Goal: Use online tool/utility: Utilize a website feature to perform a specific function

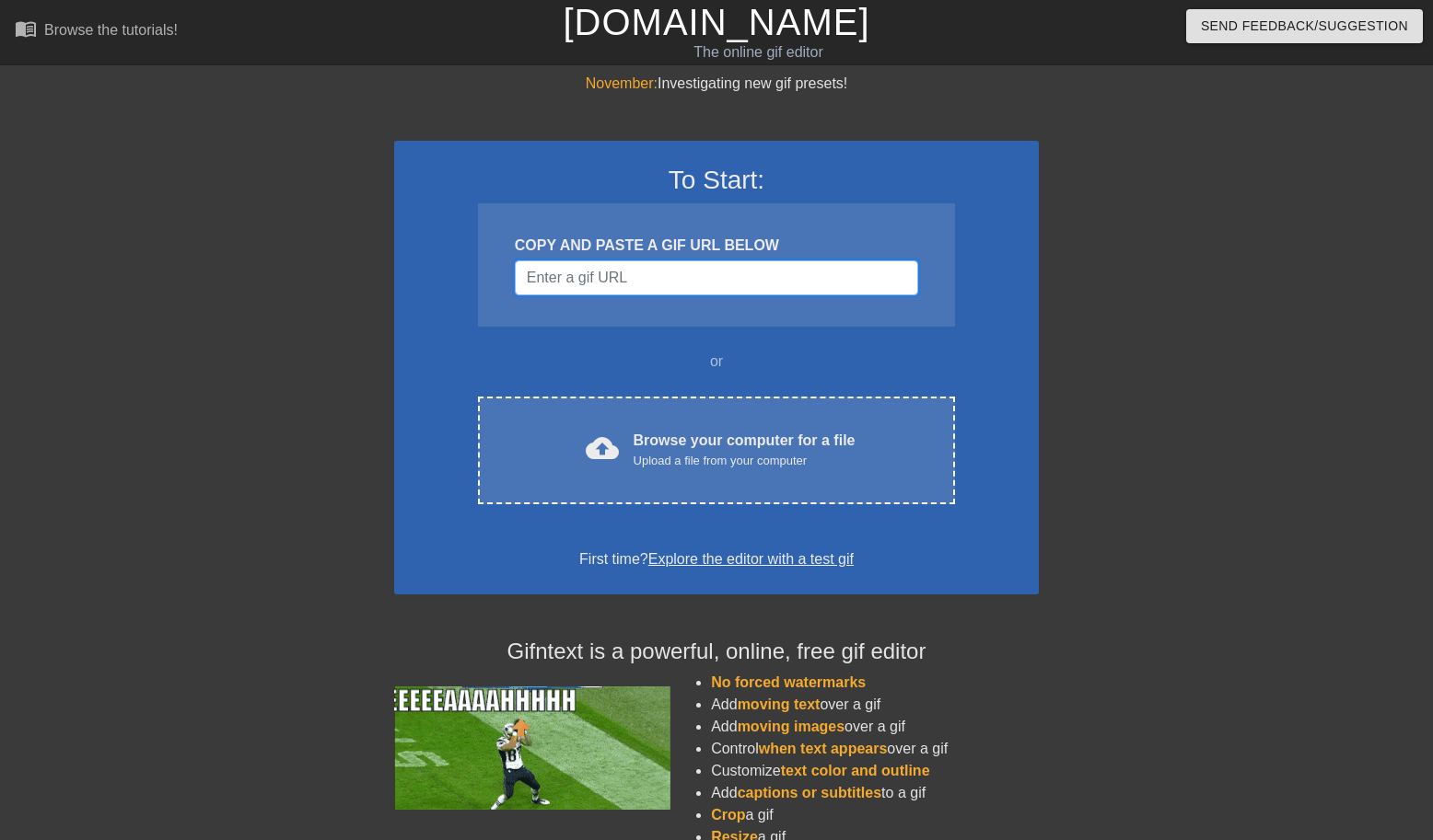
click at [607, 278] on input "Username" at bounding box center [716, 277] width 403 height 35
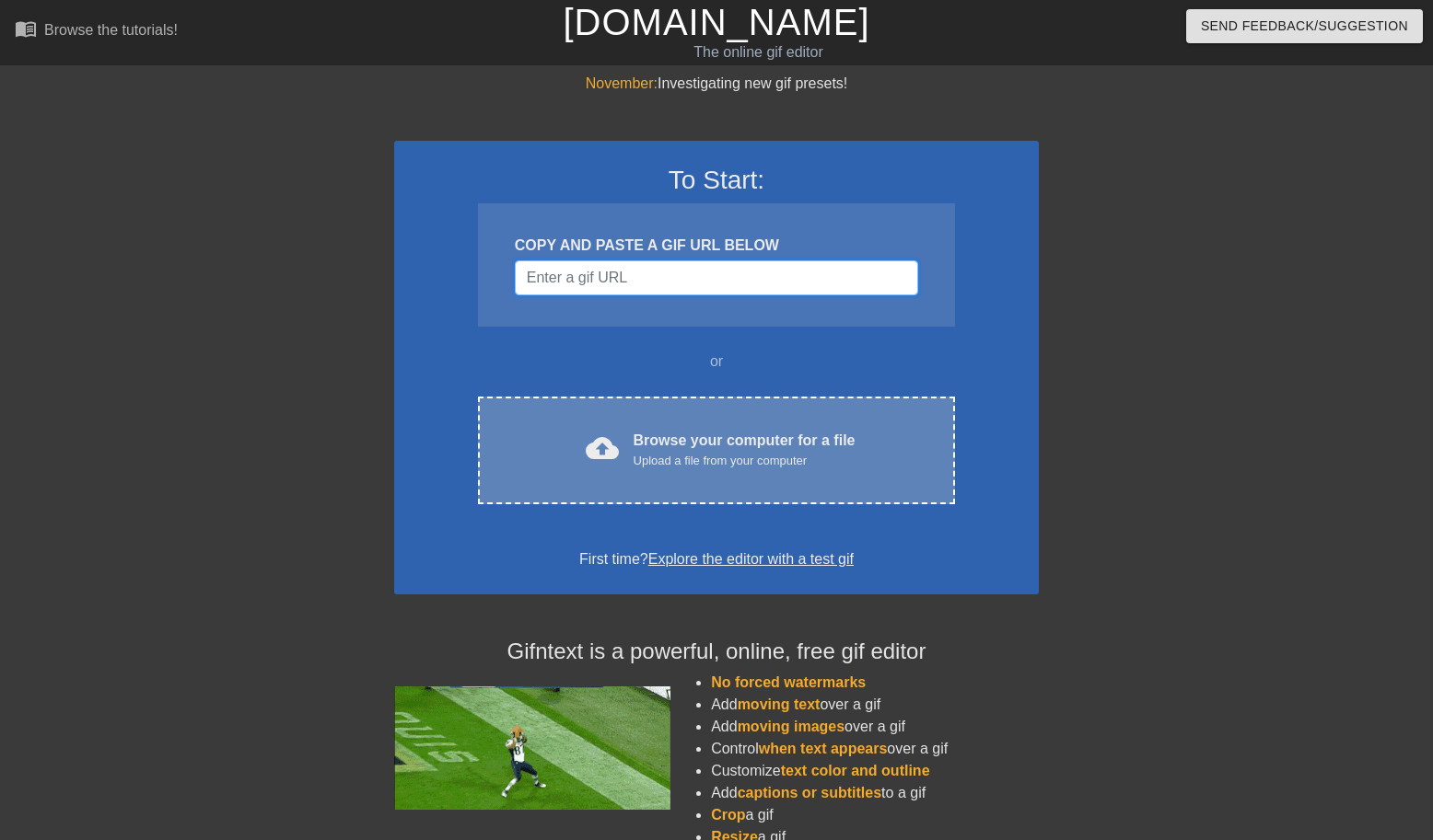
click at [668, 451] on div "Upload a file from your computer" at bounding box center [745, 461] width 222 height 19
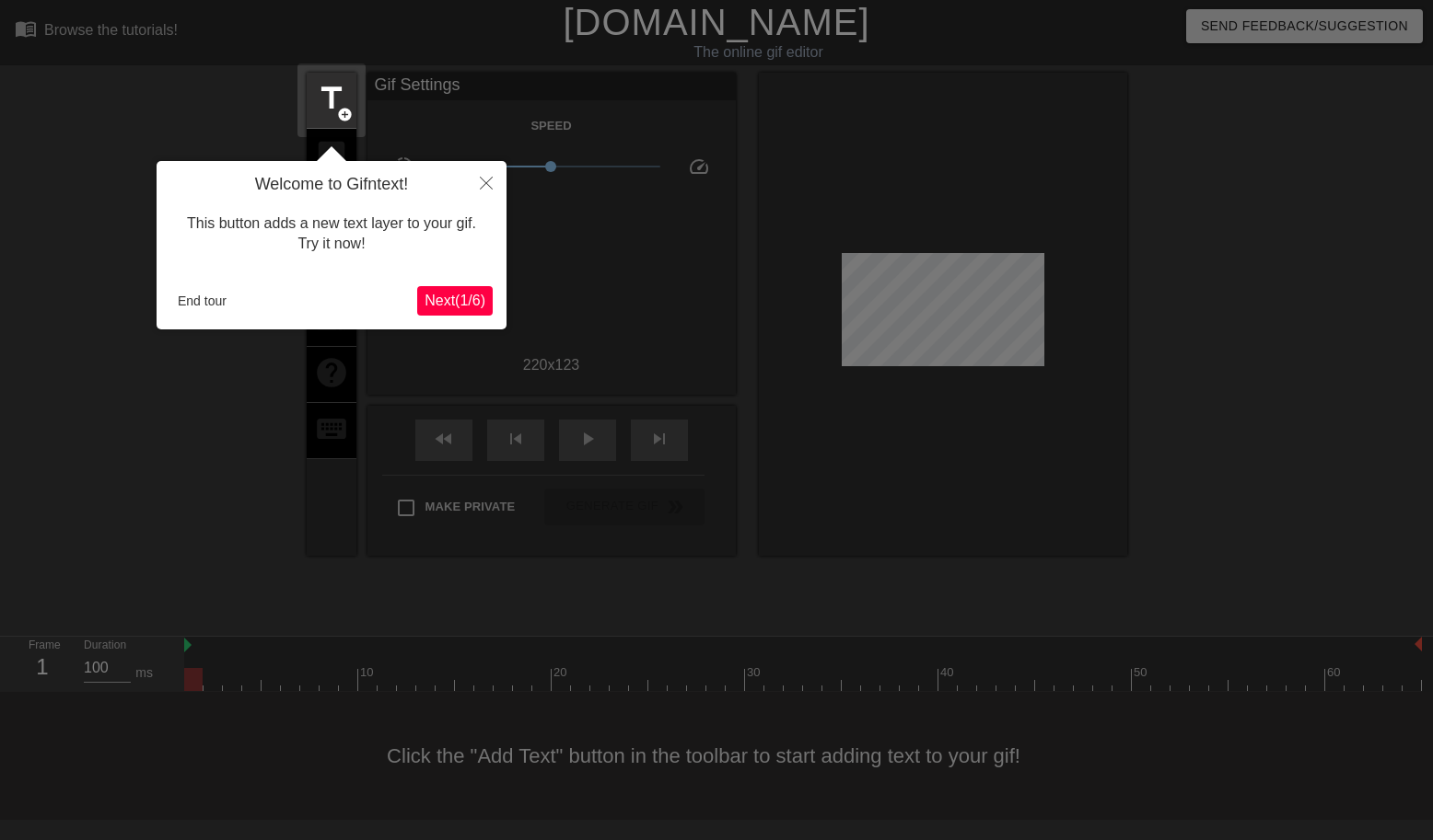
click at [444, 298] on span "Next ( 1 / 6 )" at bounding box center [455, 300] width 61 height 16
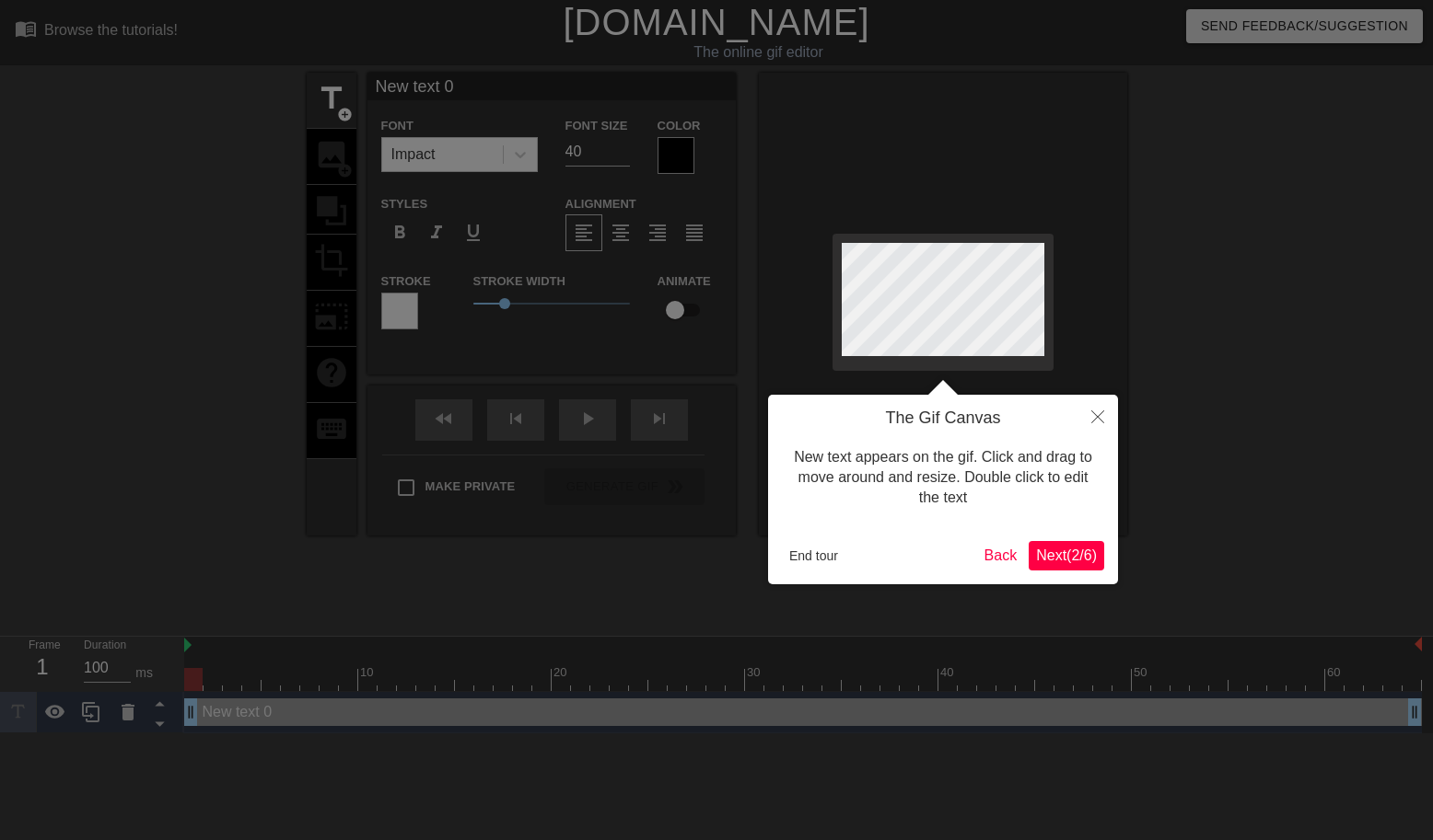
click at [1037, 542] on button "Next ( 2 / 6 )" at bounding box center [1066, 556] width 75 height 29
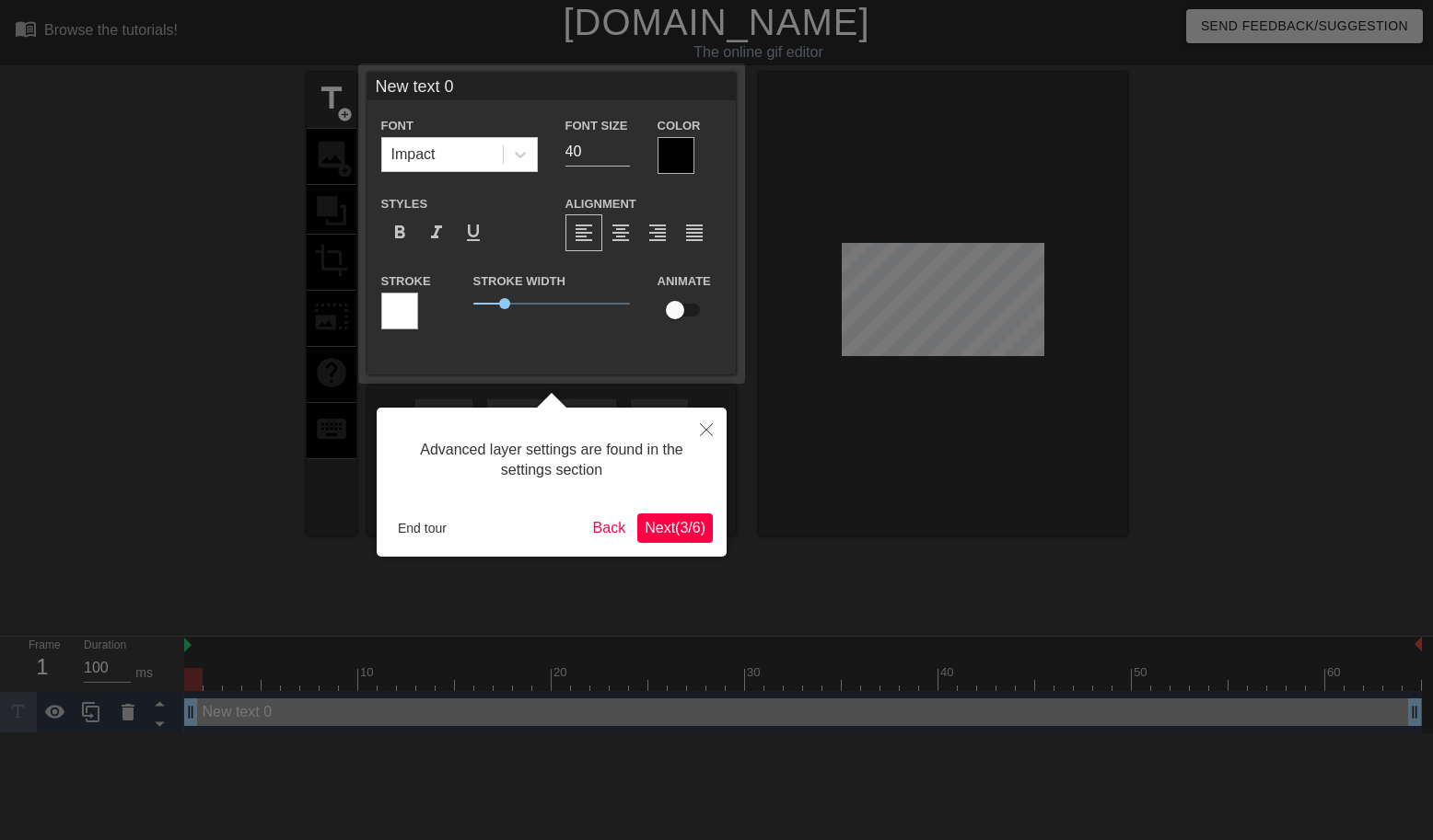
click at [668, 527] on span "Next ( 3 / 6 )" at bounding box center [674, 527] width 61 height 16
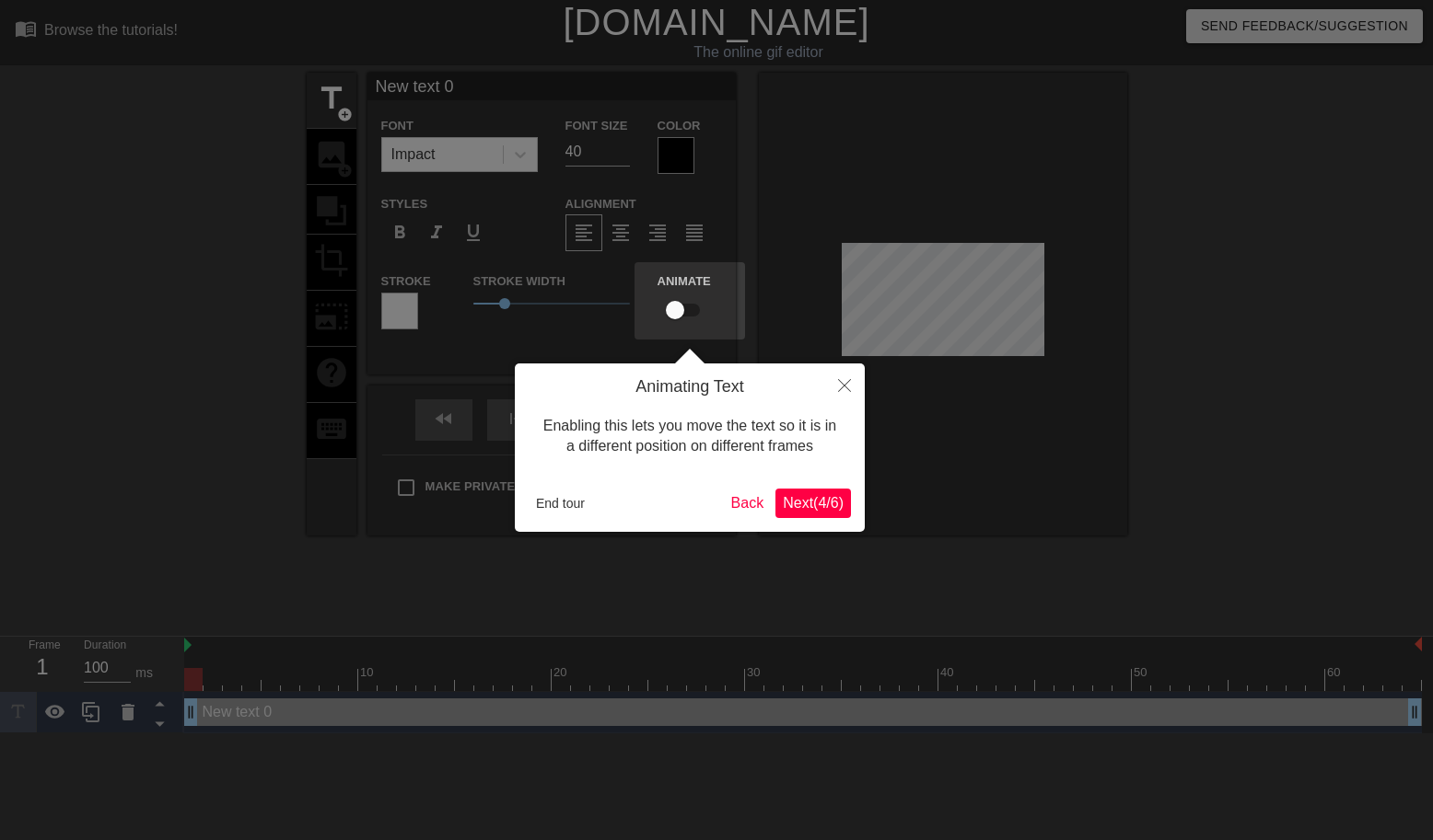
click at [807, 479] on div "Animating Text Enabling this lets you move the text so it is in a different pos…" at bounding box center [689, 447] width 350 height 168
click at [791, 496] on span "Next ( 4 / 6 )" at bounding box center [812, 502] width 61 height 16
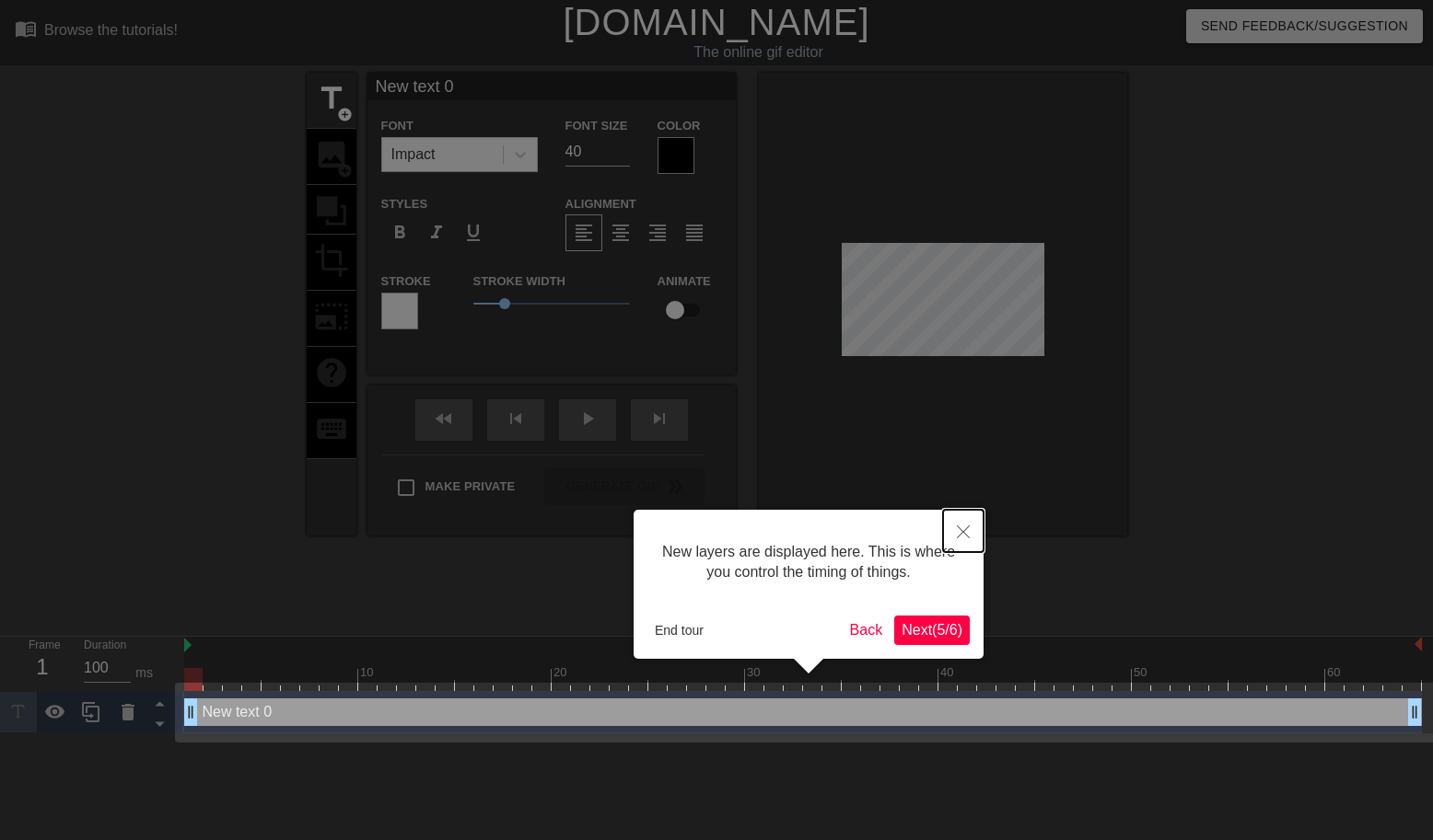
click at [966, 530] on icon "Close" at bounding box center [963, 532] width 13 height 13
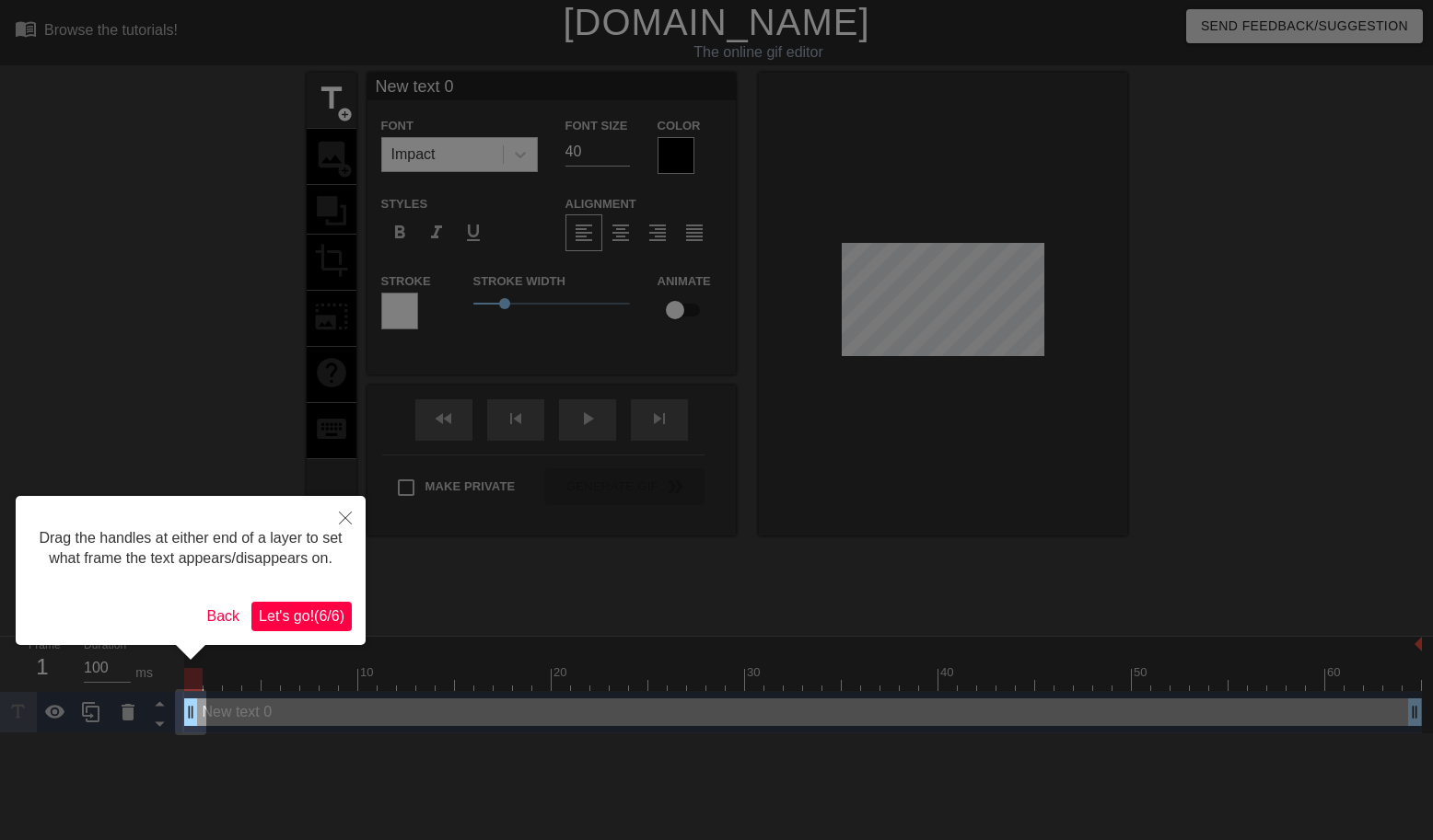
click at [284, 624] on span "Let's go! ( 6 / 6 )" at bounding box center [301, 616] width 85 height 16
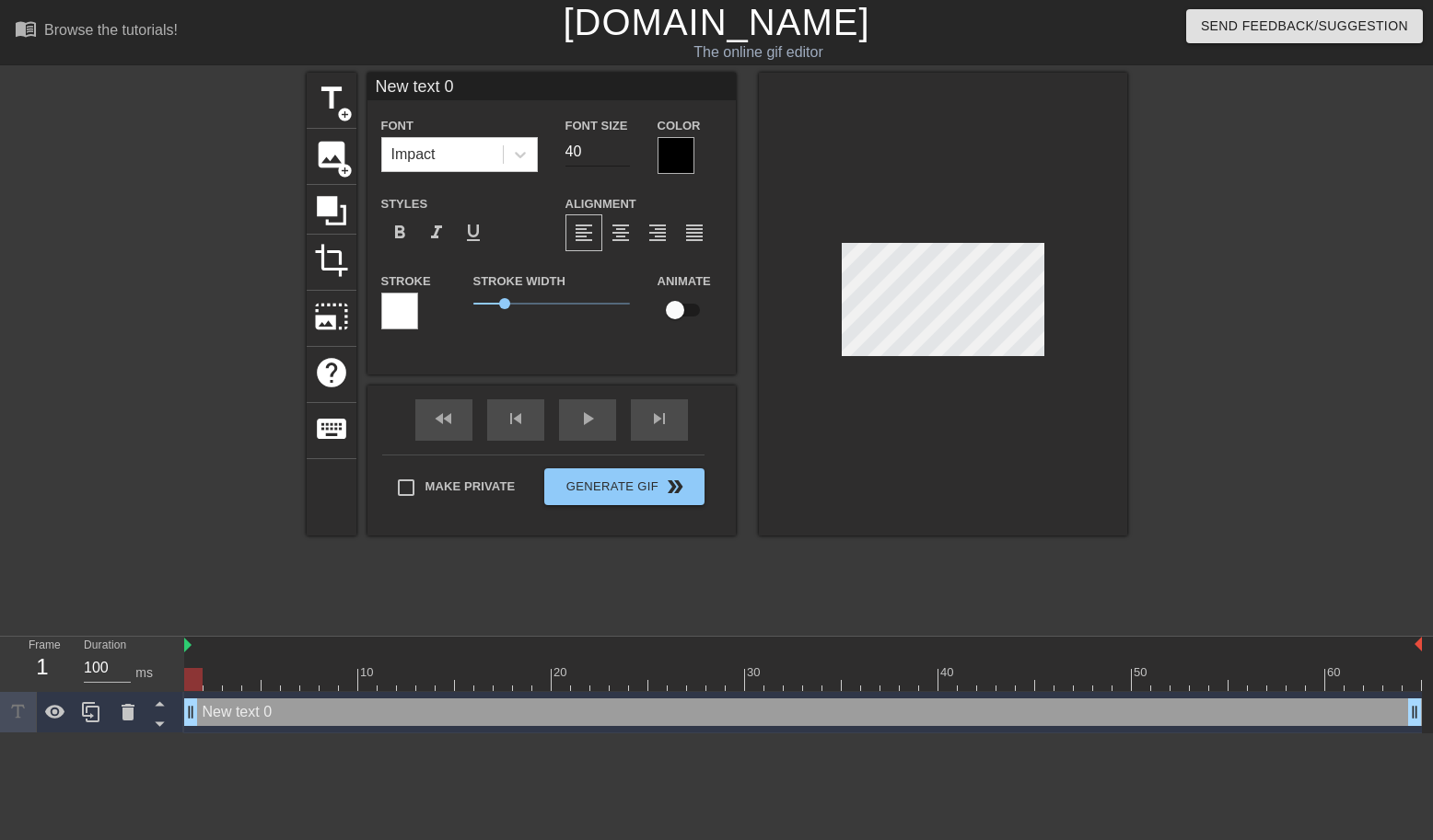
click at [592, 150] on input "40" at bounding box center [597, 151] width 65 height 29
type input "14"
click at [449, 83] on input "New text 0" at bounding box center [551, 85] width 368 height 27
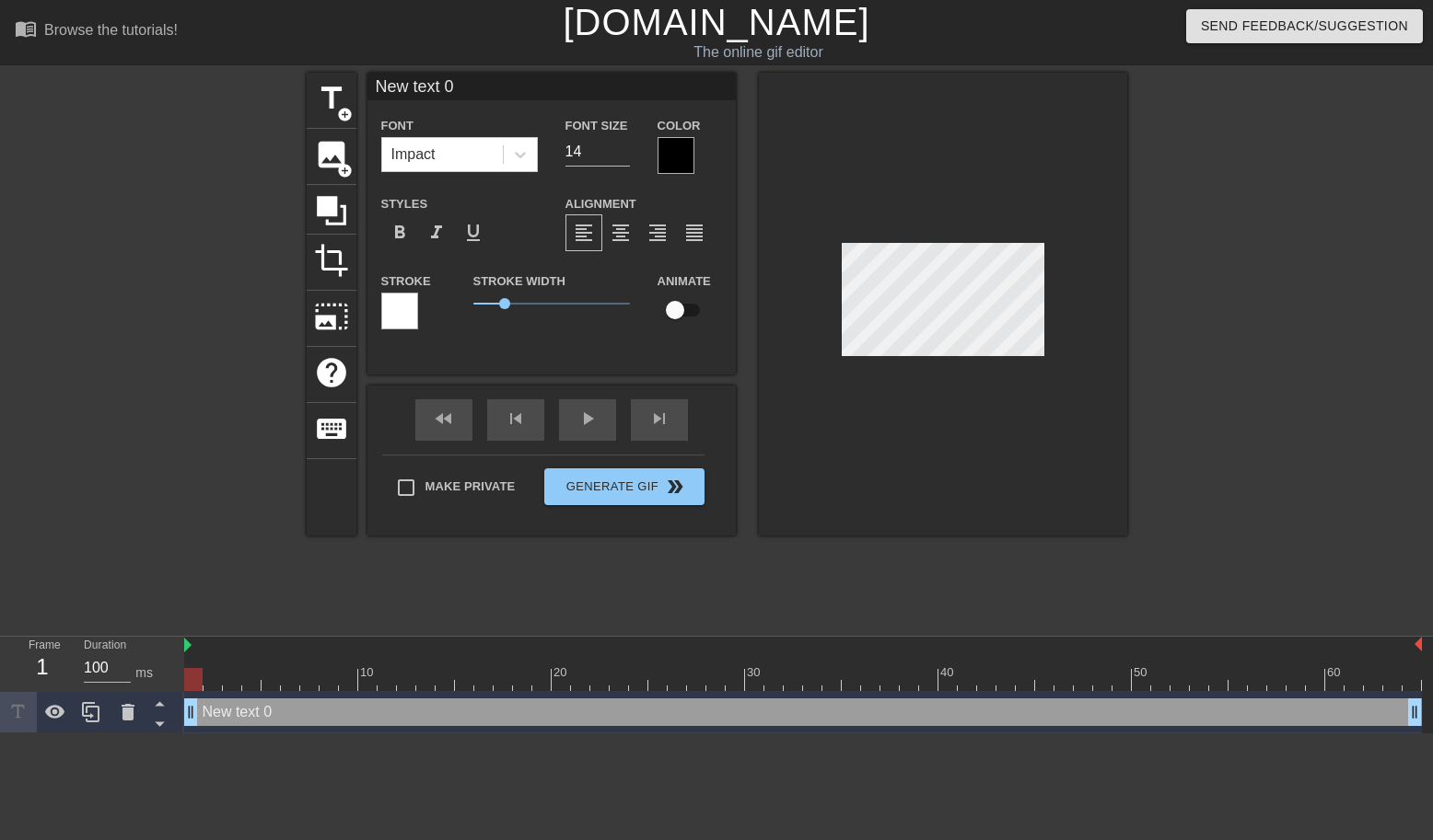
click at [449, 83] on input "New text 0" at bounding box center [551, 85] width 368 height 27
type input "All rolled over tickets"
click at [860, 193] on div at bounding box center [943, 303] width 368 height 463
click at [677, 164] on div at bounding box center [675, 155] width 37 height 37
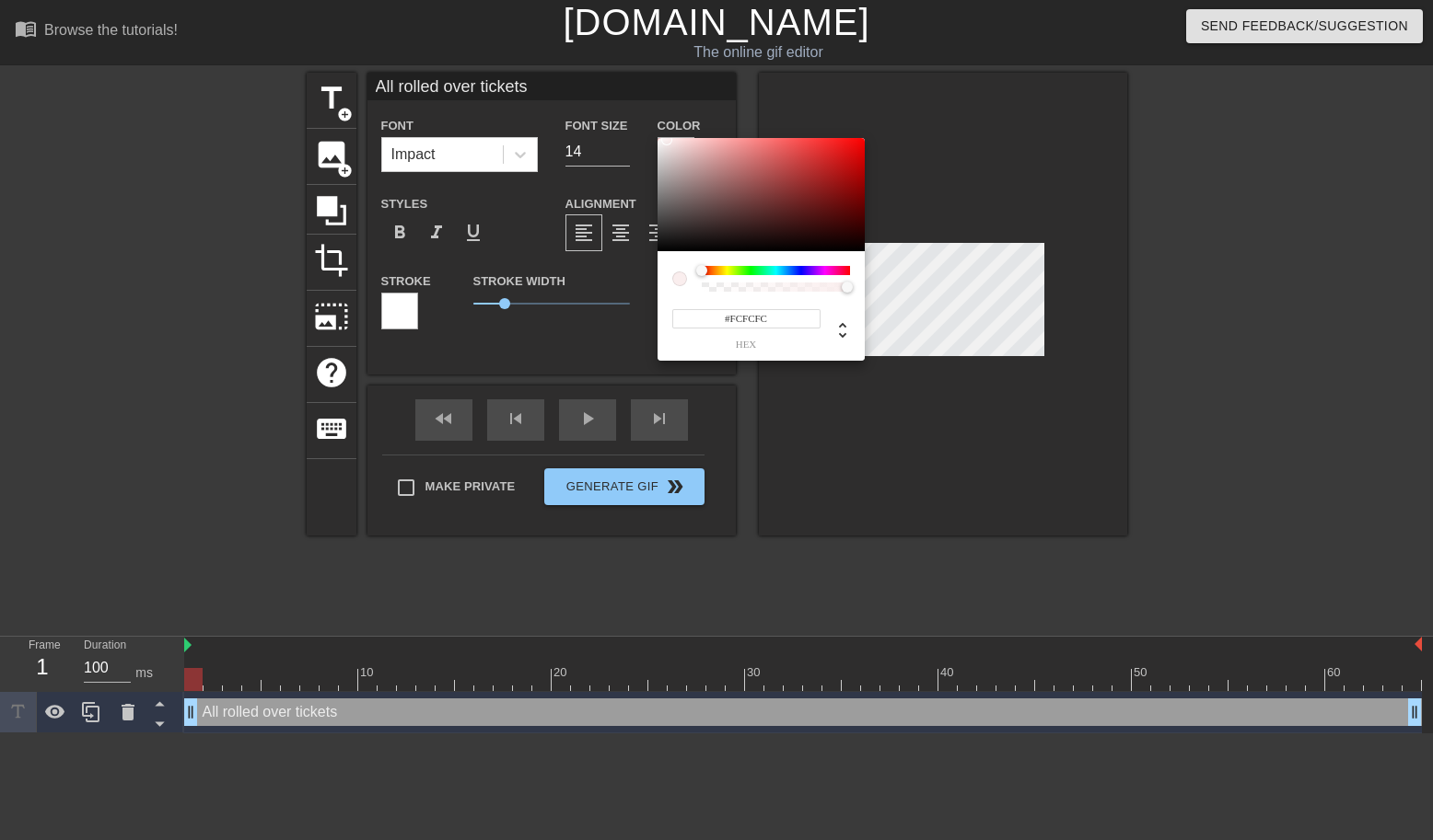
type input "#FFFFFF"
drag, startPoint x: 667, startPoint y: 140, endPoint x: 650, endPoint y: 134, distance: 18.0
click at [650, 134] on div "#FFFFFF hex" at bounding box center [716, 420] width 1433 height 840
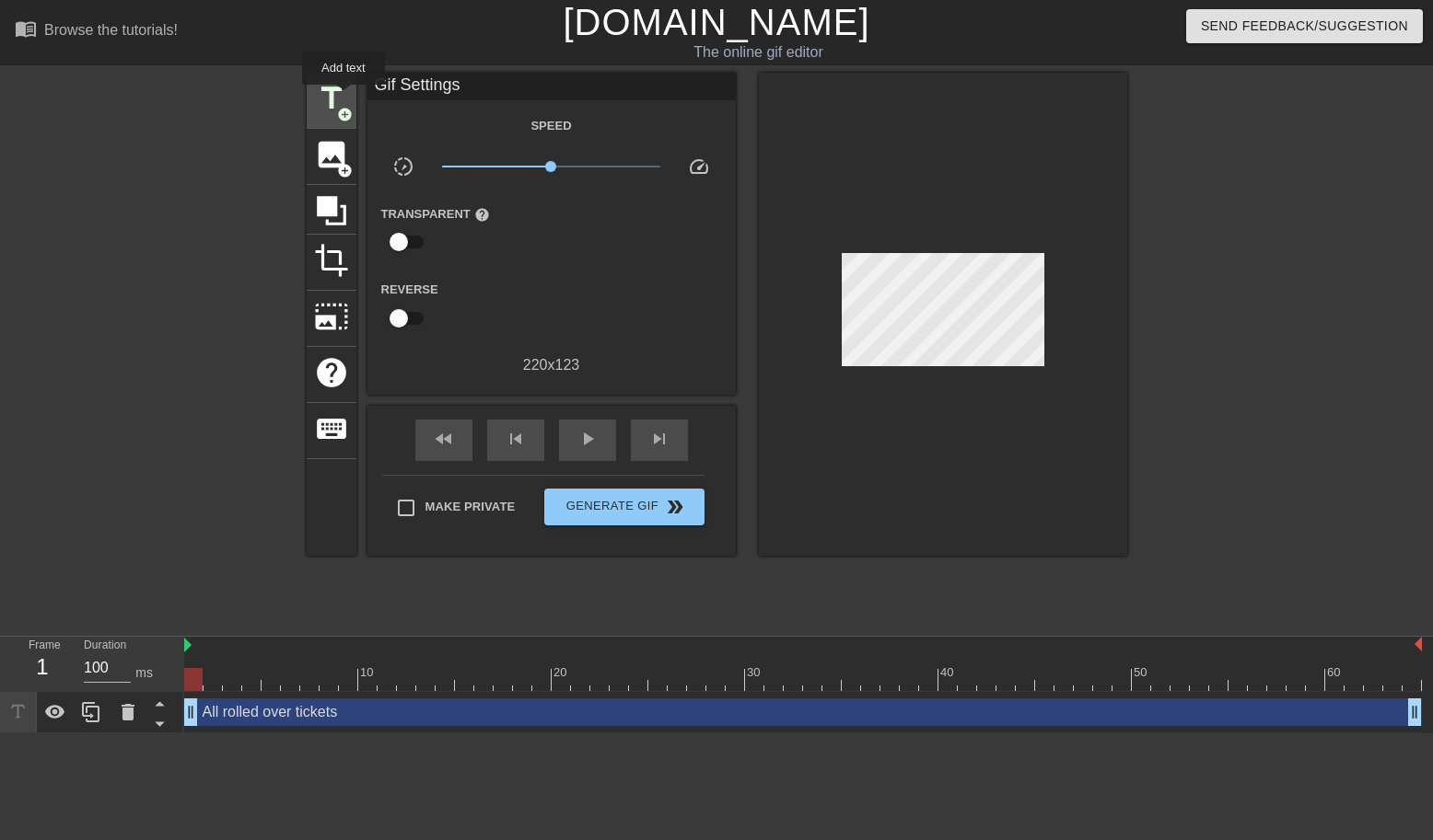
click at [345, 98] on span "title" at bounding box center [331, 98] width 35 height 35
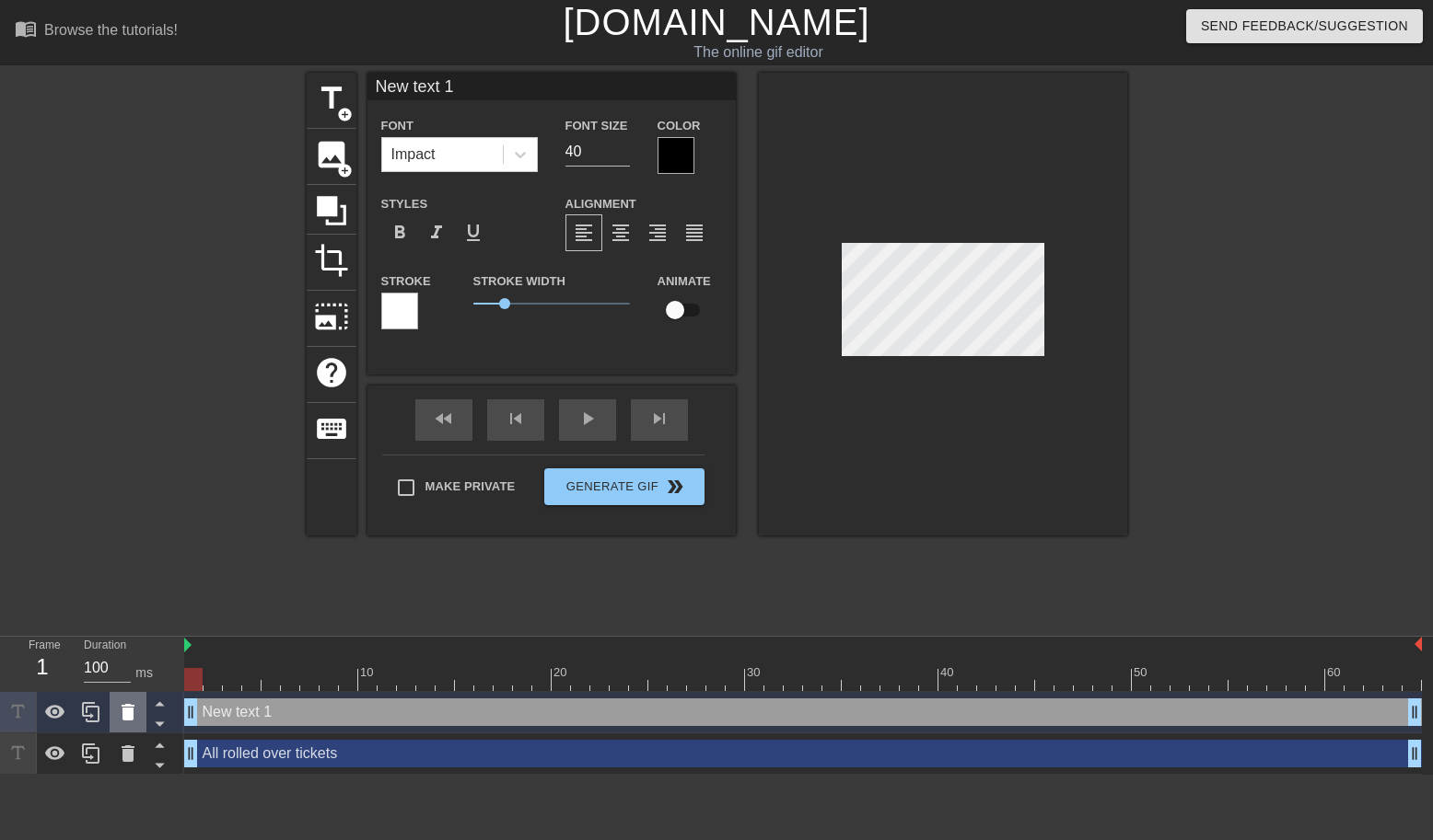
click at [123, 711] on icon at bounding box center [128, 712] width 13 height 17
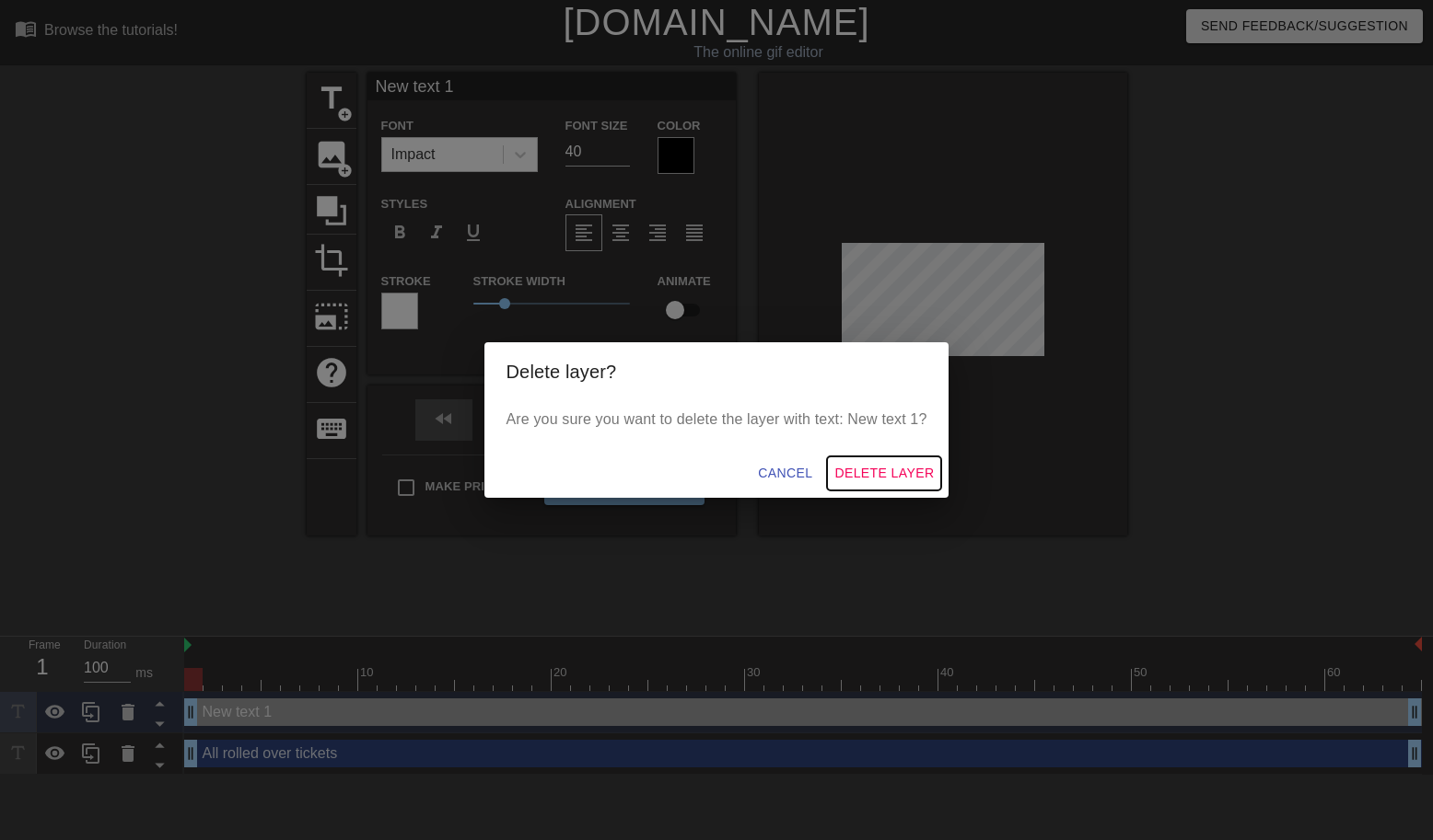
click at [868, 473] on span "Delete Layer" at bounding box center [884, 473] width 100 height 23
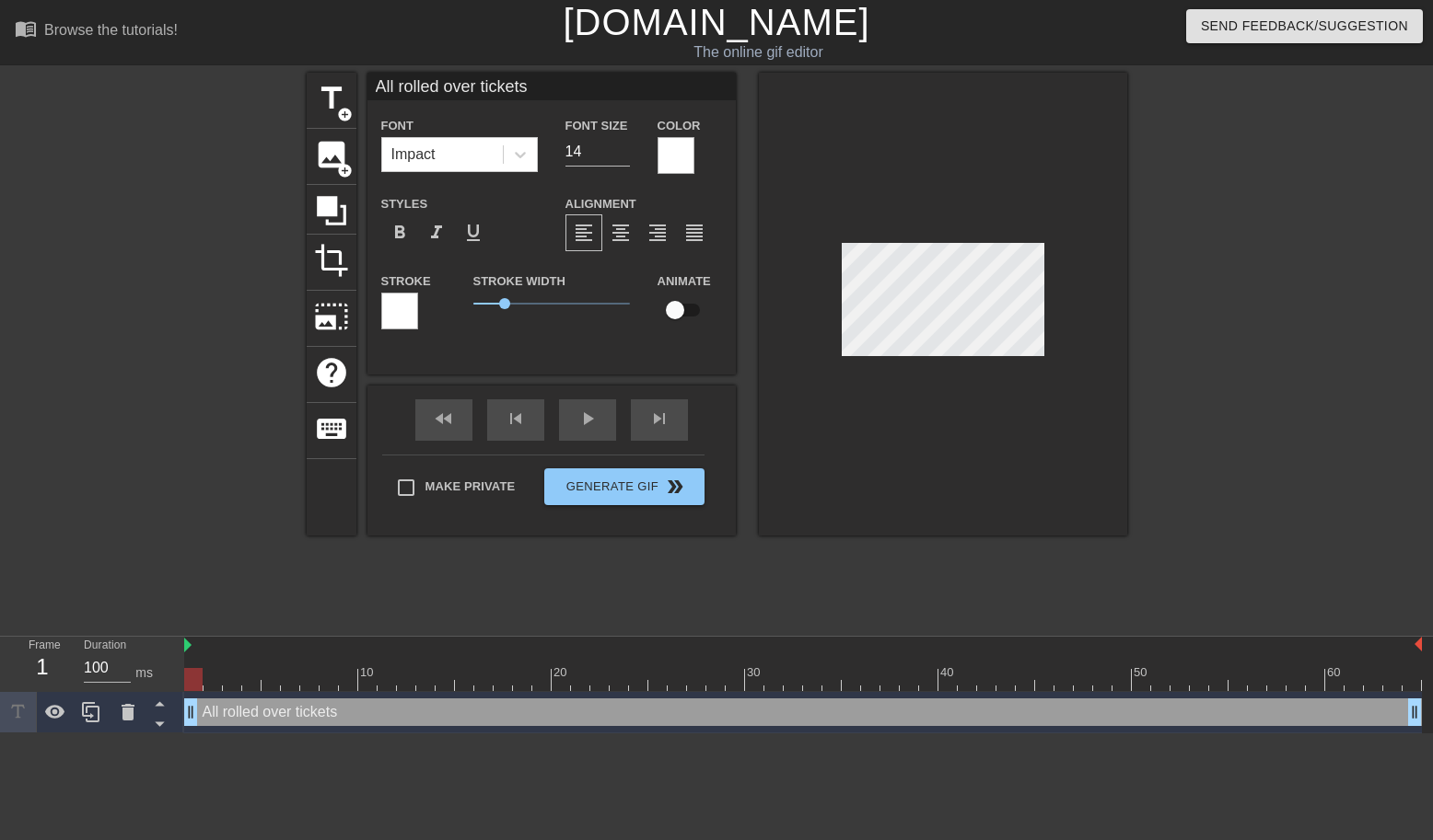
click at [396, 316] on div at bounding box center [399, 311] width 37 height 37
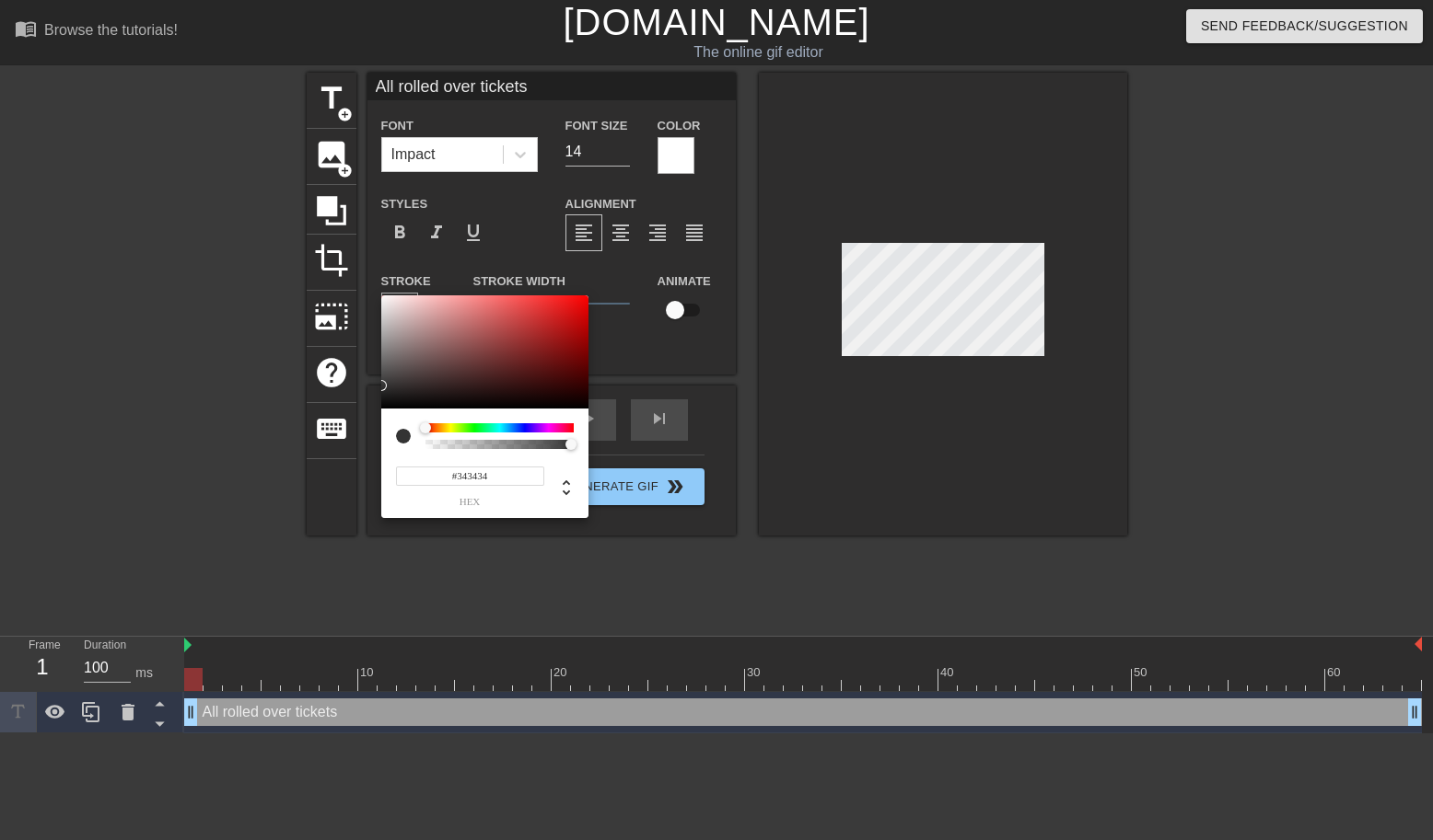
type input "#000000"
drag, startPoint x: 393, startPoint y: 401, endPoint x: 385, endPoint y: 422, distance: 22.5
click at [385, 422] on div "#000000 hex" at bounding box center [485, 407] width 208 height 223
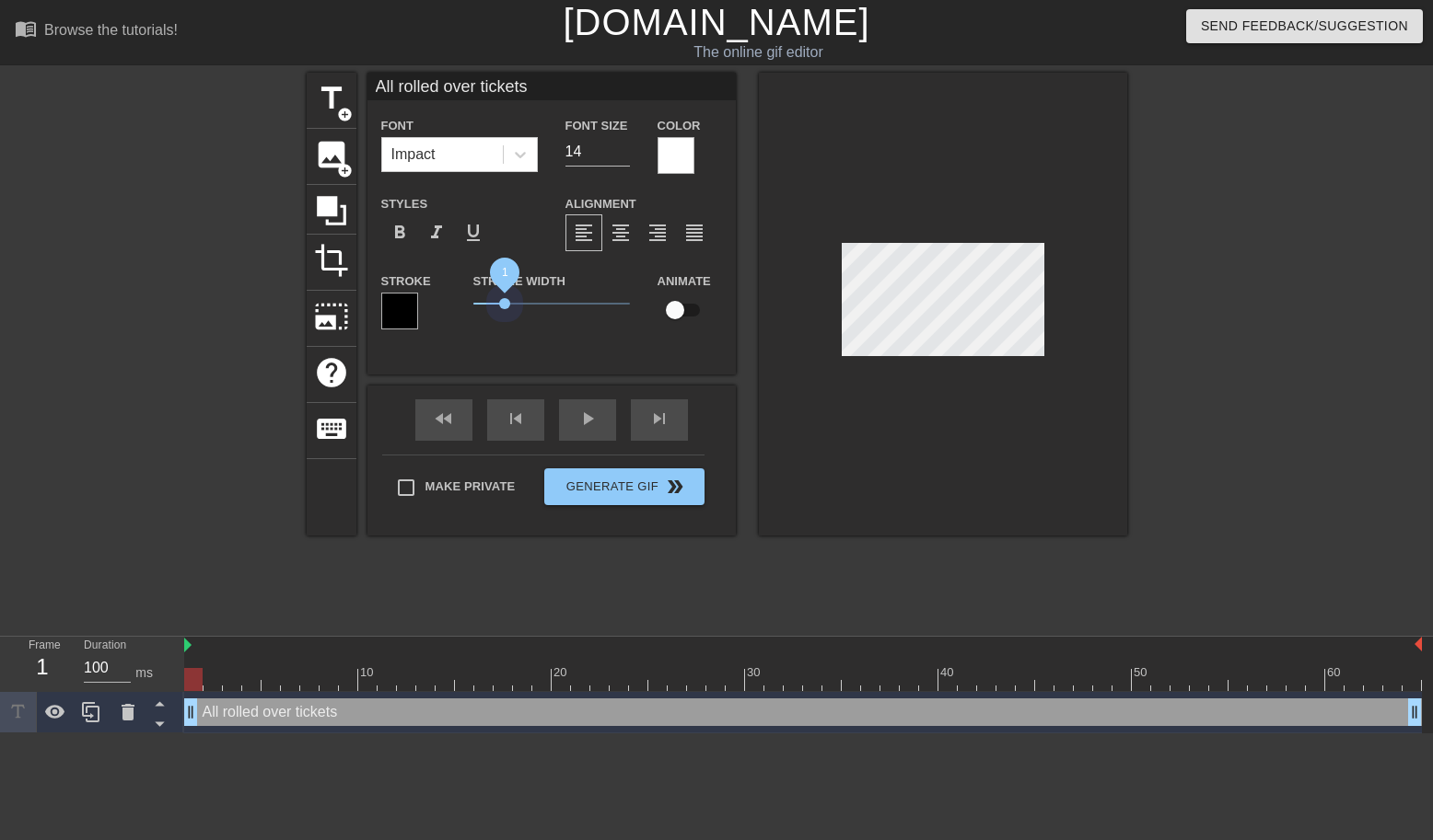
drag, startPoint x: 506, startPoint y: 303, endPoint x: 504, endPoint y: 315, distance: 12.2
click at [504, 314] on span "1" at bounding box center [551, 304] width 157 height 23
click at [816, 471] on div at bounding box center [943, 303] width 368 height 463
click at [443, 84] on input "All rolled over tickets" at bounding box center [551, 85] width 368 height 27
click at [862, 465] on div at bounding box center [943, 303] width 368 height 463
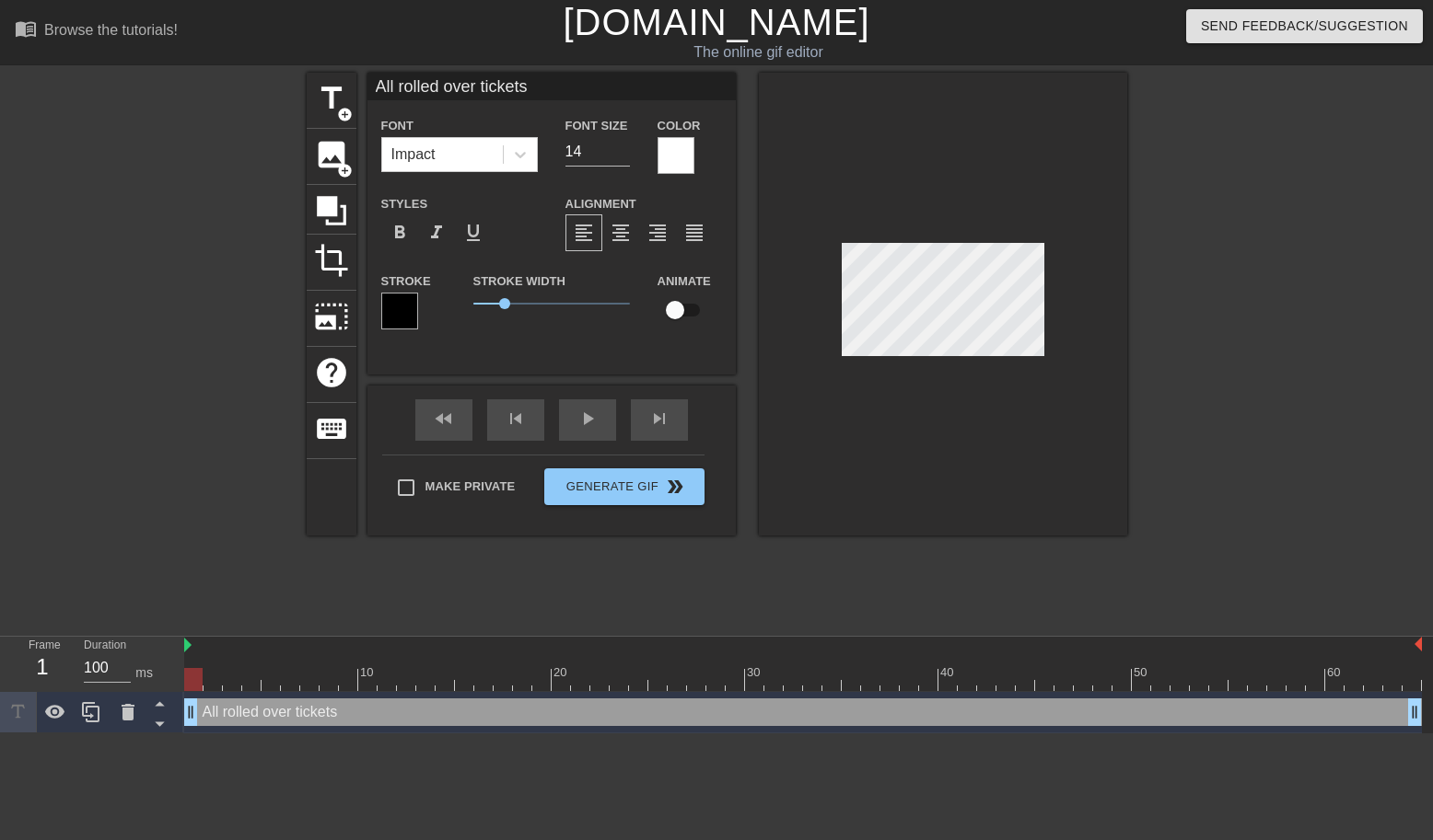
click at [470, 87] on input "All rolled over tickets" at bounding box center [551, 85] width 368 height 27
click at [450, 85] on input "All rolled over tickets" at bounding box center [551, 85] width 368 height 27
type input "All rolled over tickets"
click at [919, 439] on div at bounding box center [943, 303] width 368 height 463
click at [680, 324] on input "checkbox" at bounding box center [675, 310] width 105 height 35
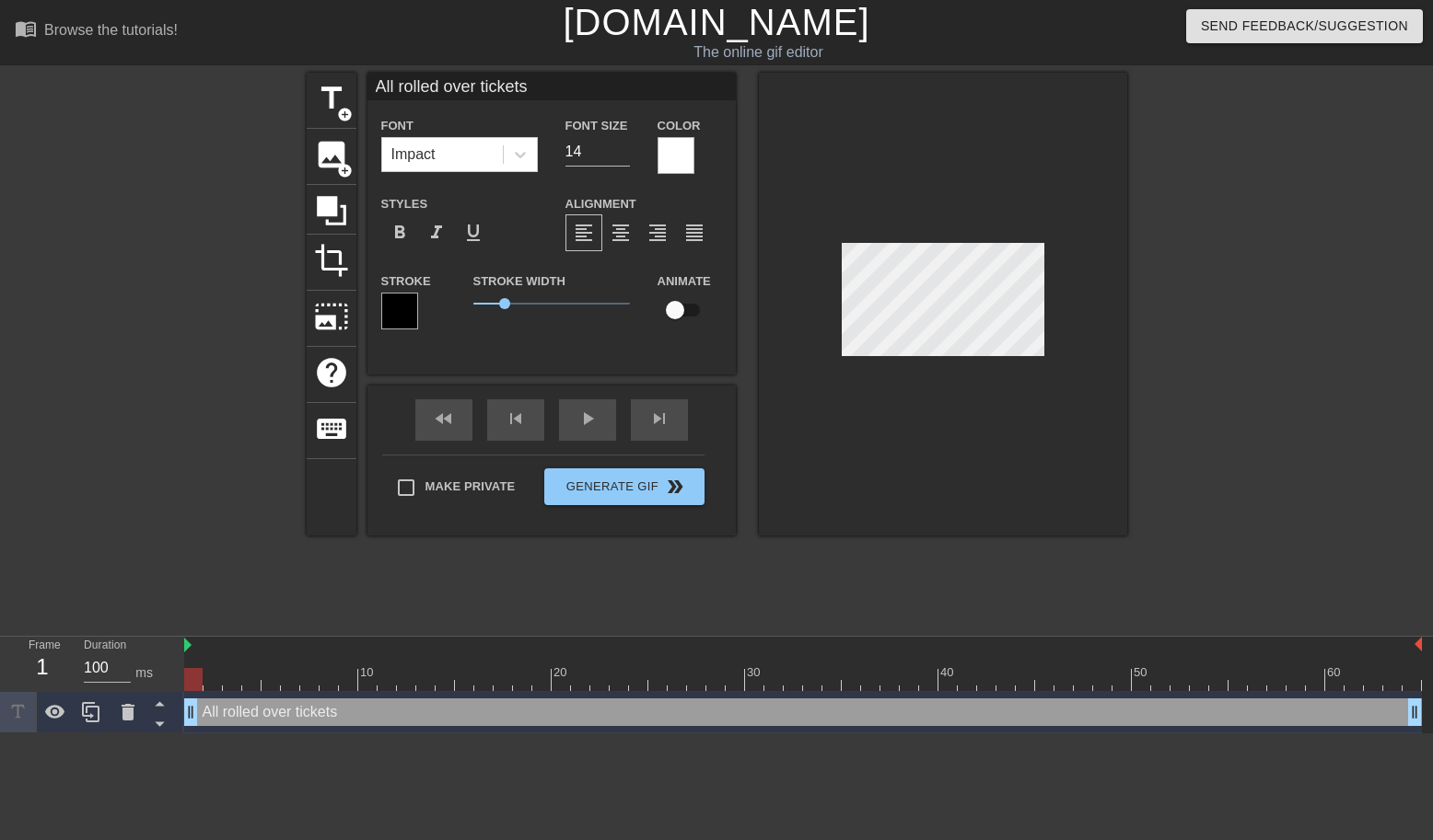
checkbox input "true"
click at [777, 542] on div "title add_circle image add_circle crop photo_size_select_large help keyboard Al…" at bounding box center [716, 348] width 821 height 552
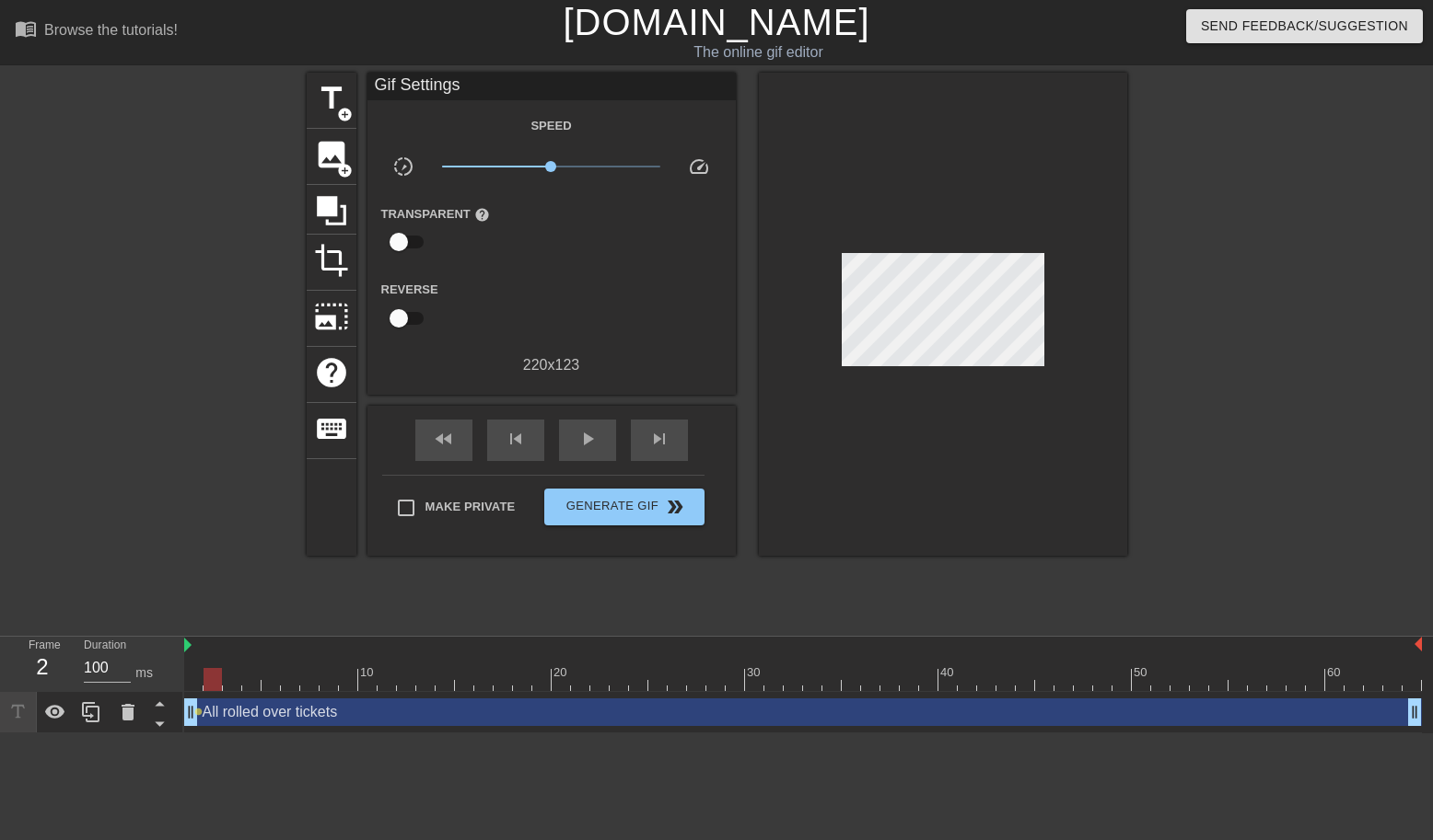
drag, startPoint x: 195, startPoint y: 678, endPoint x: 213, endPoint y: 678, distance: 18.0
click at [212, 678] on div at bounding box center [213, 680] width 19 height 23
click at [277, 681] on div at bounding box center [803, 680] width 1238 height 23
click at [479, 690] on div at bounding box center [803, 680] width 1238 height 23
click at [490, 673] on div at bounding box center [484, 680] width 19 height 23
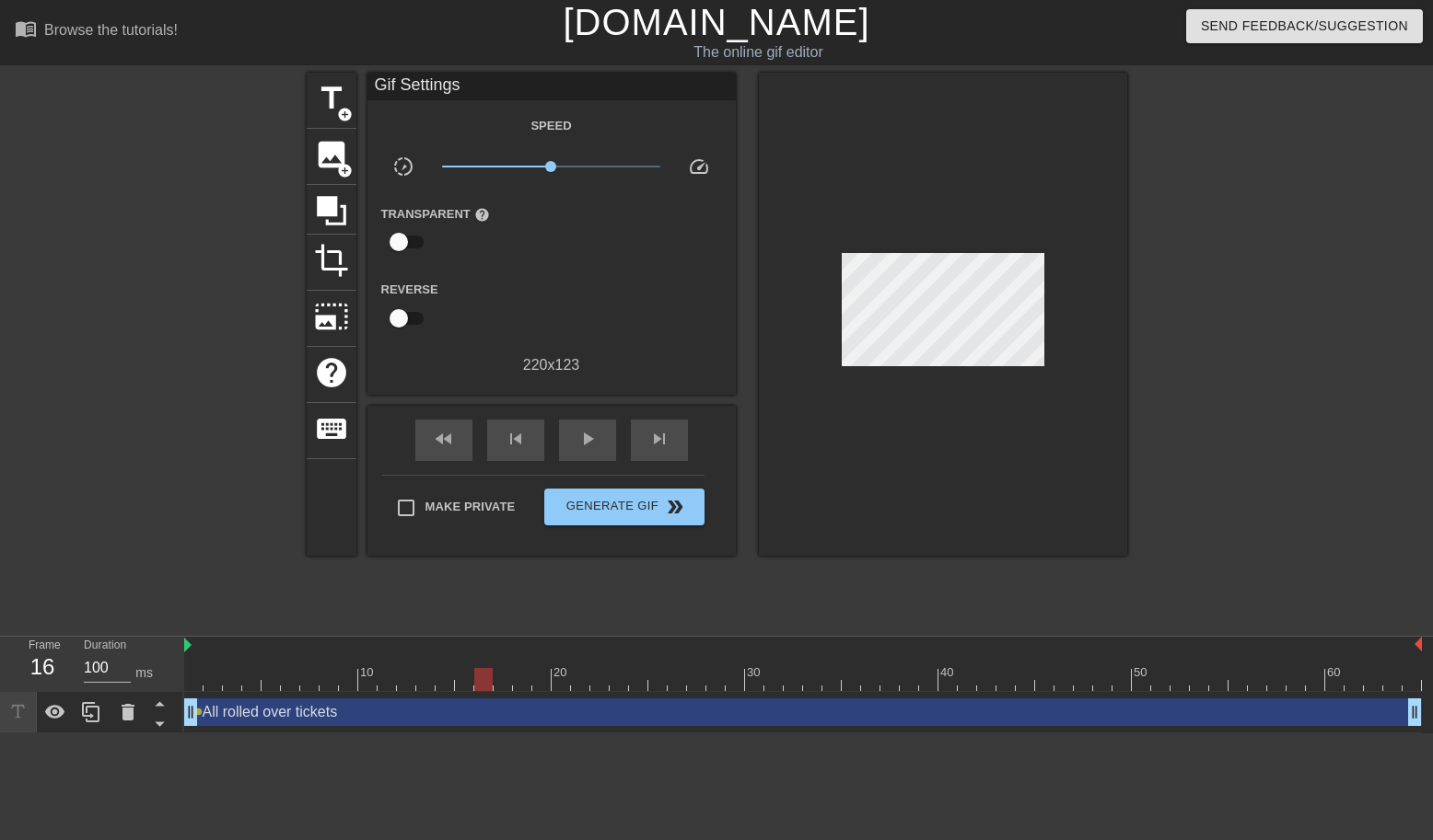
click at [463, 676] on div at bounding box center [803, 680] width 1238 height 23
click at [434, 675] on div at bounding box center [803, 680] width 1238 height 23
click at [407, 670] on div at bounding box center [803, 680] width 1238 height 23
click at [428, 686] on div at bounding box center [803, 680] width 1238 height 23
click at [447, 685] on div at bounding box center [803, 680] width 1238 height 23
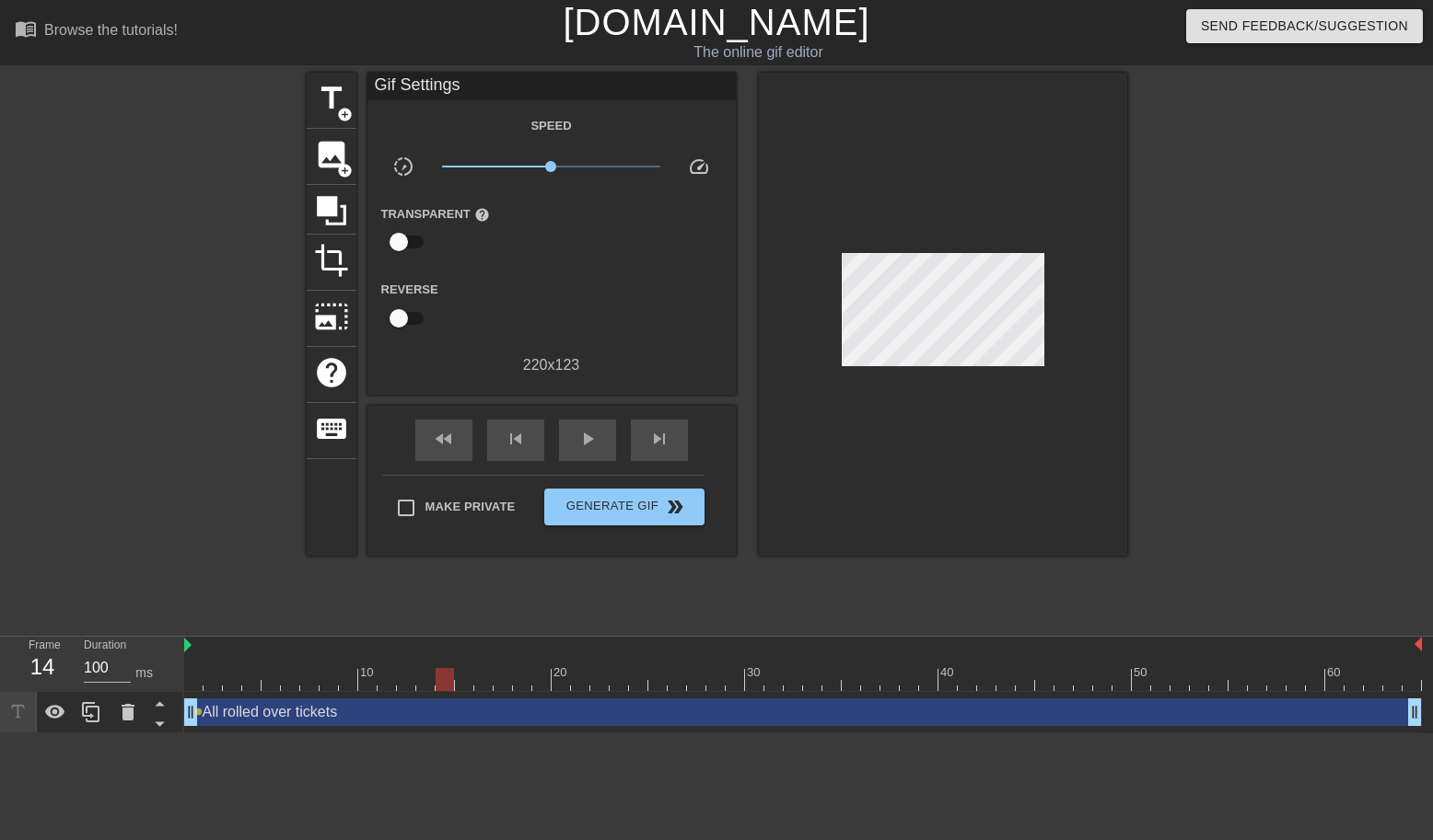
click at [470, 687] on div at bounding box center [803, 680] width 1238 height 23
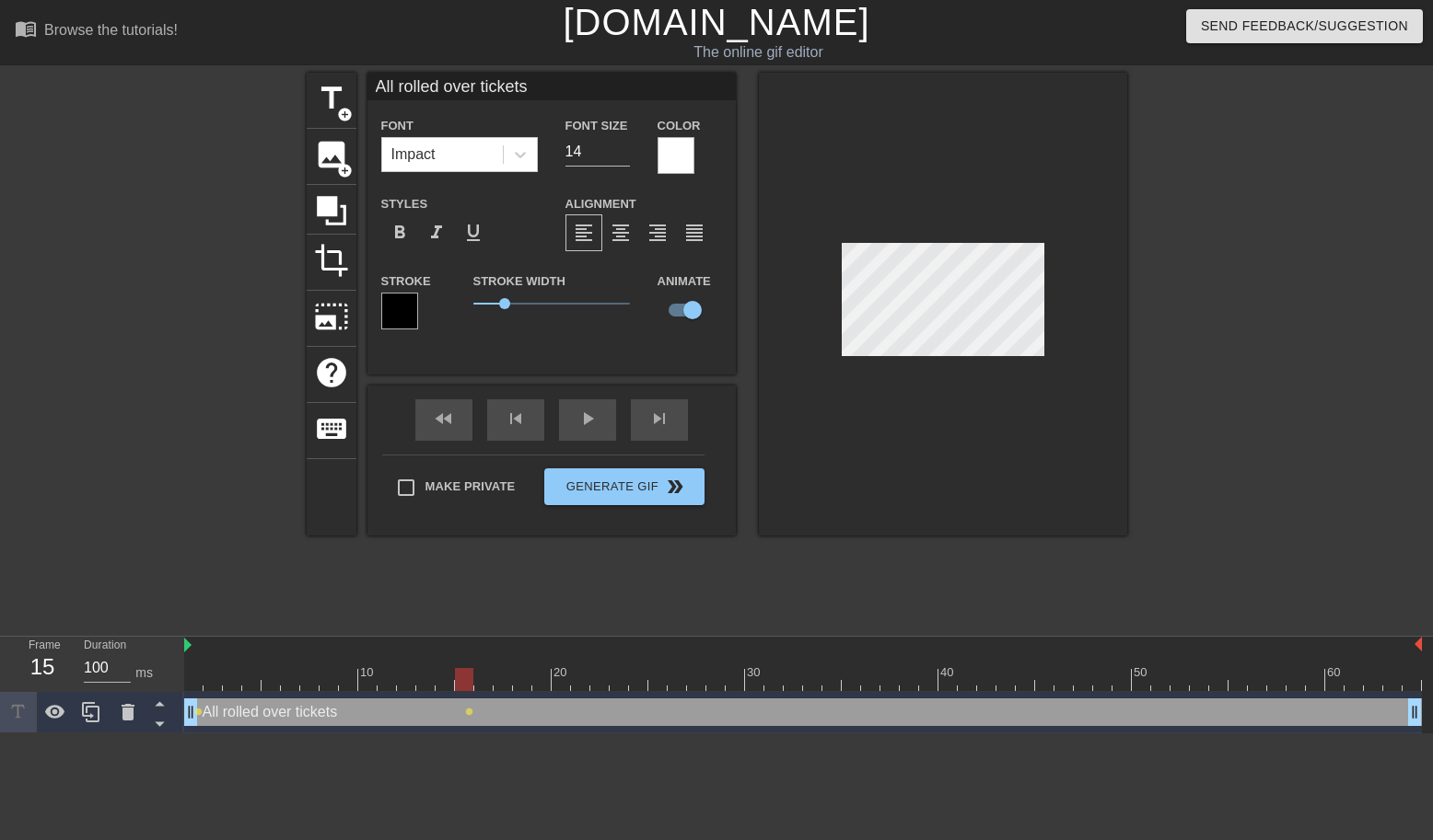
click at [481, 683] on div at bounding box center [803, 680] width 1238 height 23
click at [501, 673] on div at bounding box center [803, 680] width 1238 height 23
click at [520, 675] on div at bounding box center [803, 680] width 1238 height 23
click at [831, 227] on div at bounding box center [943, 303] width 368 height 463
click at [585, 680] on div at bounding box center [803, 680] width 1238 height 23
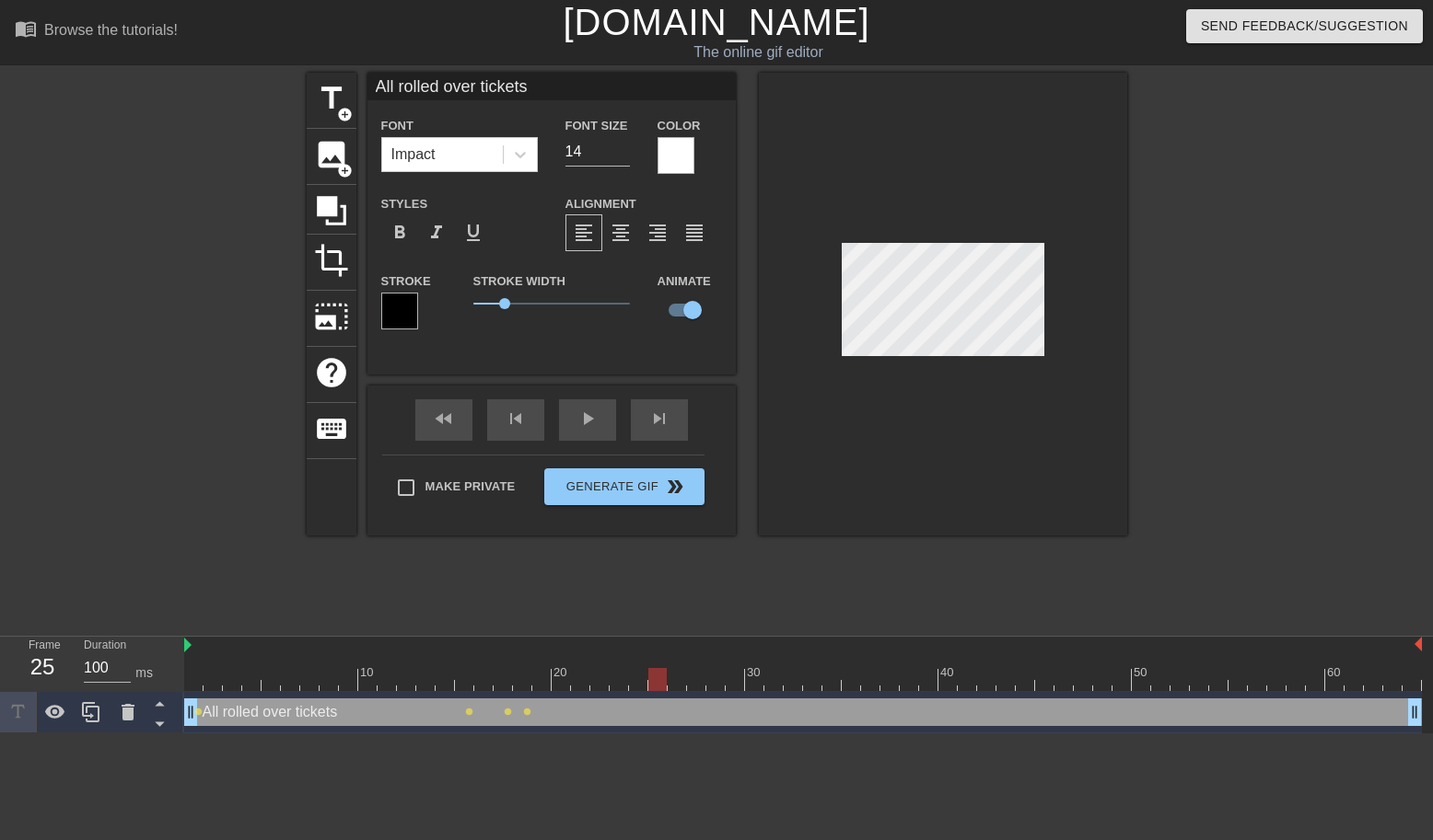
click at [651, 681] on div at bounding box center [803, 680] width 1238 height 23
click at [821, 688] on div at bounding box center [803, 680] width 1238 height 23
click at [889, 694] on div "All rolled over tickets drag_handle drag_handle lens lens lens lens" at bounding box center [803, 712] width 1238 height 41
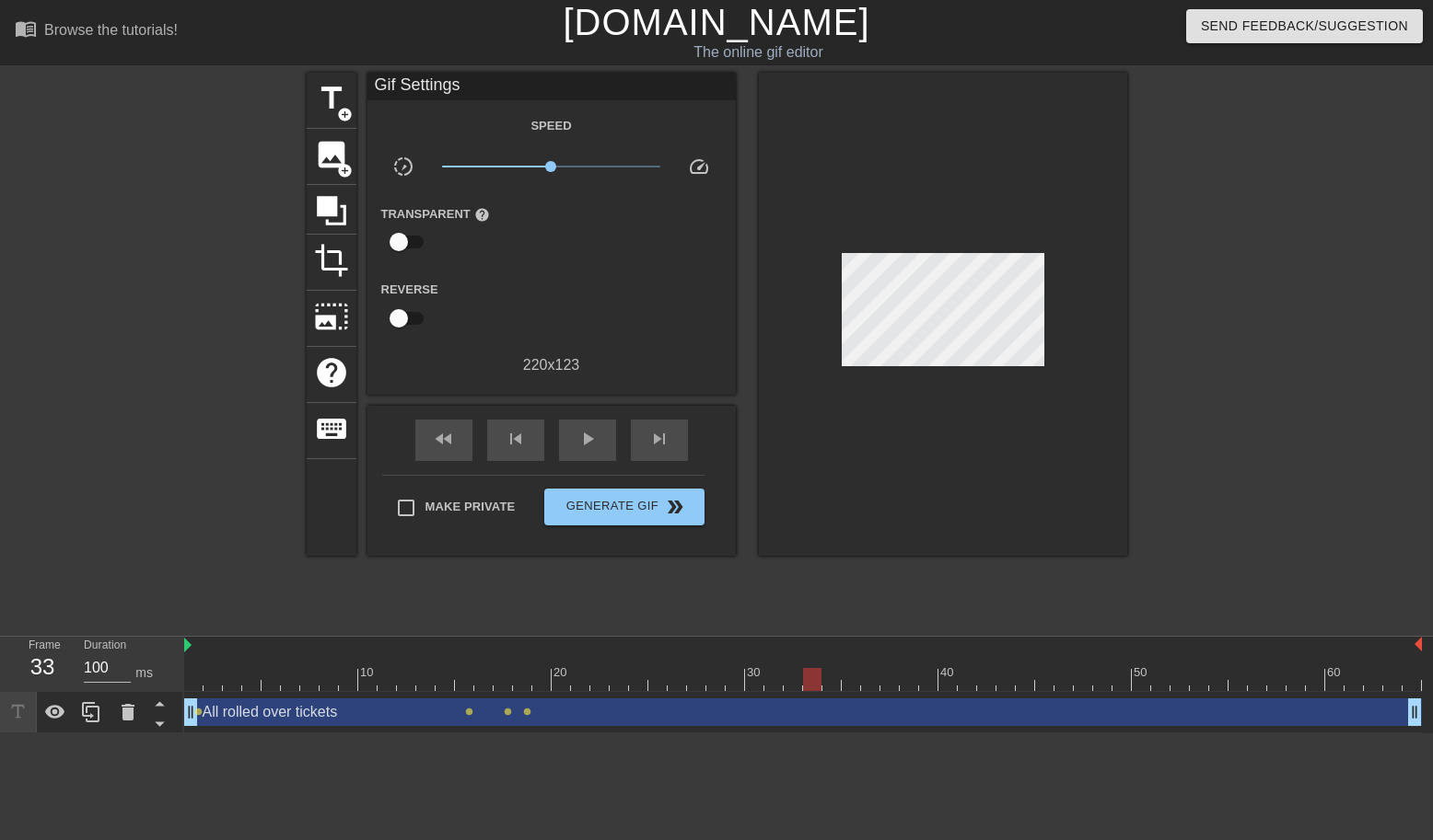
click at [891, 669] on div at bounding box center [803, 680] width 1238 height 23
click at [963, 683] on div at bounding box center [803, 680] width 1238 height 23
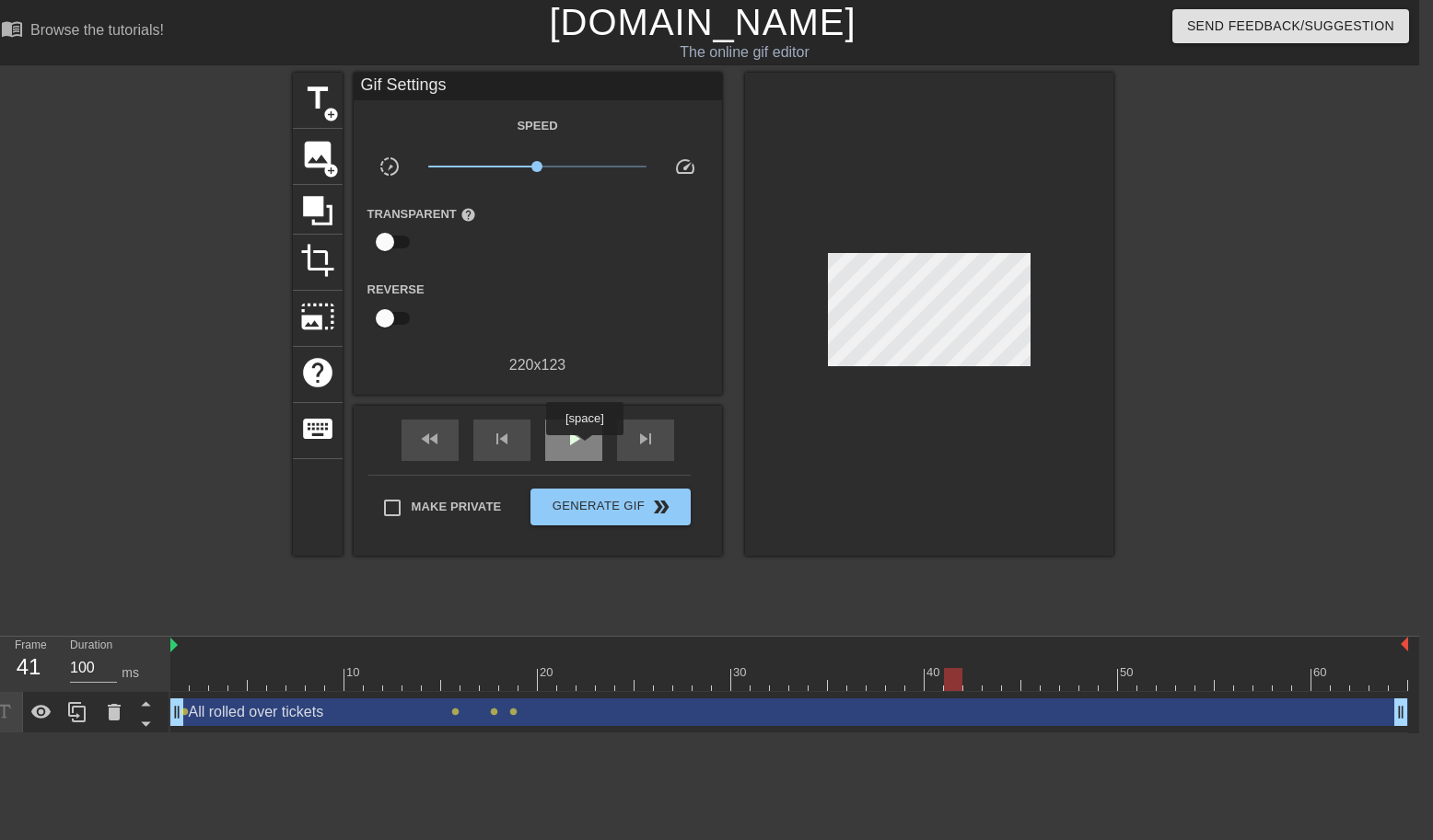
click at [587, 448] on div "play_arrow" at bounding box center [573, 440] width 57 height 41
click at [180, 711] on span "lens" at bounding box center [184, 711] width 8 height 8
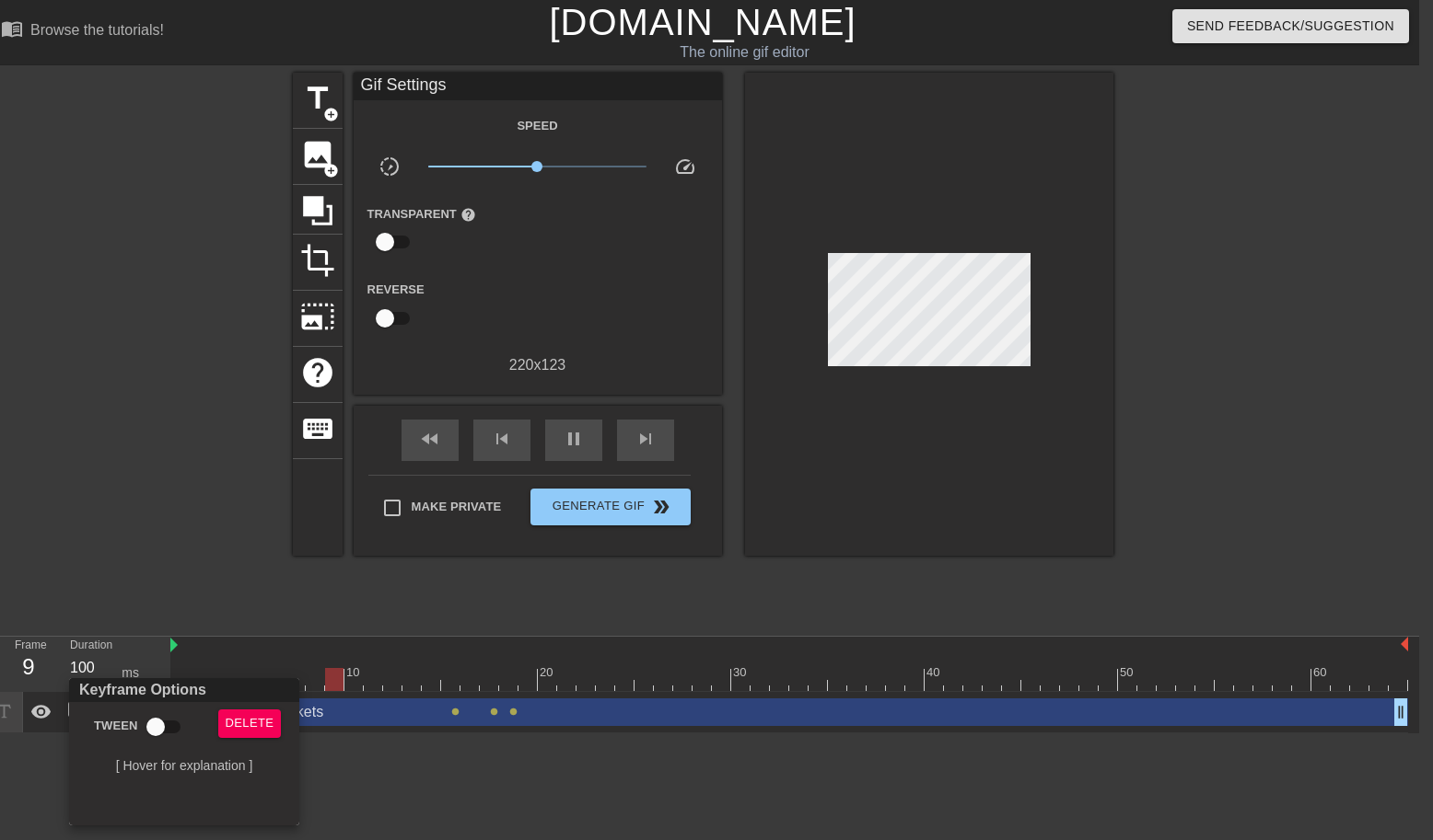
click at [188, 583] on div at bounding box center [716, 420] width 1433 height 840
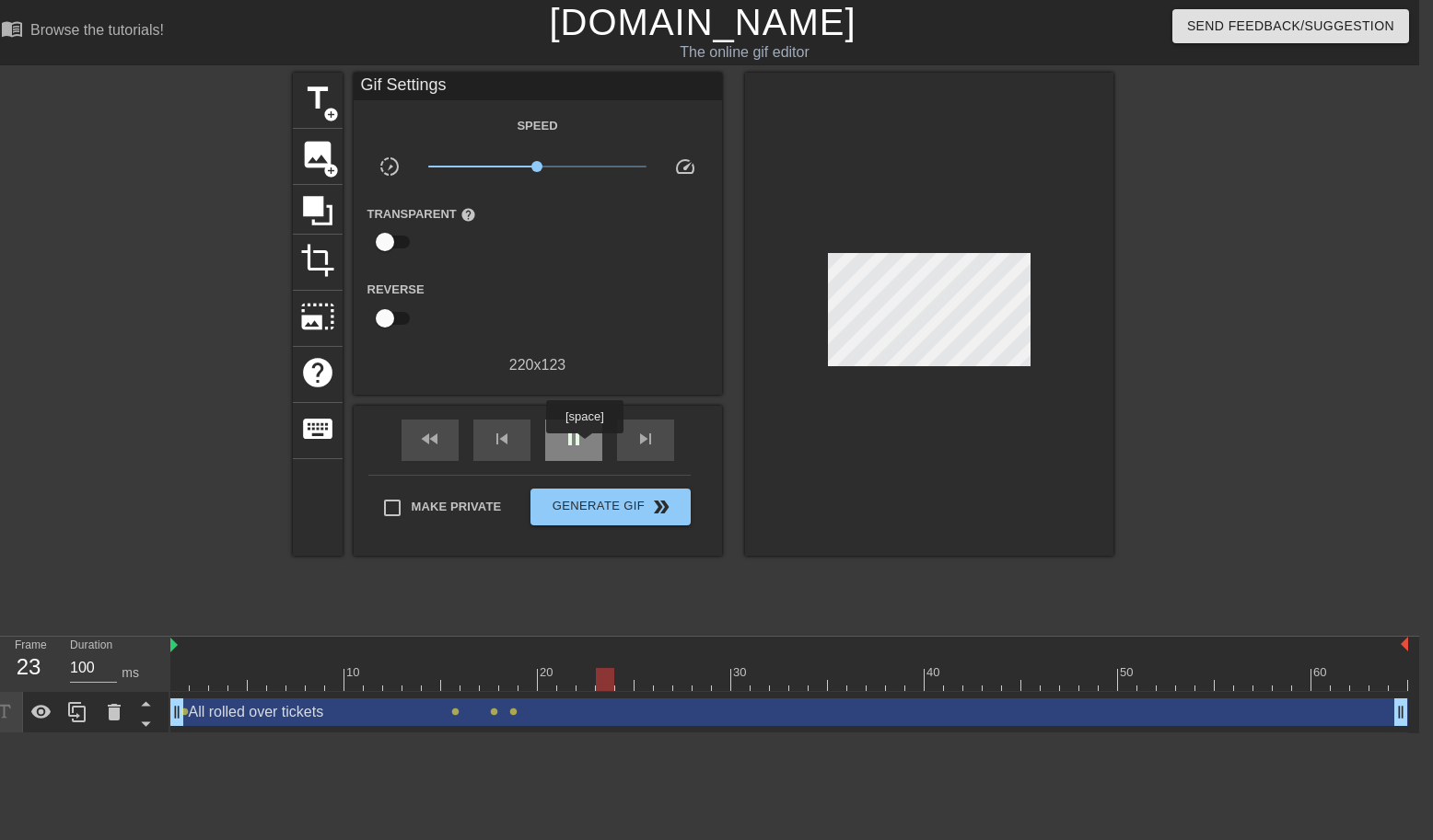
click at [587, 447] on div "pause" at bounding box center [573, 440] width 57 height 41
click at [718, 669] on div at bounding box center [789, 680] width 1238 height 23
click at [741, 680] on div at bounding box center [789, 680] width 1238 height 23
click at [782, 682] on div at bounding box center [789, 680] width 1238 height 23
click at [818, 682] on div at bounding box center [789, 680] width 1238 height 23
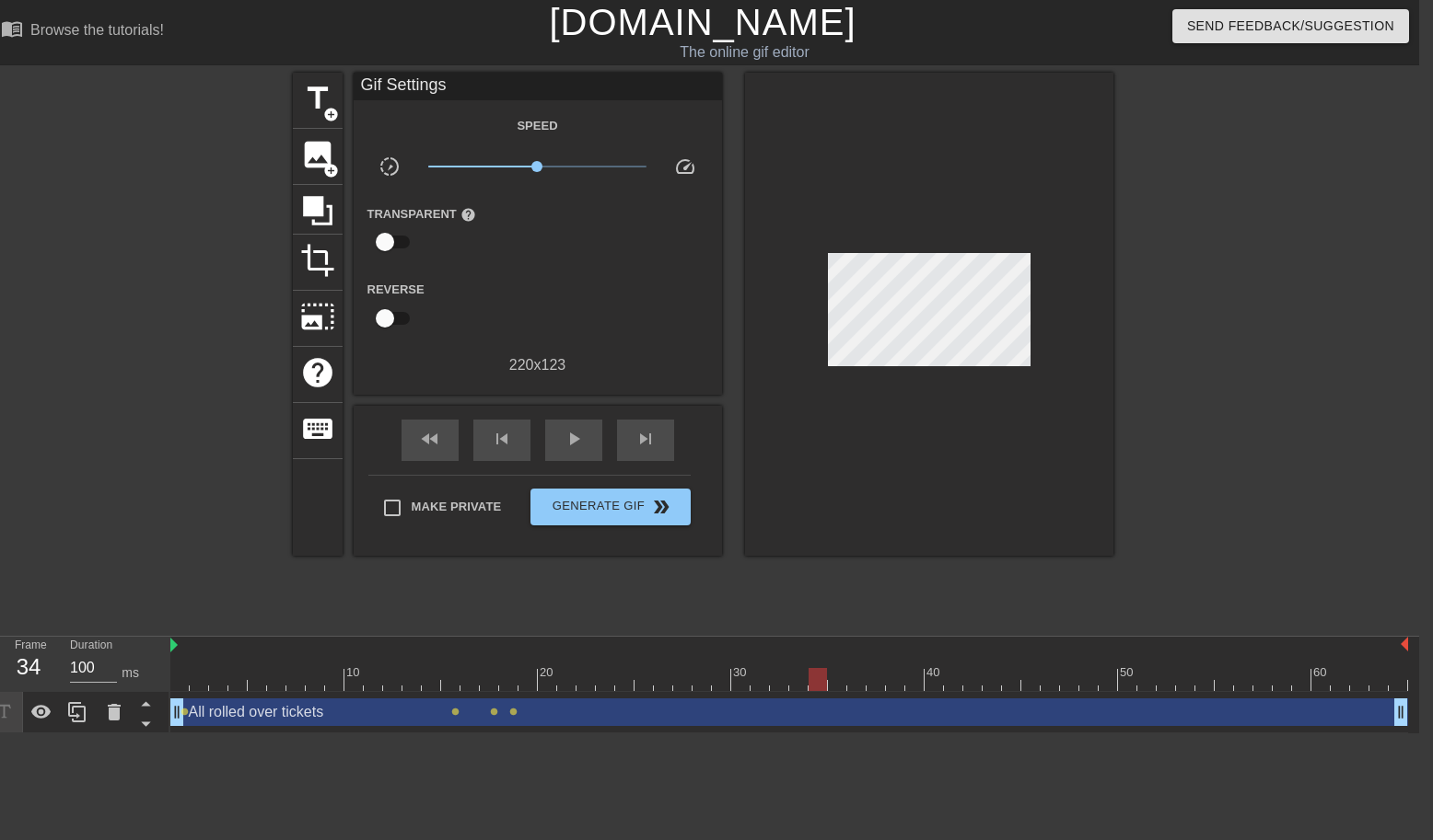
click at [839, 682] on div at bounding box center [789, 680] width 1238 height 23
click at [858, 681] on div at bounding box center [789, 680] width 1238 height 23
click at [895, 682] on div at bounding box center [789, 680] width 1238 height 23
click at [925, 683] on div at bounding box center [789, 680] width 1238 height 23
click at [844, 232] on div at bounding box center [929, 313] width 368 height 483
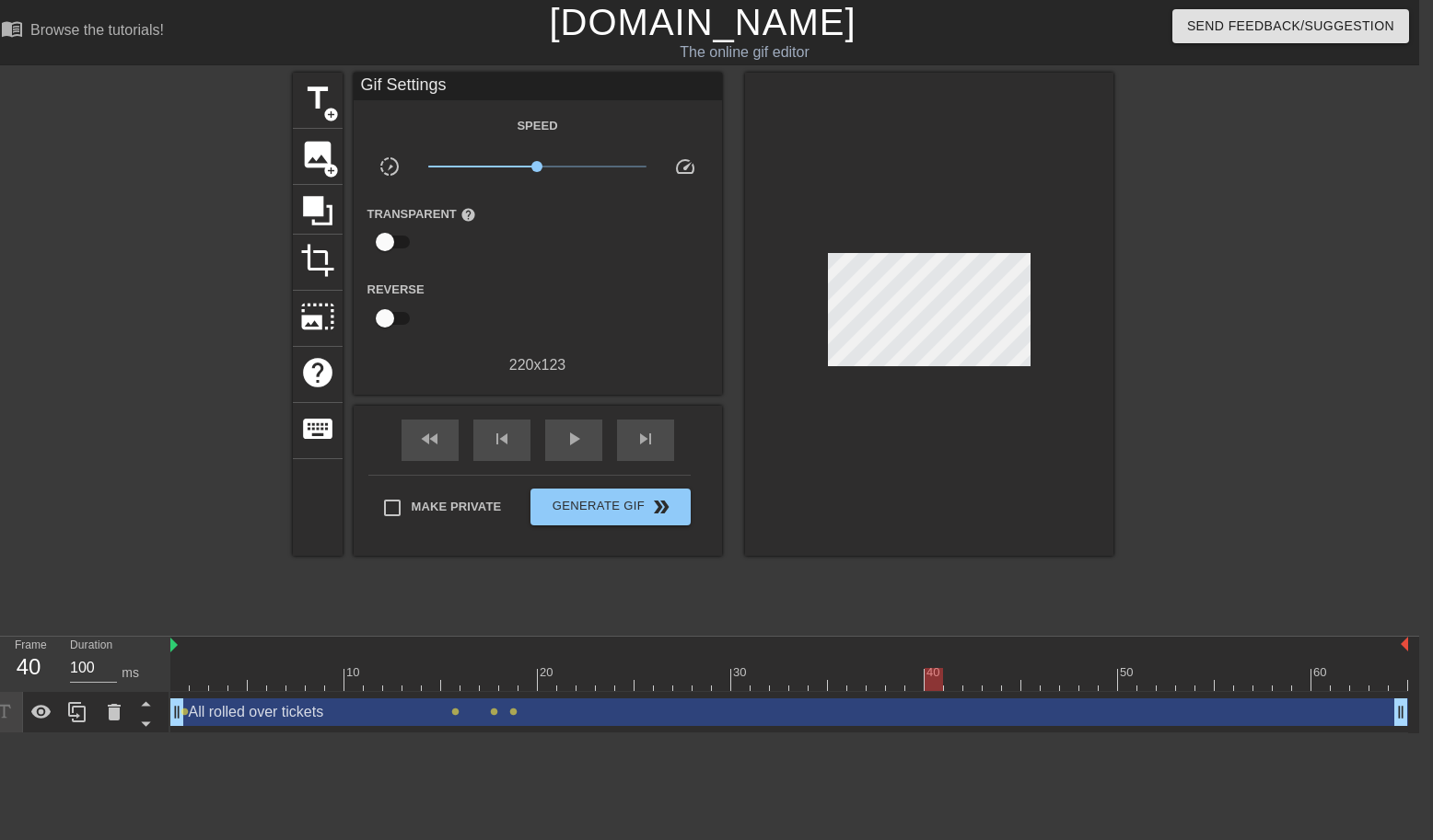
click at [830, 250] on div at bounding box center [929, 313] width 368 height 483
click at [686, 718] on div "All rolled over tickets drag_handle drag_handle" at bounding box center [789, 711] width 1238 height 27
click at [837, 231] on div at bounding box center [929, 313] width 368 height 483
click at [711, 680] on div at bounding box center [789, 680] width 1238 height 23
click at [686, 710] on div "All rolled over tickets drag_handle drag_handle" at bounding box center [789, 711] width 1238 height 27
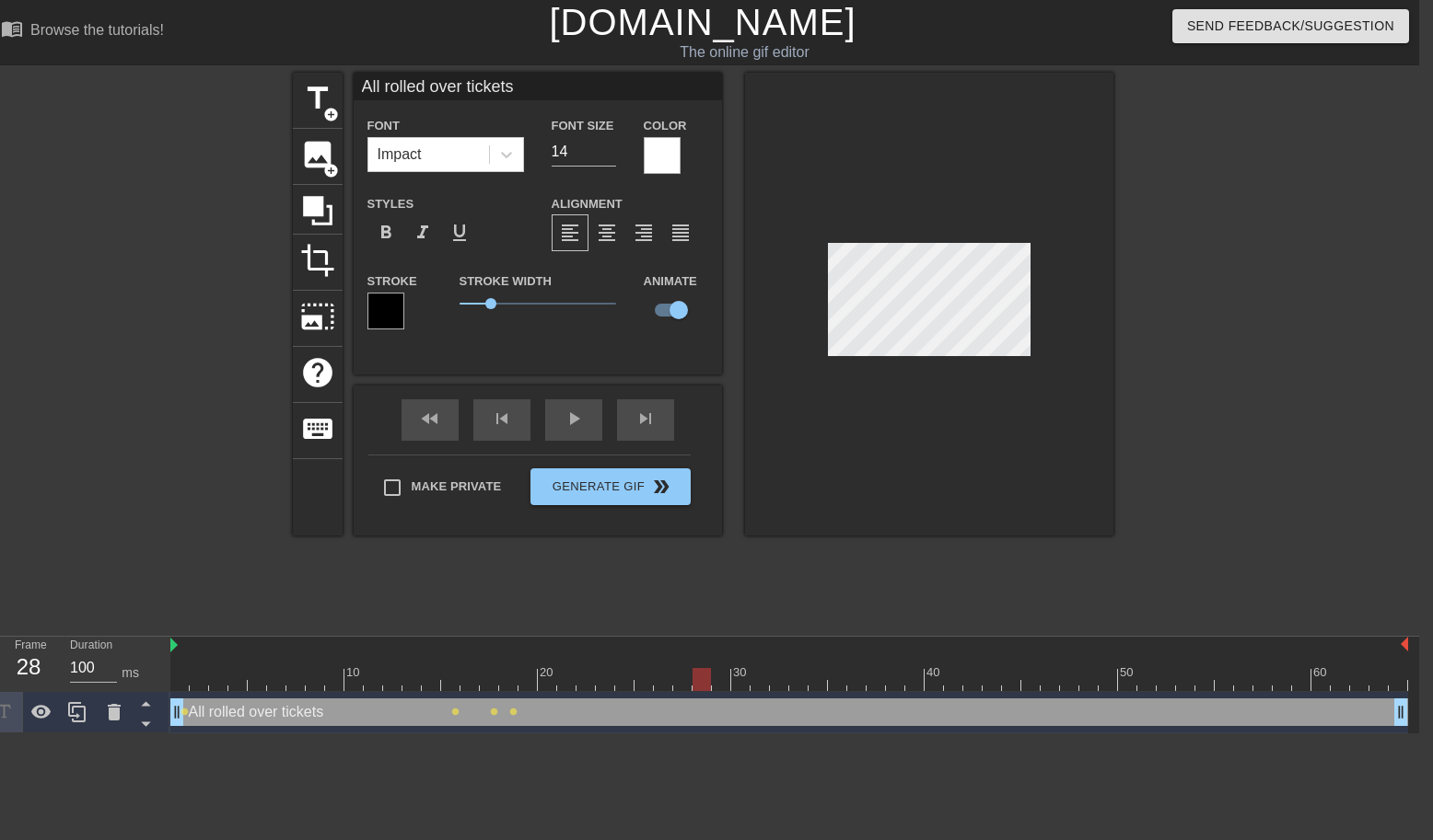
click at [862, 239] on div at bounding box center [929, 303] width 368 height 463
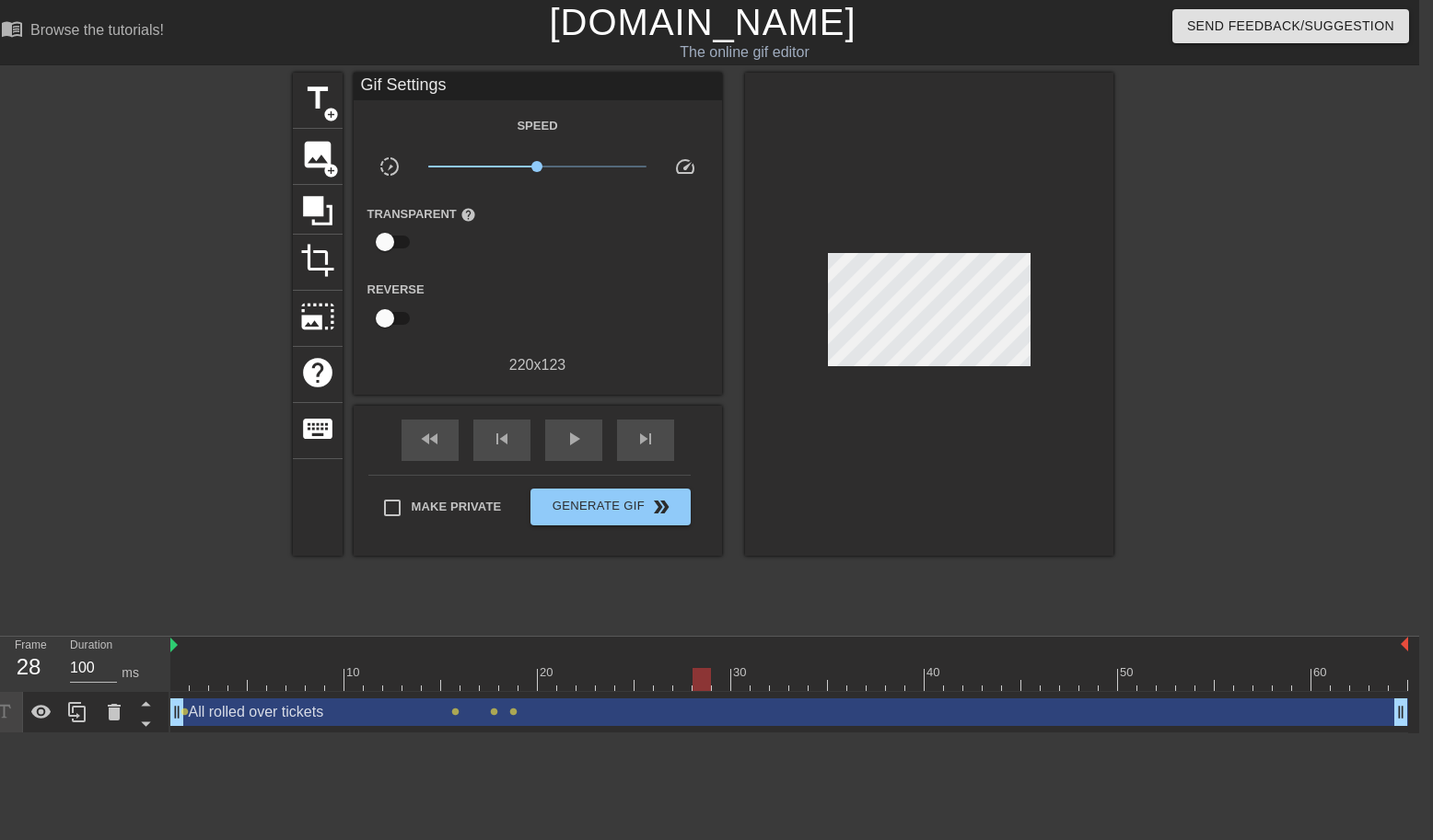
click at [816, 253] on div at bounding box center [929, 313] width 368 height 483
click at [839, 236] on div at bounding box center [929, 313] width 368 height 483
click at [885, 317] on div at bounding box center [929, 313] width 368 height 483
click at [232, 698] on div "All rolled over tickets drag_handle drag_handle" at bounding box center [789, 711] width 1238 height 27
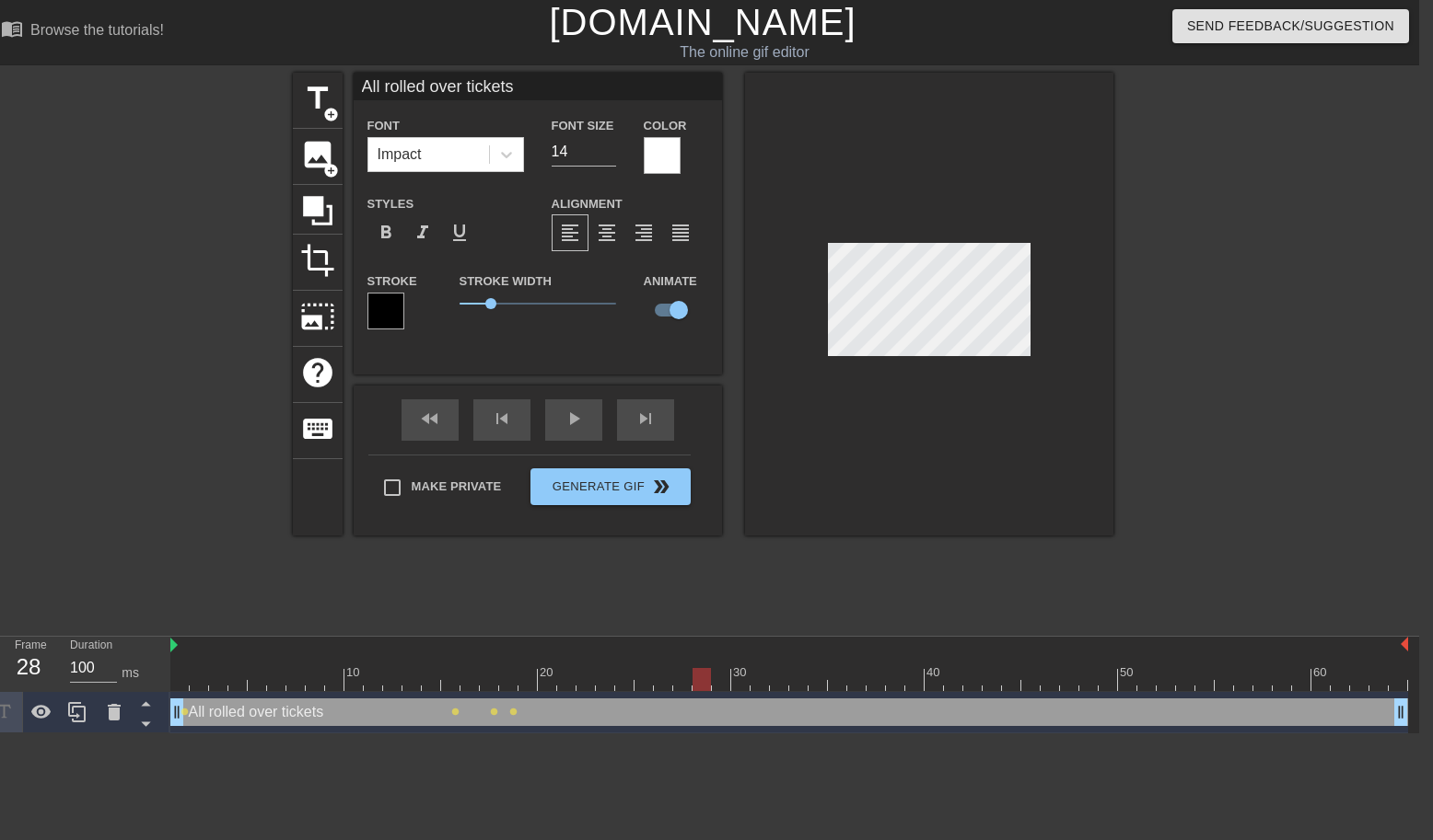
click at [703, 682] on div at bounding box center [701, 680] width 19 height 23
click at [858, 234] on div at bounding box center [929, 303] width 368 height 463
click at [720, 678] on div at bounding box center [789, 680] width 1238 height 23
click at [743, 682] on div at bounding box center [789, 680] width 1238 height 23
click at [758, 682] on div at bounding box center [789, 680] width 1238 height 23
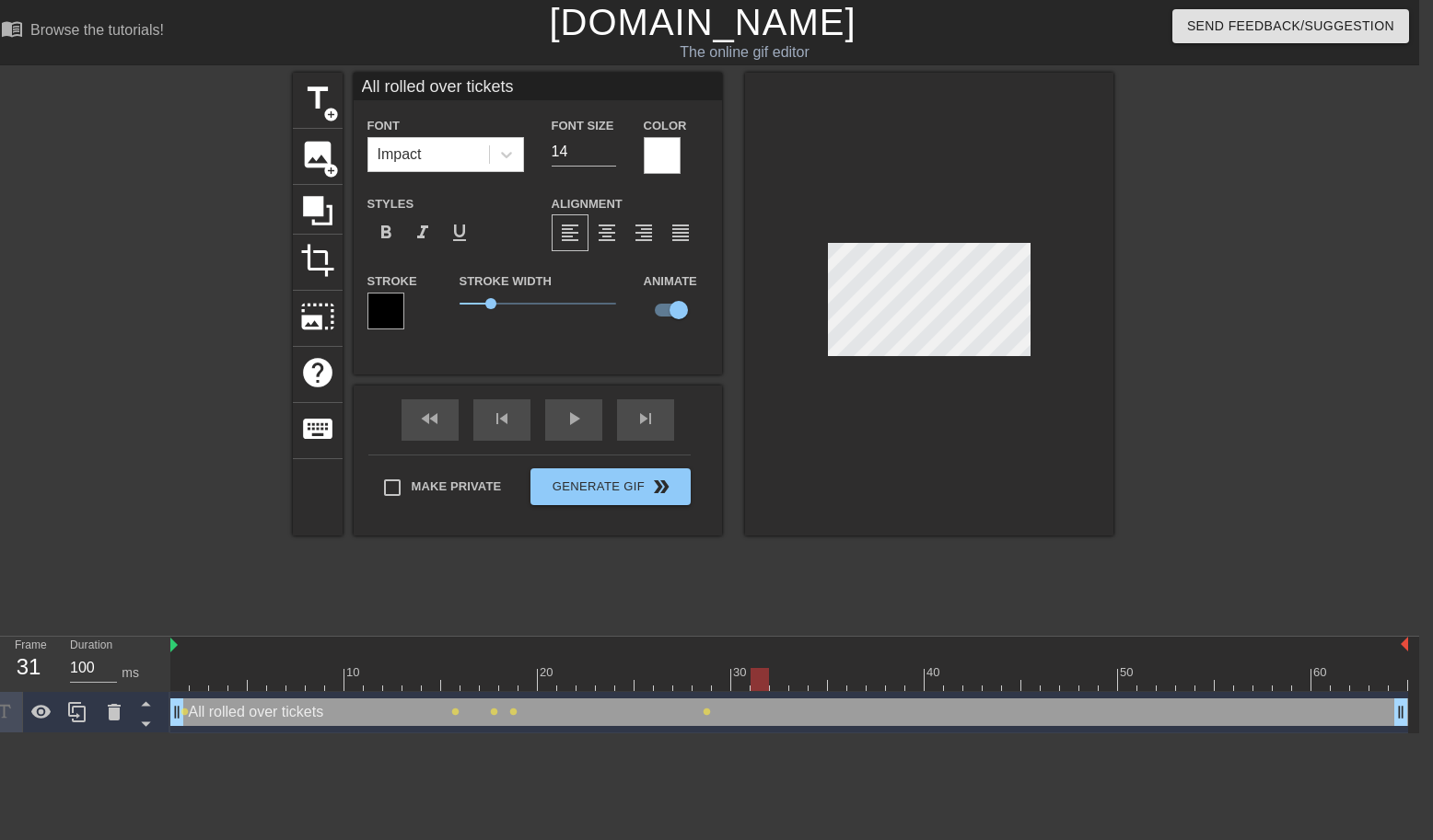
click at [788, 684] on div at bounding box center [789, 680] width 1238 height 23
click at [815, 684] on div at bounding box center [789, 680] width 1238 height 23
click at [1021, 241] on div at bounding box center [929, 303] width 368 height 463
click at [838, 680] on div at bounding box center [789, 680] width 1238 height 23
click at [860, 684] on div at bounding box center [789, 680] width 1238 height 23
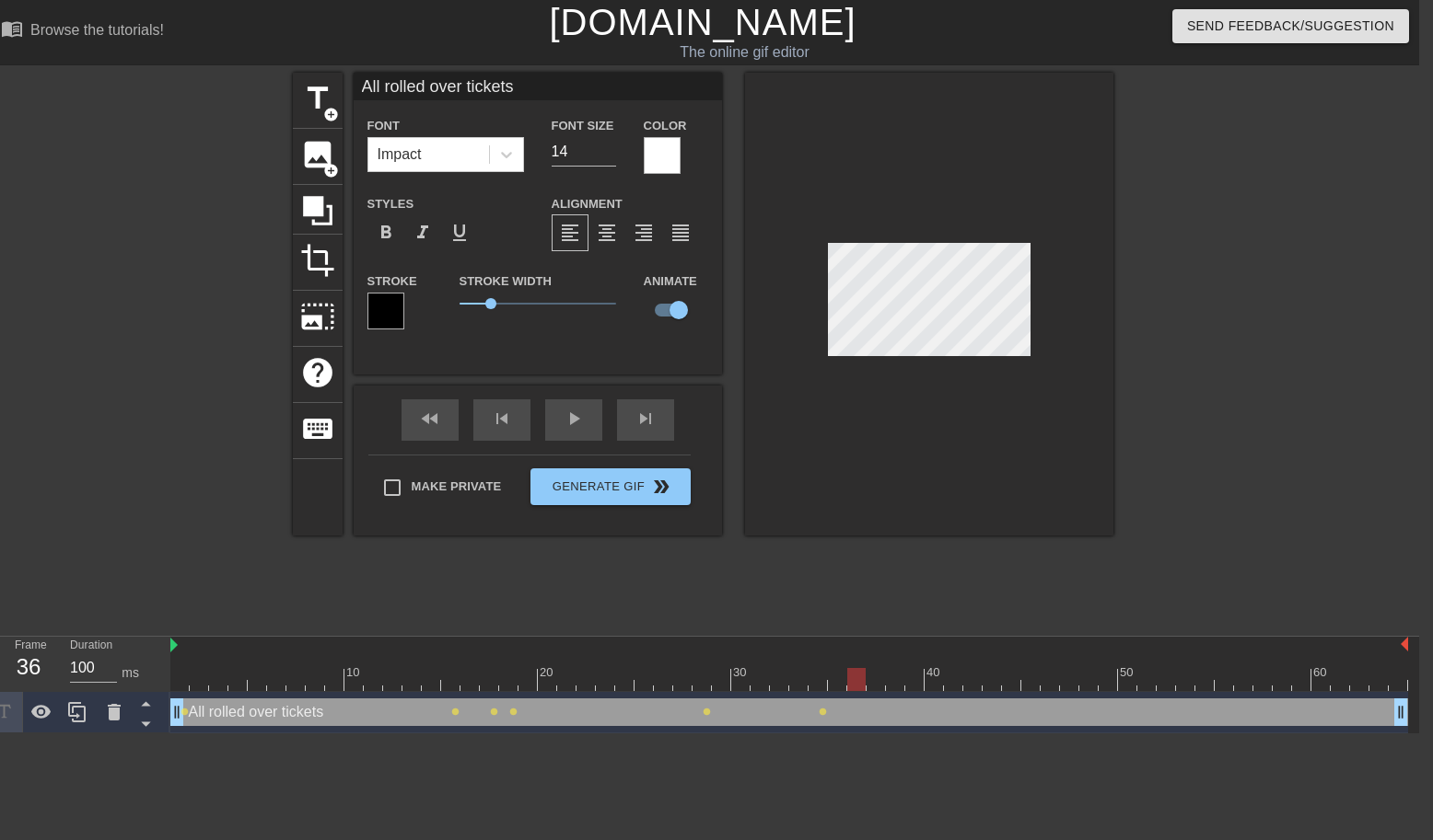
click at [885, 685] on div at bounding box center [789, 680] width 1238 height 23
click at [904, 685] on div at bounding box center [789, 680] width 1238 height 23
click at [935, 681] on div at bounding box center [789, 680] width 1238 height 23
click at [977, 683] on div at bounding box center [789, 680] width 1238 height 23
click at [946, 684] on div at bounding box center [789, 680] width 1238 height 23
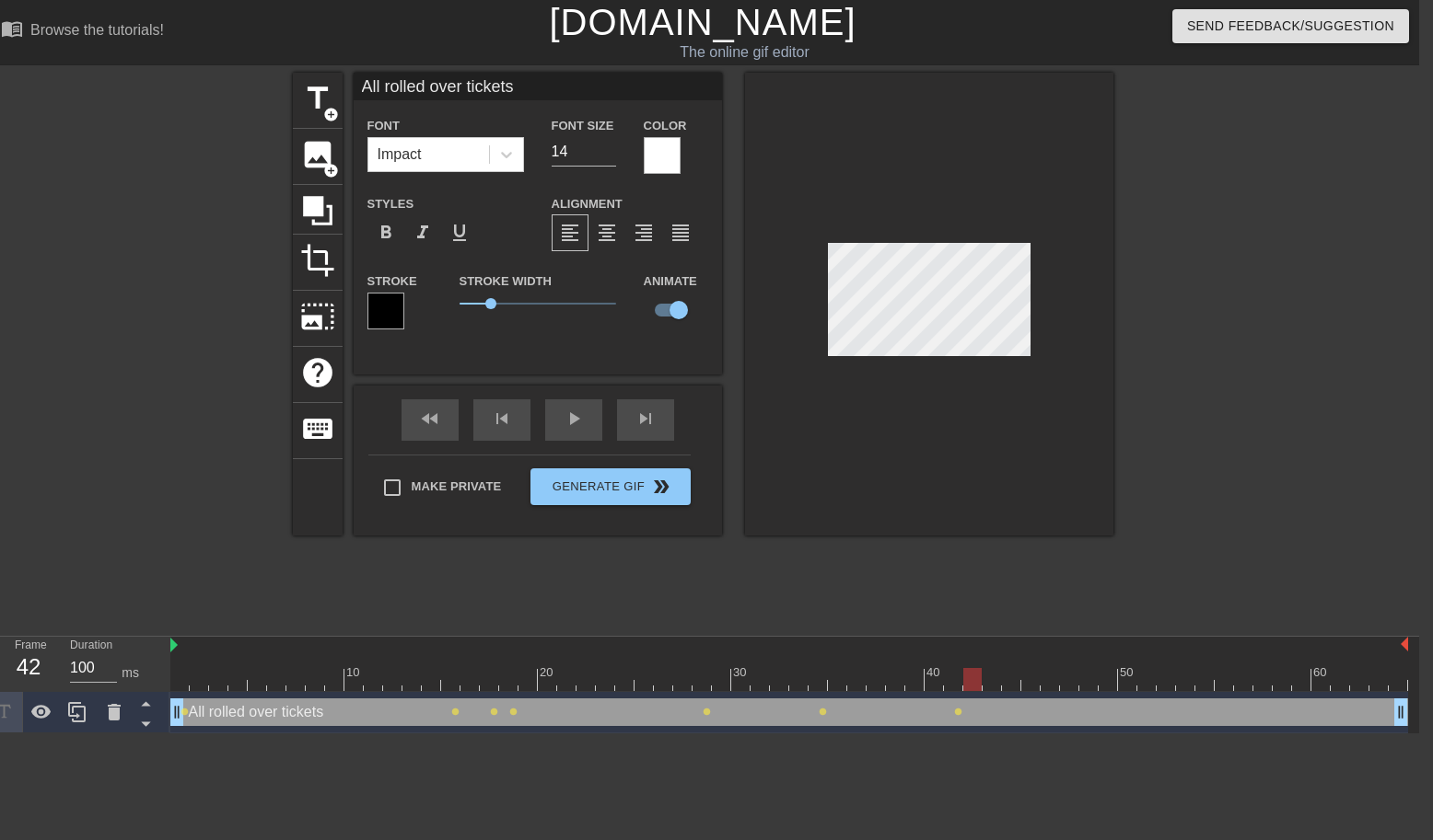
click at [965, 681] on div at bounding box center [789, 680] width 1238 height 23
click at [990, 681] on div at bounding box center [789, 680] width 1238 height 23
click at [1012, 687] on div at bounding box center [789, 680] width 1238 height 23
click at [1029, 686] on div at bounding box center [789, 680] width 1238 height 23
click at [1051, 682] on div at bounding box center [789, 680] width 1238 height 23
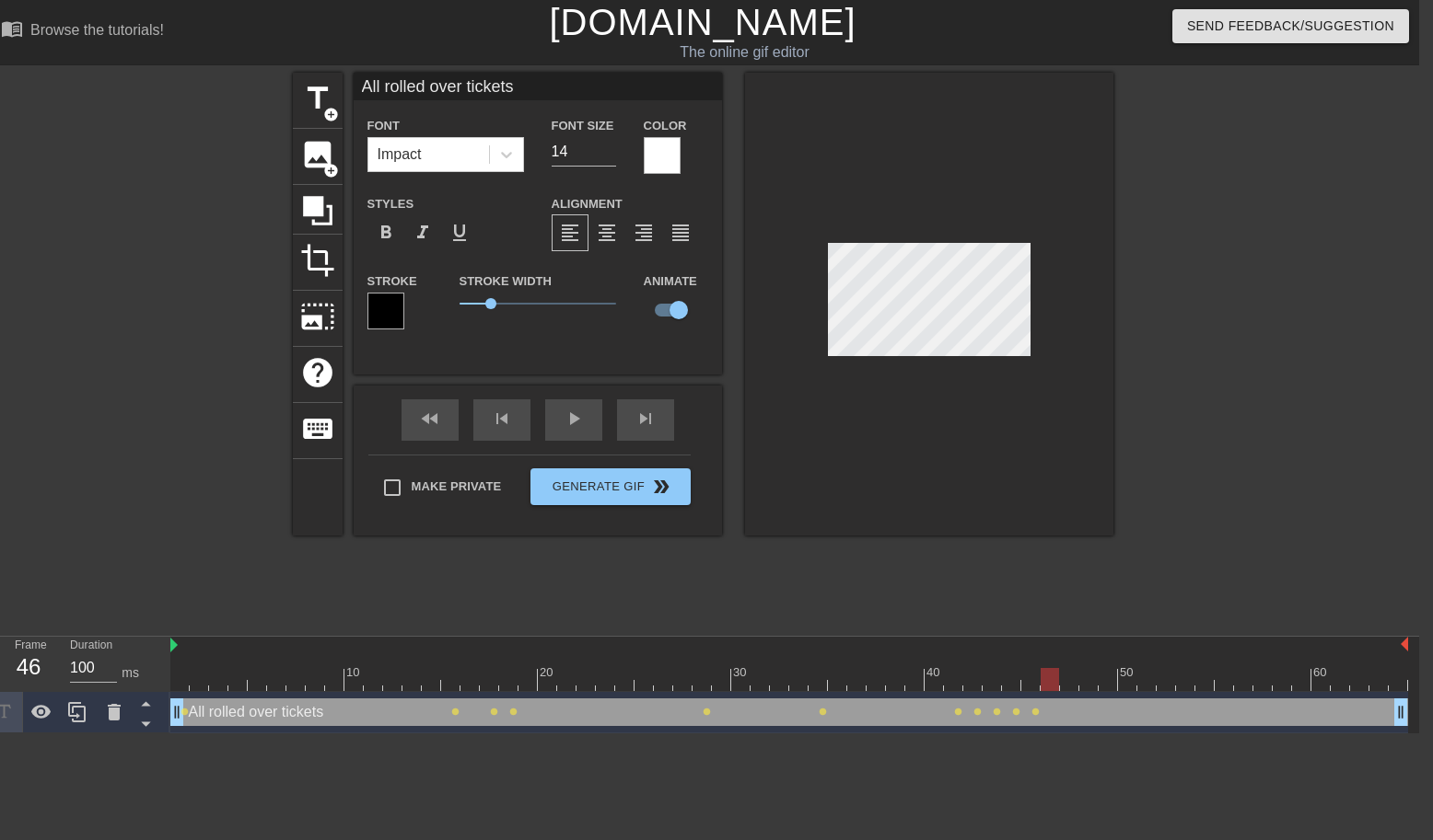
click at [1071, 686] on div at bounding box center [789, 680] width 1238 height 23
click at [1087, 685] on div at bounding box center [789, 680] width 1238 height 23
click at [1102, 682] on div at bounding box center [789, 680] width 1238 height 23
click at [1124, 682] on div at bounding box center [789, 680] width 1238 height 23
click at [1162, 689] on div at bounding box center [789, 680] width 1238 height 23
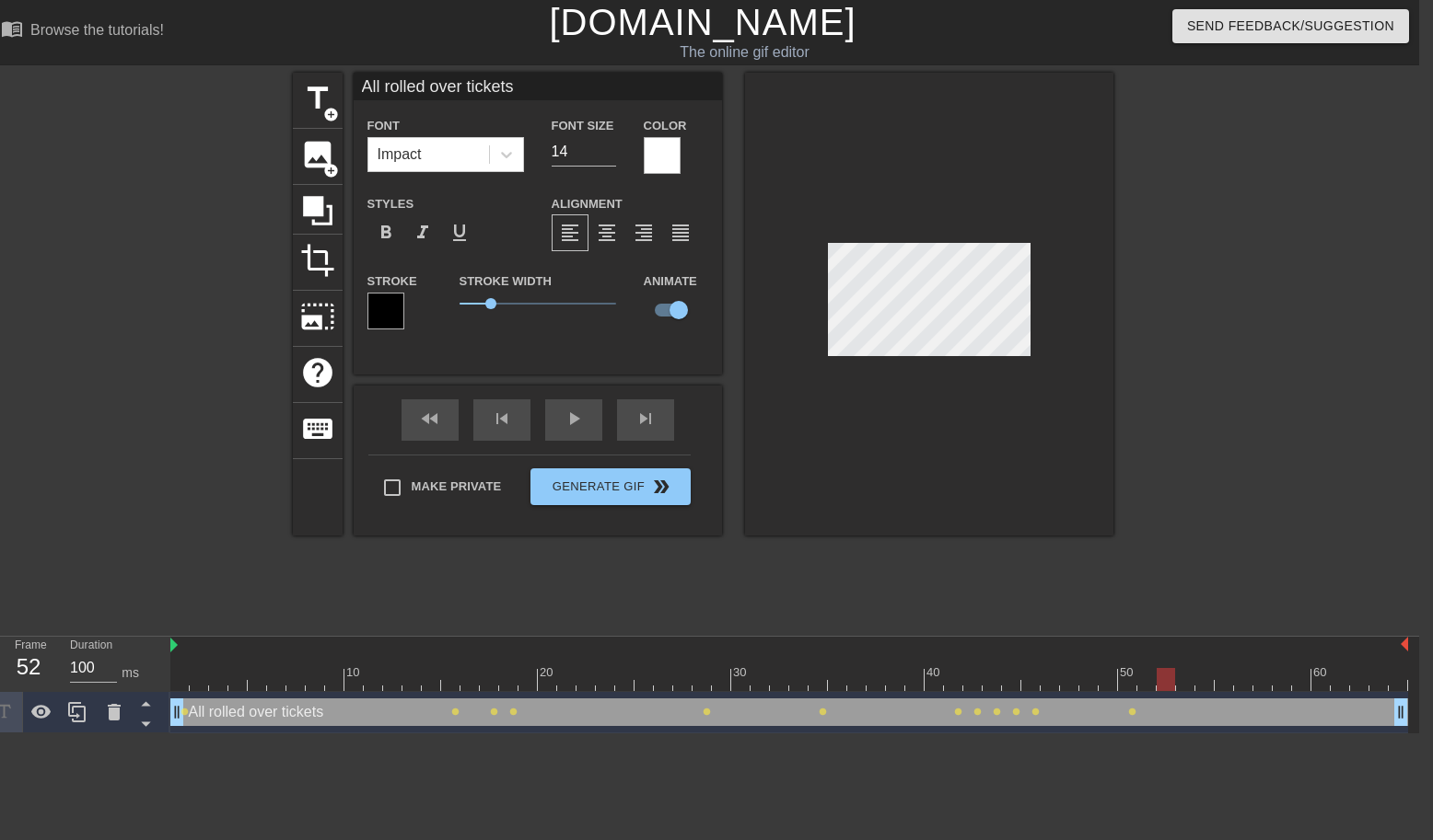
click at [1152, 678] on div at bounding box center [789, 680] width 1238 height 23
click at [1161, 680] on div at bounding box center [789, 680] width 1238 height 23
click at [1127, 682] on div at bounding box center [789, 680] width 1238 height 23
click at [1147, 684] on div at bounding box center [789, 680] width 1238 height 23
click at [1161, 680] on div at bounding box center [789, 680] width 1238 height 23
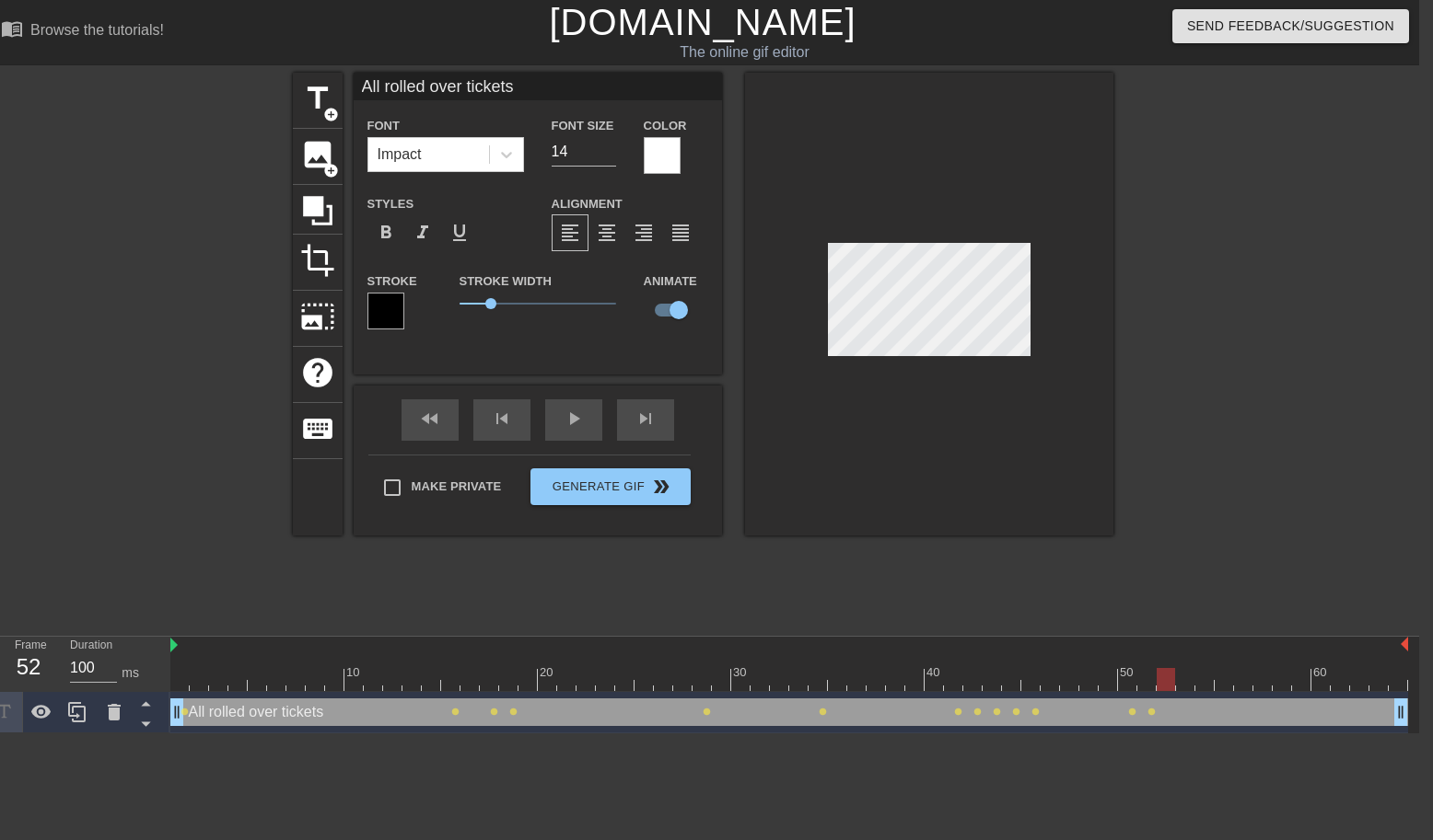
click at [677, 679] on div at bounding box center [789, 680] width 1238 height 23
click at [713, 682] on div at bounding box center [789, 680] width 1238 height 23
click at [762, 684] on div at bounding box center [789, 680] width 1238 height 23
click at [814, 682] on div at bounding box center [789, 680] width 1238 height 23
click at [794, 690] on div at bounding box center [789, 680] width 1238 height 23
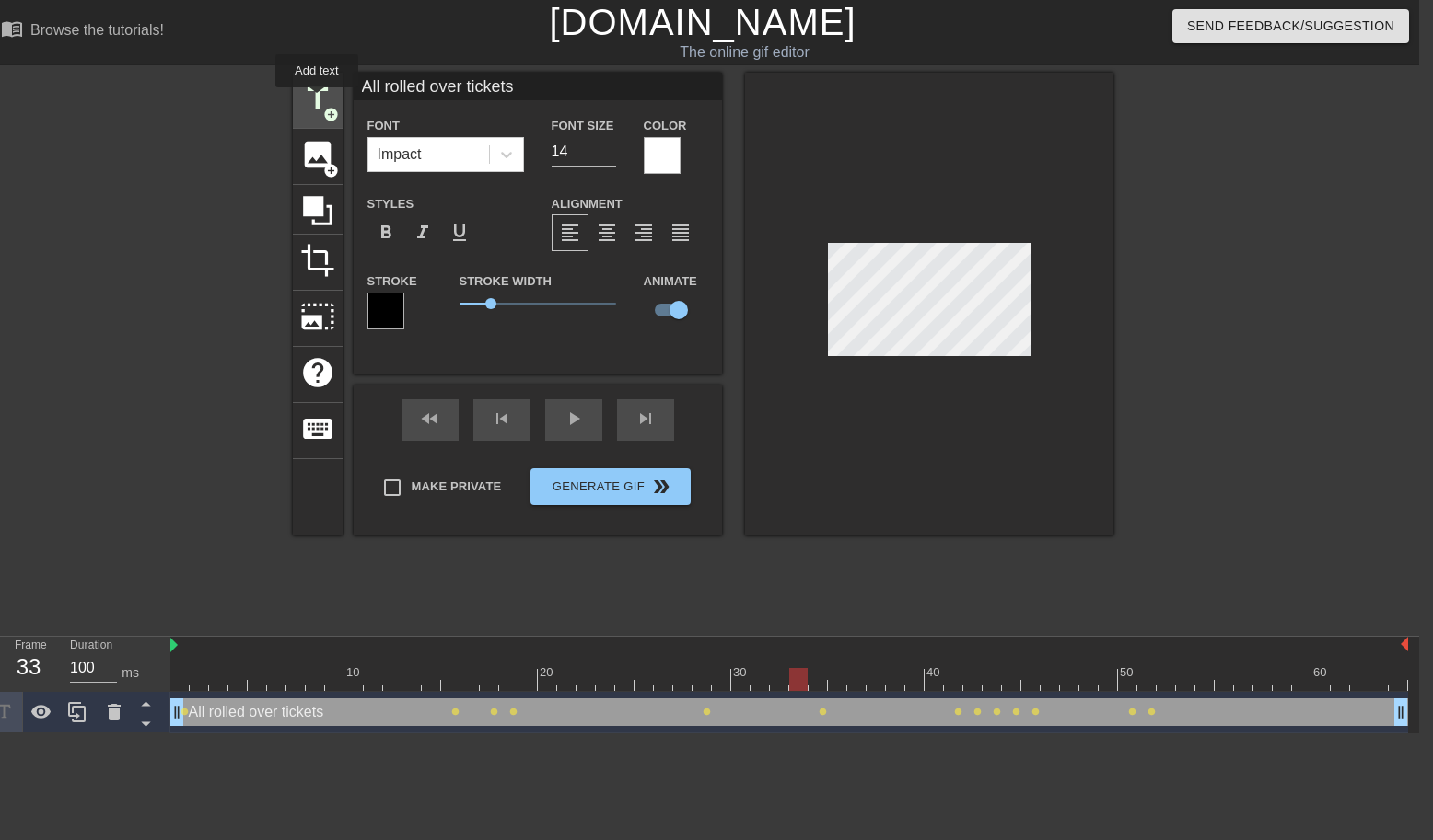
click at [317, 100] on span "title" at bounding box center [317, 98] width 35 height 35
type input "New text 2"
type input "40"
checkbox input "false"
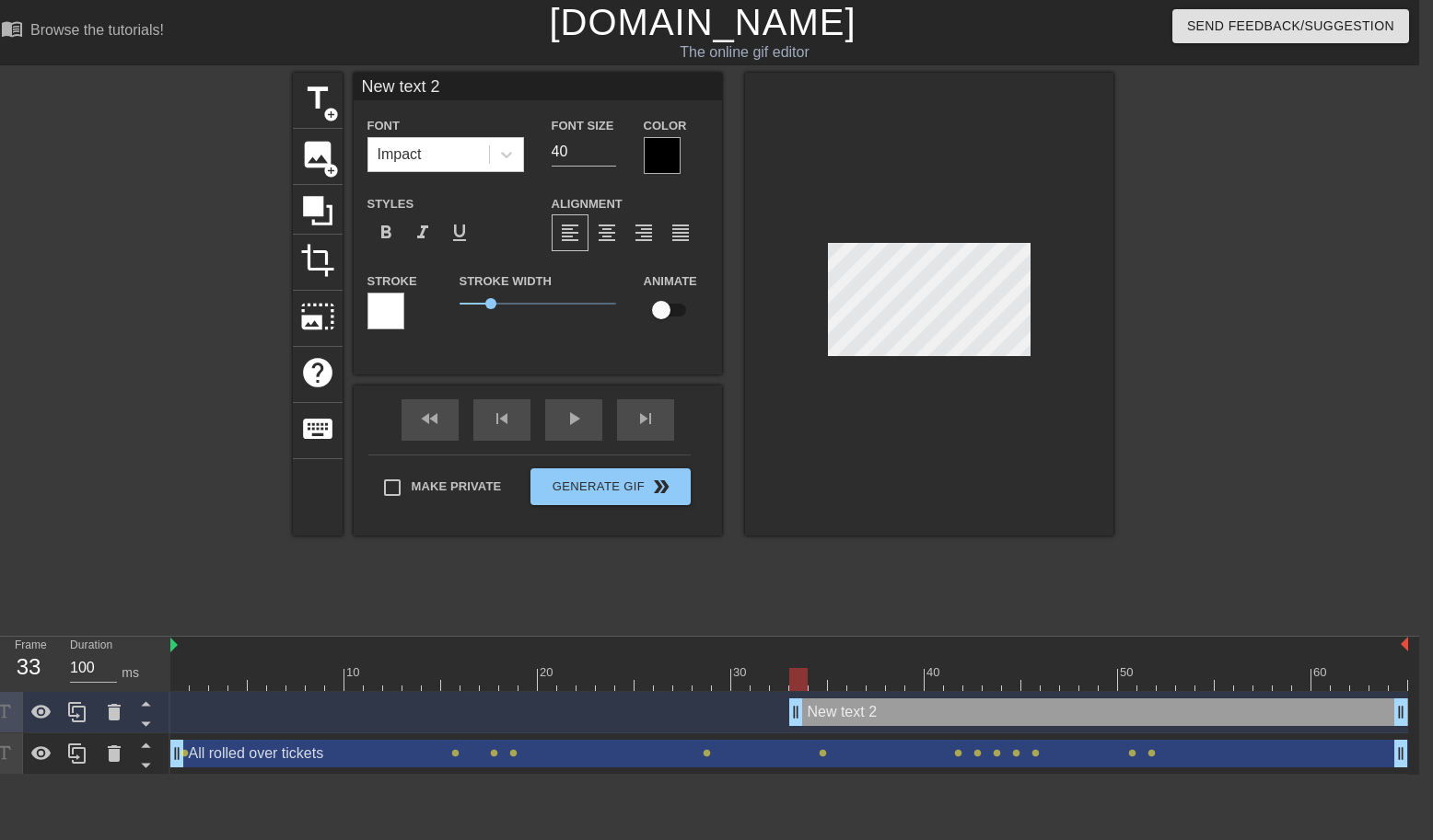
click at [394, 84] on input "New text 2" at bounding box center [537, 85] width 368 height 27
click at [449, 88] on input "backlog" at bounding box center [537, 85] width 368 height 27
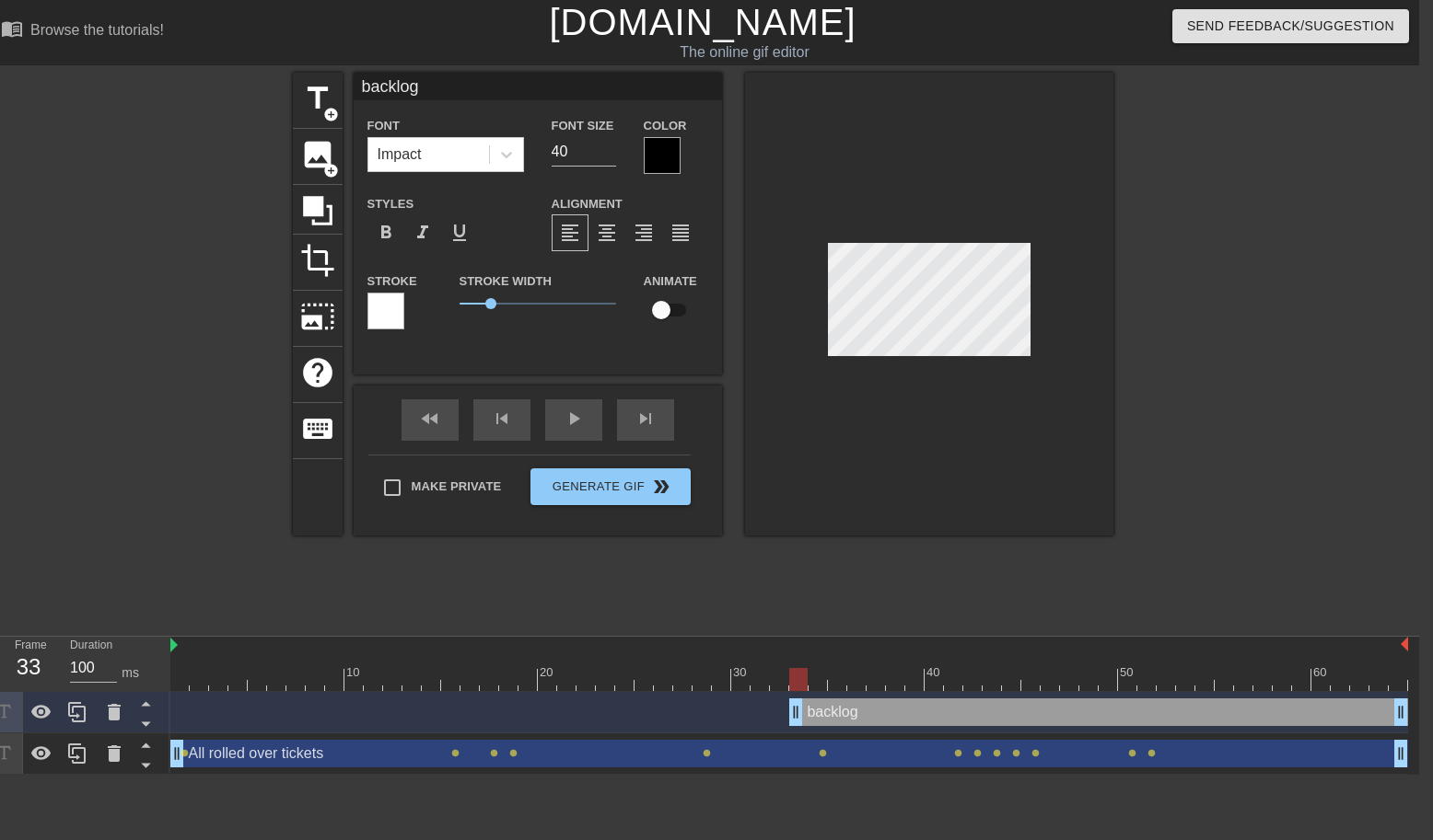
click at [449, 88] on input "backlog" at bounding box center [537, 85] width 368 height 27
type input "BACKLOG"
click at [665, 155] on div at bounding box center [661, 155] width 37 height 37
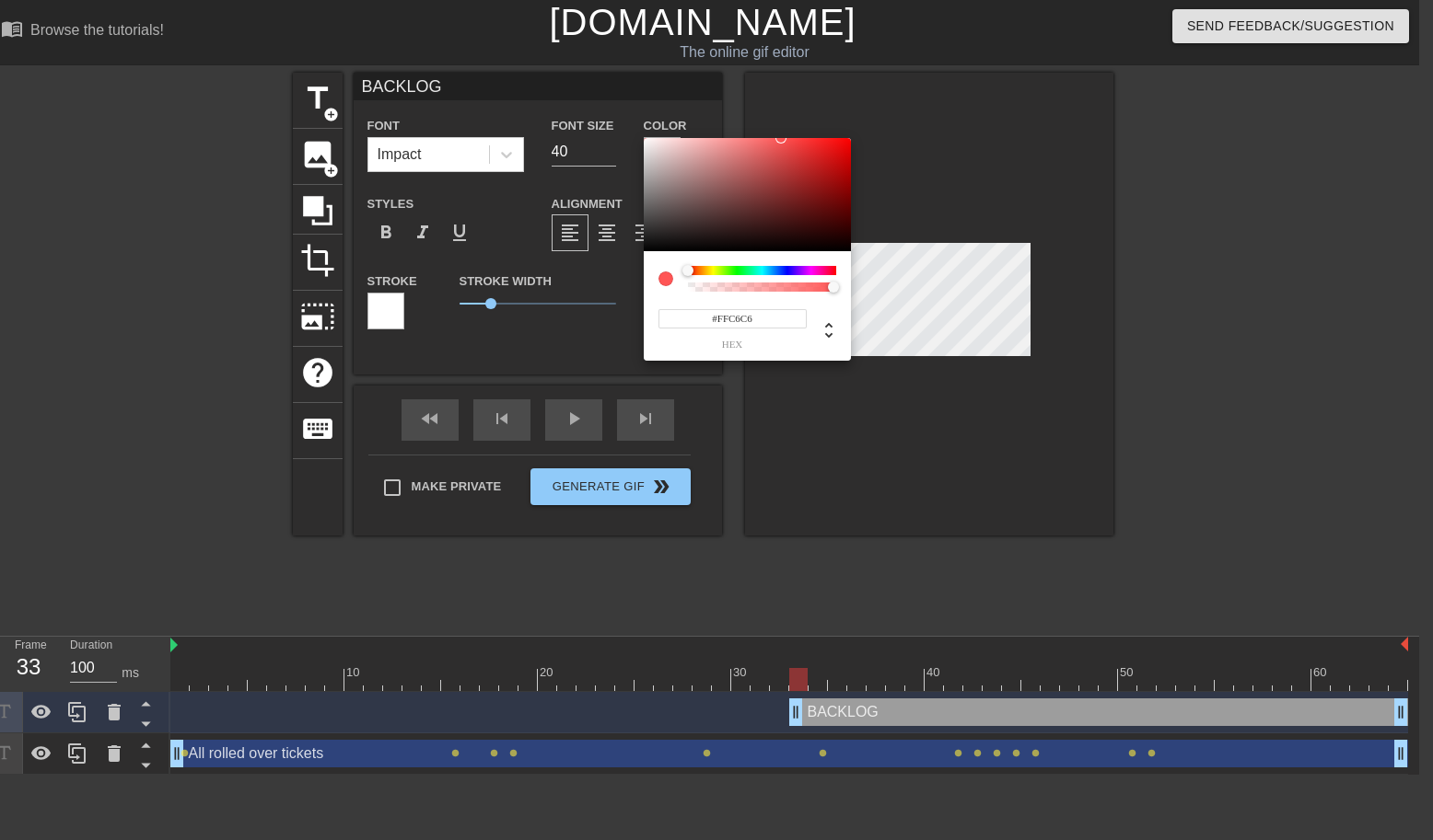
type input "#FFFFFF"
drag, startPoint x: 646, startPoint y: 249, endPoint x: 639, endPoint y: 130, distance: 119.2
click at [639, 130] on div "#FFFFFF hex" at bounding box center [716, 420] width 1433 height 840
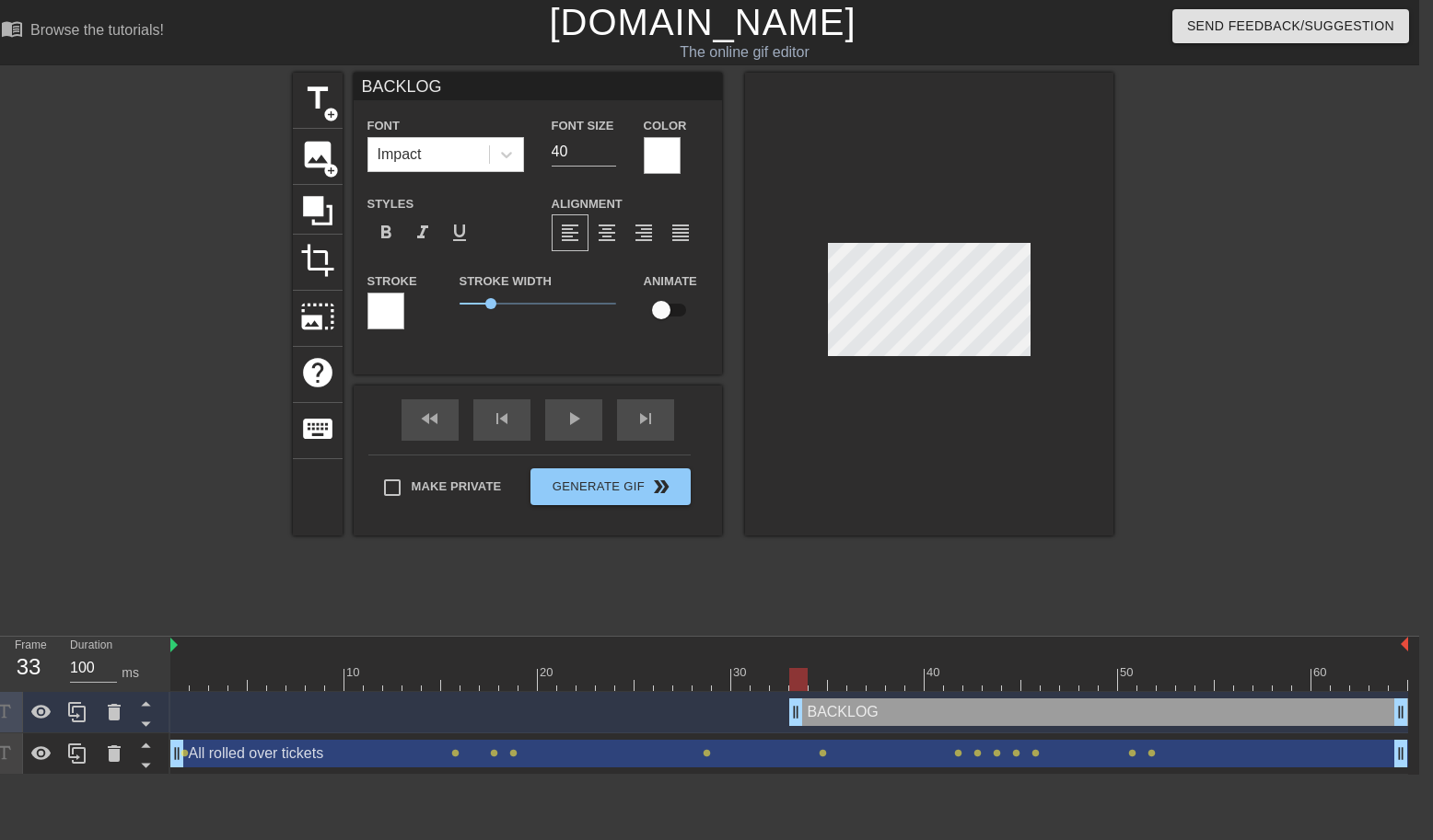
click at [394, 322] on div at bounding box center [385, 311] width 37 height 37
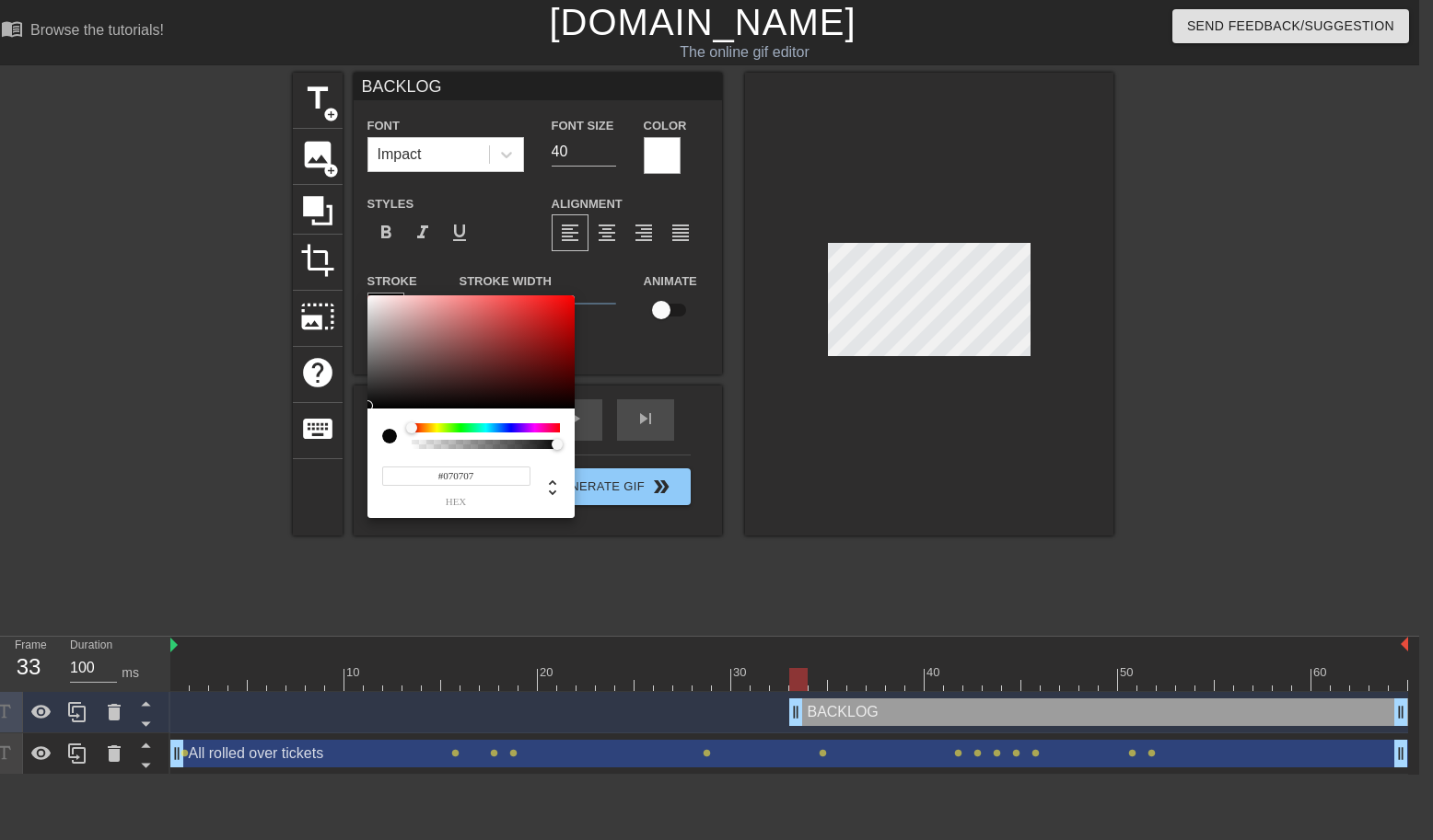
drag, startPoint x: 378, startPoint y: 405, endPoint x: 366, endPoint y: 405, distance: 12.0
click at [367, 405] on div at bounding box center [470, 353] width 208 height 115
type input "#000000"
drag, startPoint x: 366, startPoint y: 405, endPoint x: 367, endPoint y: 417, distance: 12.0
click at [367, 417] on div "#000000 hex" at bounding box center [470, 407] width 208 height 223
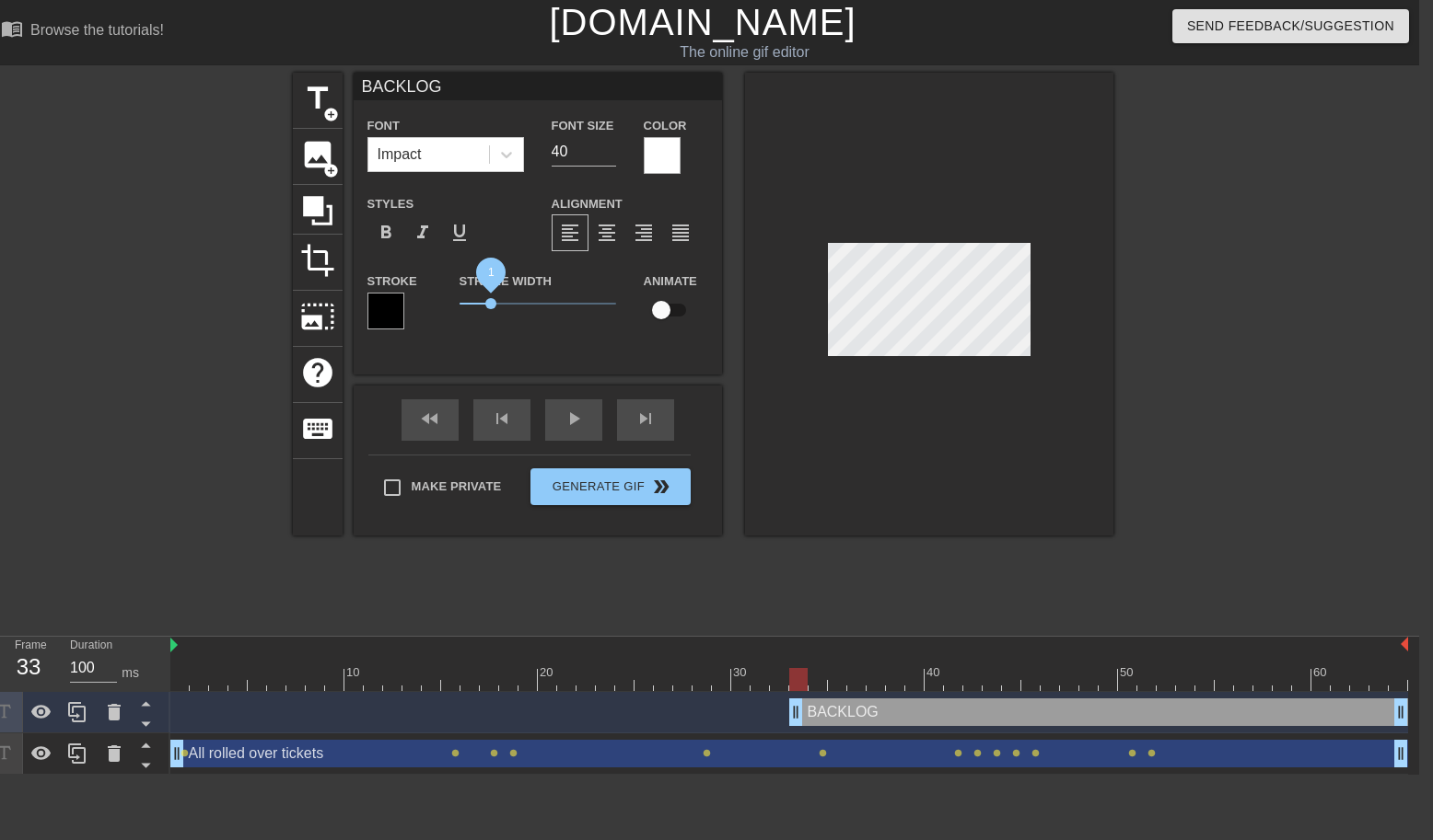
click at [490, 306] on span "1" at bounding box center [491, 304] width 11 height 11
click at [868, 433] on div at bounding box center [929, 303] width 368 height 463
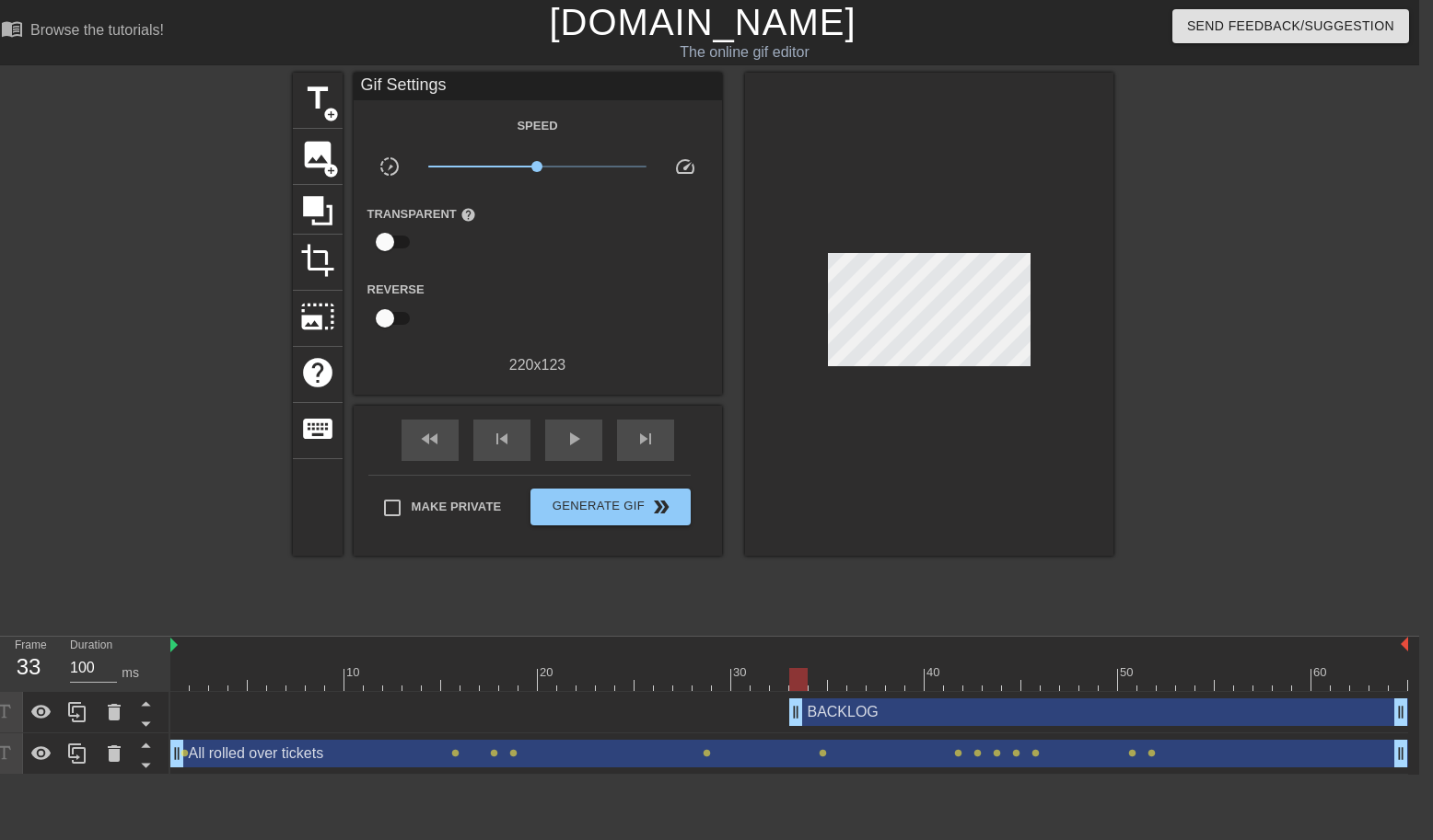
click at [821, 672] on div at bounding box center [789, 680] width 1238 height 23
drag, startPoint x: 798, startPoint y: 710, endPoint x: 815, endPoint y: 710, distance: 17.0
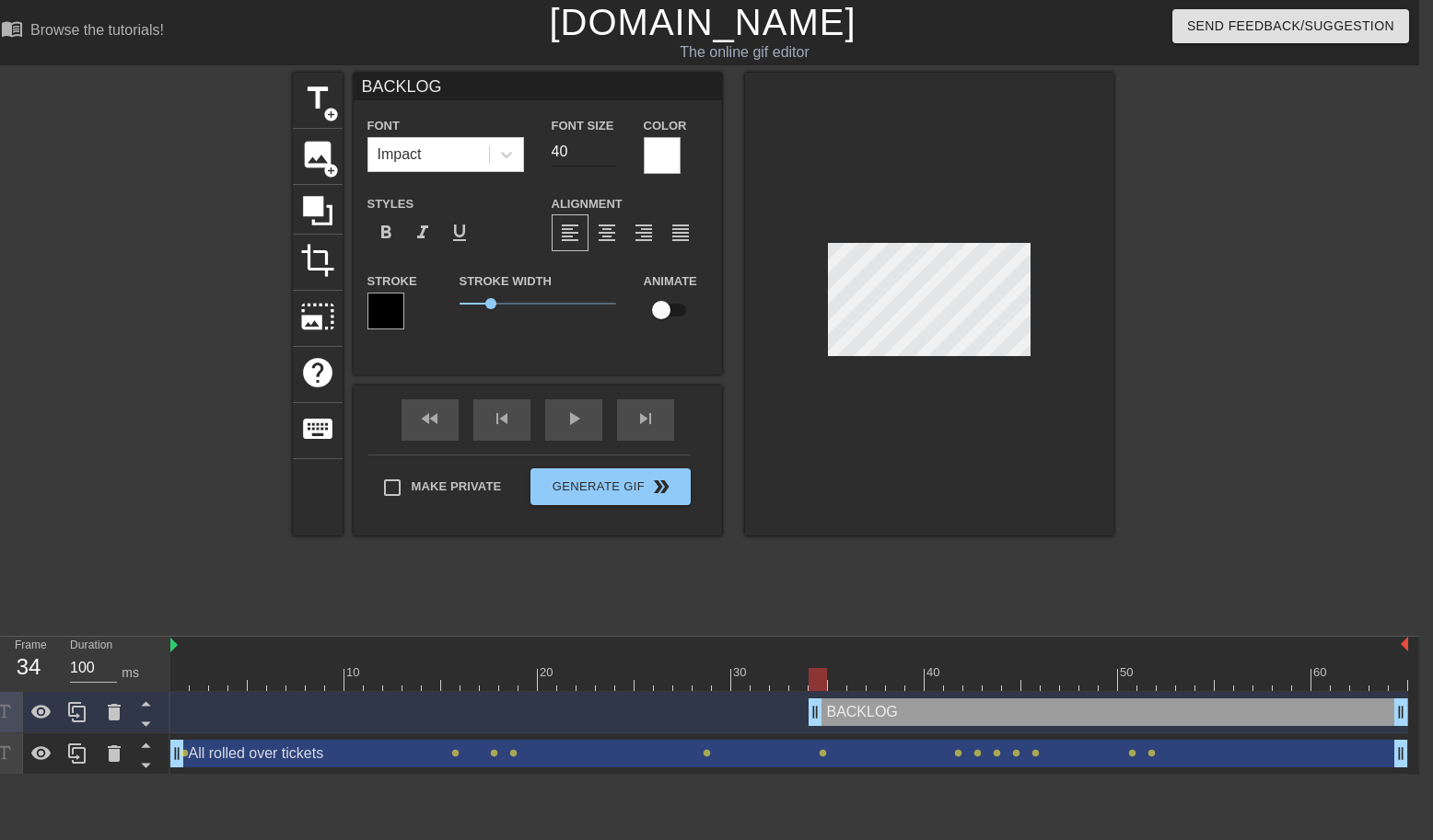
click at [557, 151] on input "40" at bounding box center [583, 151] width 65 height 29
click at [559, 151] on input "40" at bounding box center [583, 151] width 65 height 29
type input "20"
click at [1117, 357] on div "title add_circle image add_circle crop photo_size_select_large help keyboard BA…" at bounding box center [702, 348] width 1433 height 552
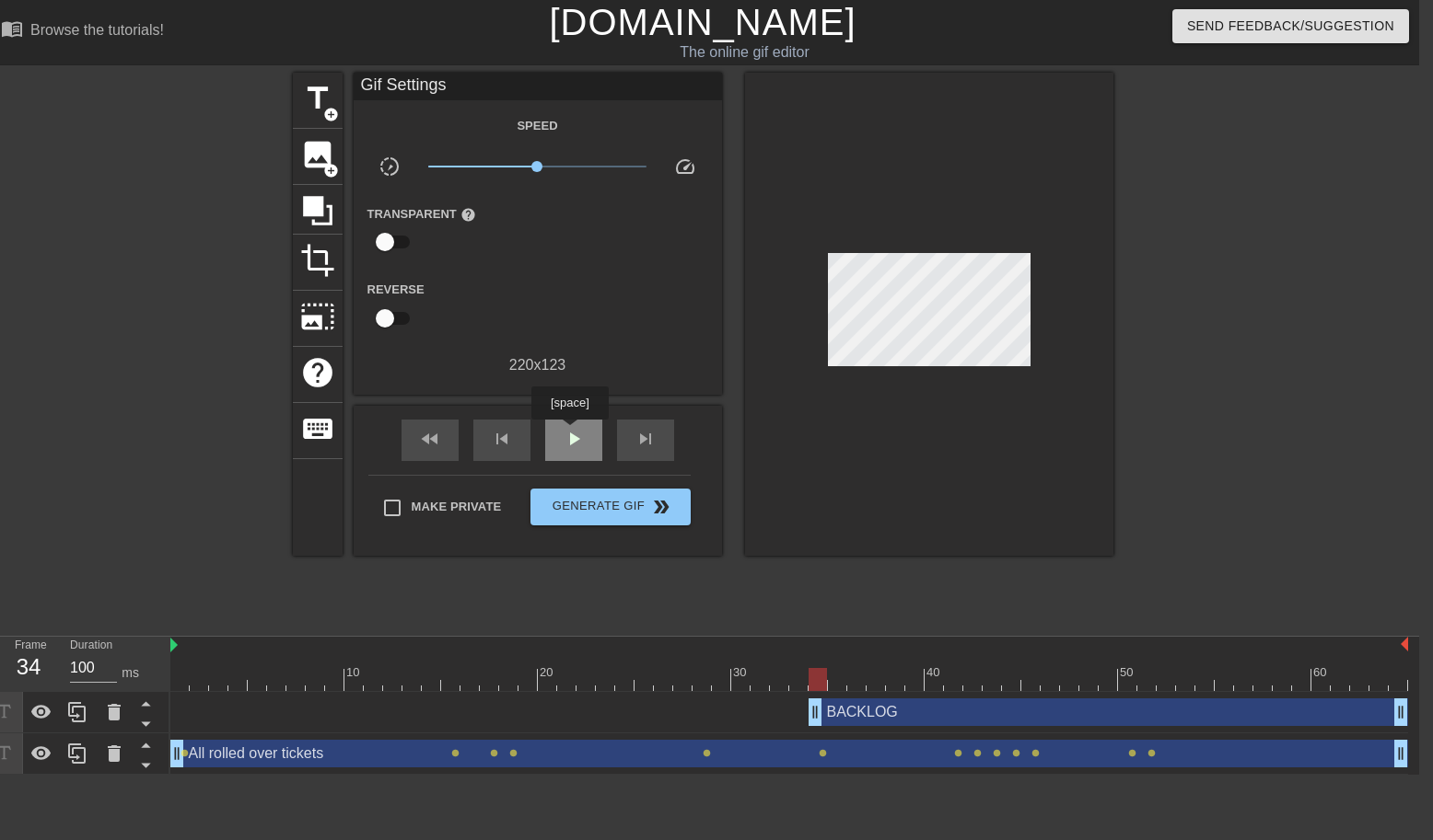
click at [572, 433] on span "play_arrow" at bounding box center [574, 439] width 23 height 23
click at [559, 453] on div "pause" at bounding box center [573, 440] width 57 height 41
click at [569, 453] on div "play_arrow" at bounding box center [573, 440] width 57 height 41
click at [574, 451] on div "pause" at bounding box center [573, 440] width 57 height 41
click at [1036, 751] on span "lens" at bounding box center [1035, 753] width 8 height 8
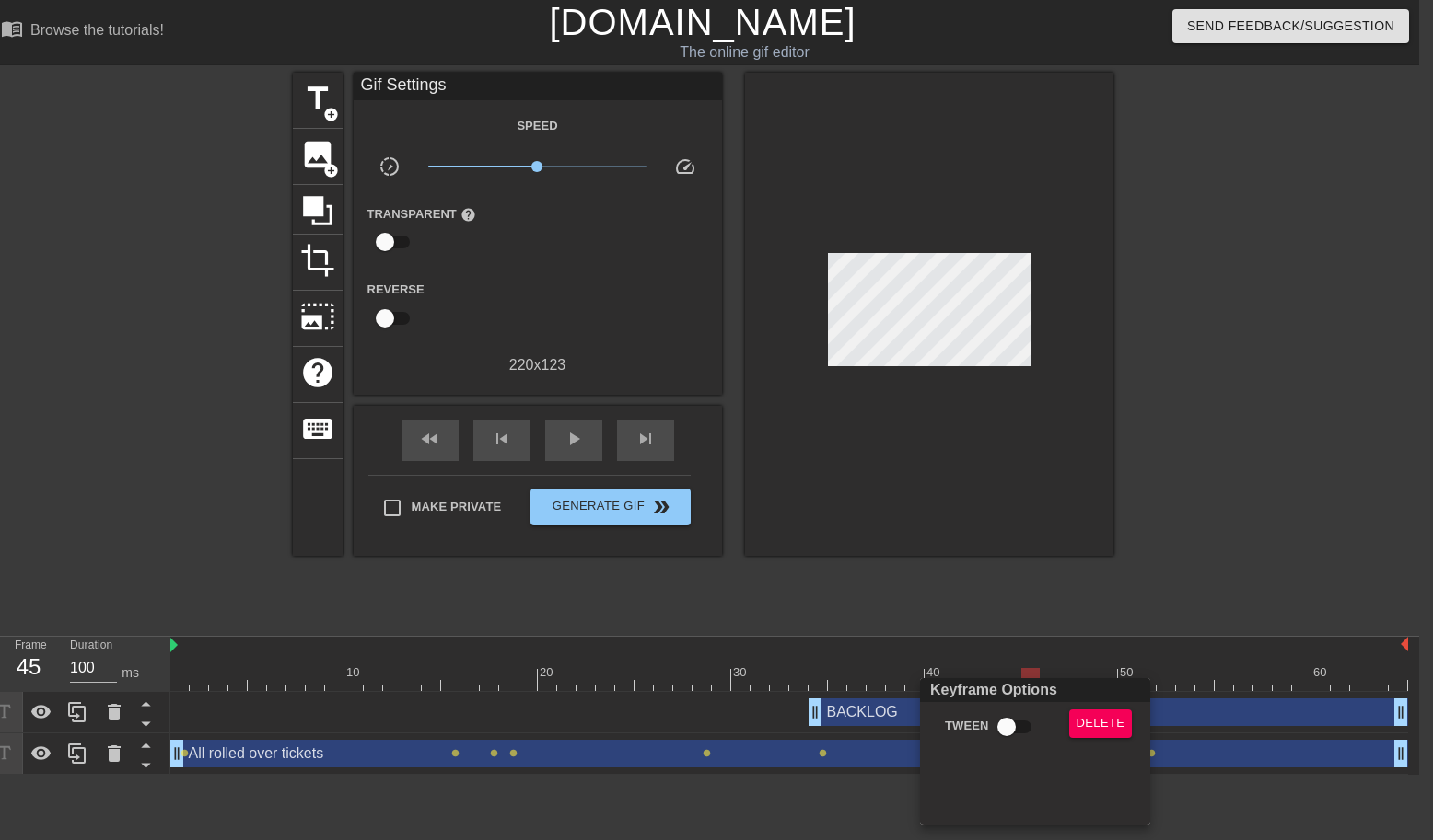
click at [1146, 579] on div at bounding box center [716, 420] width 1433 height 840
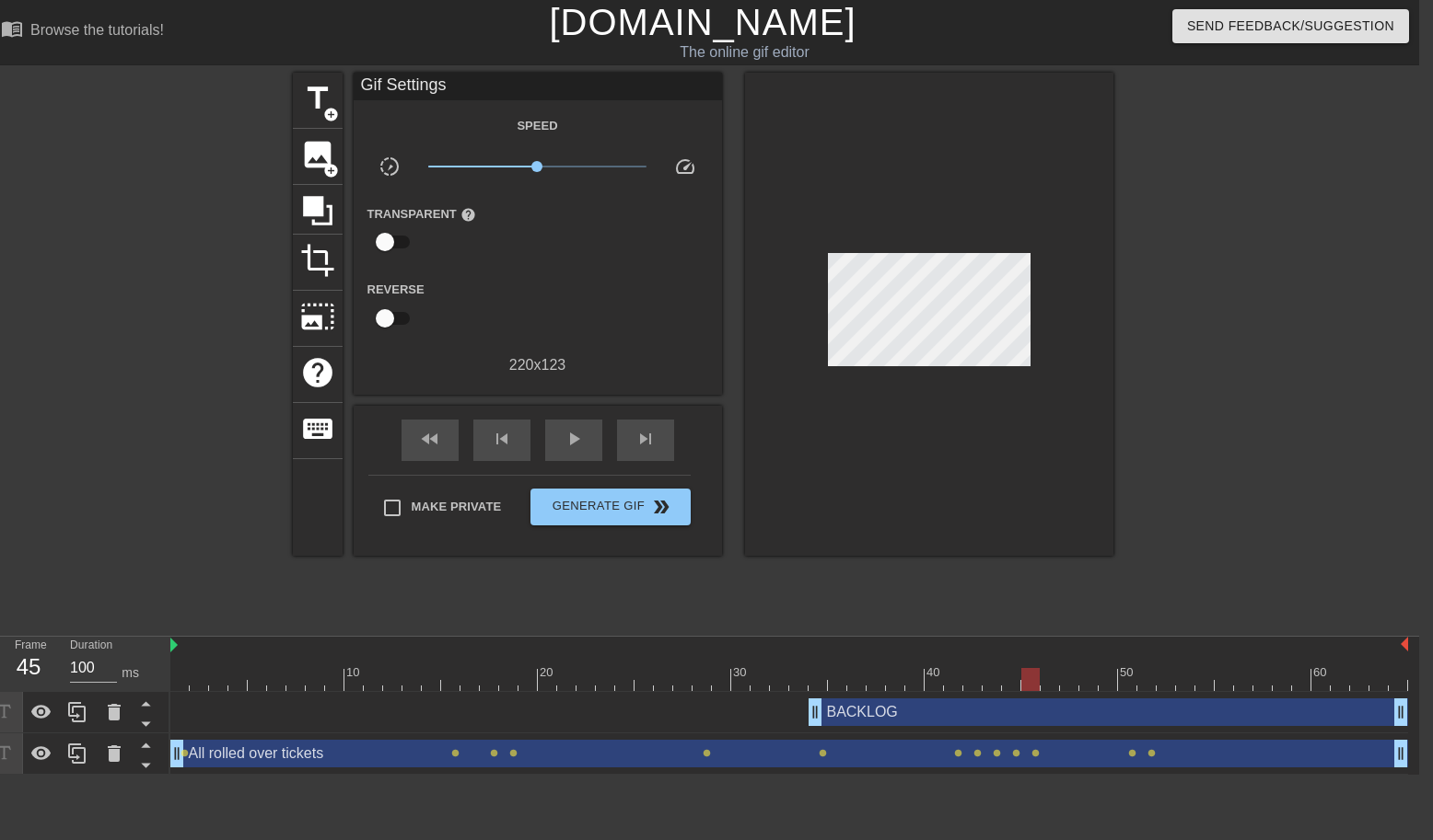
click at [1050, 764] on div "All rolled over tickets drag_handle drag_handle" at bounding box center [789, 753] width 1238 height 27
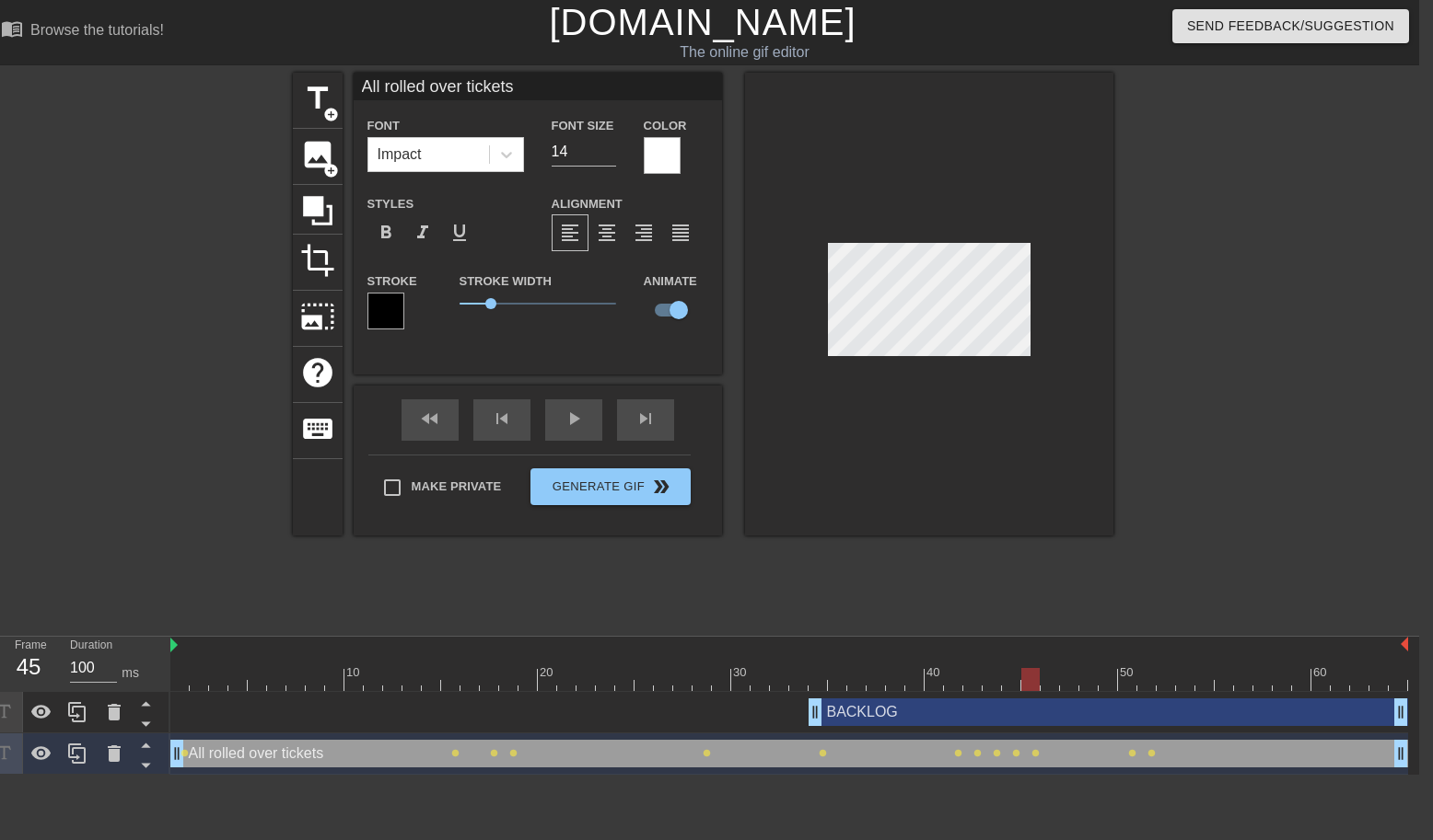
click at [1040, 752] on div "All rolled over tickets drag_handle drag_handle" at bounding box center [789, 753] width 1238 height 27
click at [1034, 753] on span "lens" at bounding box center [1035, 753] width 8 height 8
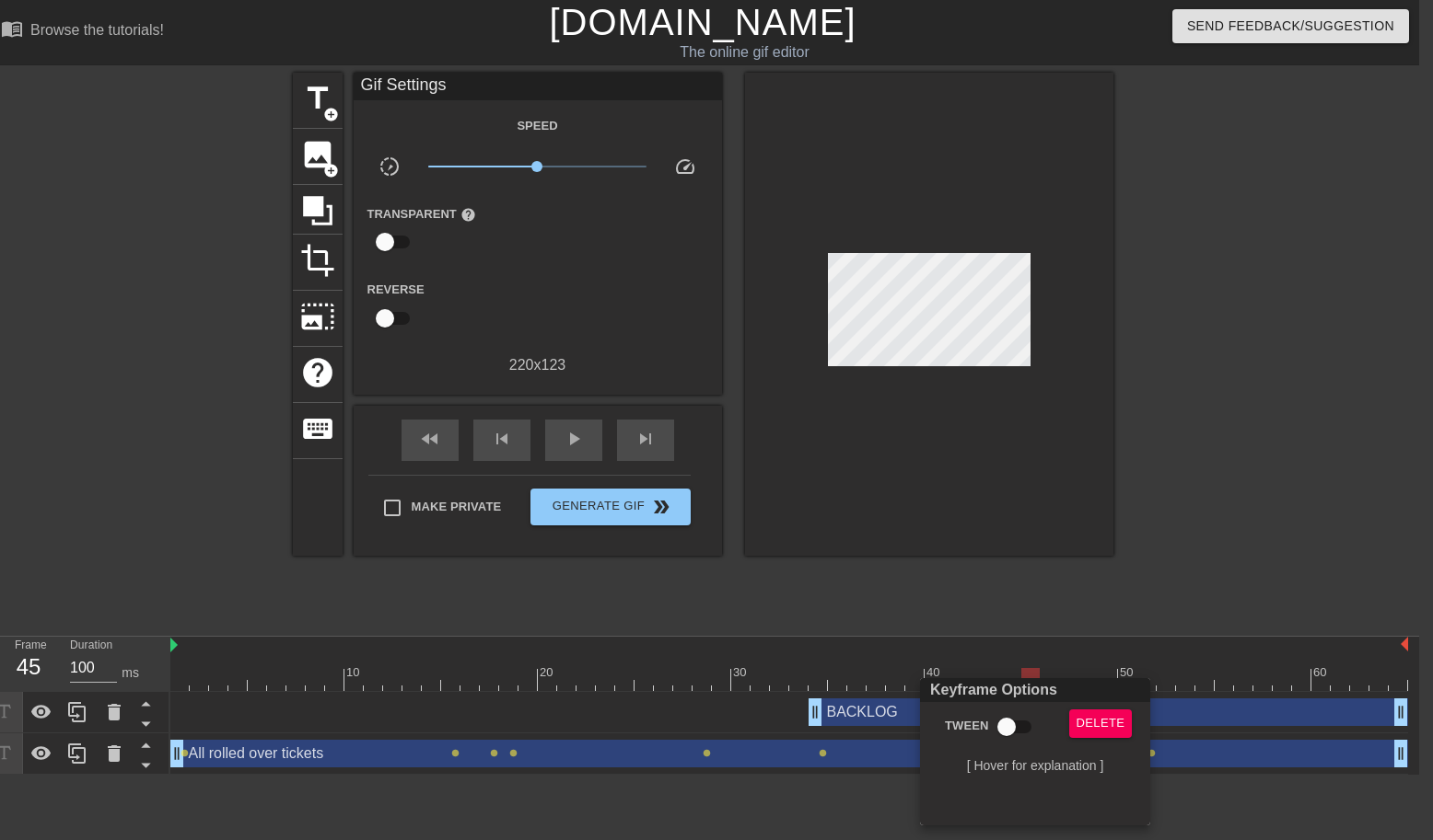
click at [1265, 551] on div at bounding box center [716, 420] width 1433 height 840
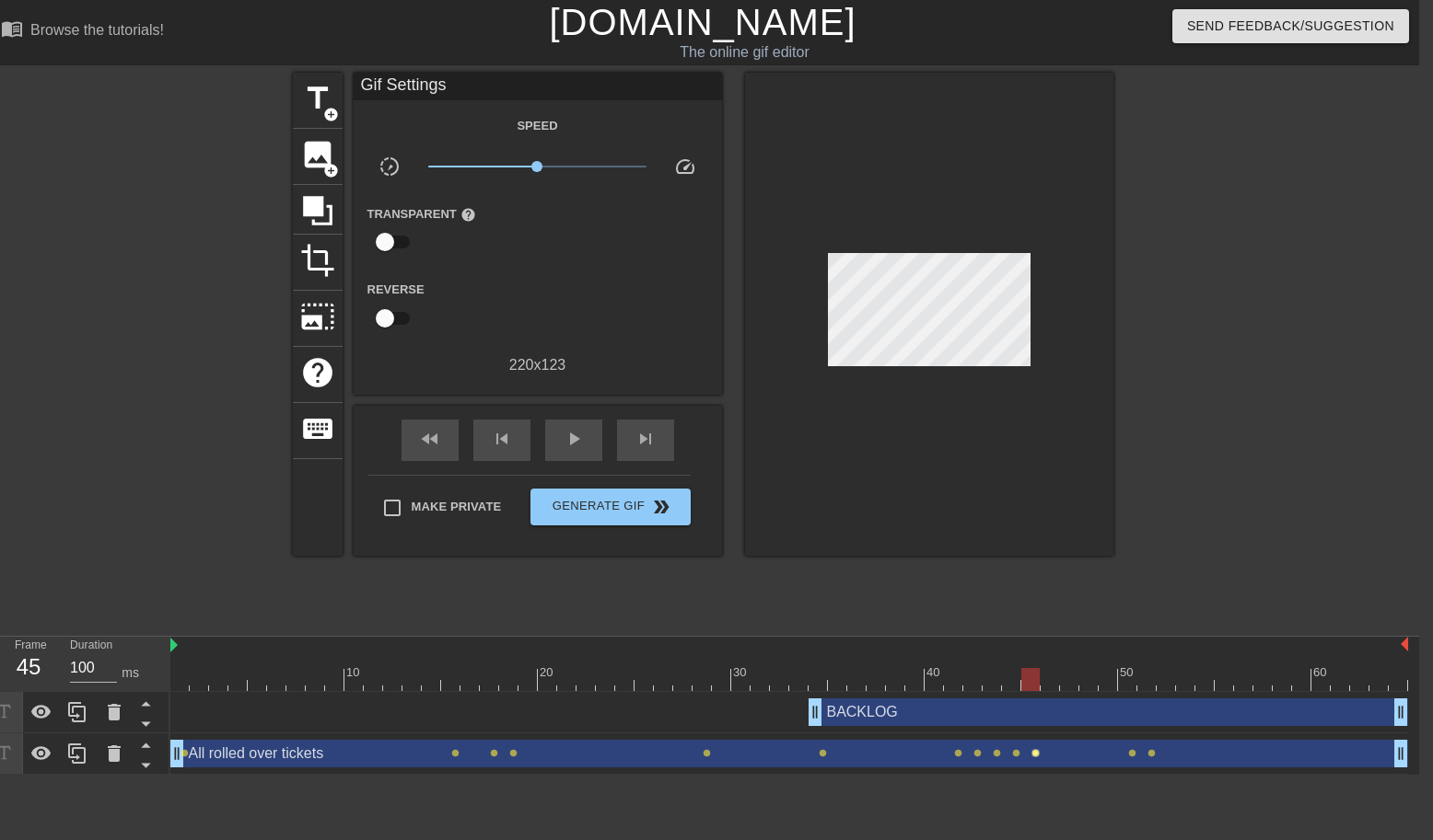
click at [1033, 756] on span "lens" at bounding box center [1035, 753] width 8 height 8
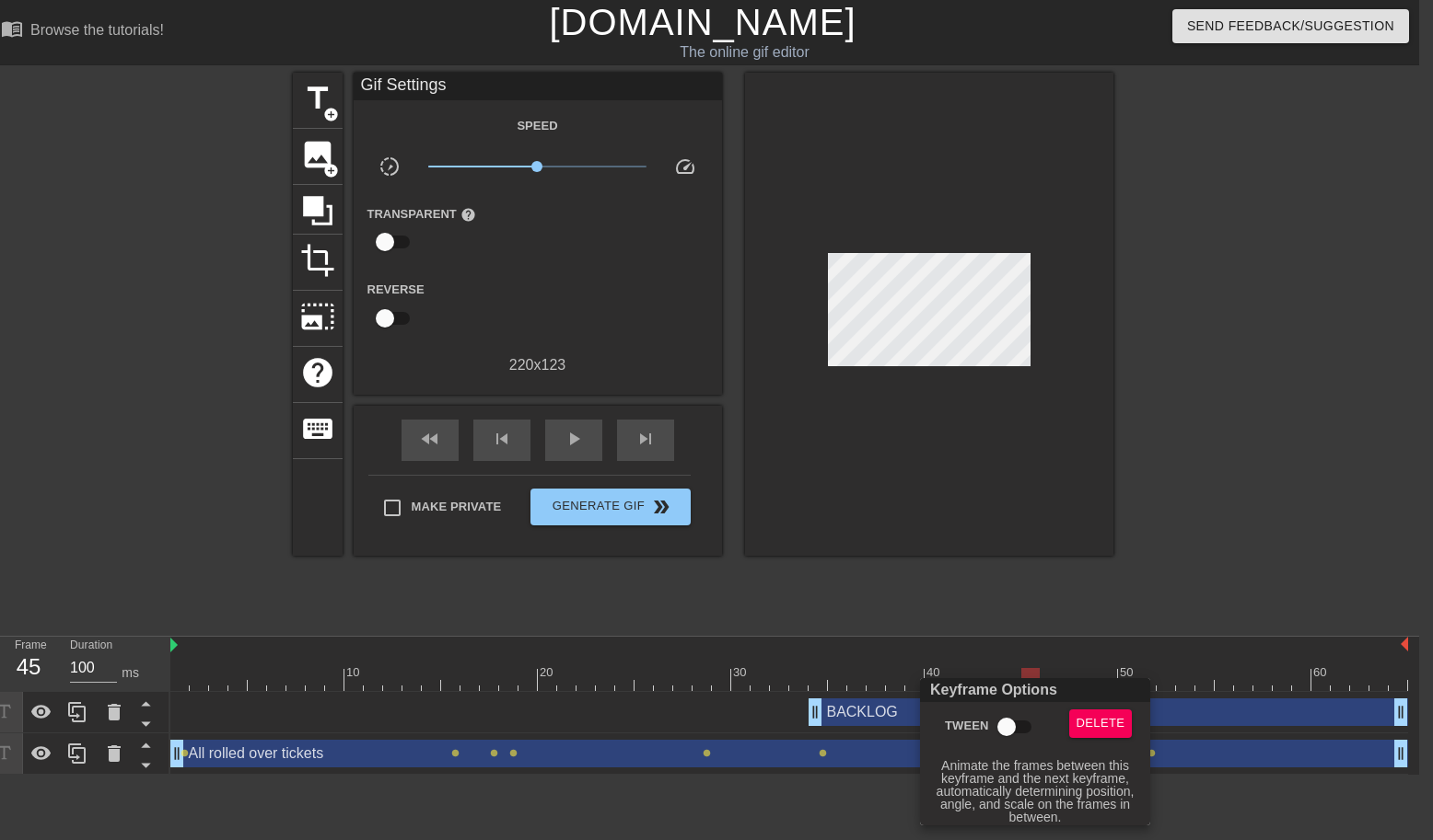
click at [1011, 725] on input "Tween" at bounding box center [1007, 726] width 105 height 35
checkbox input "true"
click at [1197, 537] on div at bounding box center [716, 420] width 1433 height 840
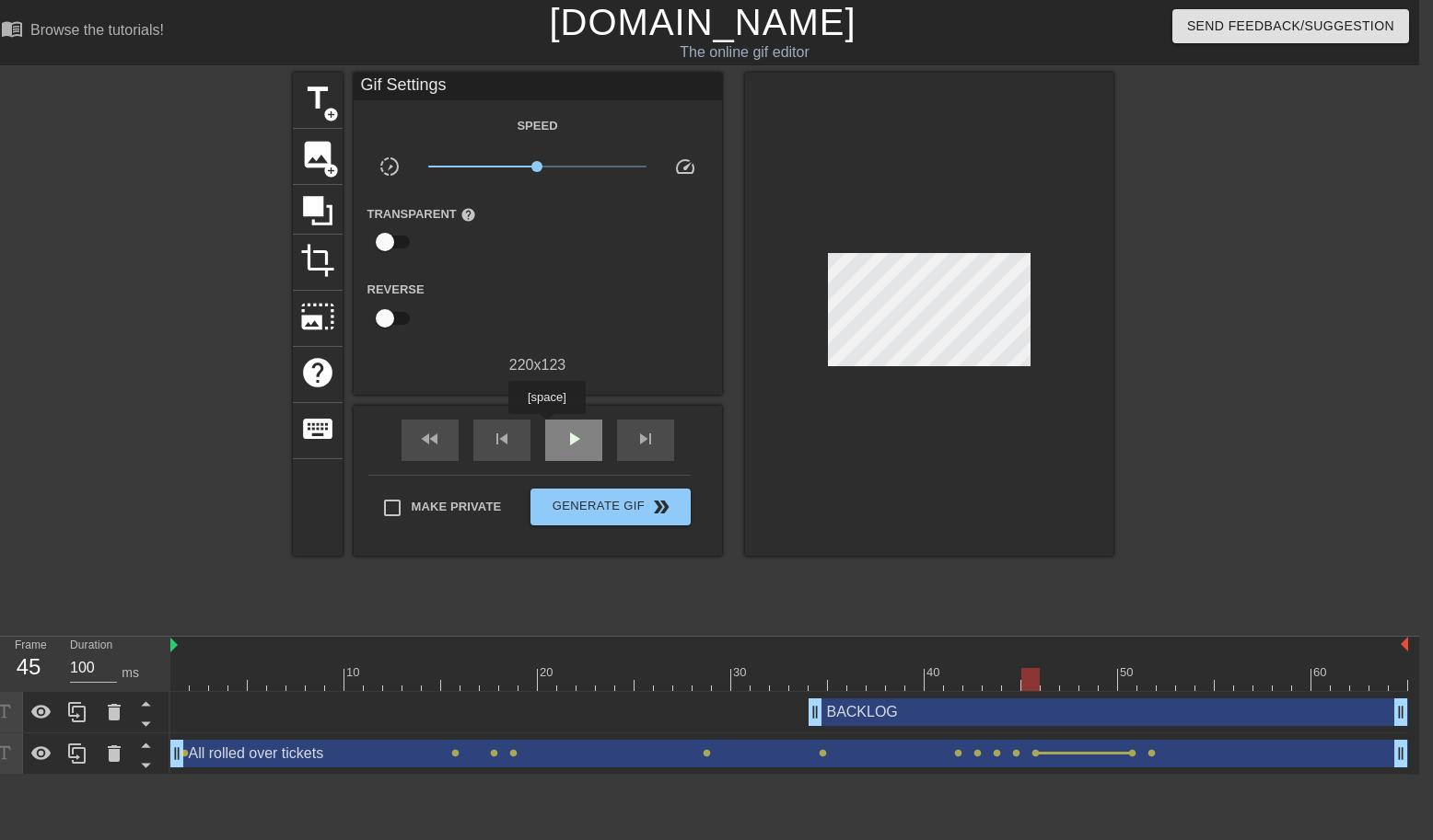
click at [549, 429] on div "play_arrow" at bounding box center [573, 440] width 57 height 41
click at [572, 447] on span "pause" at bounding box center [574, 439] width 23 height 23
click at [1168, 723] on div "BACKLOG drag_handle drag_handle" at bounding box center [1108, 711] width 599 height 27
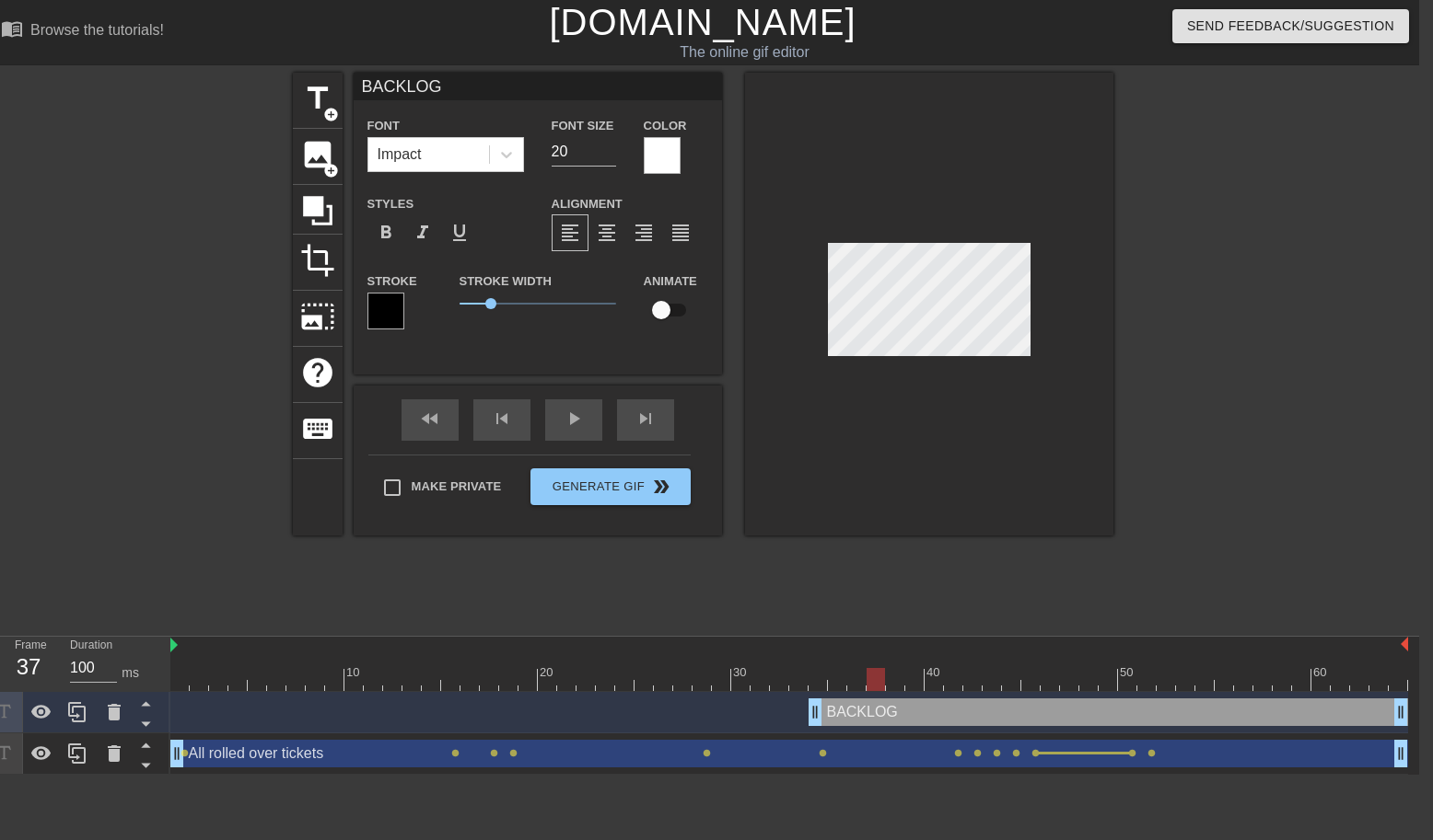
click at [1328, 756] on div "All rolled over tickets drag_handle drag_handle" at bounding box center [789, 753] width 1238 height 27
type input "All rolled over tickets"
type input "14"
checkbox input "true"
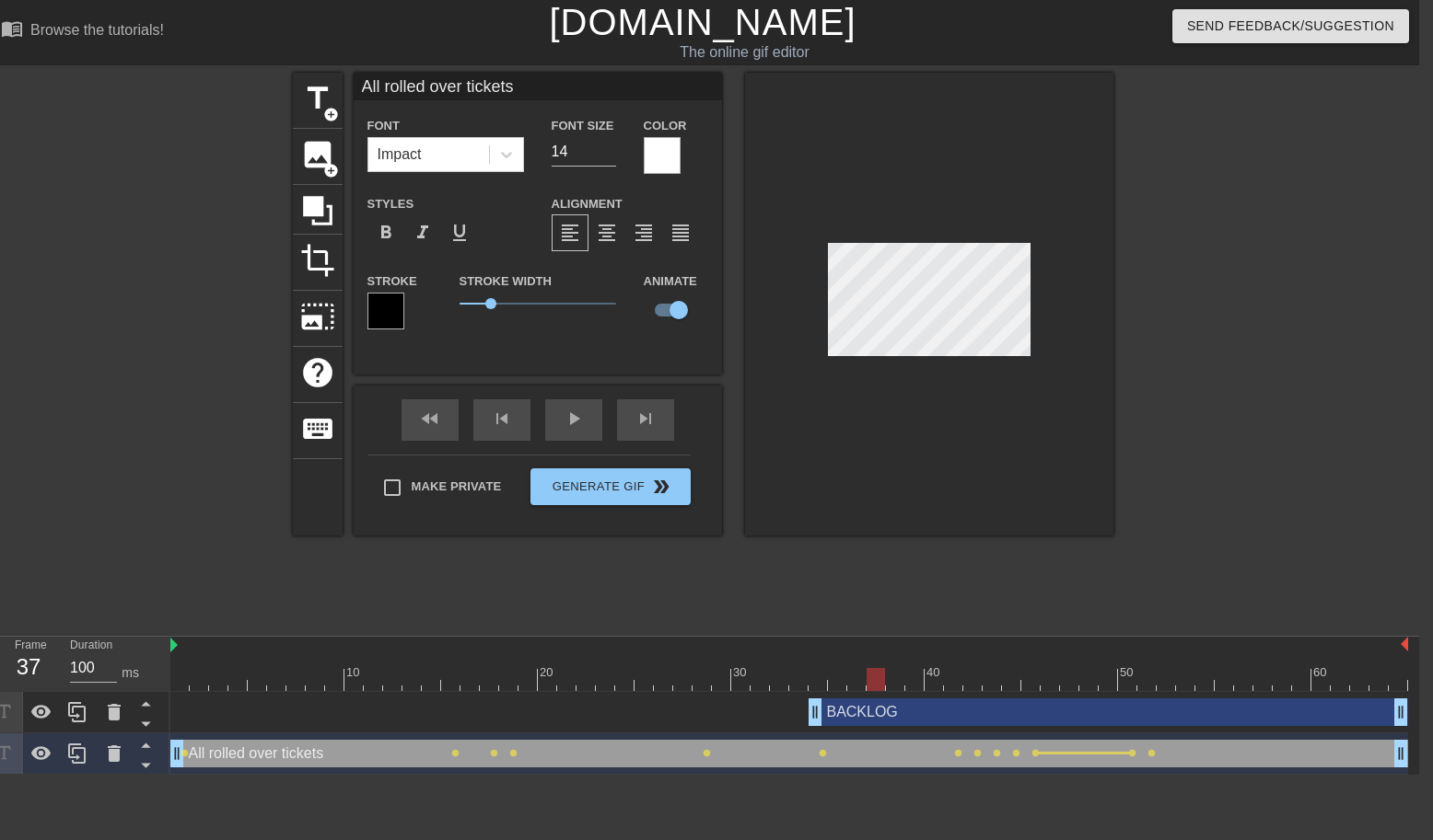
click at [1359, 714] on div "BACKLOG drag_handle drag_handle" at bounding box center [1108, 711] width 599 height 27
type input "BACKLOG"
type input "20"
checkbox input "false"
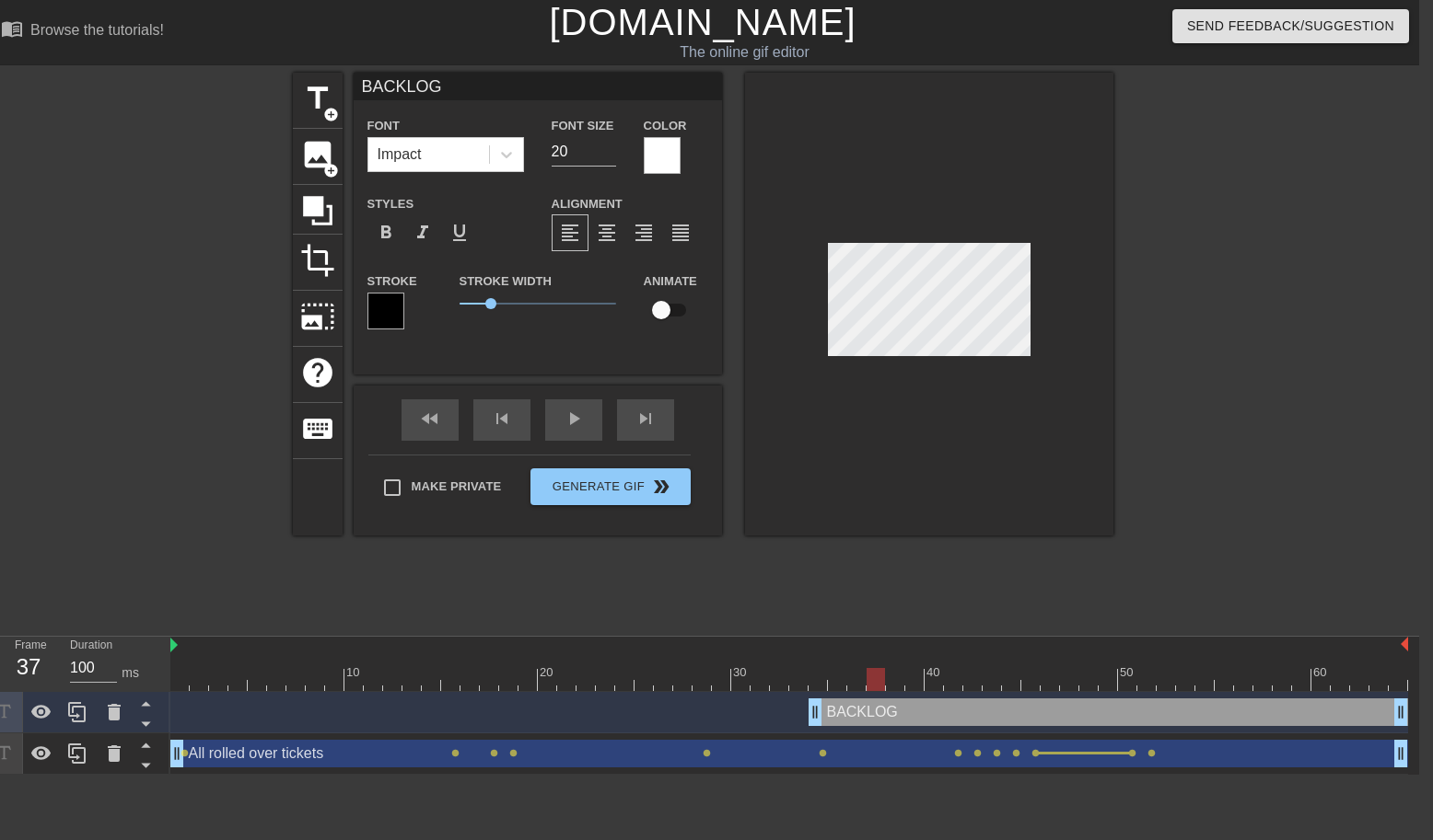
click at [1309, 706] on div "BACKLOG drag_handle drag_handle" at bounding box center [1108, 711] width 599 height 27
click at [1326, 605] on div at bounding box center [1273, 348] width 276 height 552
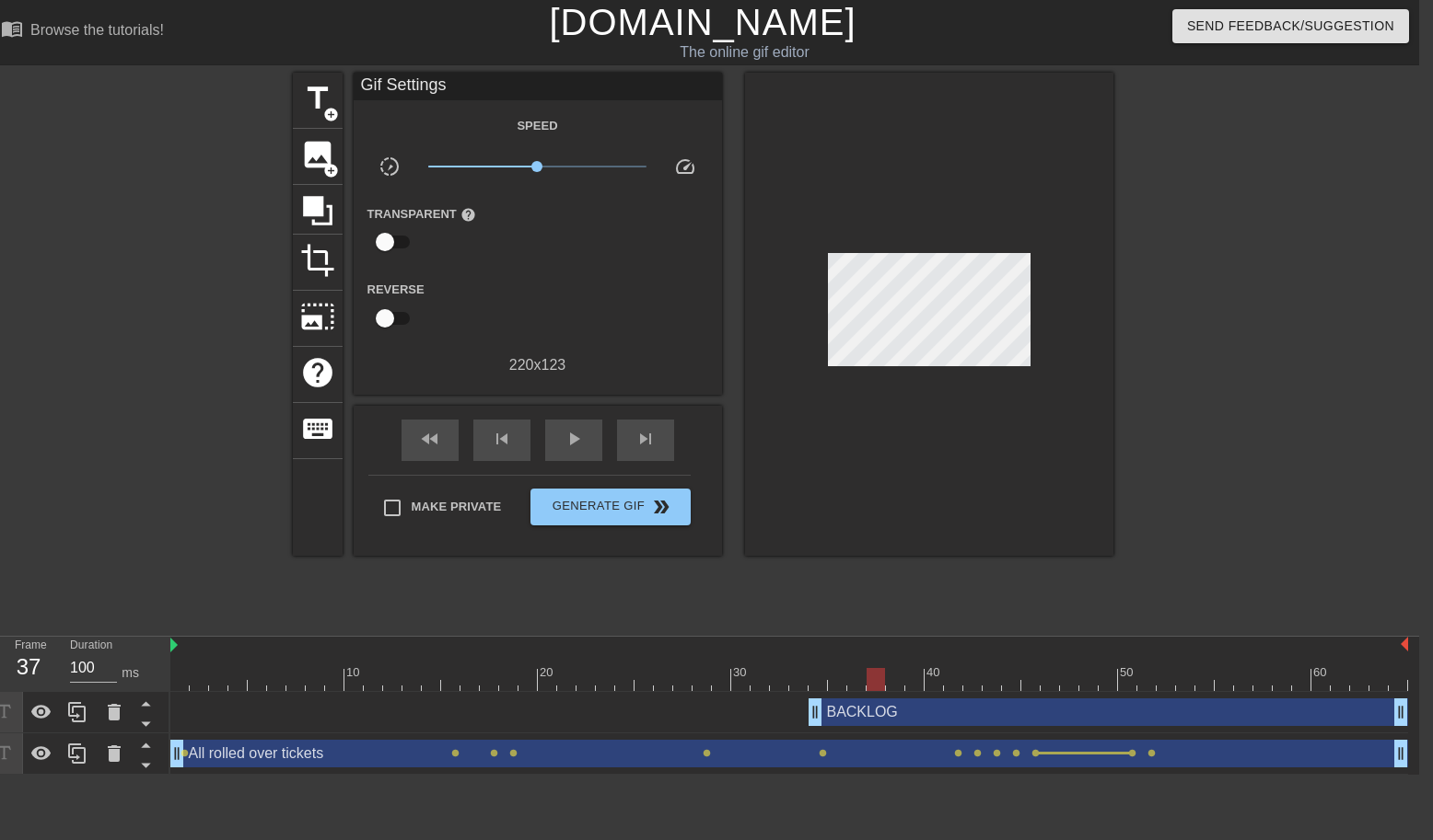
click at [1322, 695] on div "BACKLOG drag_handle drag_handle" at bounding box center [789, 712] width 1238 height 41
click at [1320, 685] on div at bounding box center [789, 680] width 1238 height 23
click at [1287, 679] on div at bounding box center [789, 680] width 1238 height 23
click at [1250, 680] on div at bounding box center [789, 680] width 1238 height 23
click at [1219, 674] on div at bounding box center [789, 680] width 1238 height 23
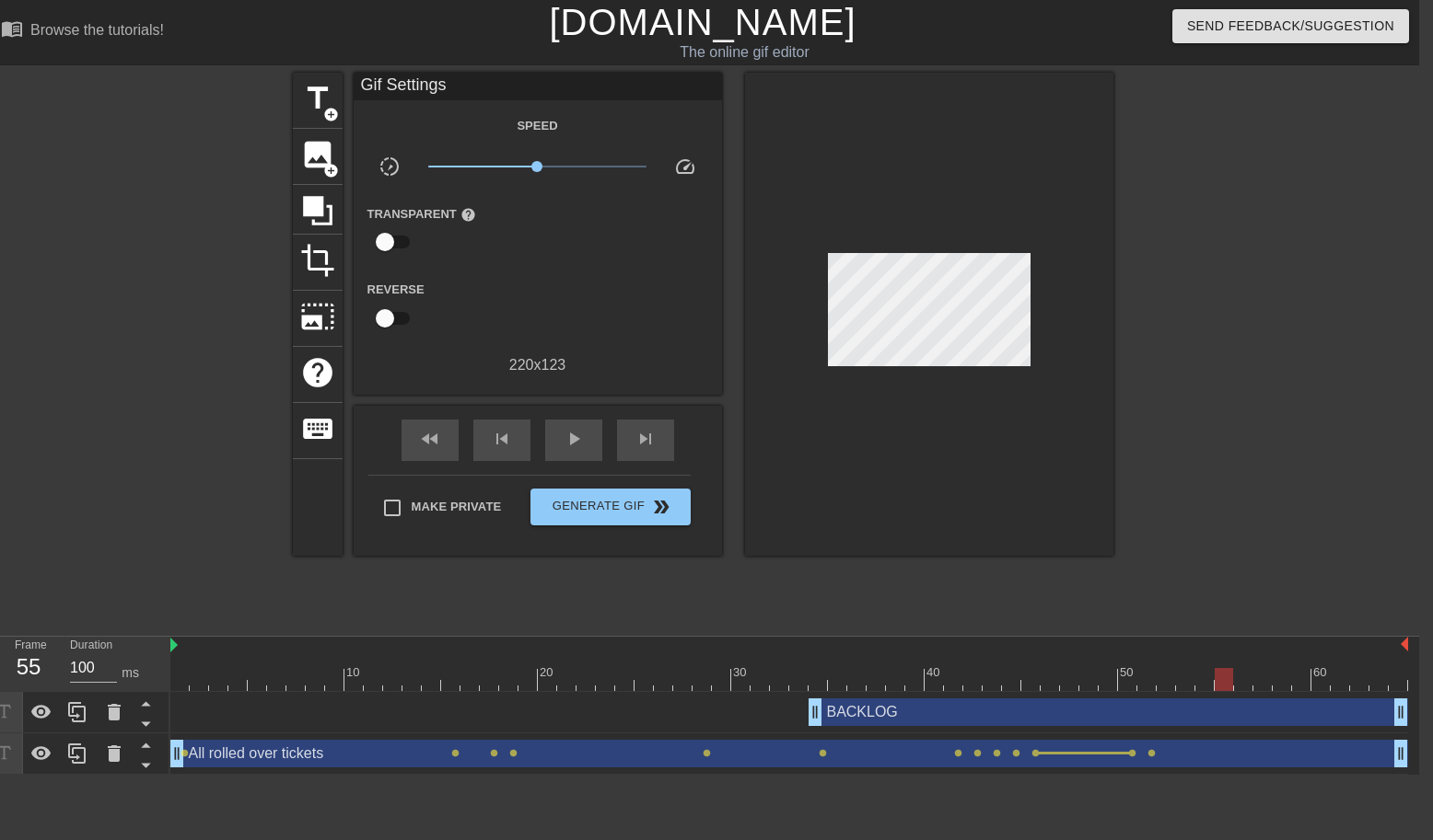
click at [1190, 680] on div at bounding box center [789, 680] width 1238 height 23
click at [1148, 677] on div at bounding box center [789, 680] width 1238 height 23
click at [1113, 680] on div at bounding box center [789, 680] width 1238 height 23
click at [1133, 680] on div at bounding box center [789, 680] width 1238 height 23
click at [1145, 683] on div at bounding box center [789, 680] width 1238 height 23
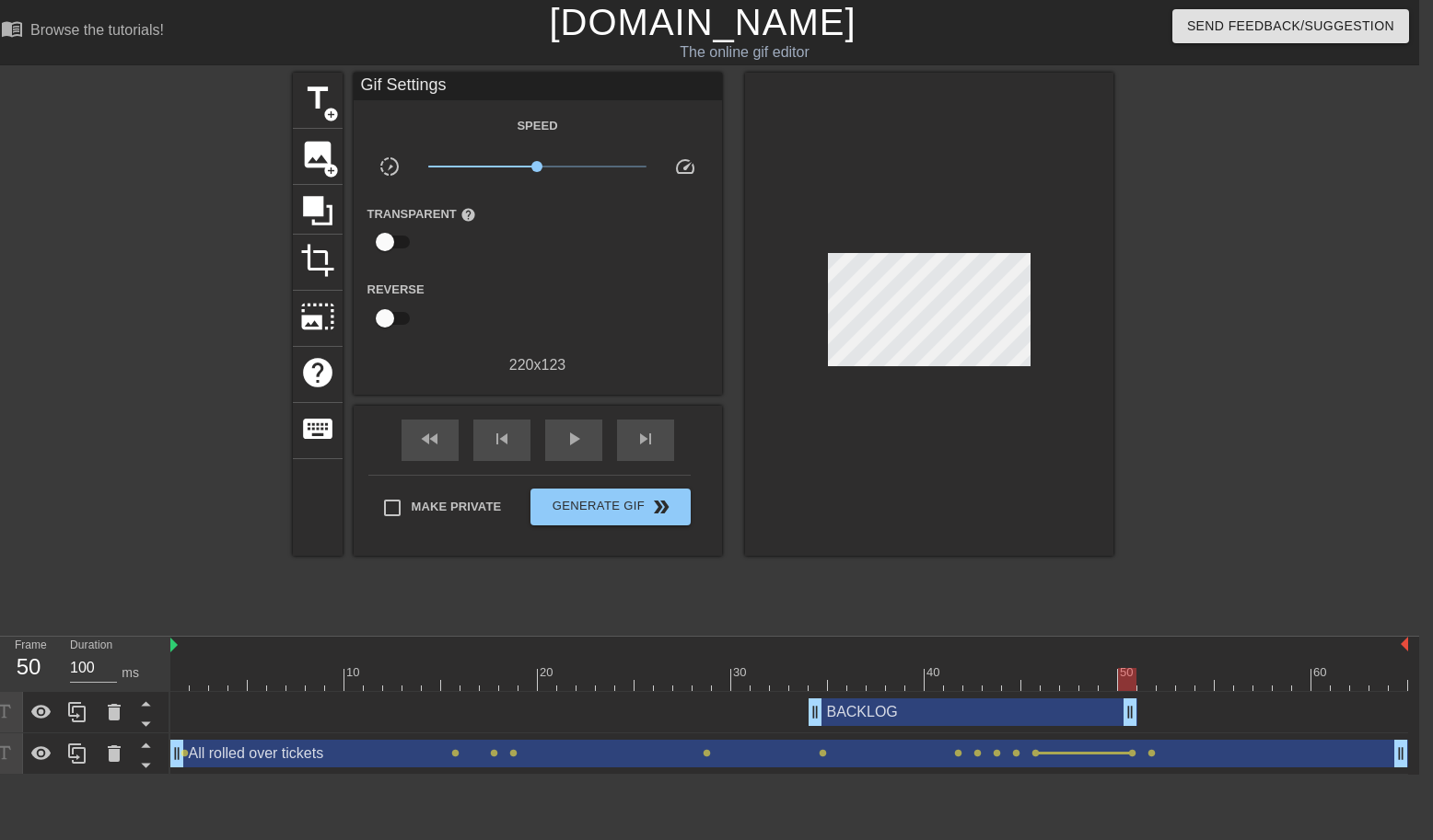
drag, startPoint x: 1397, startPoint y: 713, endPoint x: 1130, endPoint y: 714, distance: 267.0
drag, startPoint x: 1397, startPoint y: 761, endPoint x: 1131, endPoint y: 759, distance: 266.0
click at [1365, 686] on div at bounding box center [789, 680] width 1238 height 23
click at [1384, 686] on div at bounding box center [789, 680] width 1238 height 23
click at [1341, 676] on div at bounding box center [789, 680] width 1238 height 23
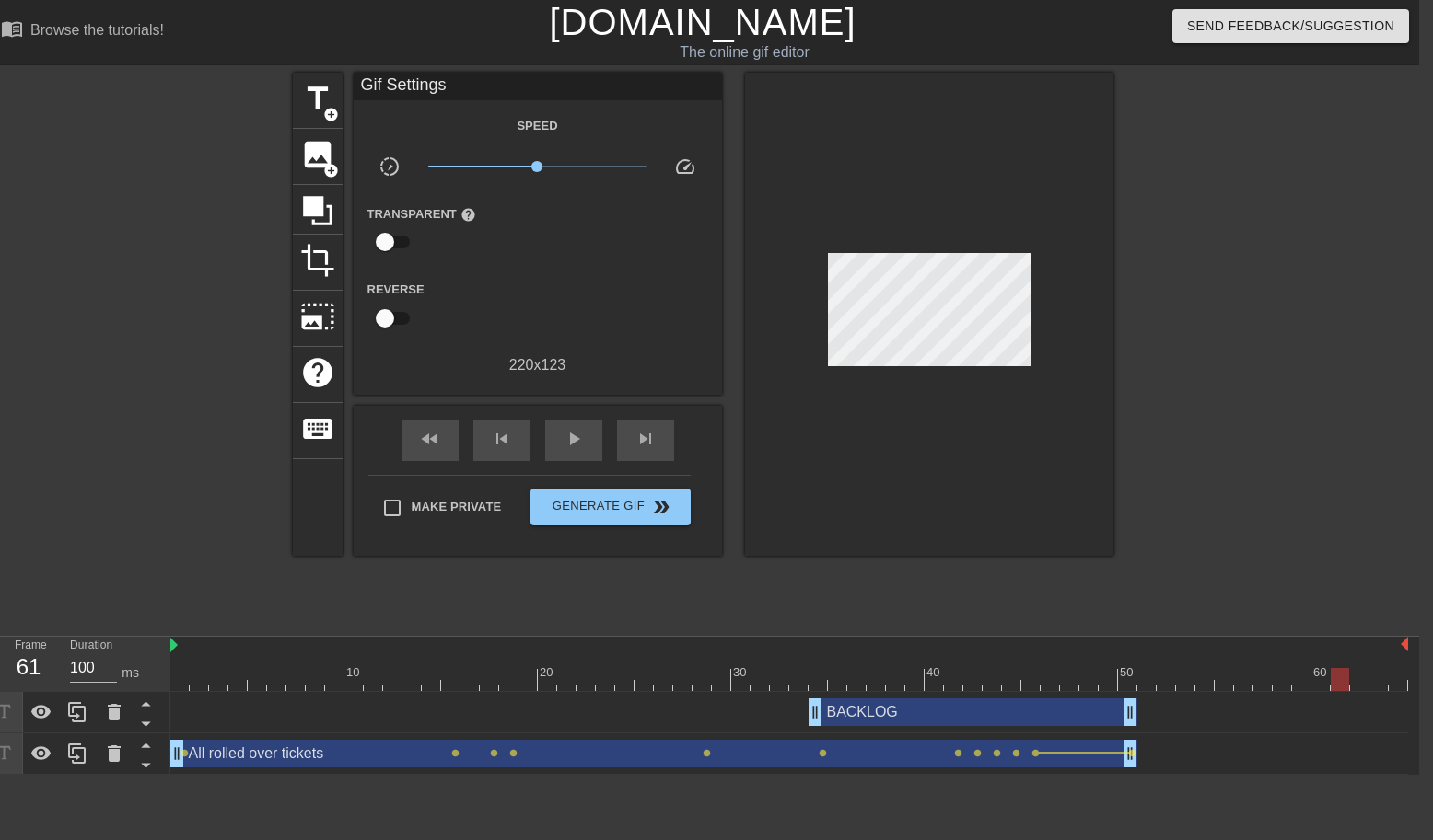
click at [1312, 681] on div at bounding box center [789, 680] width 1238 height 23
click at [1347, 682] on div at bounding box center [789, 680] width 1238 height 23
click at [1365, 683] on div at bounding box center [789, 680] width 1238 height 23
click at [1394, 683] on div at bounding box center [789, 680] width 1238 height 23
click at [1359, 681] on div at bounding box center [789, 680] width 1238 height 23
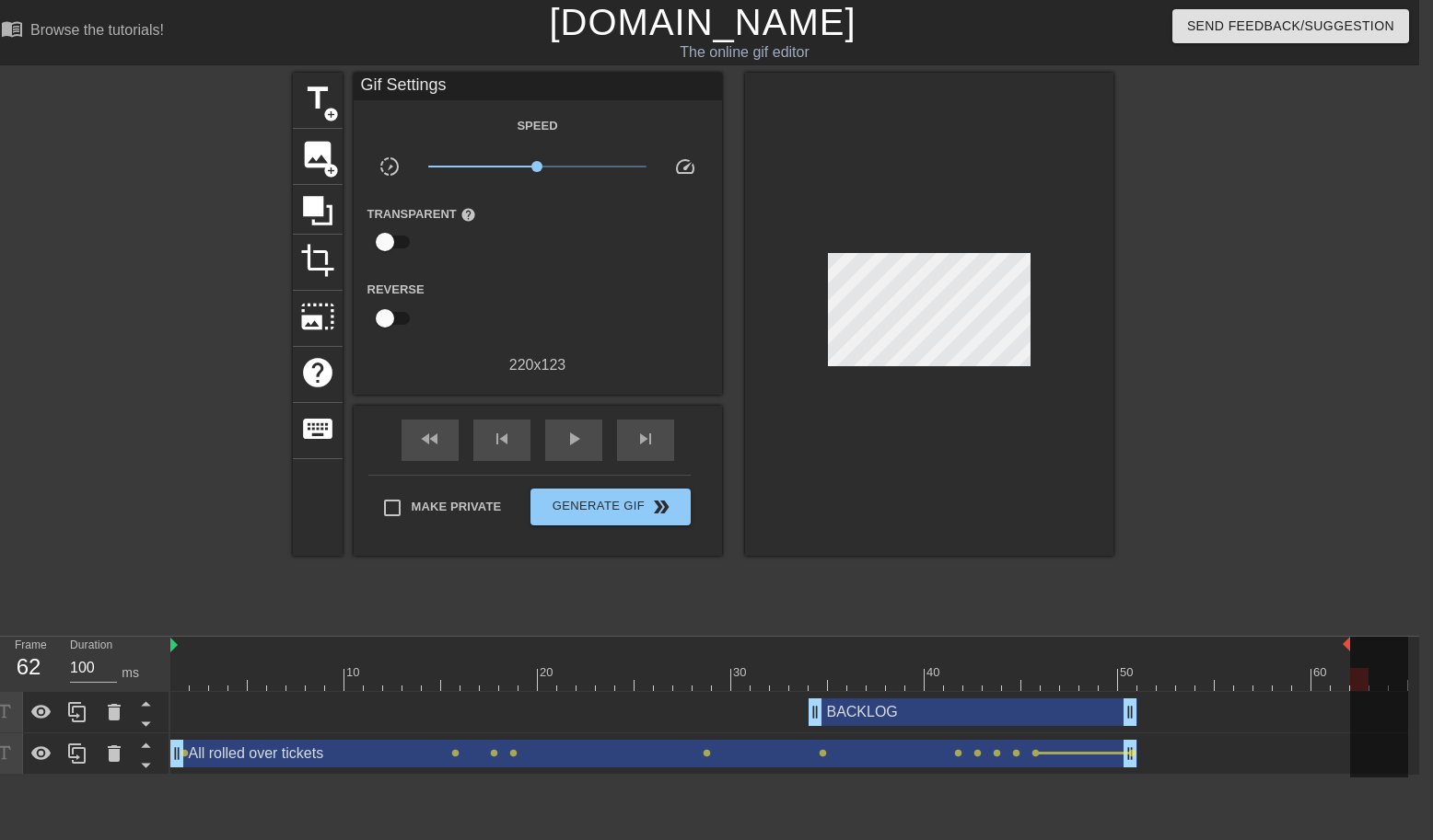
drag, startPoint x: 1406, startPoint y: 645, endPoint x: 1349, endPoint y: 647, distance: 57.0
click at [1349, 647] on div "10 20 30 40 50 60" at bounding box center [789, 664] width 1238 height 54
click at [557, 447] on div "play_arrow" at bounding box center [573, 440] width 57 height 41
click at [573, 438] on span "pause" at bounding box center [574, 439] width 23 height 23
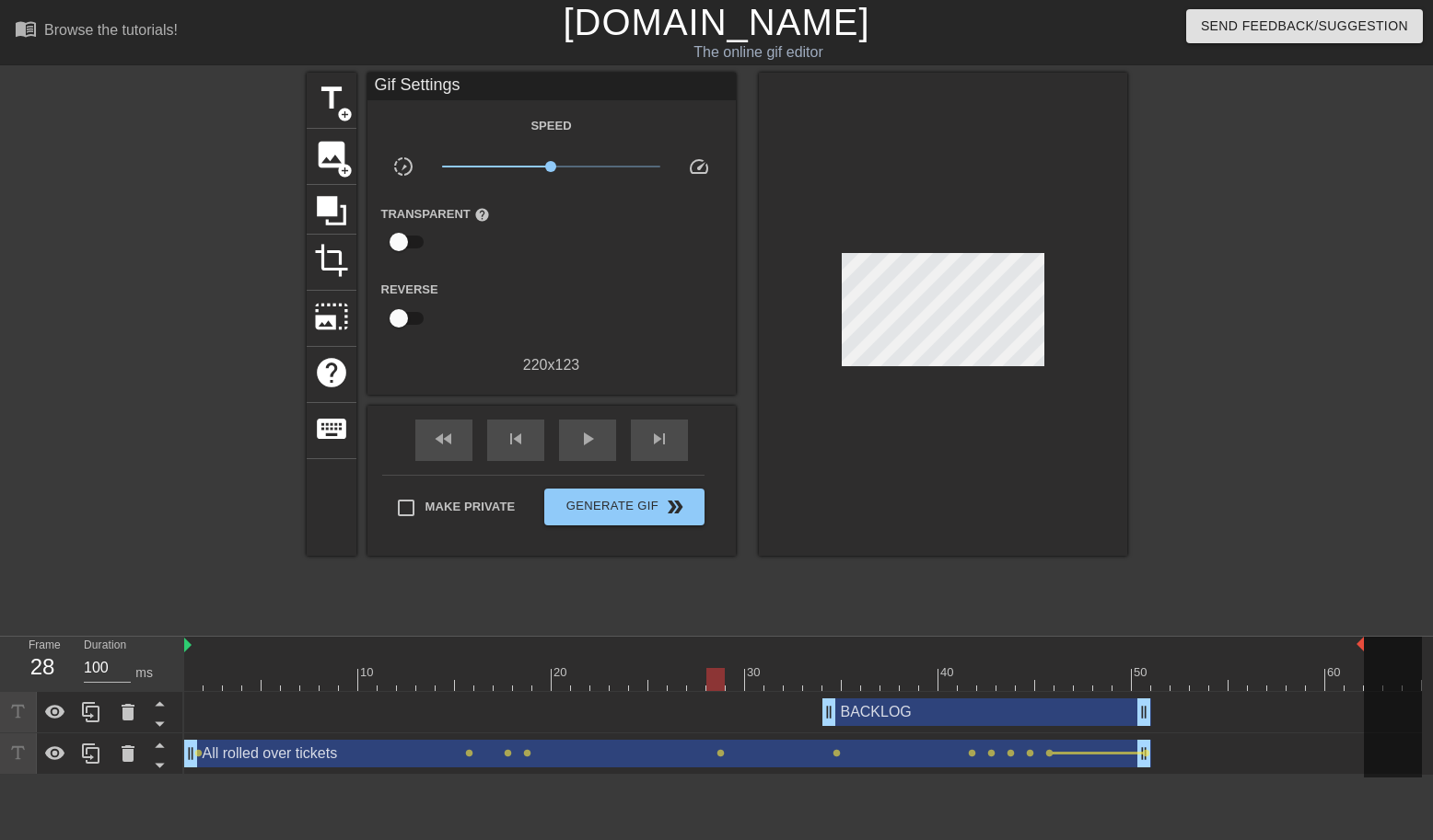
click at [193, 681] on div at bounding box center [803, 680] width 1238 height 23
click at [333, 101] on span "title" at bounding box center [331, 98] width 35 height 35
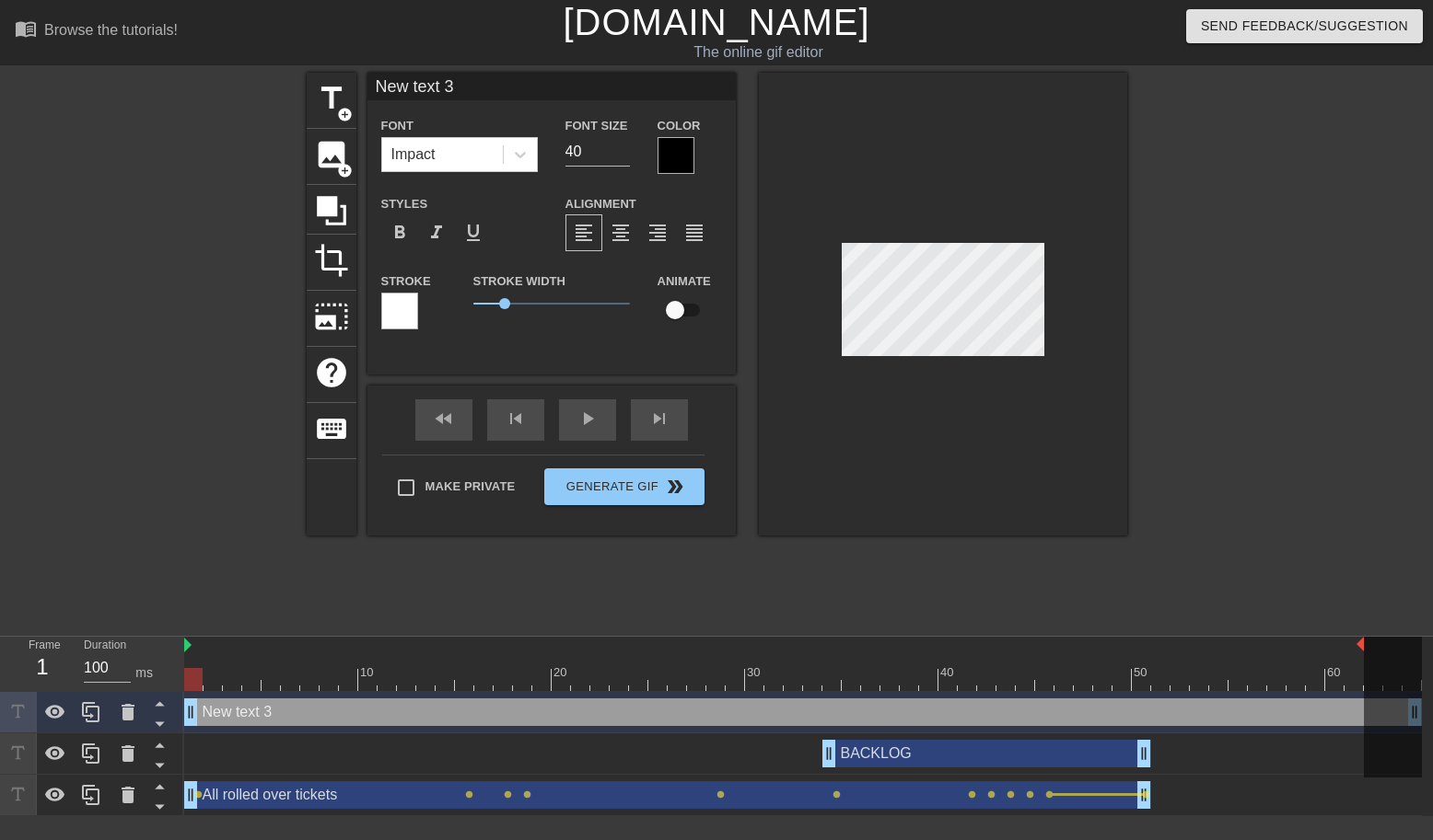
scroll to position [0, 2]
type input "C"
type textarea "C"
type input "Ch"
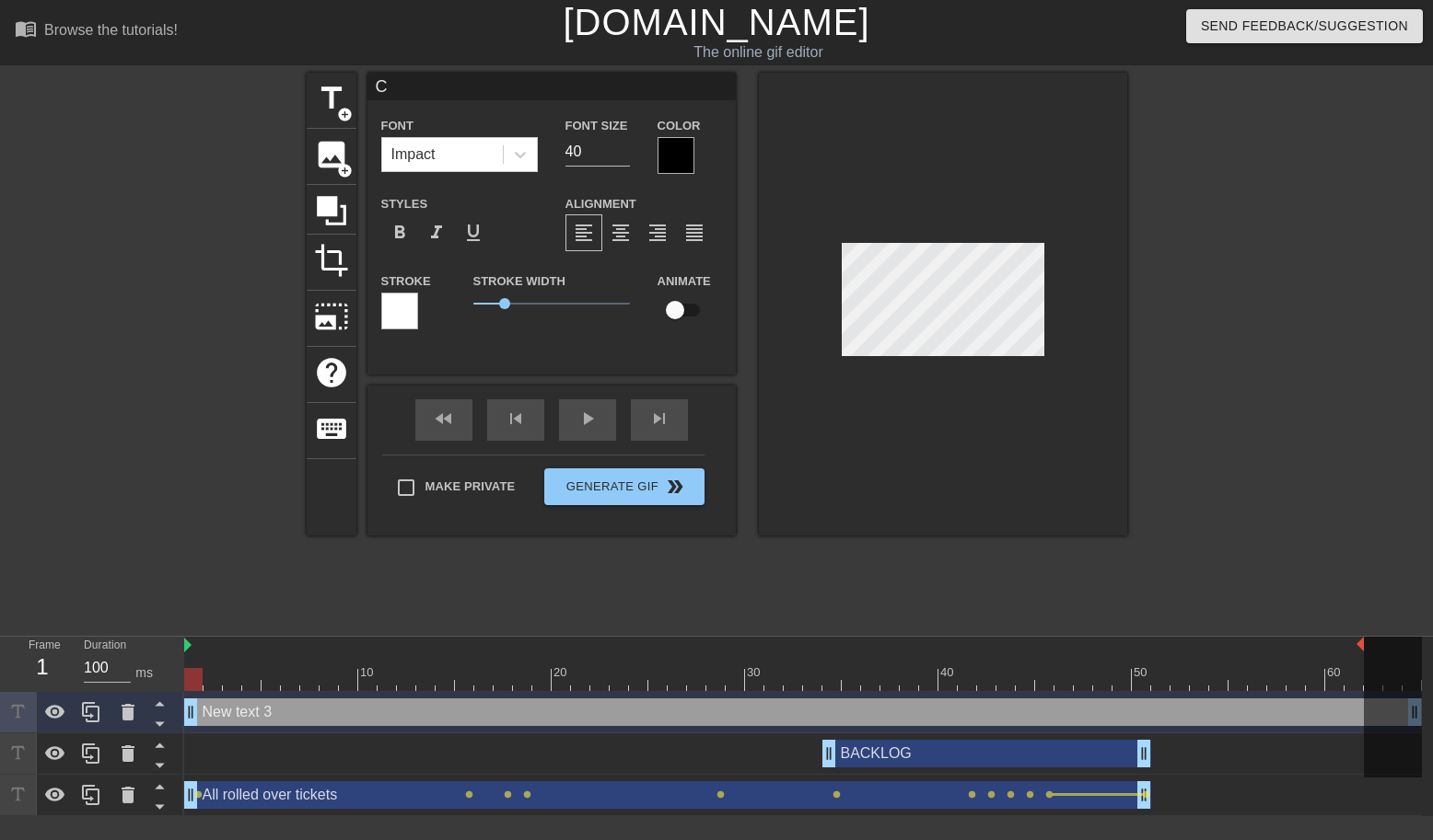
type textarea "Ch"
type input "Chi"
type textarea "Chi"
type input "Chir"
type textarea "Chir"
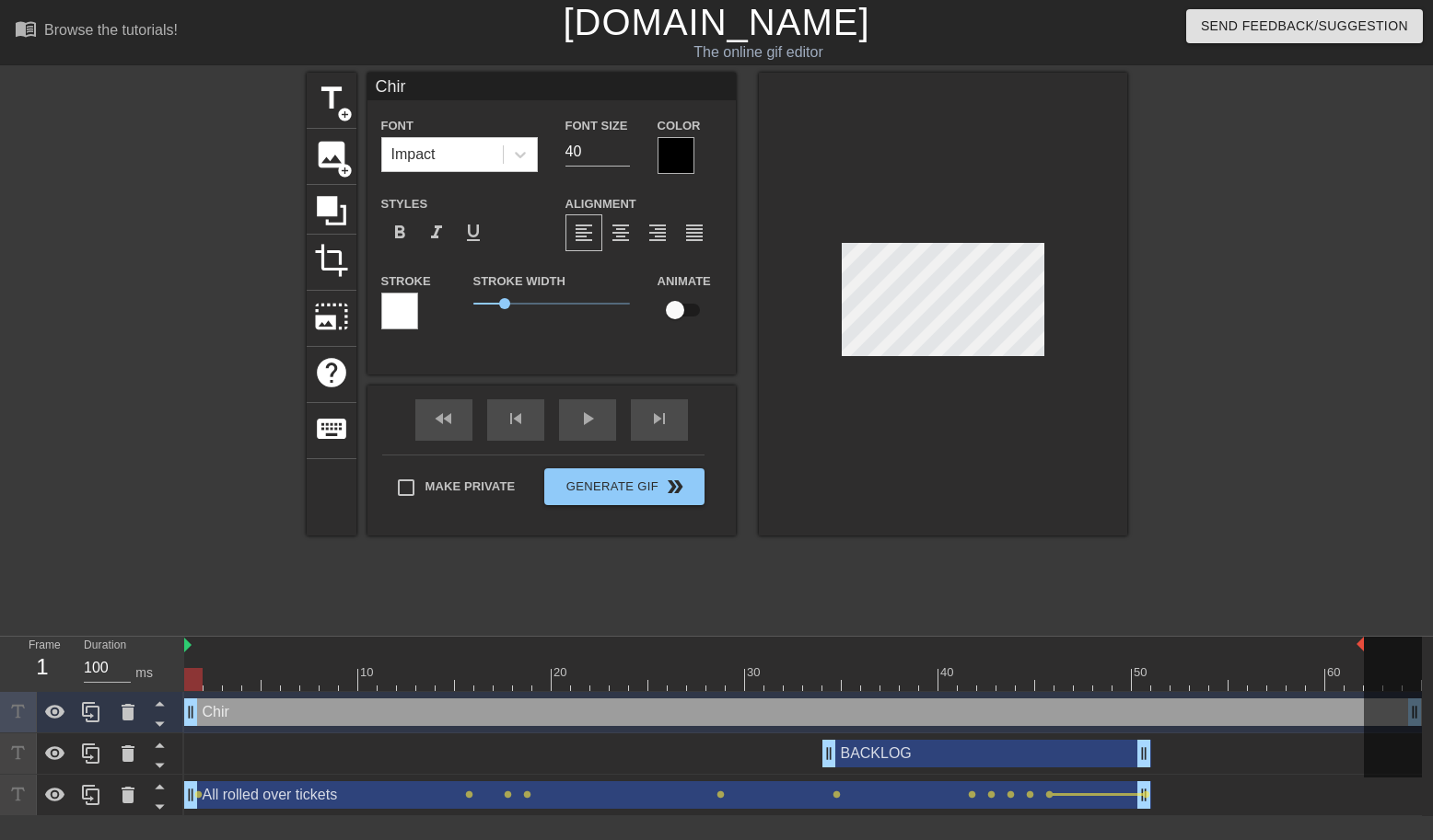
type input "Chi"
type textarea "Chi"
type input "Ch"
type textarea "Ch"
type input "Chr"
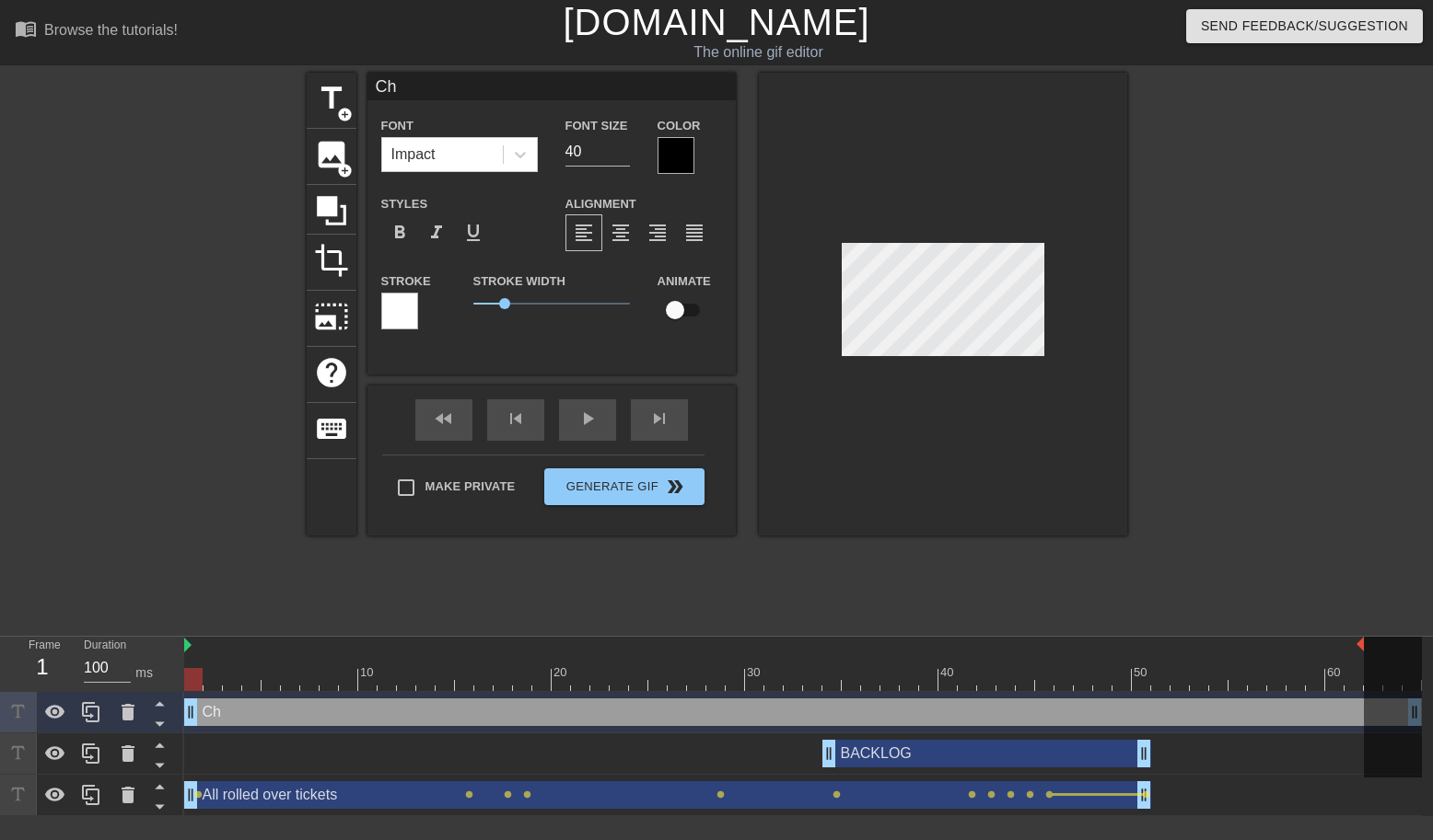
type textarea "Chr"
type input "Chri"
type textarea "Chri"
type input "[PERSON_NAME]"
type textarea "[PERSON_NAME]"
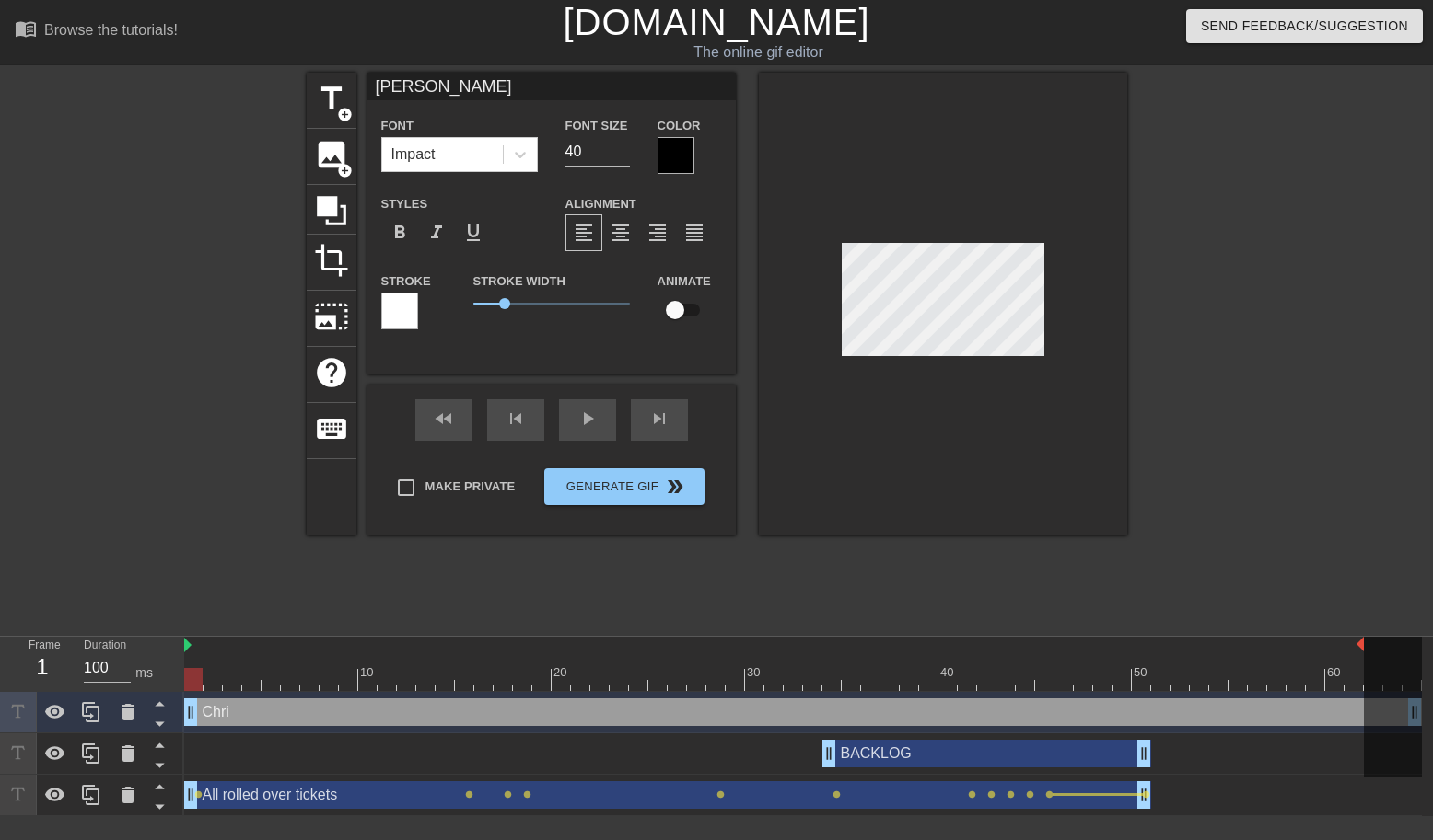
type input "[DEMOGRAPHIC_DATA]"
type textarea "[DEMOGRAPHIC_DATA]"
type input "[DEMOGRAPHIC_DATA]"
type textarea "[DEMOGRAPHIC_DATA]"
type input "[PERSON_NAME]"
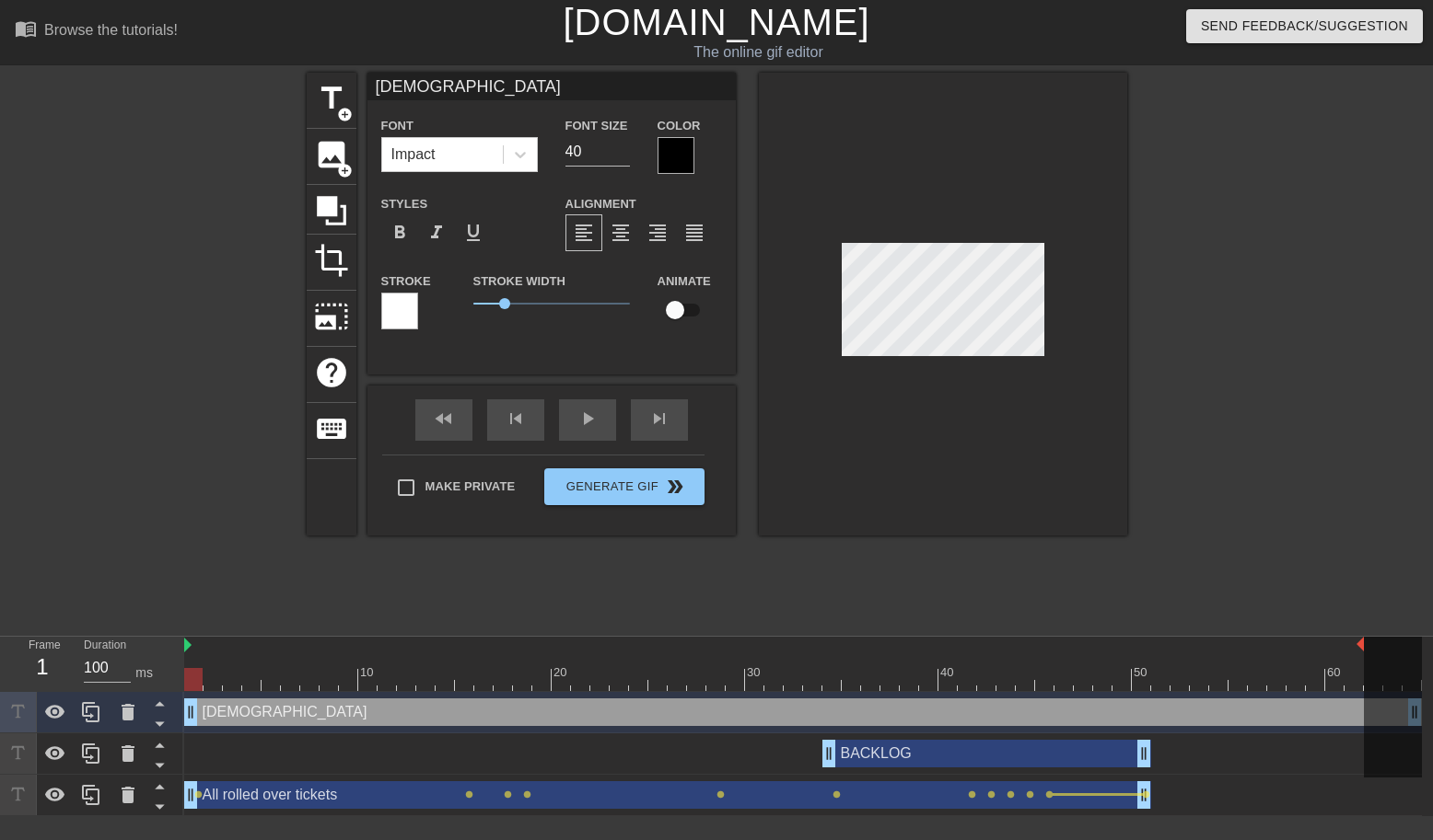
type textarea "[PERSON_NAME]"
type input "[DEMOGRAPHIC_DATA]"
type textarea "[DEMOGRAPHIC_DATA]"
click at [571, 154] on input "40" at bounding box center [597, 151] width 65 height 29
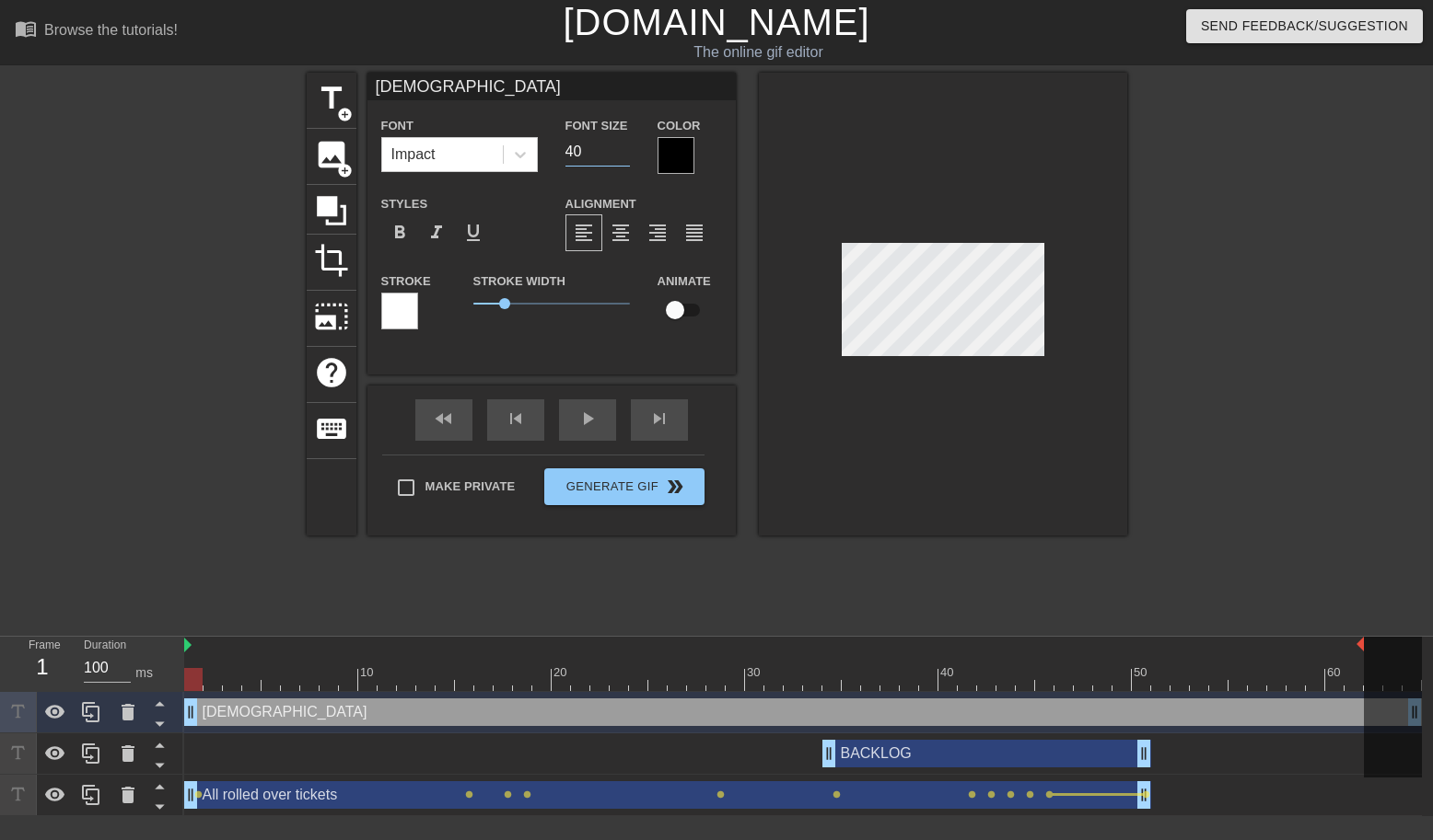
click at [571, 154] on input "40" at bounding box center [597, 151] width 65 height 29
type input "20"
click at [1103, 294] on div at bounding box center [943, 303] width 368 height 463
type input "All rolled over tickets"
type input "14"
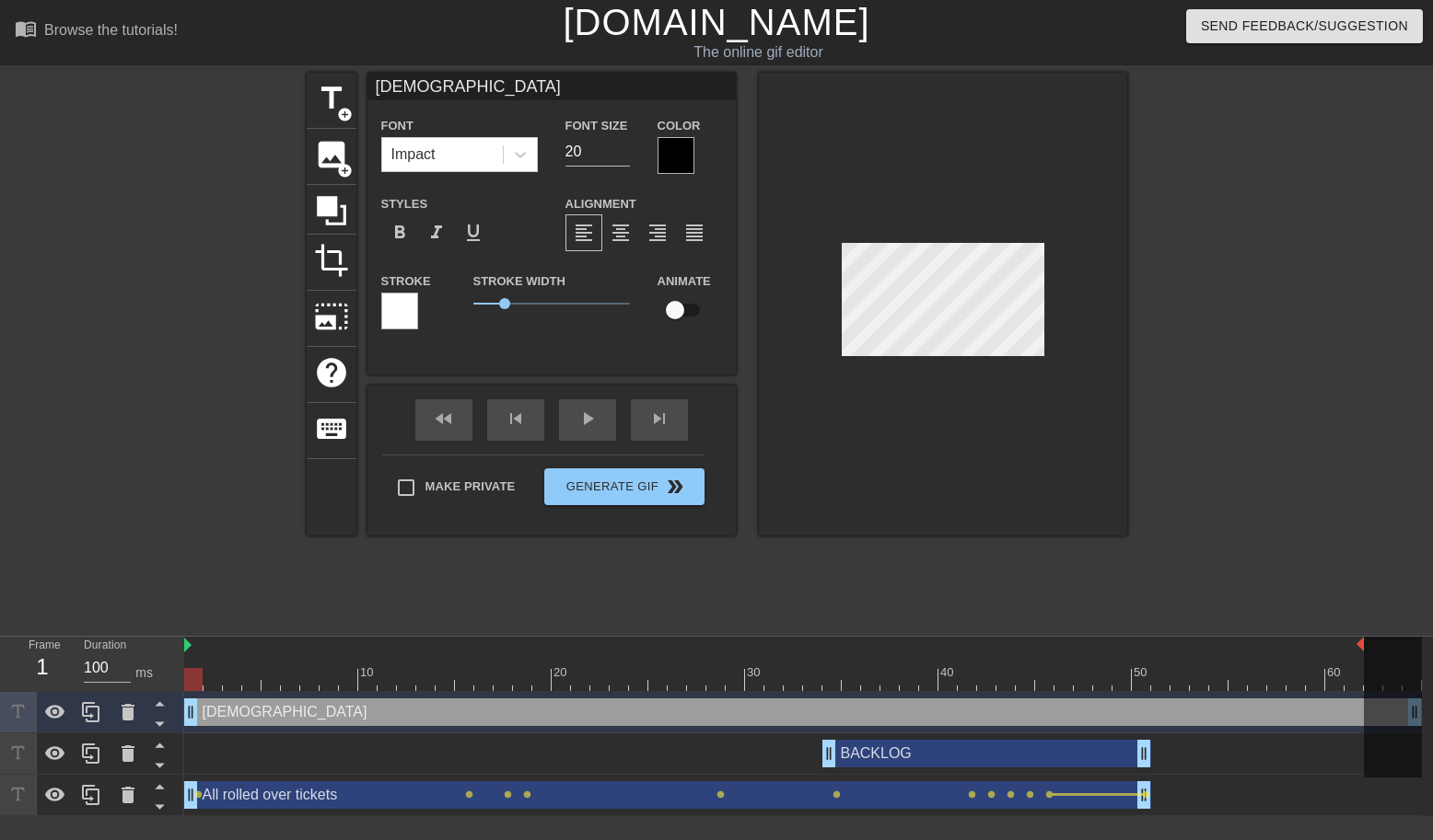
checkbox input "true"
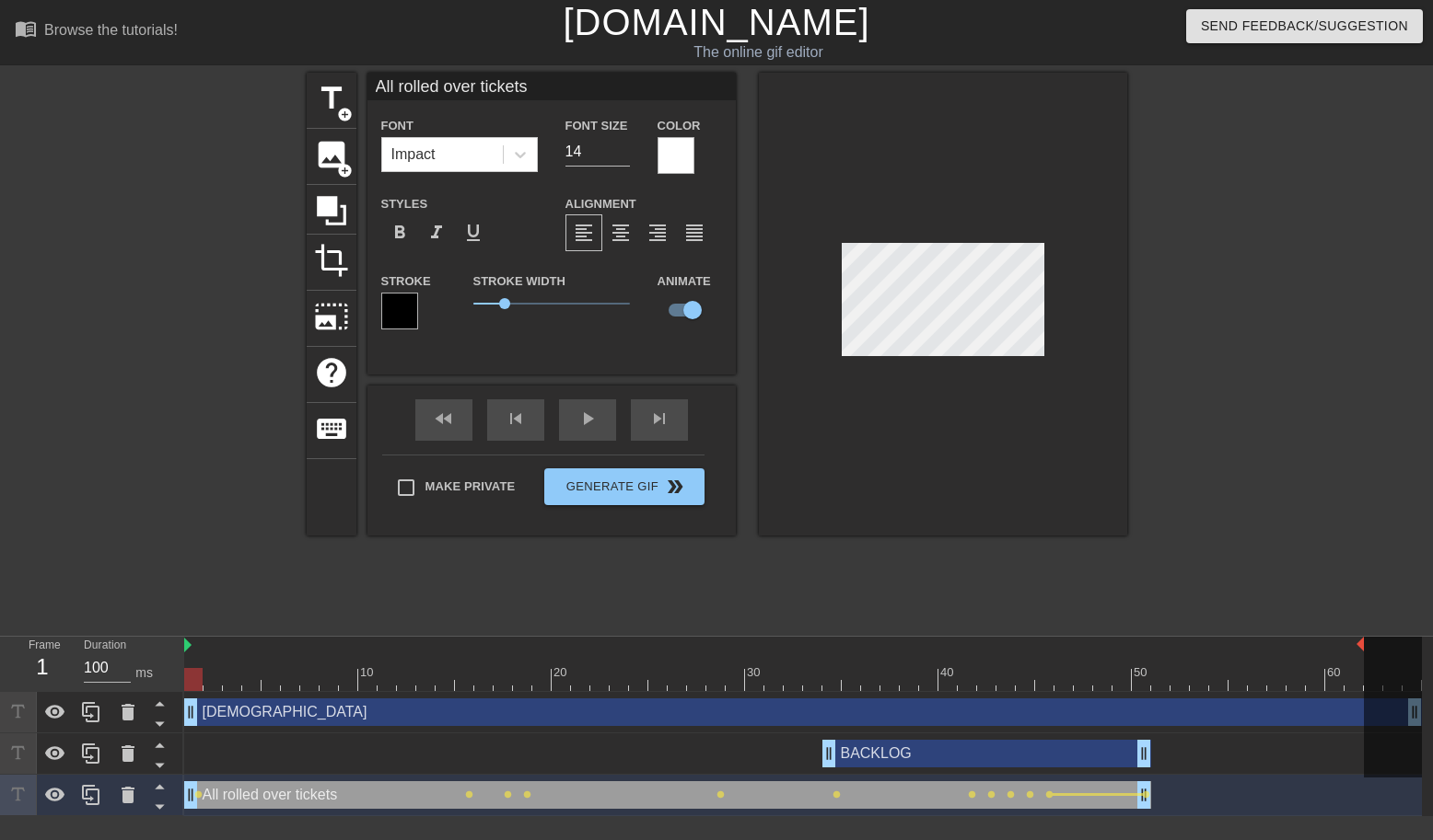
click at [407, 81] on input "All rolled over tickets" at bounding box center [551, 85] width 368 height 27
type input "ALL ROLLED OVER TICKETS"
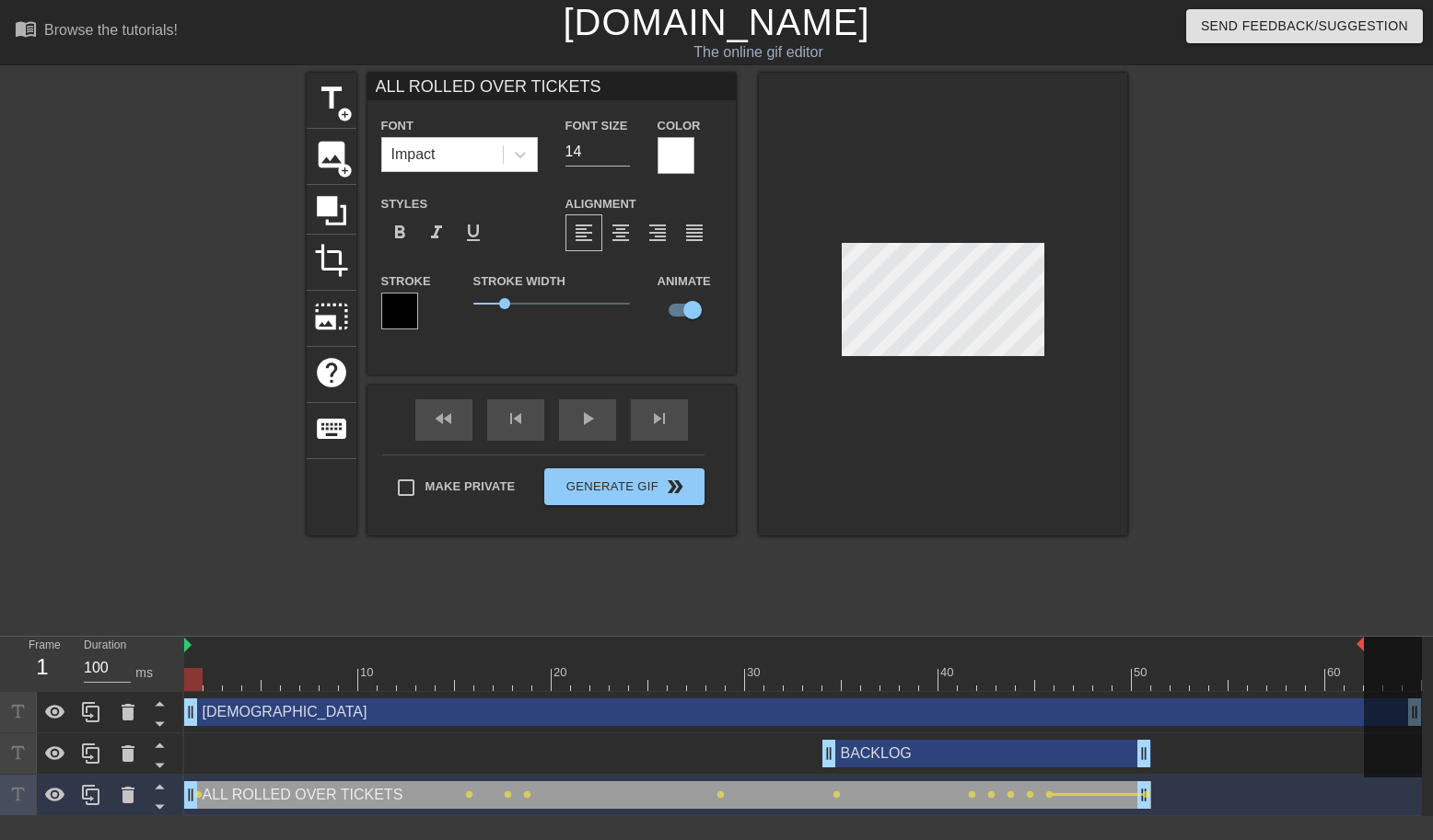
click at [1153, 484] on div at bounding box center [1287, 348] width 276 height 552
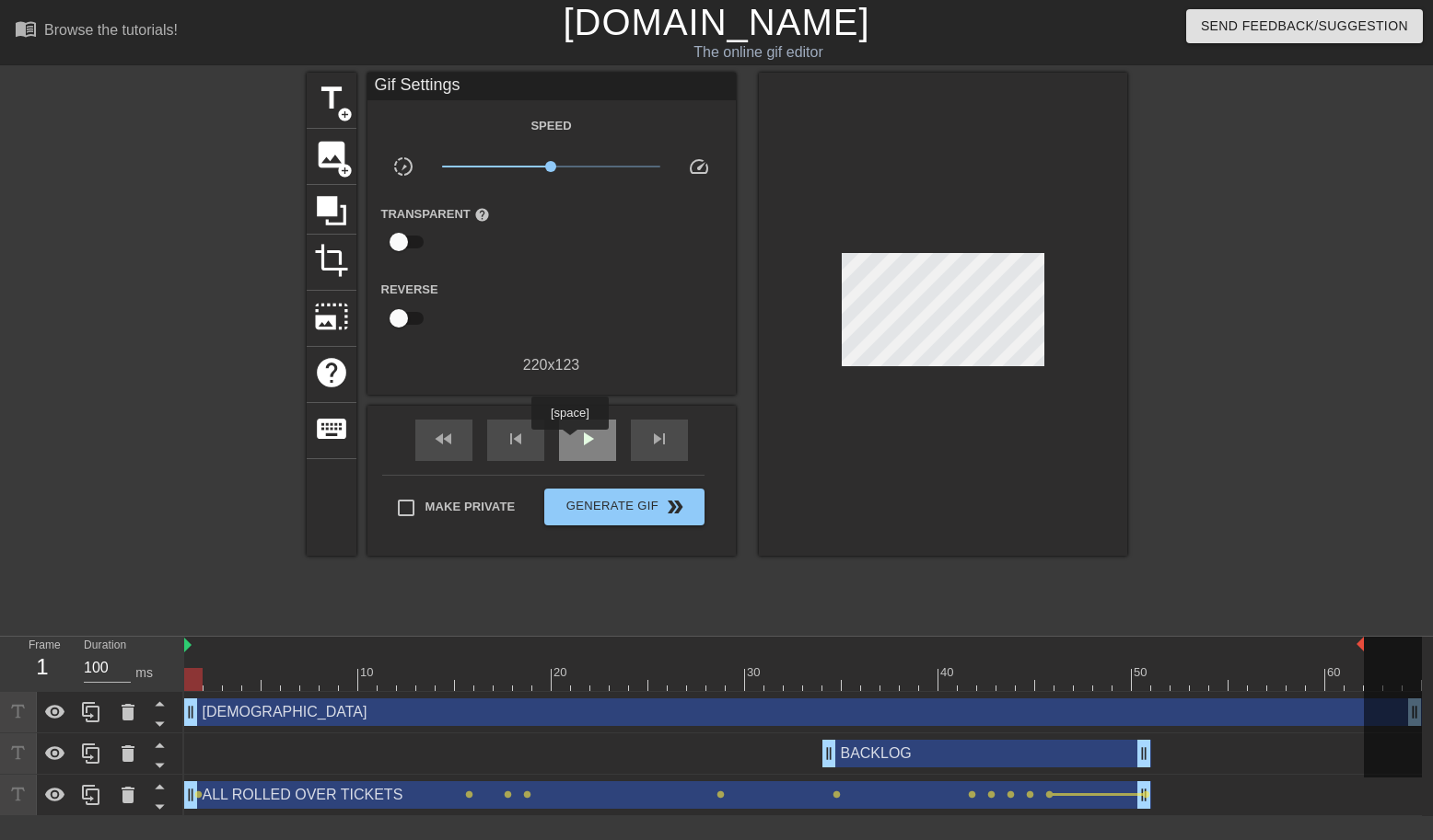
click at [572, 443] on div "play_arrow" at bounding box center [587, 440] width 57 height 41
click at [588, 441] on span "pause" at bounding box center [588, 439] width 23 height 23
click at [231, 709] on div "[DEMOGRAPHIC_DATA] drag_handle drag_handle" at bounding box center [803, 711] width 1238 height 27
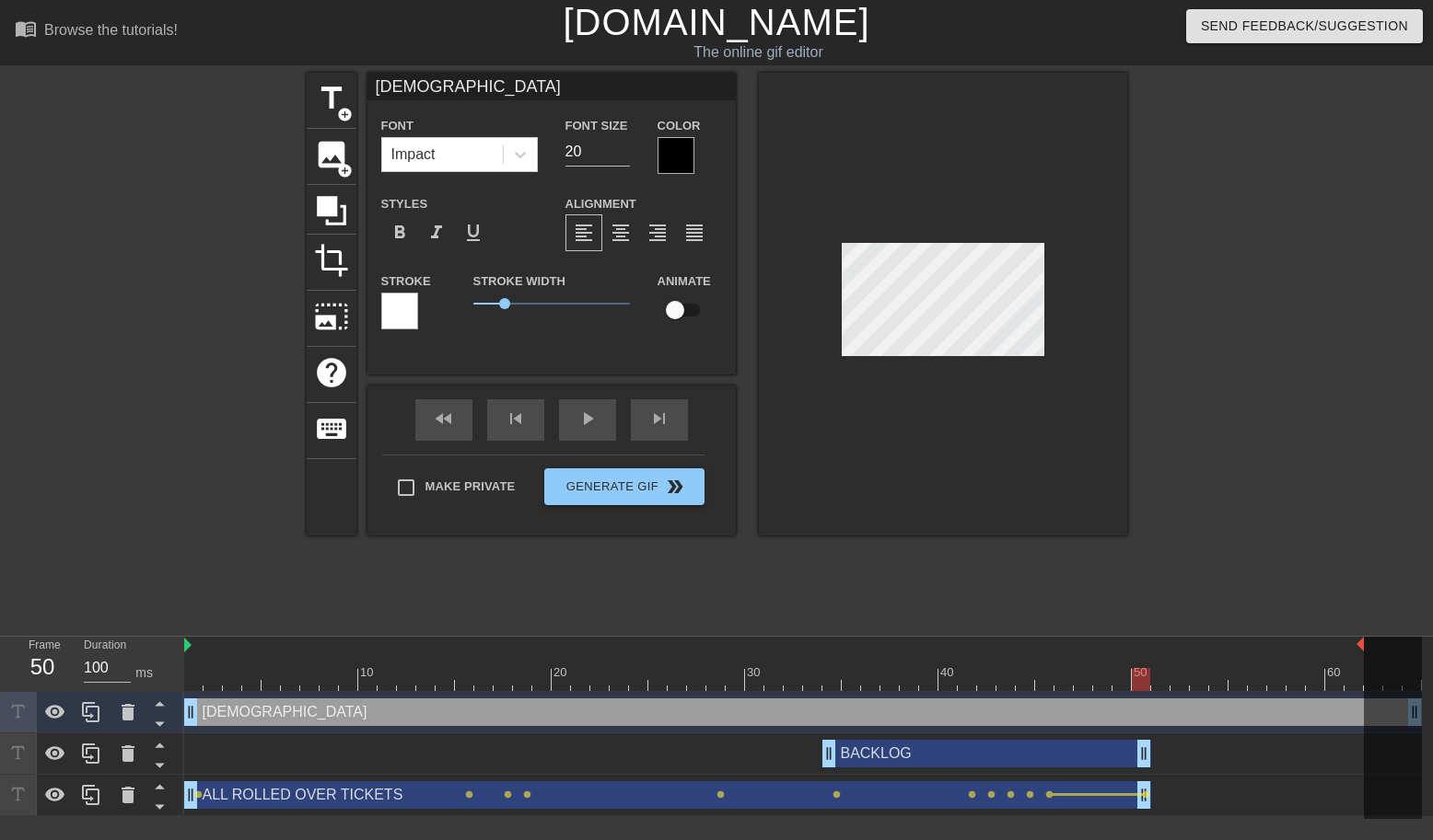
click at [196, 683] on div at bounding box center [803, 680] width 1238 height 23
click at [439, 95] on input "[DEMOGRAPHIC_DATA]" at bounding box center [551, 85] width 368 height 27
type input "[DEMOGRAPHIC_DATA]"
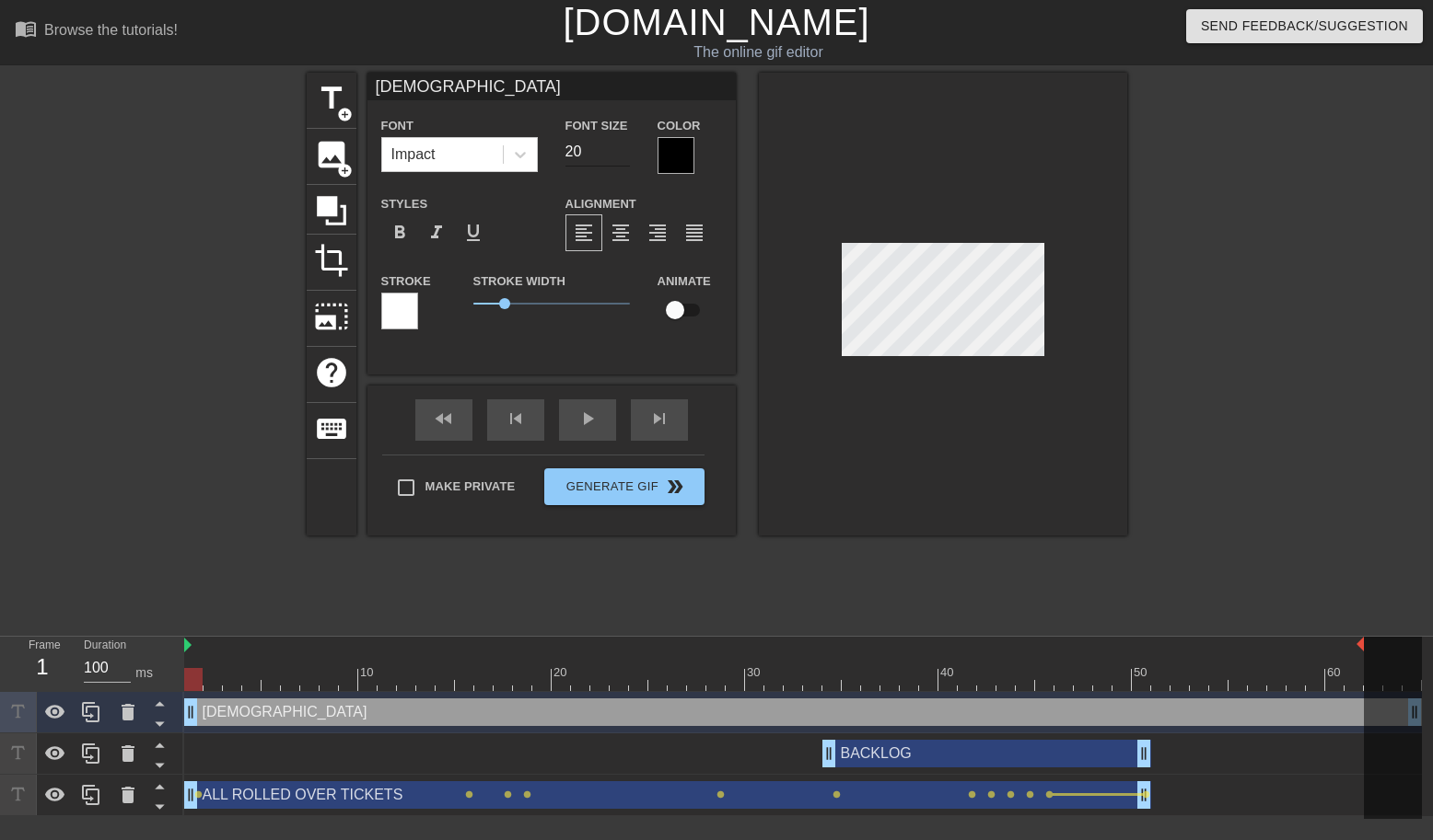
click at [571, 152] on input "20" at bounding box center [597, 151] width 65 height 29
type input "18"
click at [212, 710] on div "[DEMOGRAPHIC_DATA] drag_handle drag_handle" at bounding box center [803, 711] width 1238 height 27
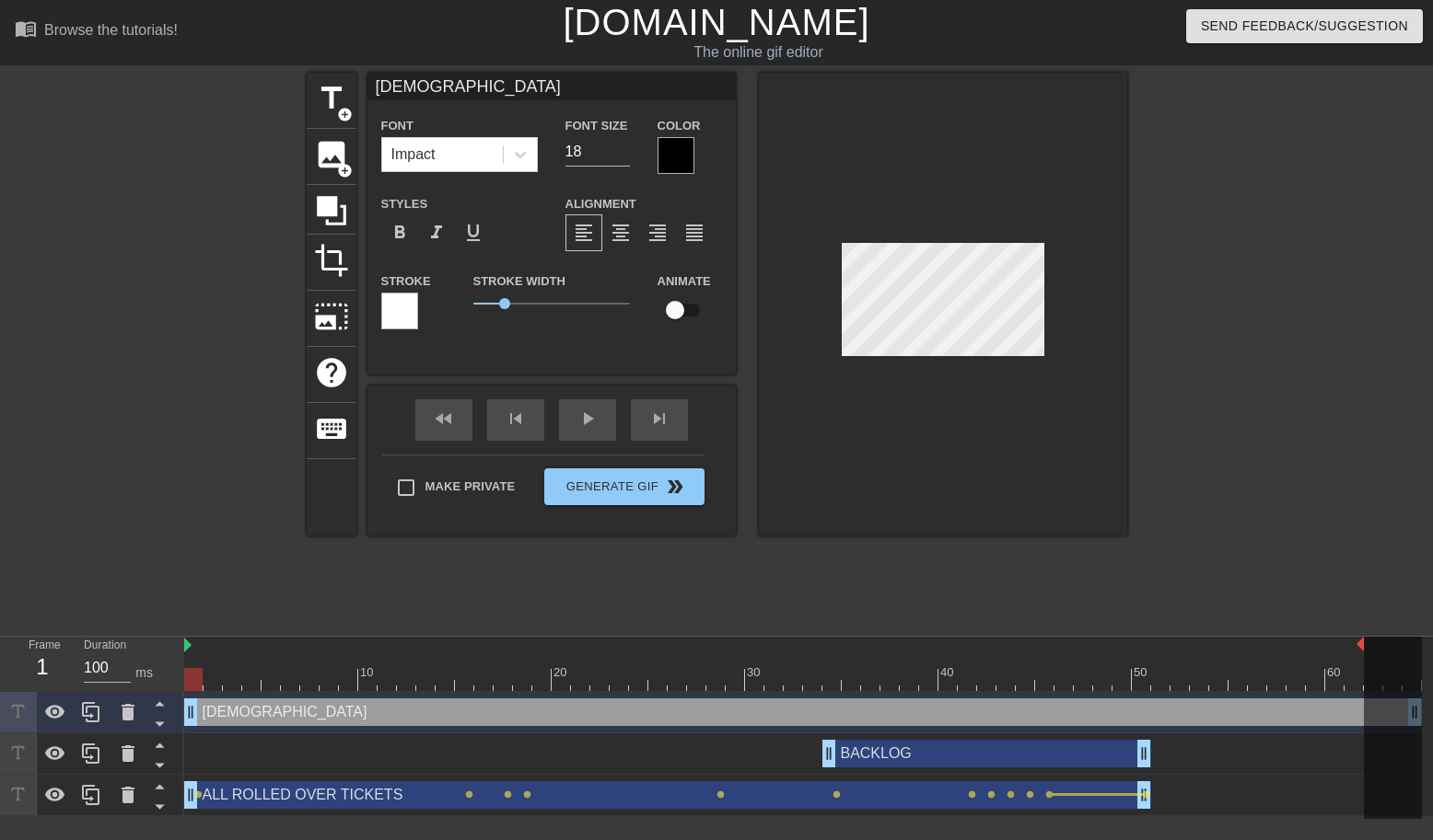
click at [212, 710] on div "[DEMOGRAPHIC_DATA] drag_handle drag_handle" at bounding box center [803, 711] width 1238 height 27
click at [212, 716] on div "[DEMOGRAPHIC_DATA] drag_handle drag_handle" at bounding box center [803, 711] width 1238 height 27
click at [1117, 284] on div at bounding box center [943, 303] width 368 height 463
click at [210, 681] on div at bounding box center [803, 680] width 1238 height 23
click at [189, 682] on div at bounding box center [803, 680] width 1238 height 23
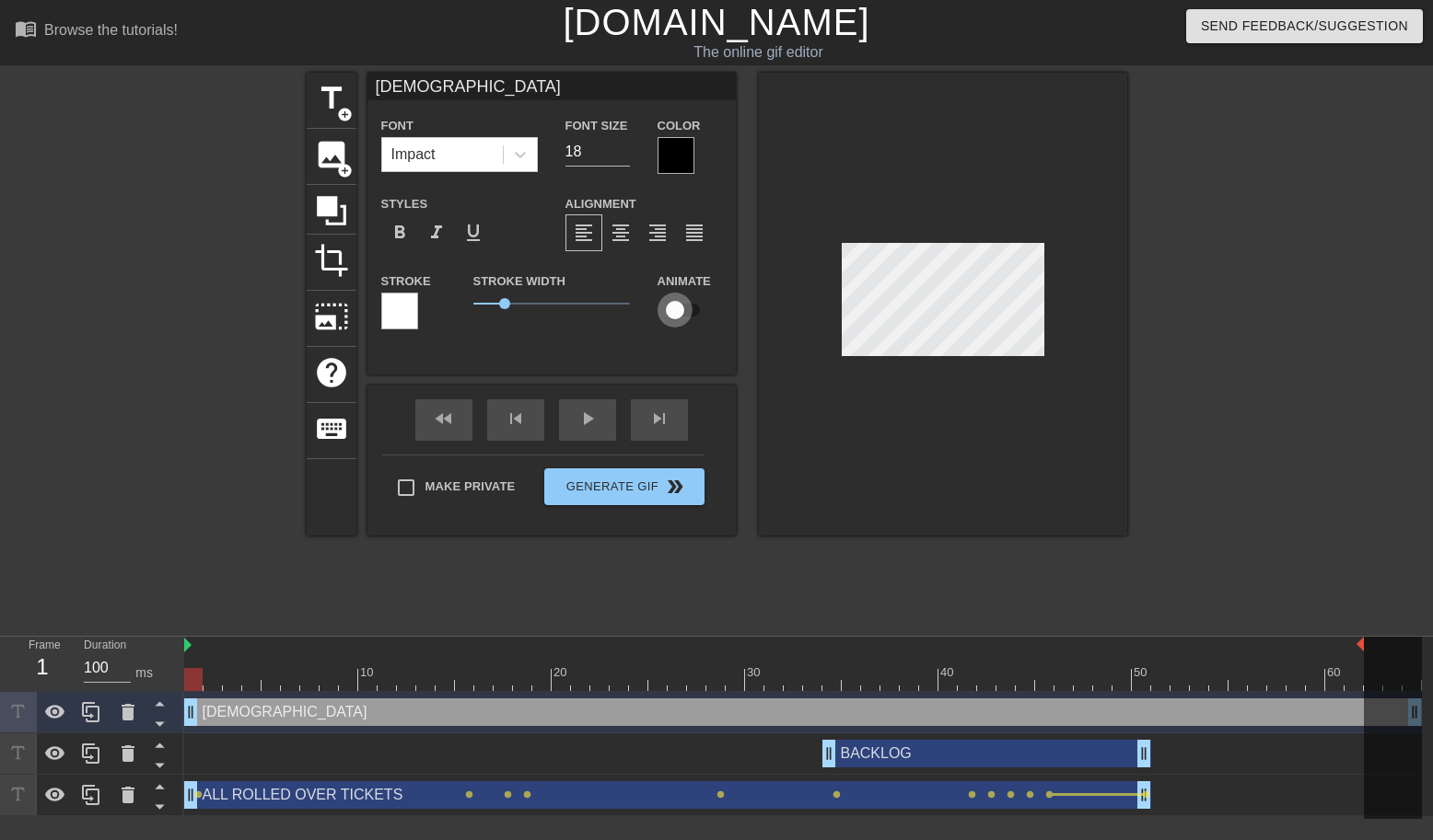
click at [686, 313] on input "checkbox" at bounding box center [675, 310] width 105 height 35
checkbox input "true"
click at [234, 681] on div at bounding box center [803, 680] width 1238 height 23
click at [247, 684] on div at bounding box center [803, 680] width 1238 height 23
click at [277, 685] on div at bounding box center [803, 680] width 1238 height 23
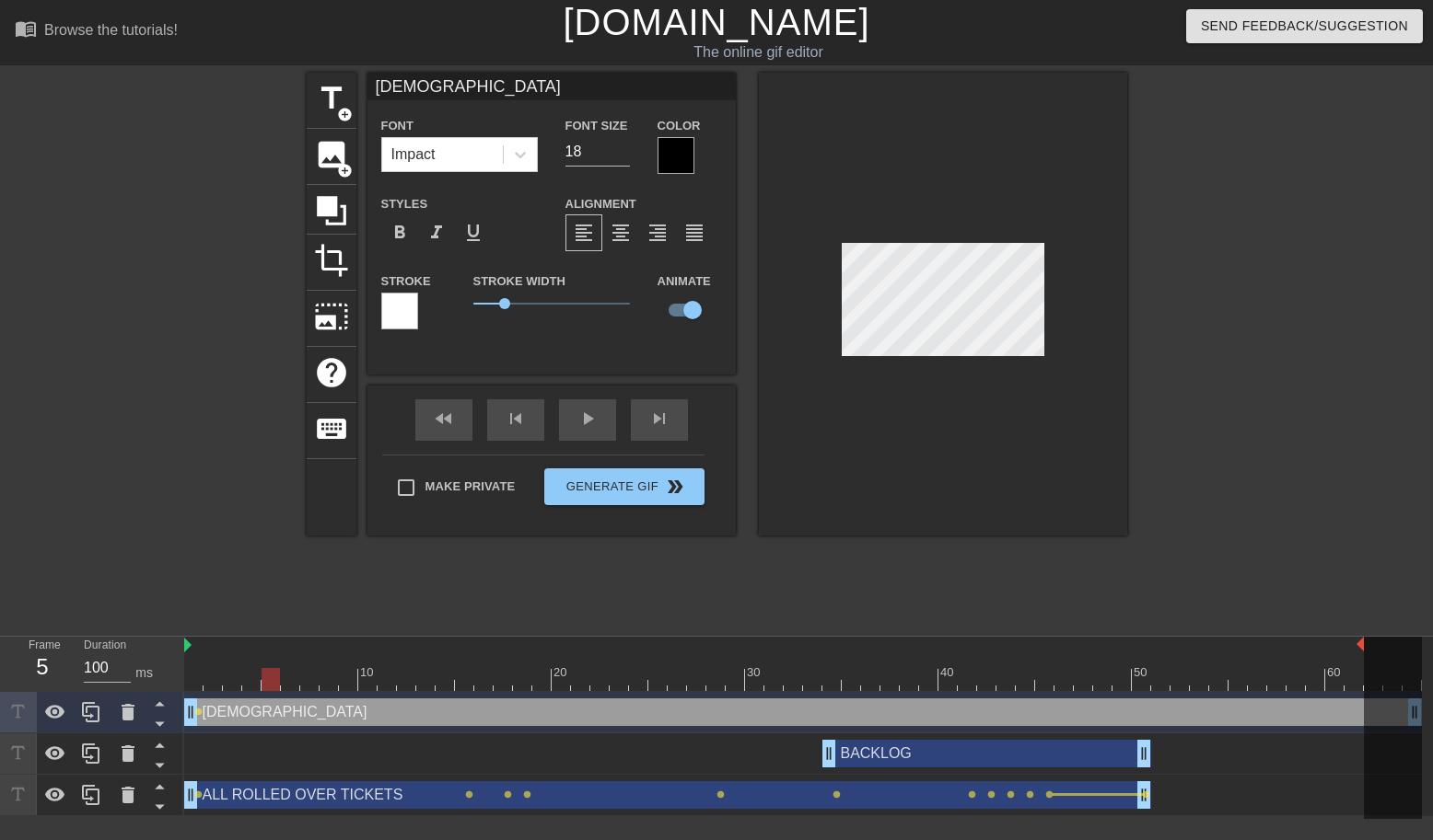
click at [316, 687] on div at bounding box center [803, 680] width 1238 height 23
click at [352, 688] on div at bounding box center [803, 680] width 1238 height 23
click at [382, 687] on div at bounding box center [803, 680] width 1238 height 23
click at [423, 688] on div at bounding box center [803, 680] width 1238 height 23
click at [465, 686] on div at bounding box center [803, 680] width 1238 height 23
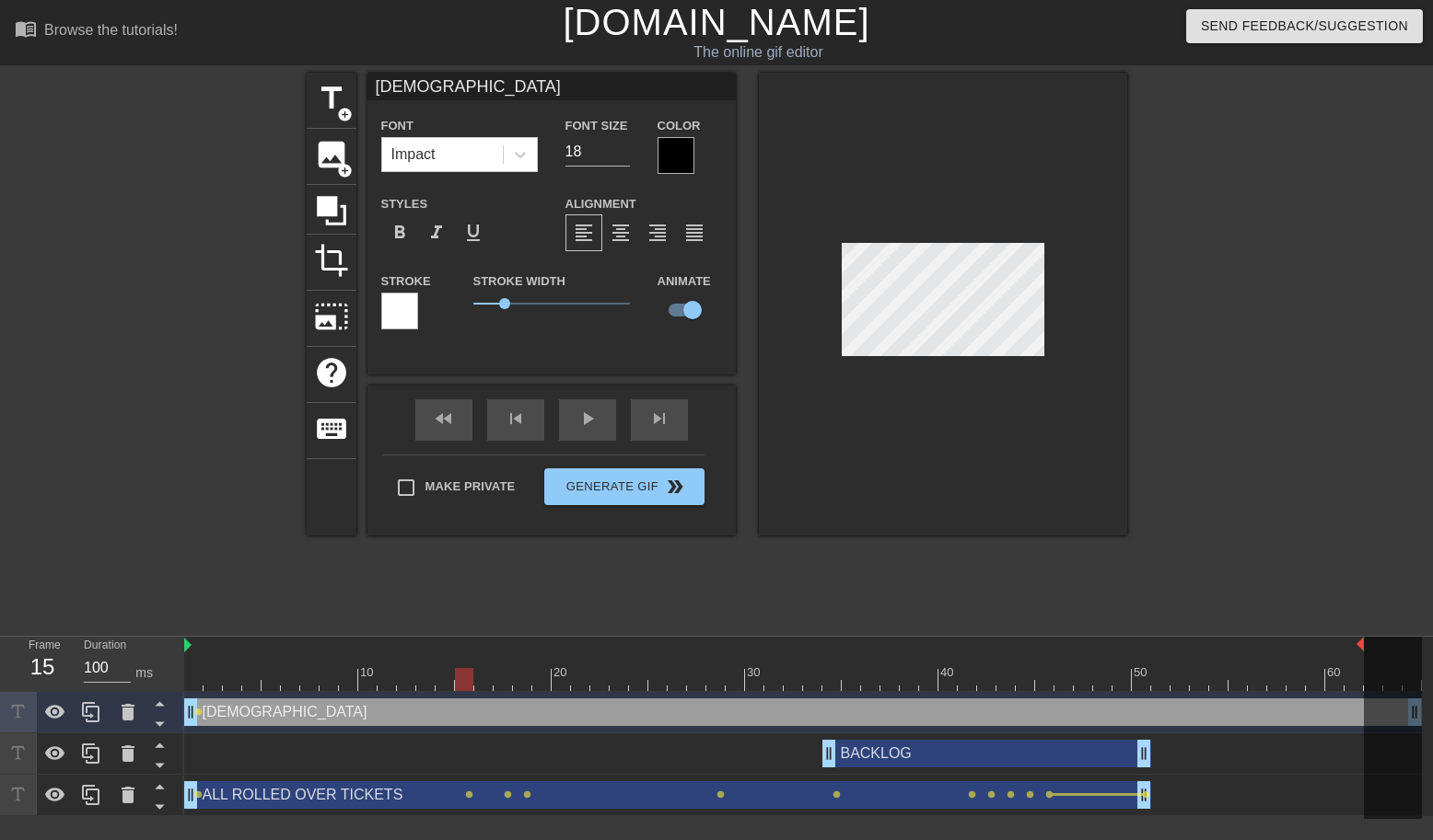
click at [430, 682] on div at bounding box center [803, 680] width 1238 height 23
click at [443, 682] on div at bounding box center [803, 680] width 1238 height 23
click at [465, 685] on div at bounding box center [803, 680] width 1238 height 23
click at [495, 686] on div at bounding box center [803, 680] width 1238 height 23
click at [515, 687] on div at bounding box center [803, 680] width 1238 height 23
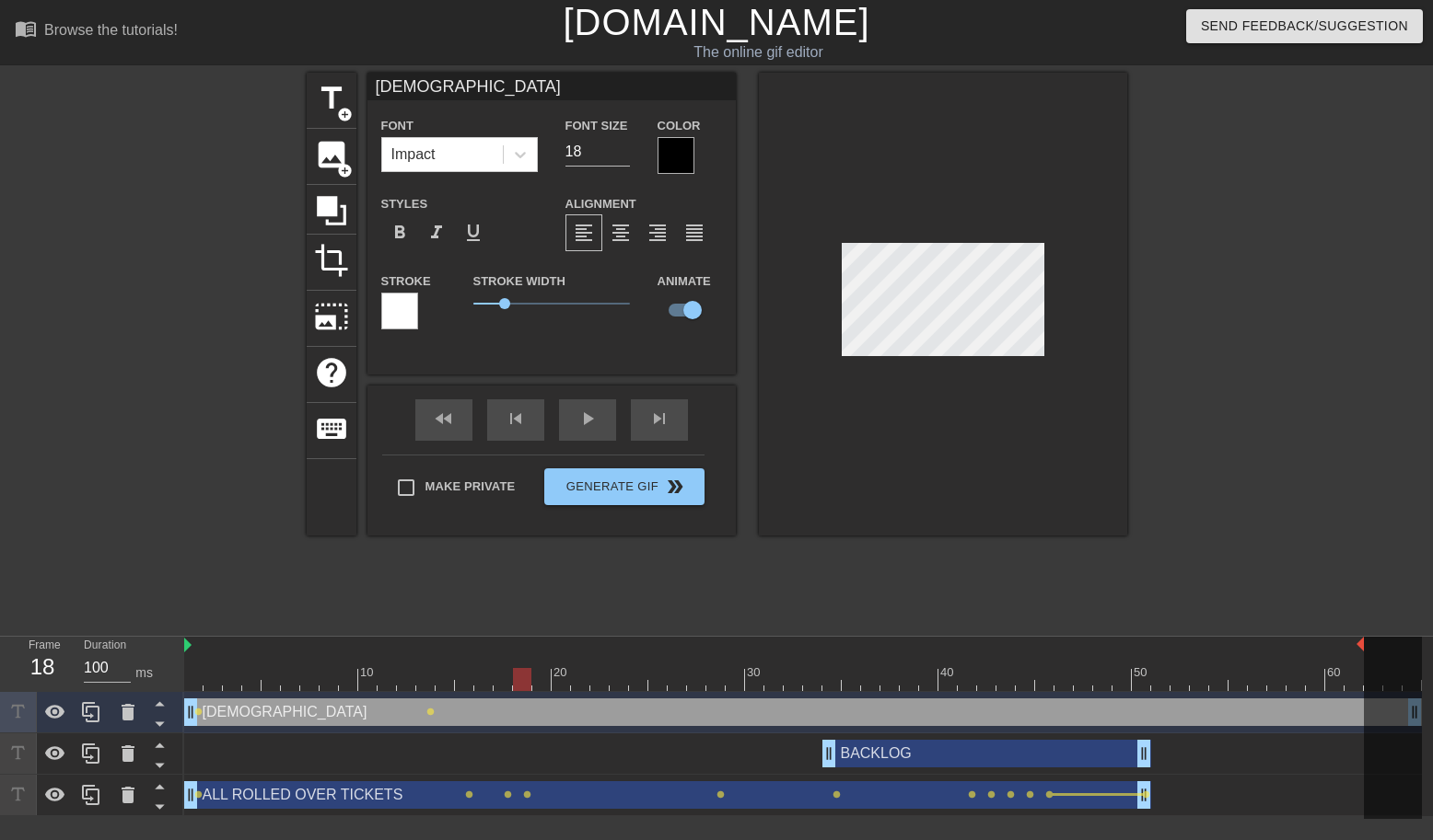
click at [551, 686] on div at bounding box center [803, 680] width 1238 height 23
click at [581, 684] on div at bounding box center [803, 680] width 1238 height 23
click at [606, 683] on div at bounding box center [803, 680] width 1238 height 23
click at [632, 685] on div at bounding box center [803, 680] width 1238 height 23
click at [655, 686] on div at bounding box center [803, 680] width 1238 height 23
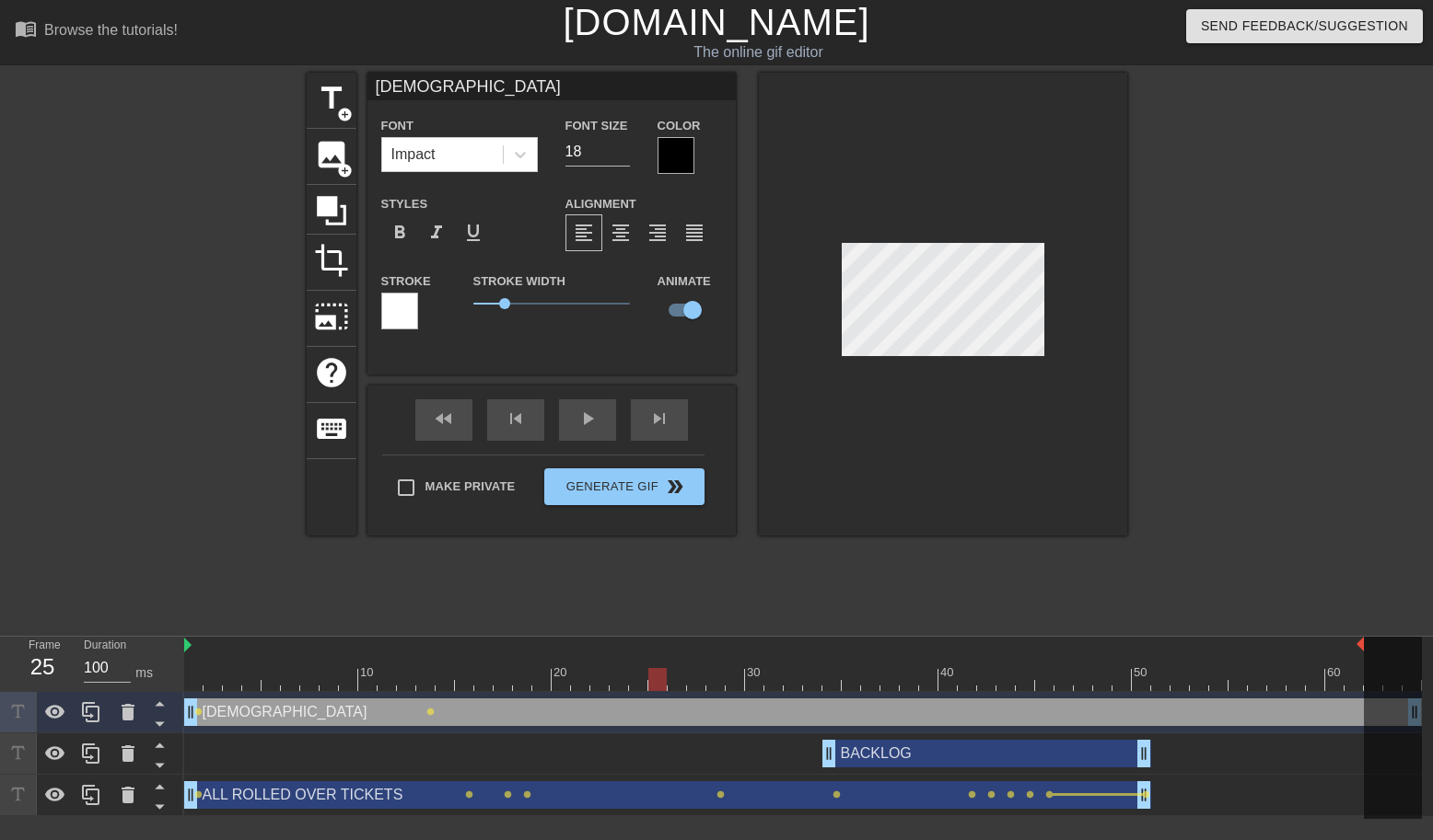
click at [690, 686] on div at bounding box center [803, 680] width 1238 height 23
click at [729, 687] on div at bounding box center [803, 680] width 1238 height 23
click at [751, 686] on div at bounding box center [803, 680] width 1238 height 23
click at [779, 684] on div at bounding box center [803, 680] width 1238 height 23
click at [825, 680] on div at bounding box center [803, 680] width 1238 height 23
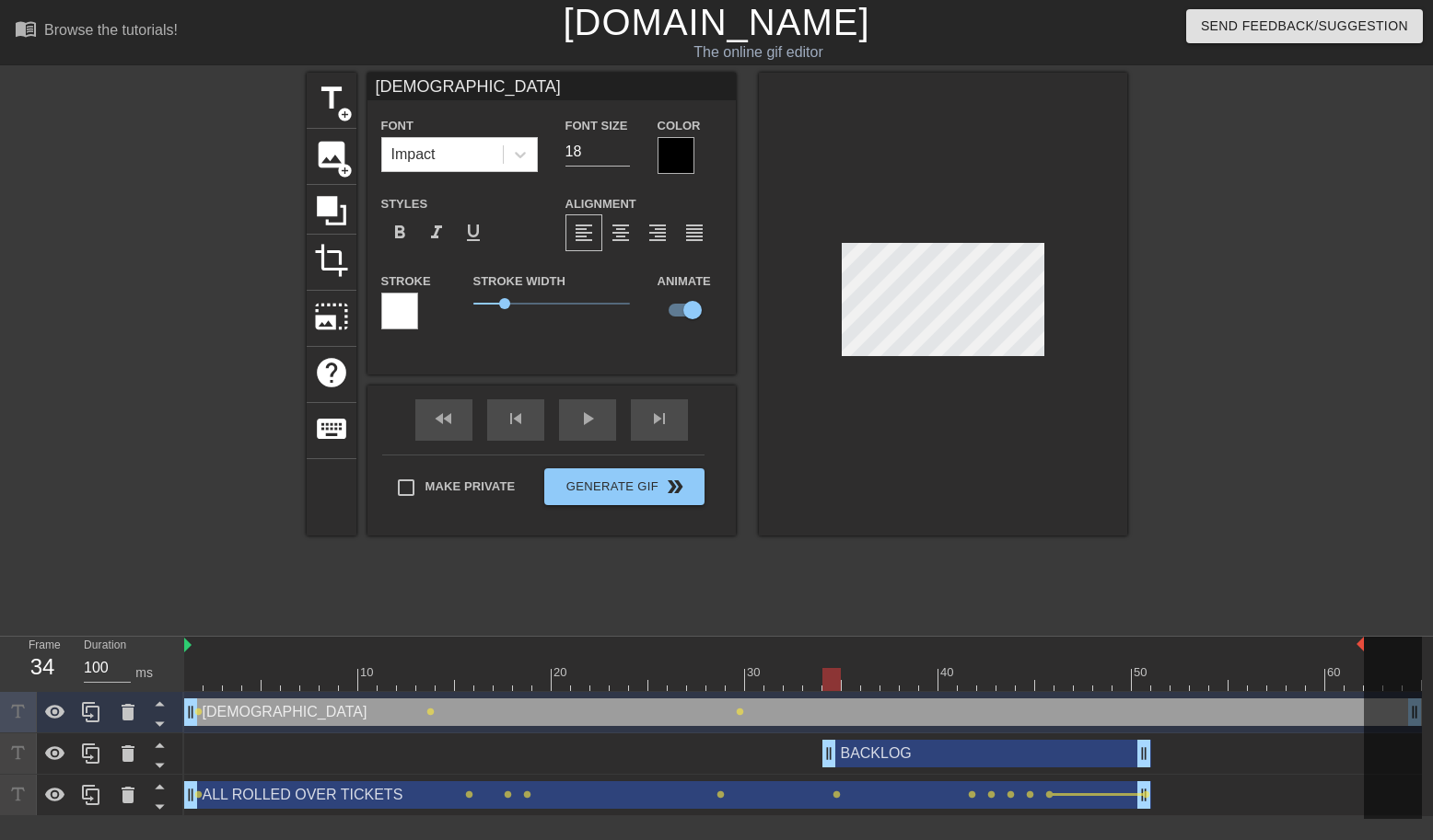
click at [890, 680] on div at bounding box center [803, 680] width 1238 height 23
click at [977, 679] on div at bounding box center [803, 680] width 1238 height 23
click at [826, 710] on div "[DEMOGRAPHIC_DATA] drag_handle drag_handle" at bounding box center [803, 711] width 1238 height 27
click at [774, 706] on div "[DEMOGRAPHIC_DATA] drag_handle drag_handle" at bounding box center [803, 711] width 1238 height 27
click at [758, 709] on div "[DEMOGRAPHIC_DATA] drag_handle drag_handle" at bounding box center [803, 711] width 1238 height 27
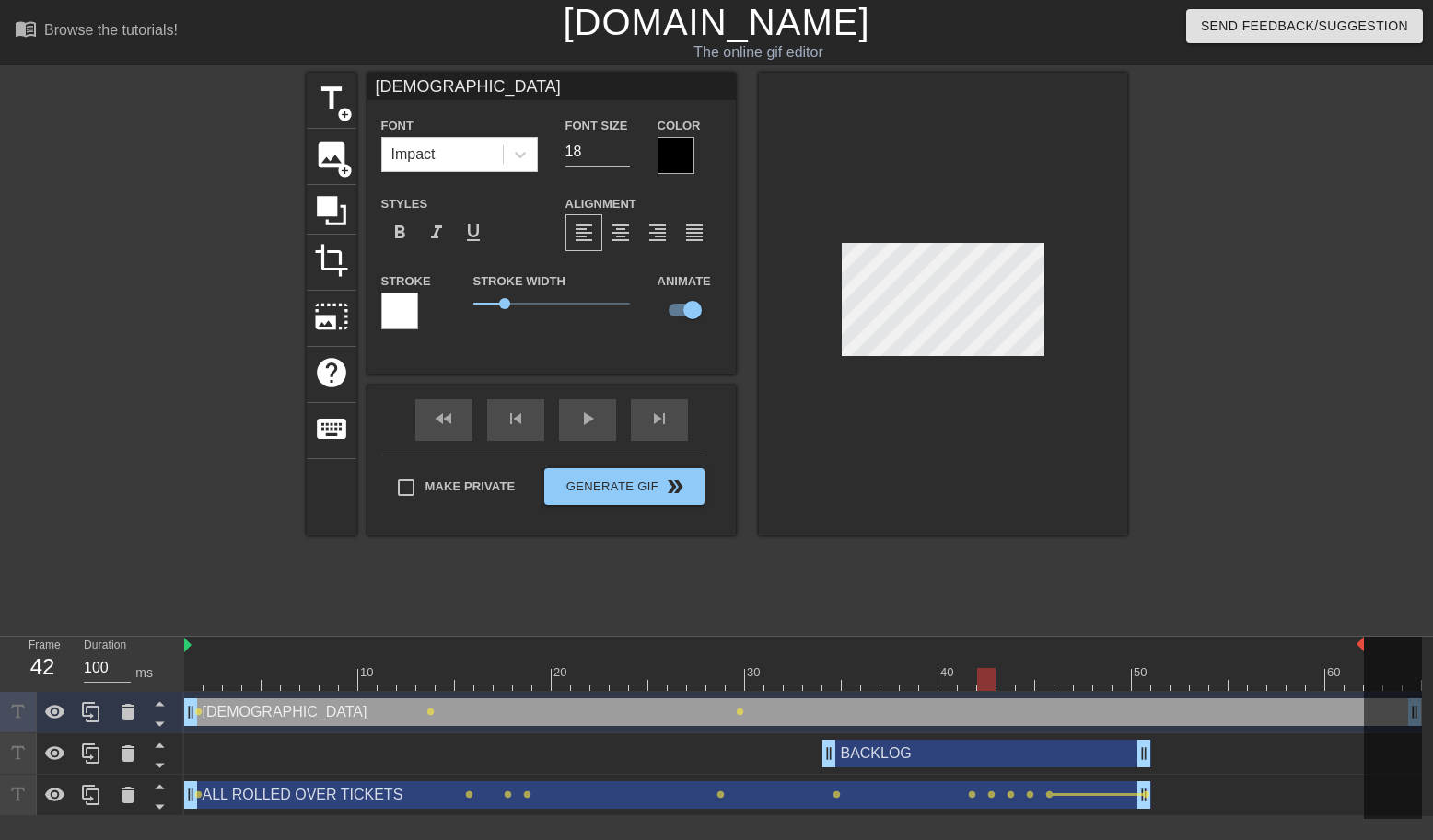
click at [777, 680] on div at bounding box center [803, 680] width 1238 height 23
click at [824, 682] on div at bounding box center [803, 680] width 1238 height 23
click at [810, 681] on div at bounding box center [803, 680] width 1238 height 23
click at [829, 684] on div at bounding box center [803, 680] width 1238 height 23
click at [831, 710] on div "[DEMOGRAPHIC_DATA] drag_handle drag_handle" at bounding box center [803, 711] width 1238 height 27
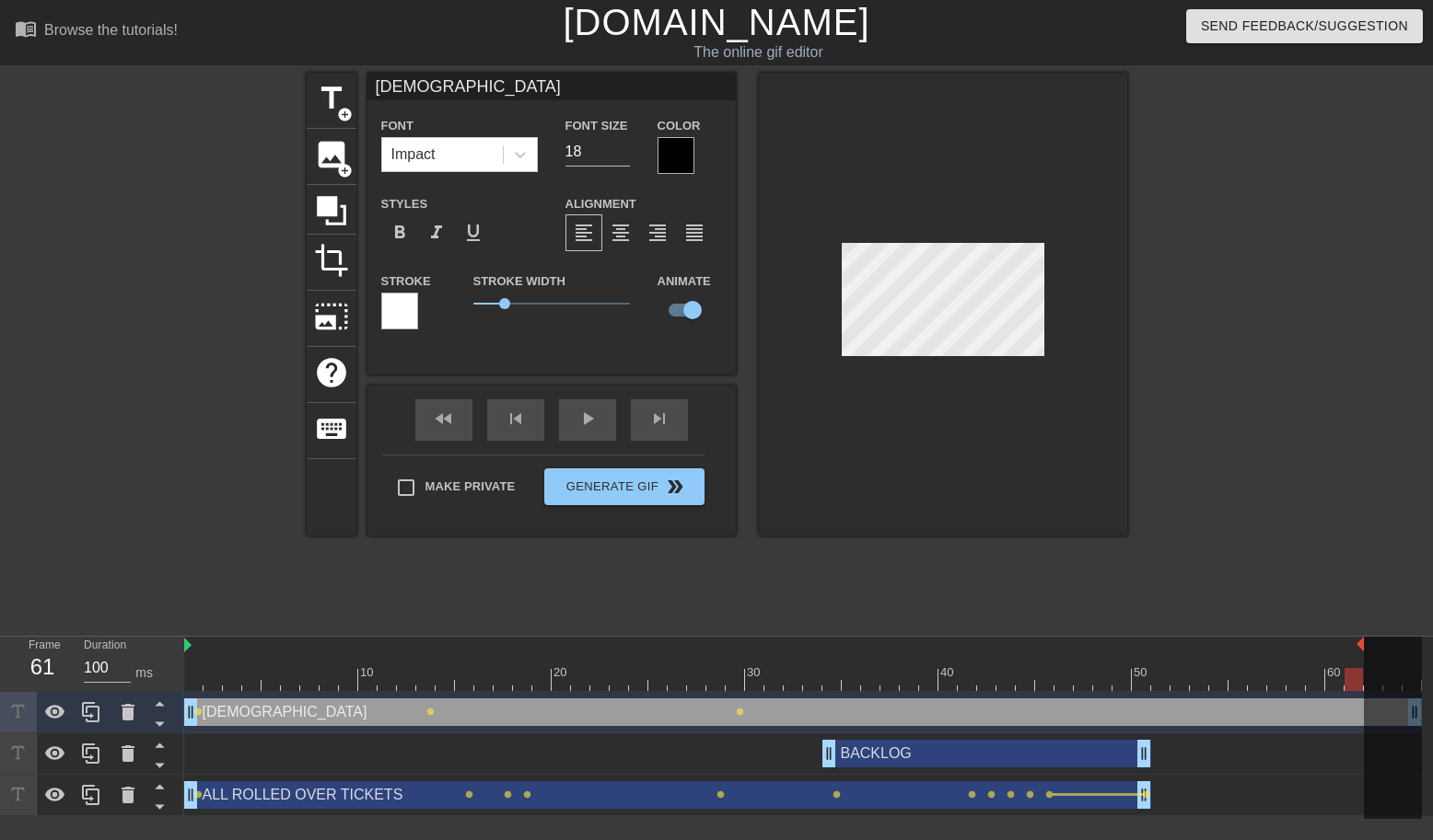
click at [1412, 713] on div at bounding box center [1393, 727] width 58 height 182
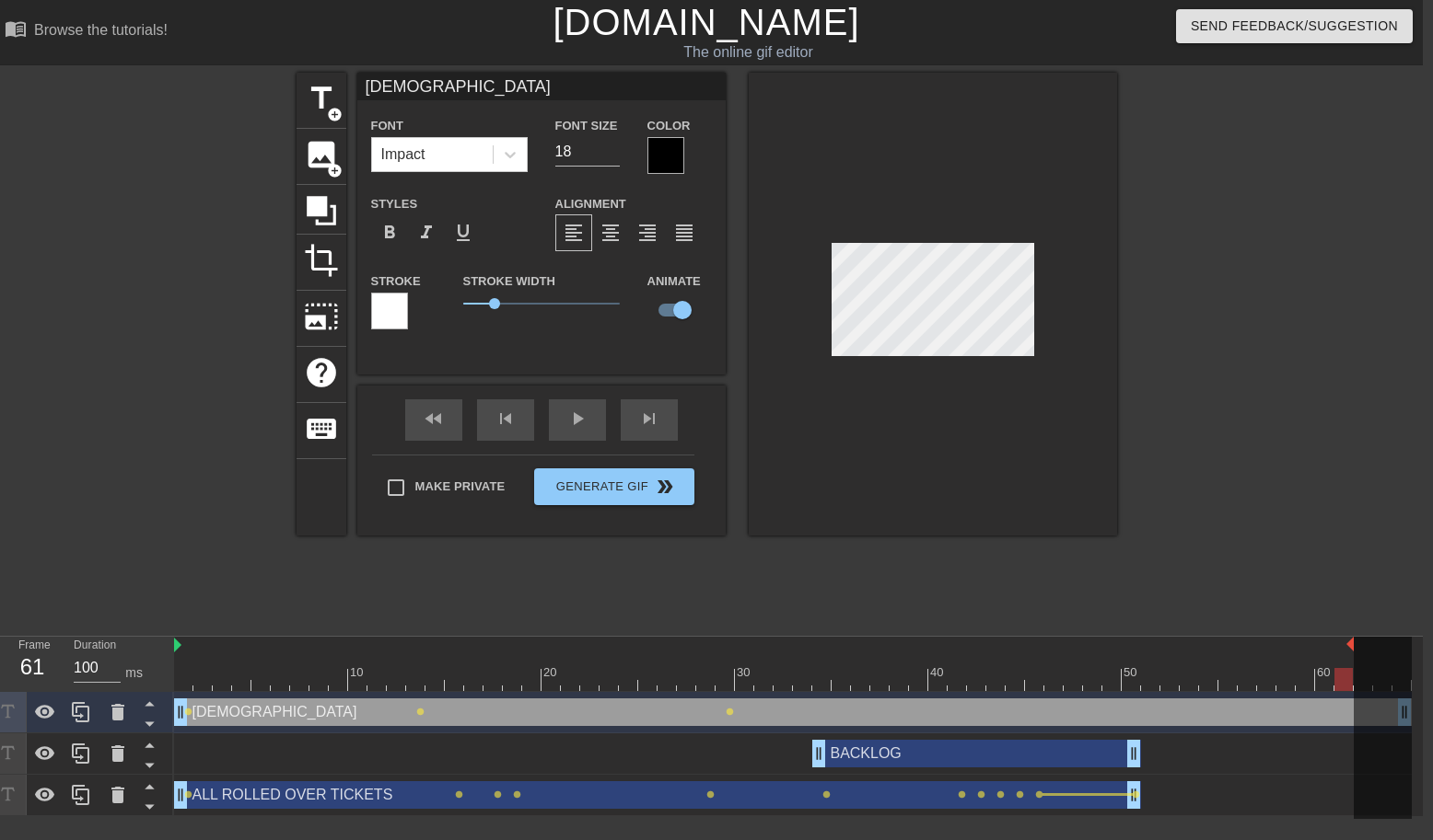
scroll to position [0, 13]
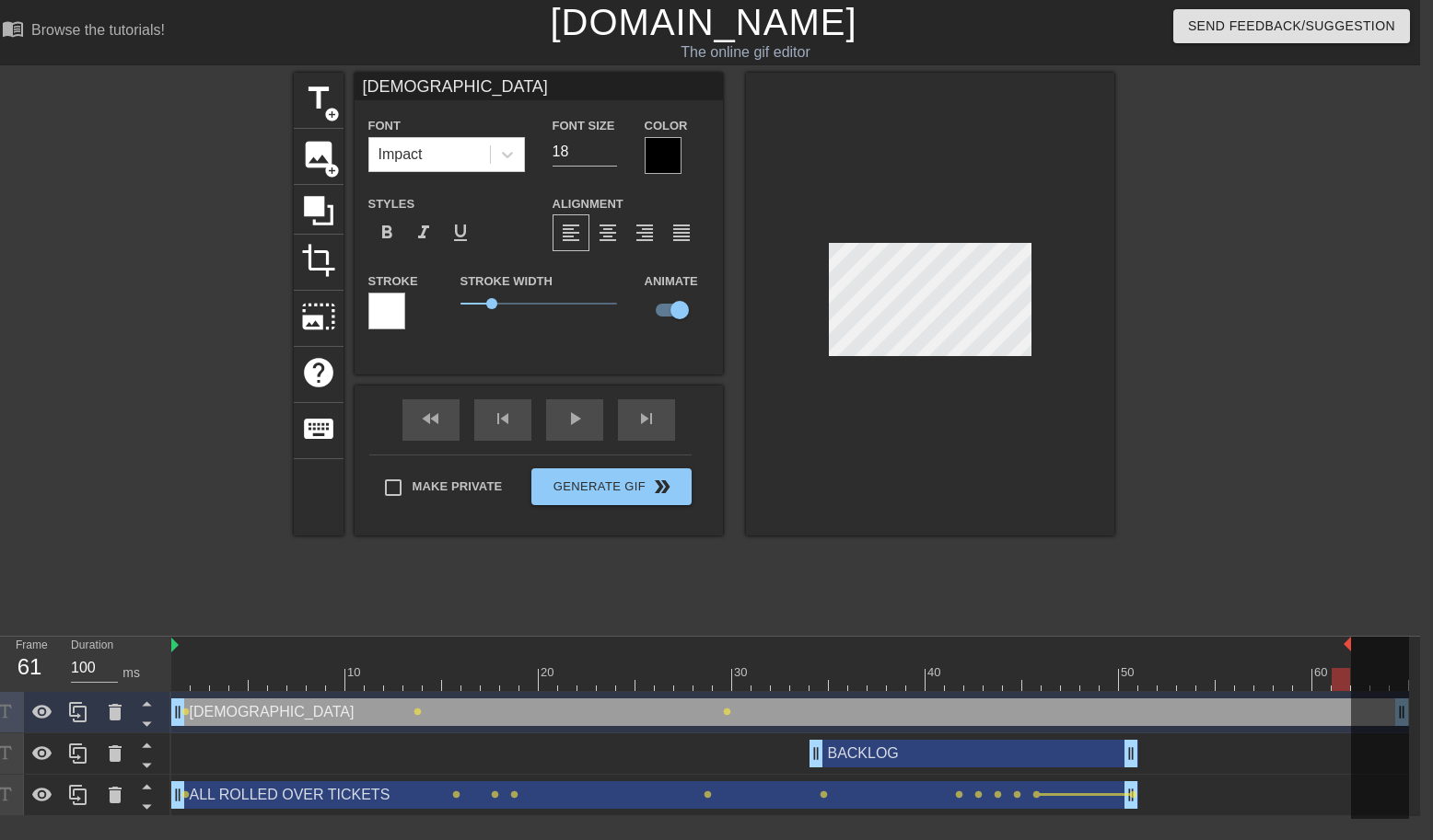
click at [1401, 711] on div at bounding box center [1379, 727] width 58 height 182
click at [1239, 718] on div "[DEMOGRAPHIC_DATA] drag_handle drag_handle" at bounding box center [790, 711] width 1238 height 27
drag, startPoint x: 1400, startPoint y: 717, endPoint x: 1364, endPoint y: 717, distance: 36.0
click at [1364, 717] on div at bounding box center [1379, 727] width 58 height 182
drag, startPoint x: 1347, startPoint y: 646, endPoint x: 1415, endPoint y: 652, distance: 68.3
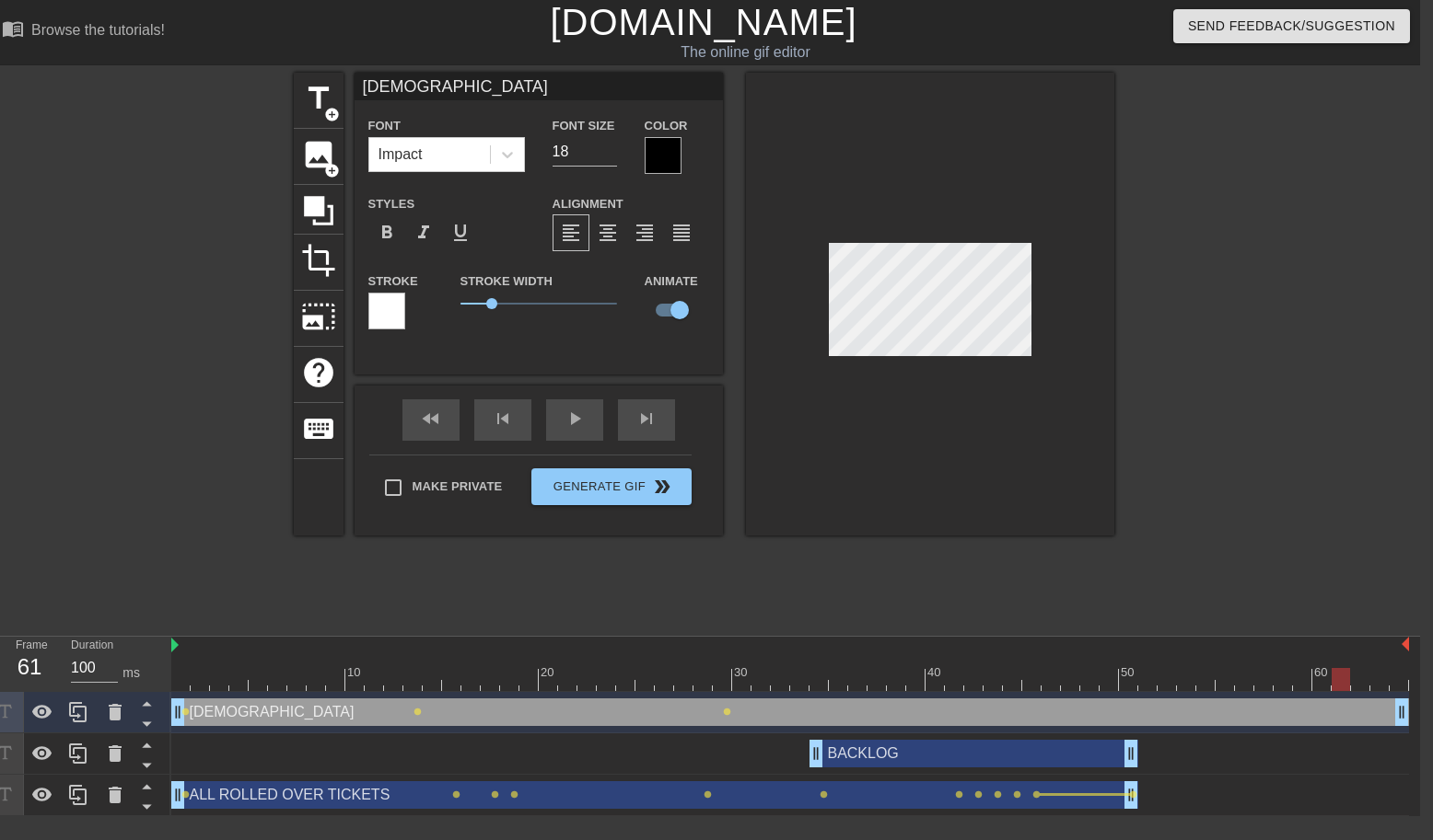
click at [1415, 652] on div "10 20 30 40 50 60 CHRISTIAN drag_handle drag_handle lens lens lens BACKLOG drag…" at bounding box center [794, 725] width 1248 height 179
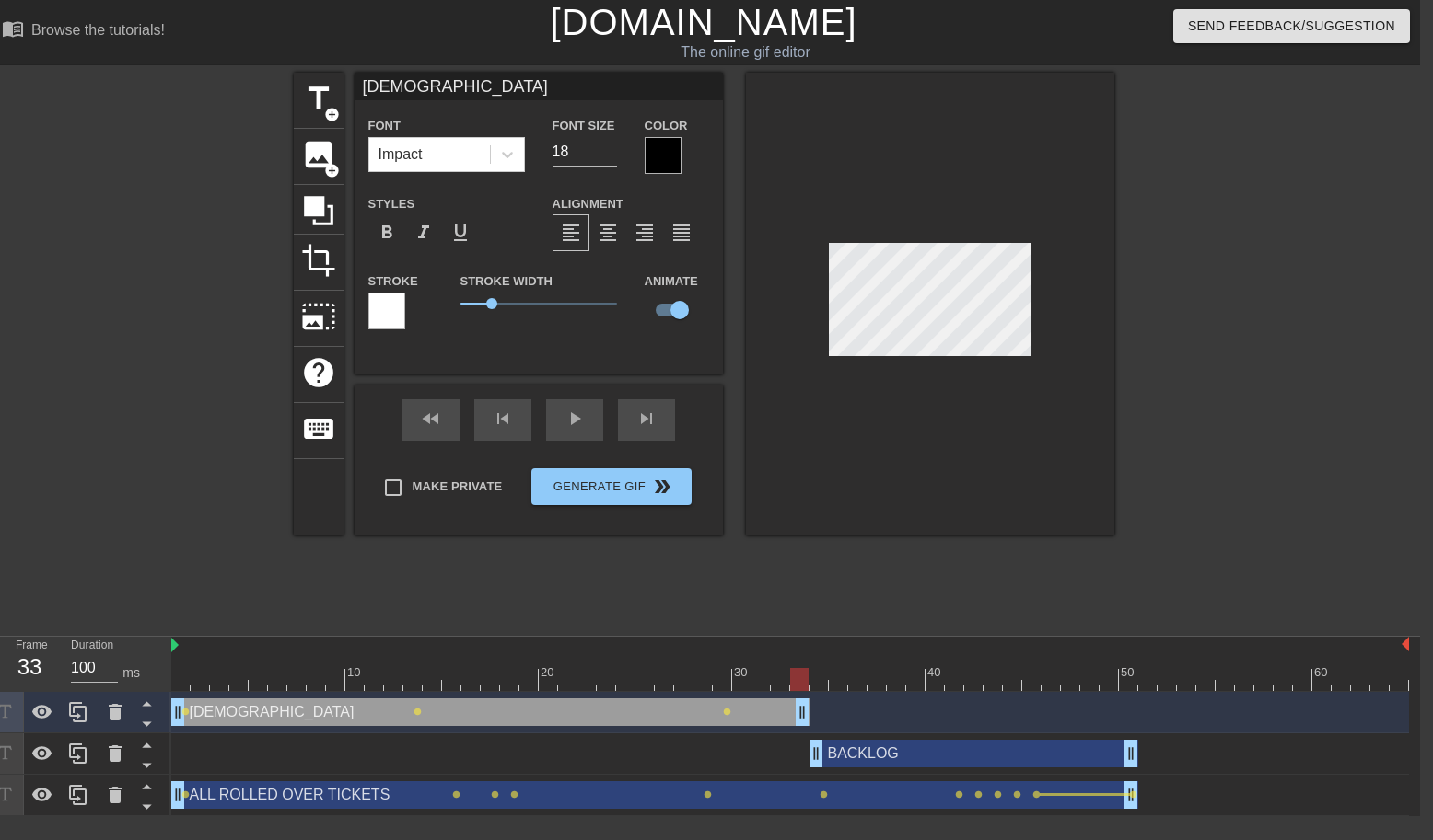
drag, startPoint x: 1402, startPoint y: 722, endPoint x: 804, endPoint y: 690, distance: 598.9
click at [804, 690] on div "10 20 30 40 50 60 CHRISTIAN drag_handle drag_handle lens lens lens BACKLOG drag…" at bounding box center [794, 725] width 1248 height 179
click at [79, 715] on icon at bounding box center [78, 712] width 18 height 21
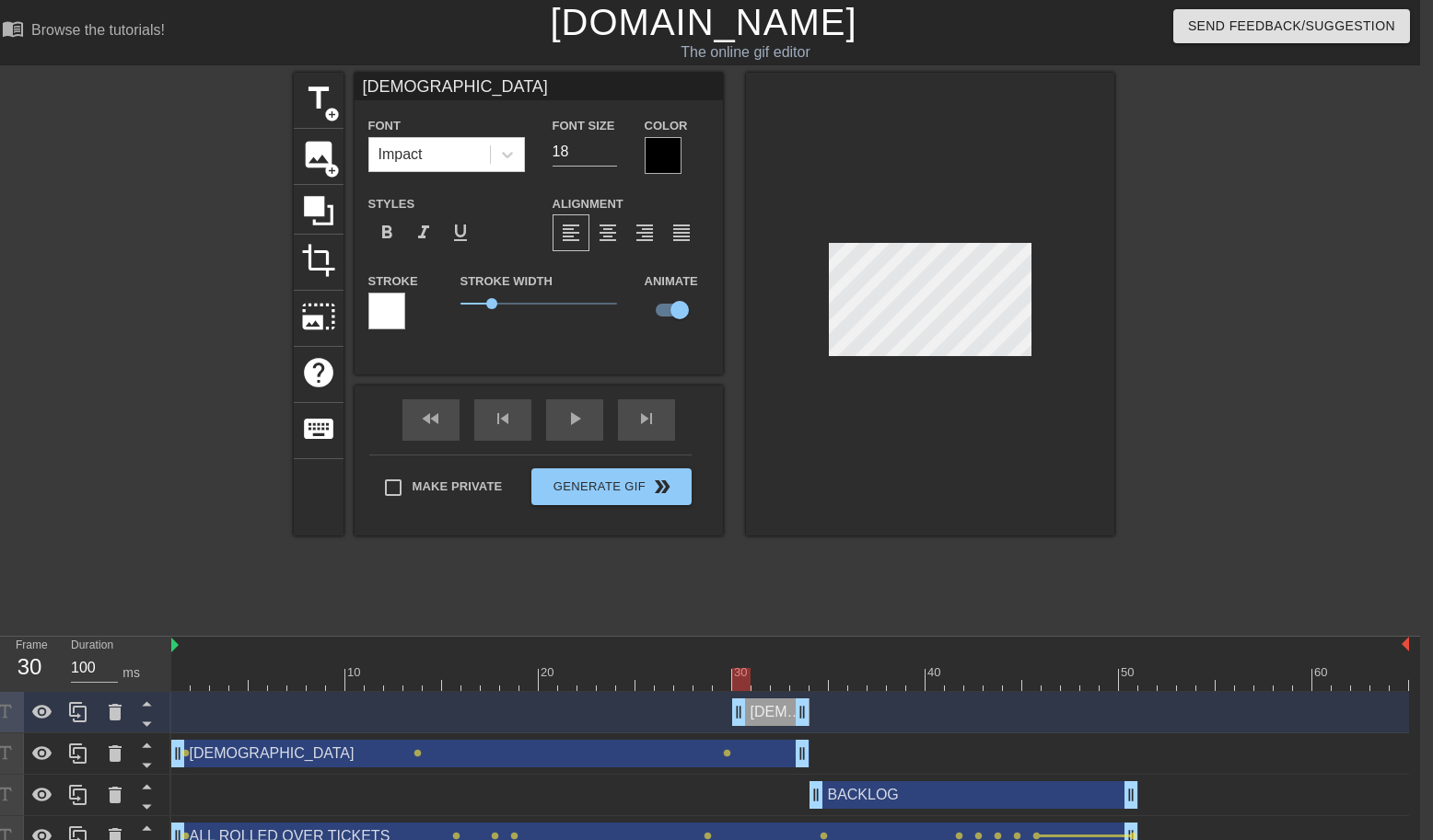
drag, startPoint x: 179, startPoint y: 707, endPoint x: 746, endPoint y: 708, distance: 567.0
drag, startPoint x: 765, startPoint y: 715, endPoint x: 1184, endPoint y: 725, distance: 419.1
click at [1184, 725] on div "[DEMOGRAPHIC_DATA] drag_handle drag_handle" at bounding box center [1195, 711] width 77 height 27
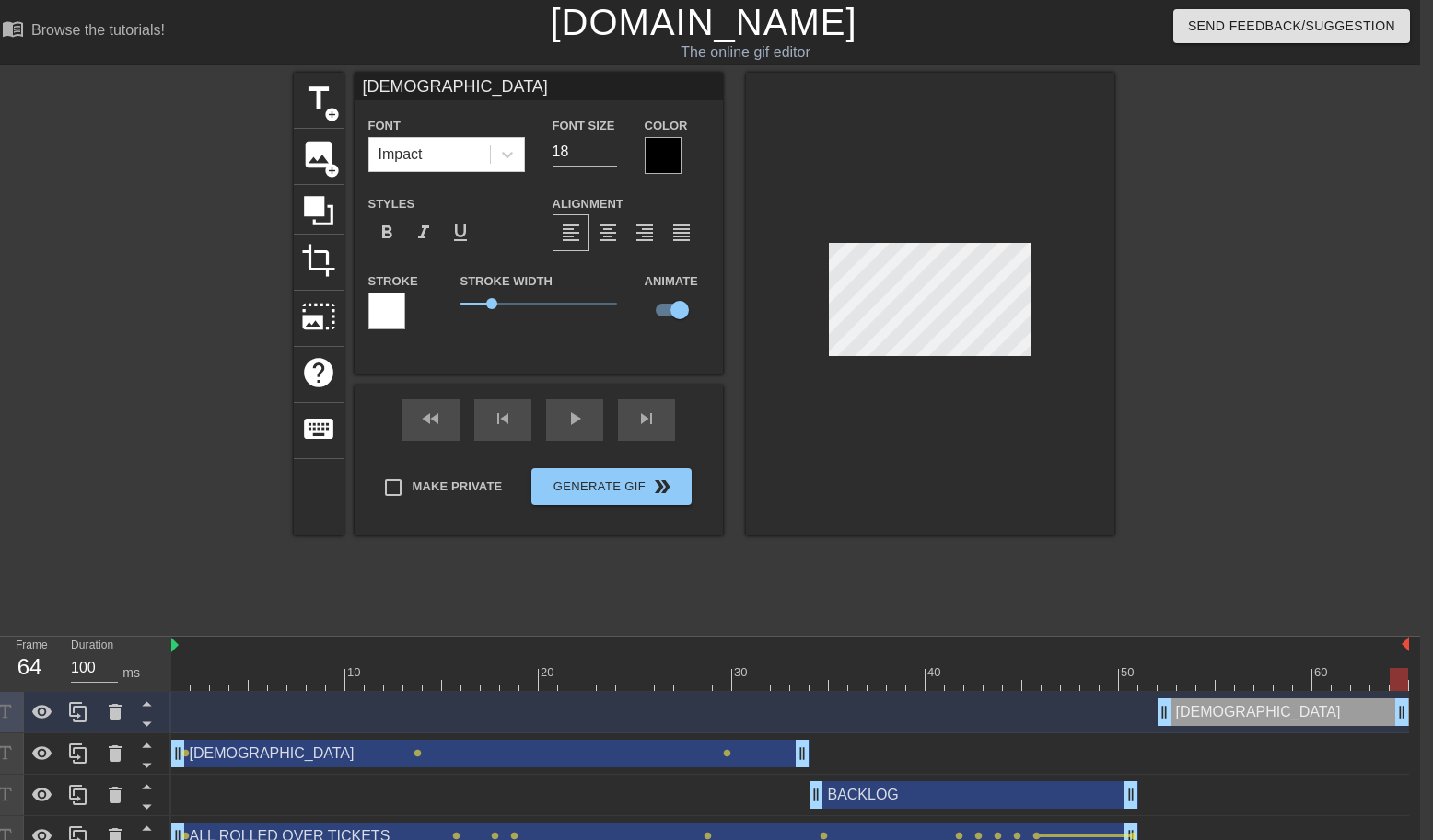
drag, startPoint x: 1229, startPoint y: 720, endPoint x: 1410, endPoint y: 722, distance: 181.0
click at [1410, 722] on div "CHRISTIAN drag_handle drag_handle CHRISTIAN drag_handle drag_handle lens lens l…" at bounding box center [794, 774] width 1248 height 165
click at [1261, 565] on div at bounding box center [1274, 348] width 276 height 552
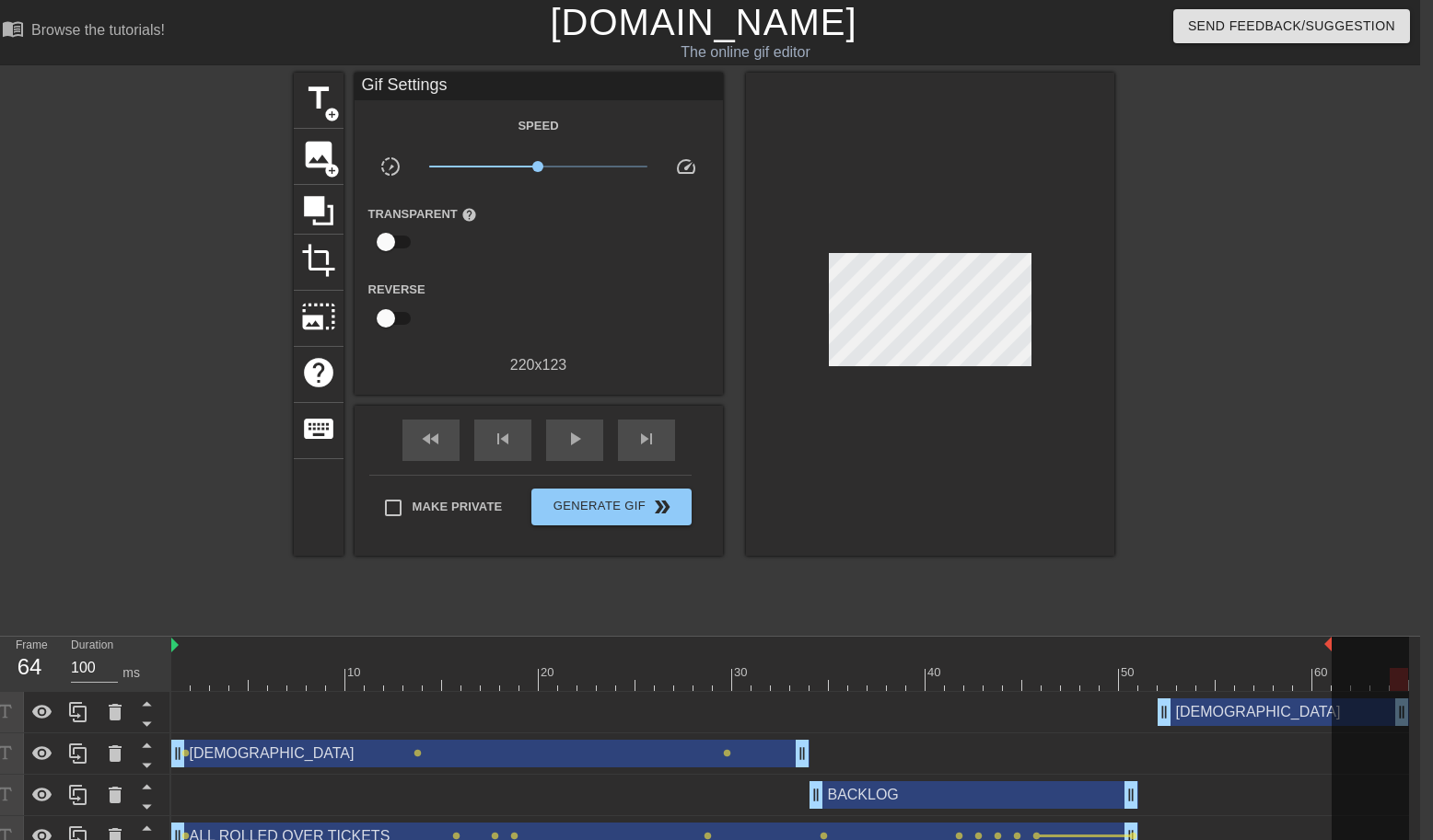
drag, startPoint x: 1406, startPoint y: 645, endPoint x: 1327, endPoint y: 655, distance: 79.6
click at [1327, 655] on div "10 20 30 40 50 60" at bounding box center [790, 664] width 1238 height 54
click at [1300, 647] on div at bounding box center [750, 646] width 1160 height 19
click at [1321, 668] on div at bounding box center [790, 680] width 1238 height 23
click at [1340, 682] on div at bounding box center [1370, 748] width 77 height 223
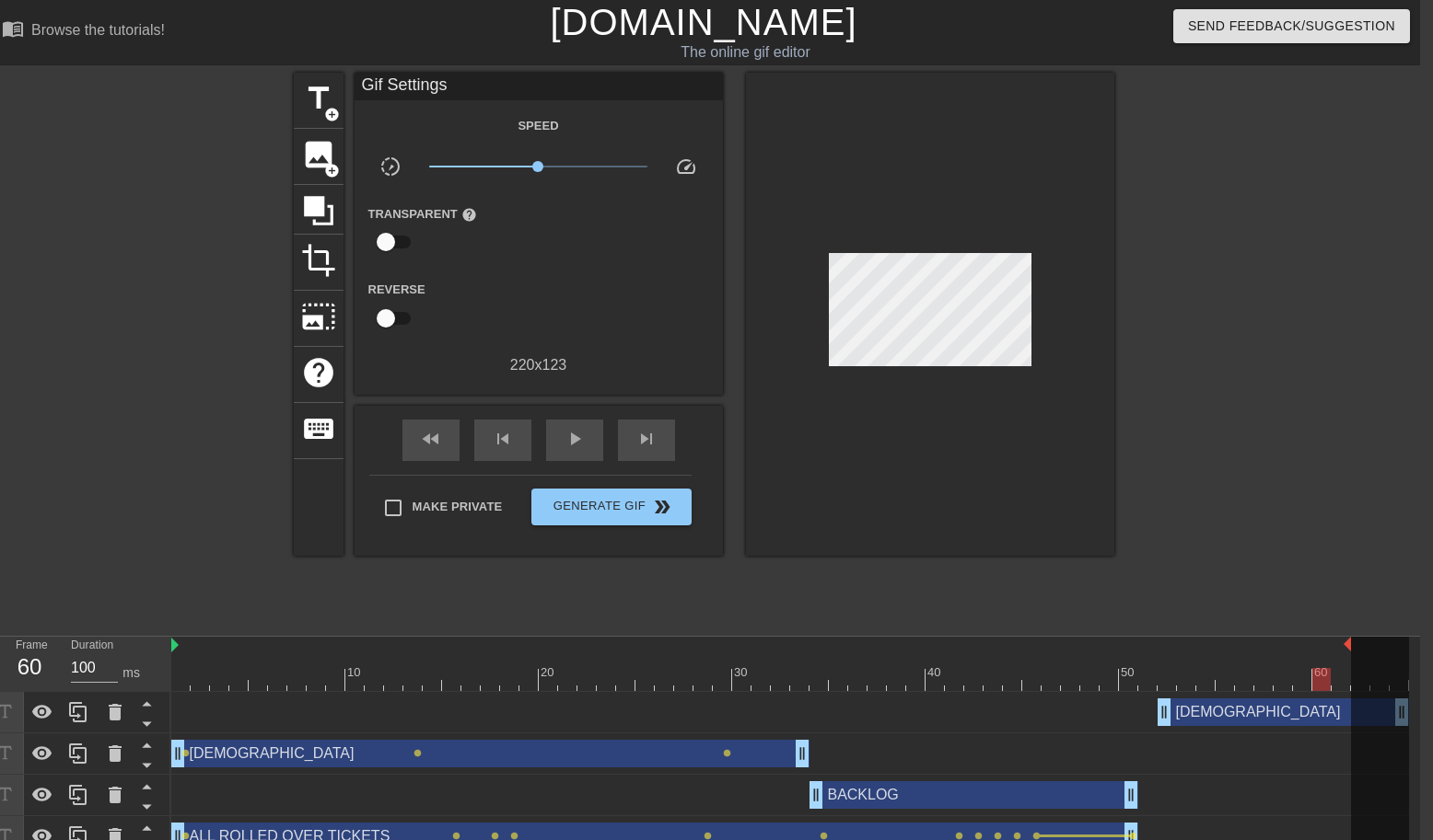
drag, startPoint x: 1330, startPoint y: 644, endPoint x: 1348, endPoint y: 645, distance: 18.0
click at [1338, 680] on div at bounding box center [790, 680] width 1238 height 23
click at [1358, 680] on div at bounding box center [1379, 748] width 58 height 223
drag, startPoint x: 1351, startPoint y: 644, endPoint x: 1366, endPoint y: 646, distance: 15.1
click at [1367, 646] on div at bounding box center [1379, 748] width 58 height 223
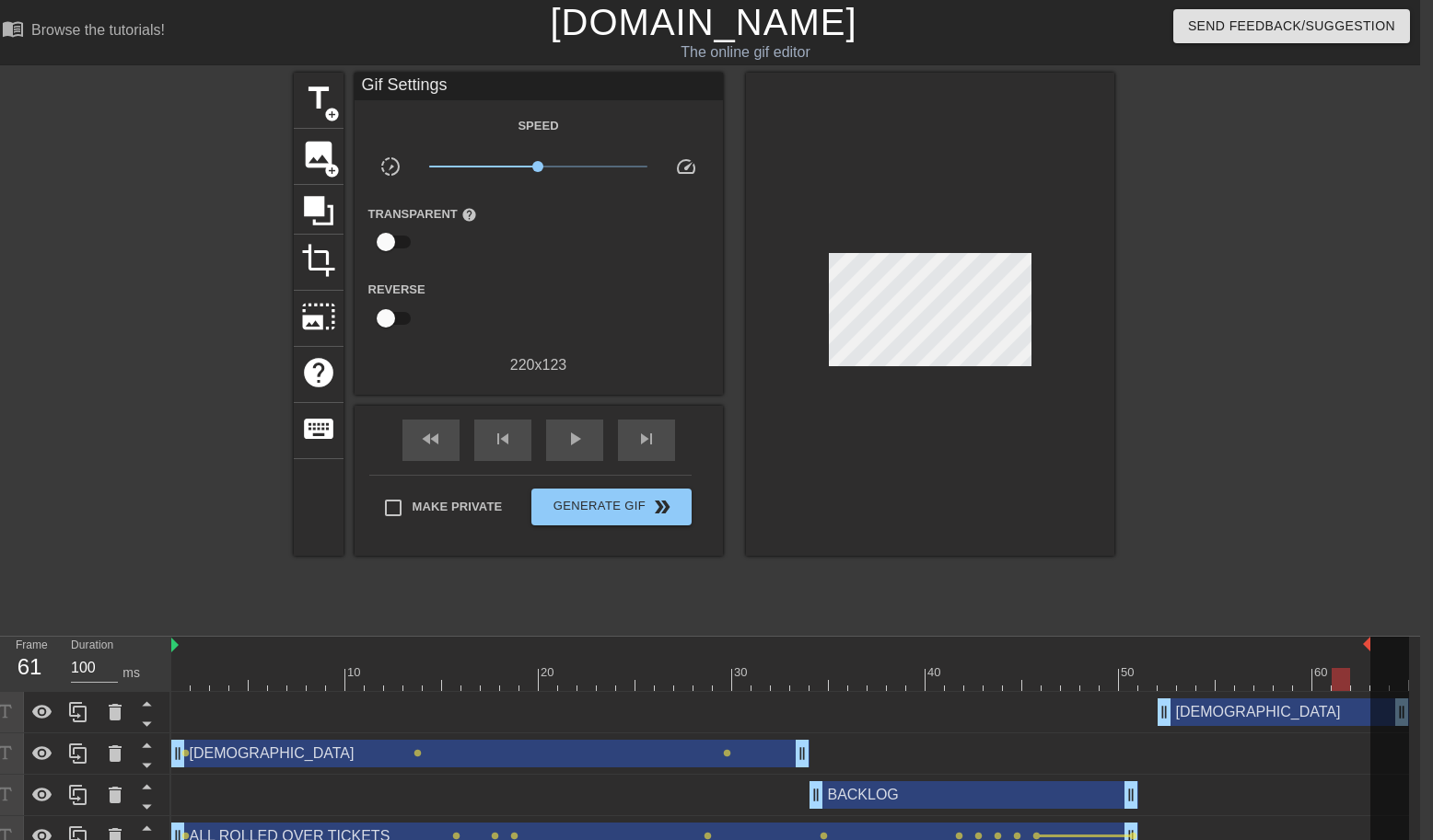
drag, startPoint x: 1346, startPoint y: 645, endPoint x: 1364, endPoint y: 646, distance: 18.0
click at [1361, 680] on div at bounding box center [790, 680] width 1238 height 23
drag, startPoint x: 1365, startPoint y: 646, endPoint x: 1349, endPoint y: 648, distance: 16.1
click at [1349, 648] on div "10 20 30 40 50 60" at bounding box center [790, 664] width 1238 height 54
click at [571, 445] on span "play_arrow" at bounding box center [575, 439] width 23 height 23
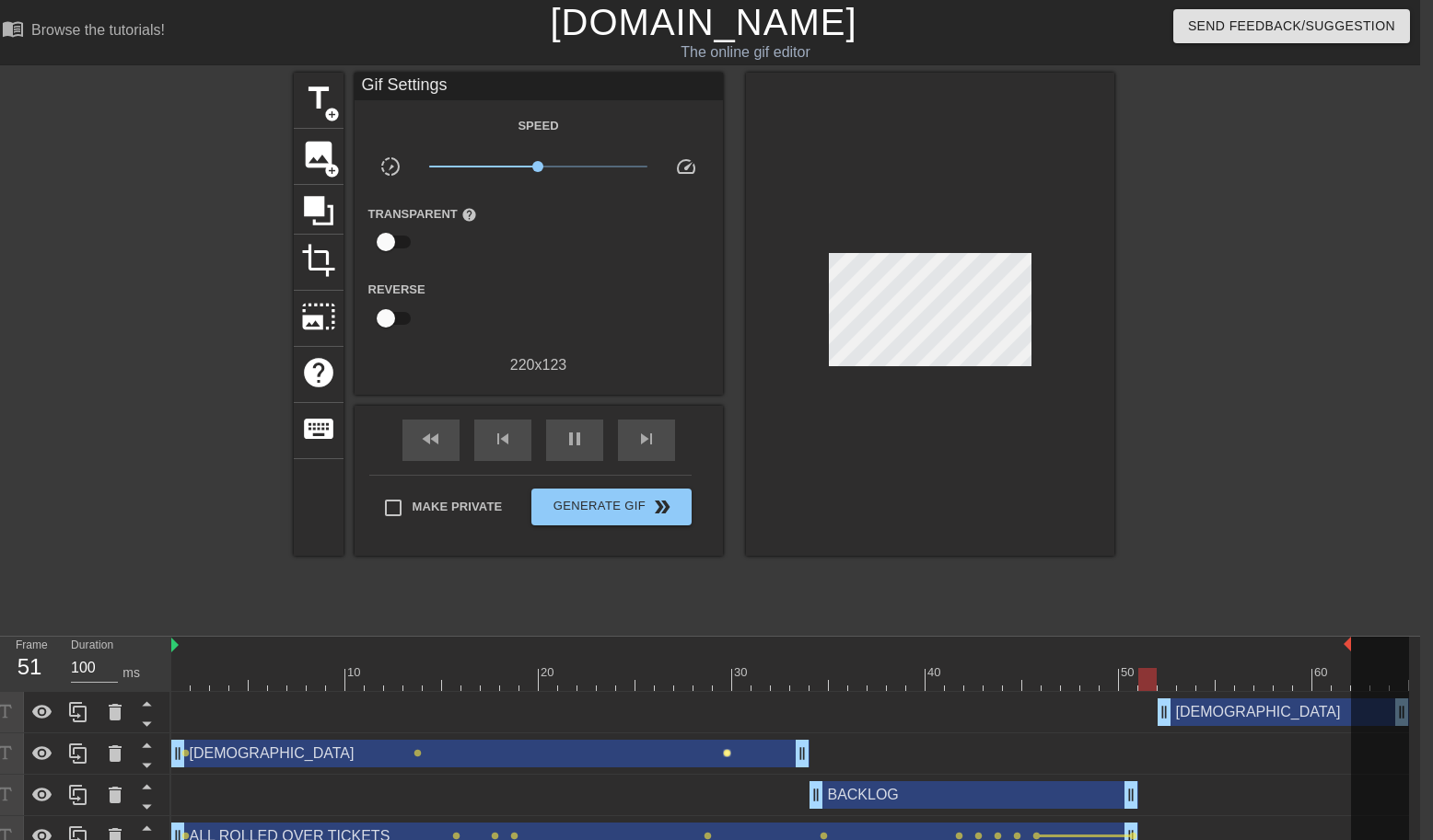
click at [728, 751] on span "lens" at bounding box center [727, 753] width 8 height 8
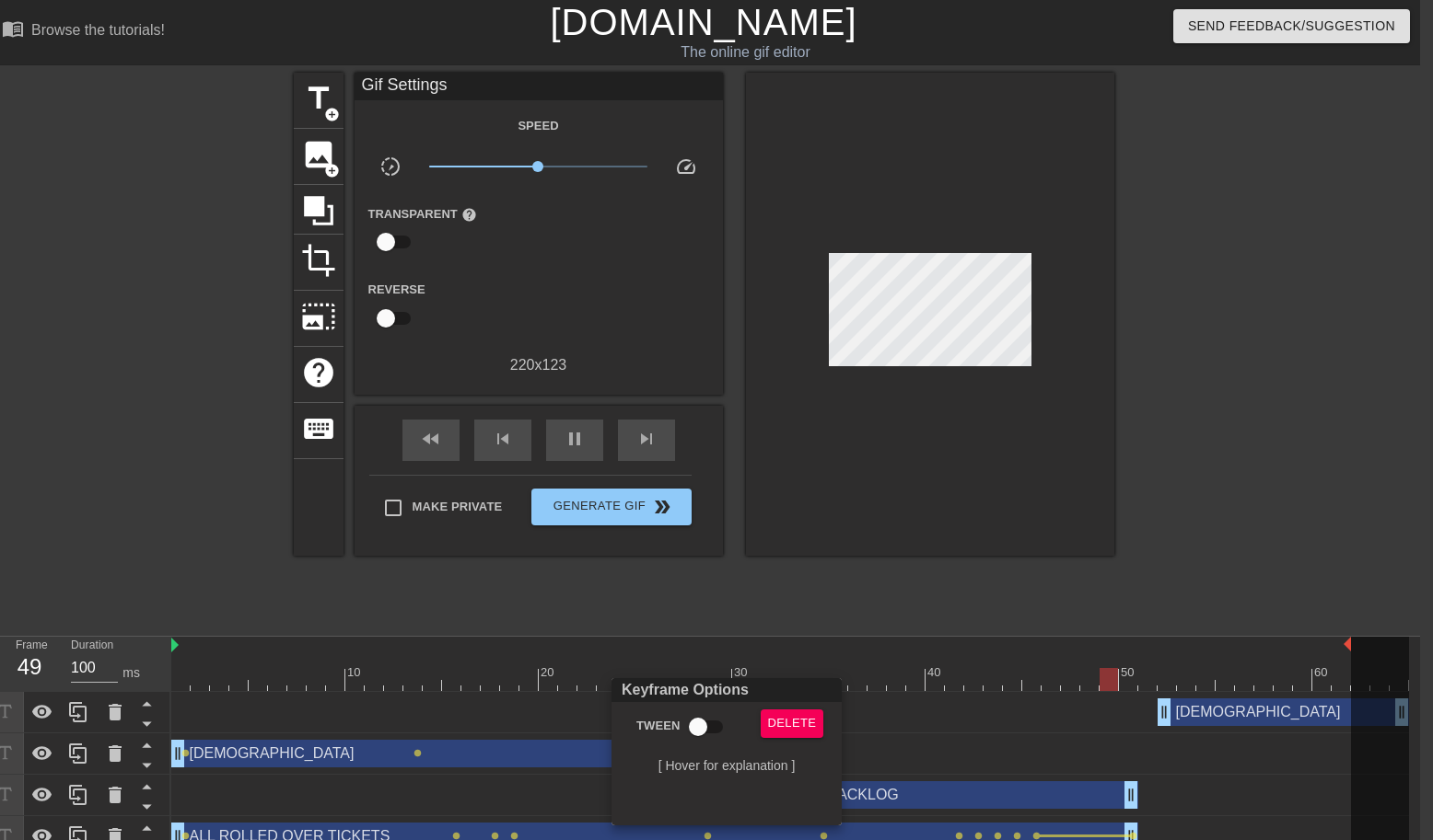
click at [407, 750] on div at bounding box center [716, 420] width 1433 height 840
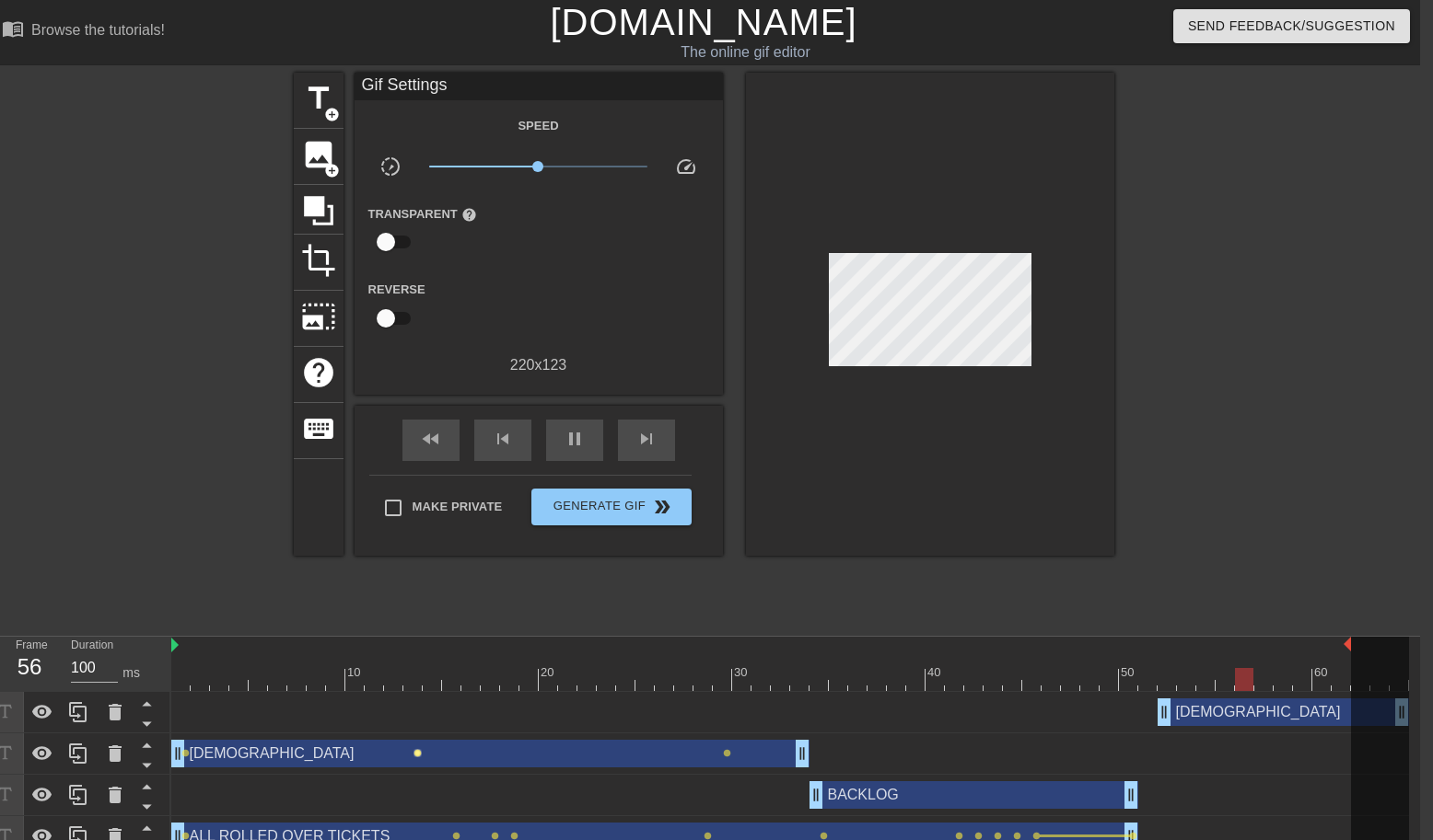
click at [417, 751] on span "lens" at bounding box center [417, 753] width 8 height 8
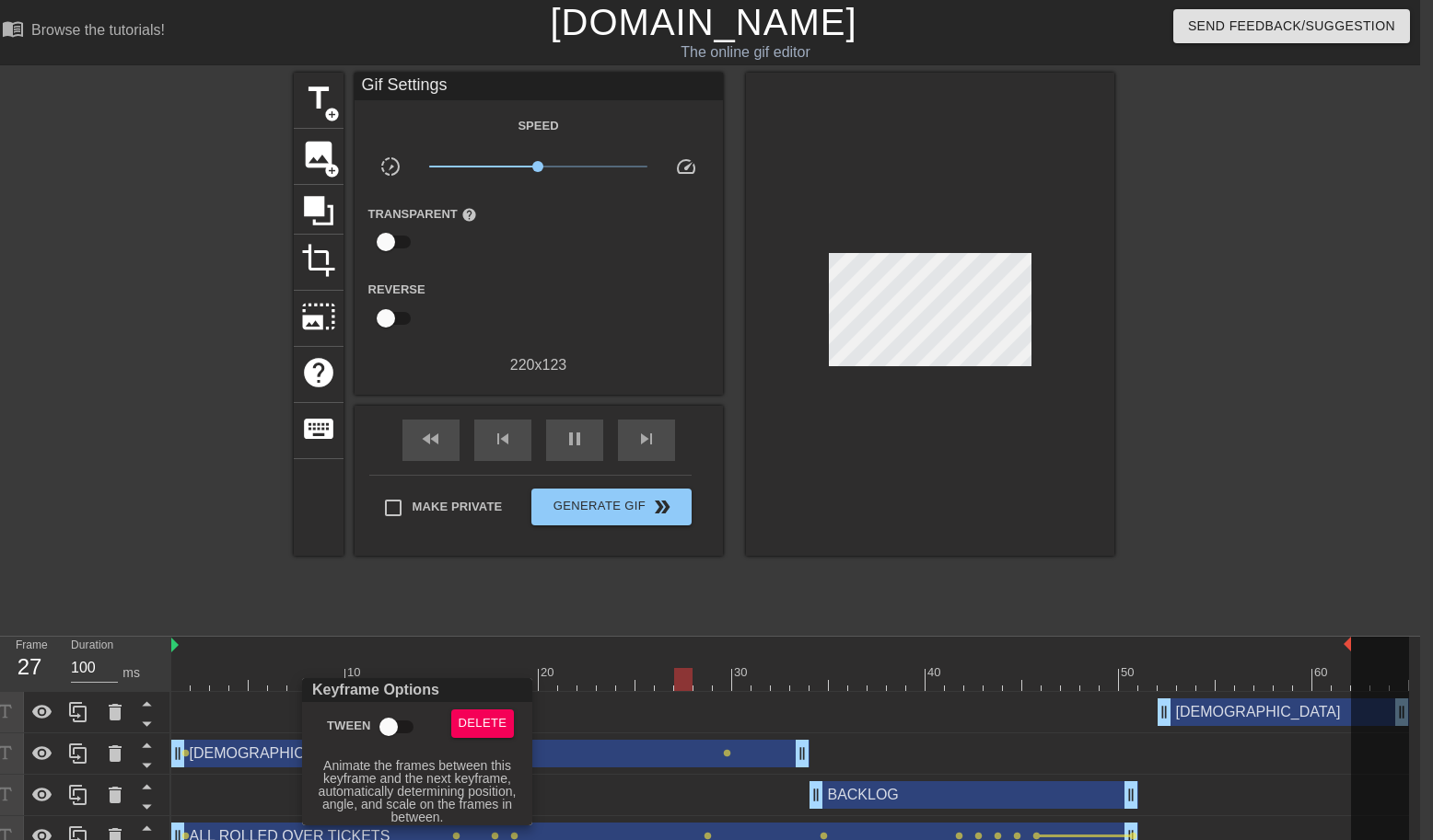
click at [393, 724] on input "Tween" at bounding box center [389, 726] width 105 height 35
checkbox input "true"
click at [1262, 295] on div at bounding box center [716, 420] width 1433 height 840
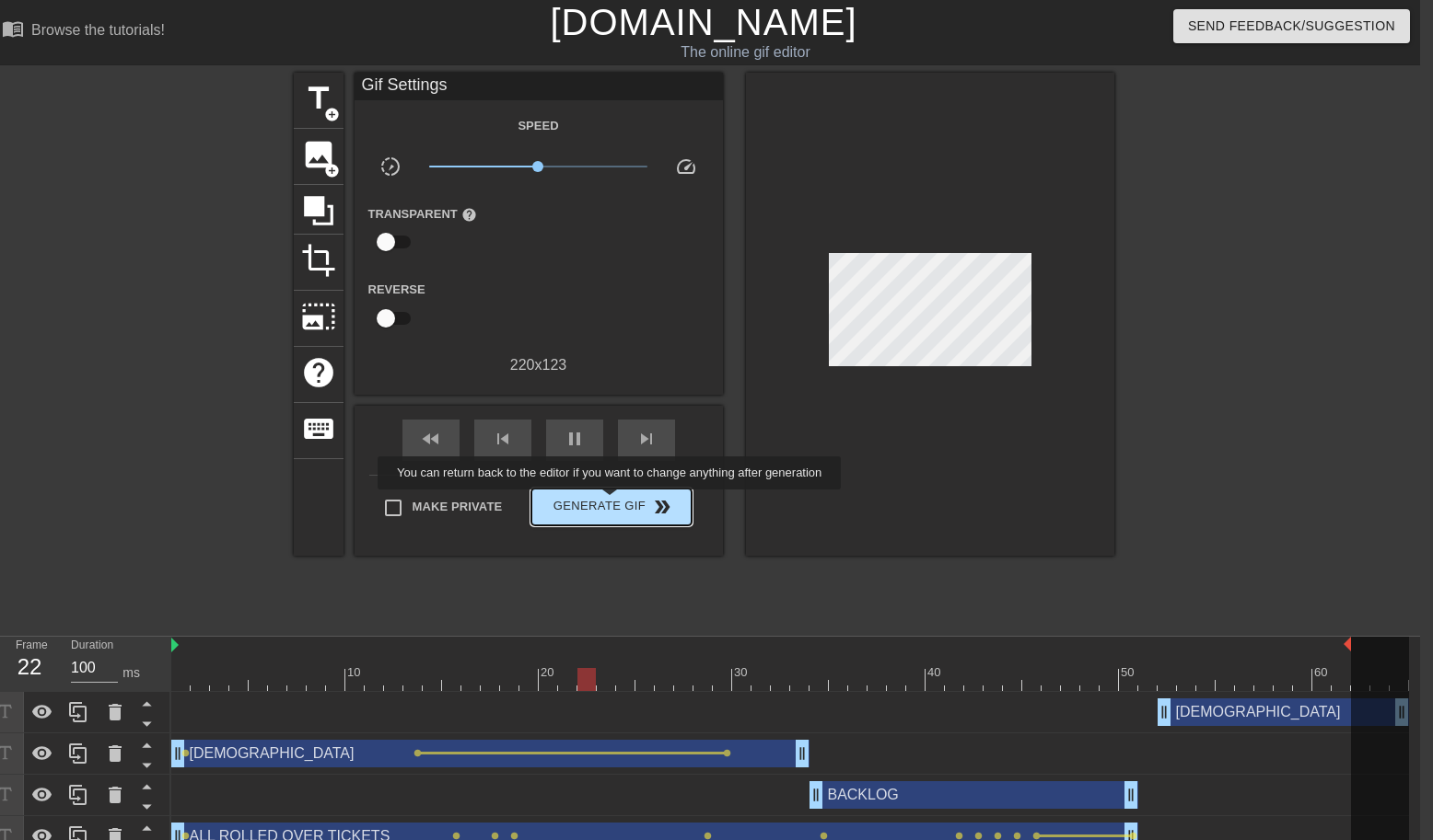
click at [622, 502] on span "Generate Gif double_arrow" at bounding box center [611, 507] width 145 height 23
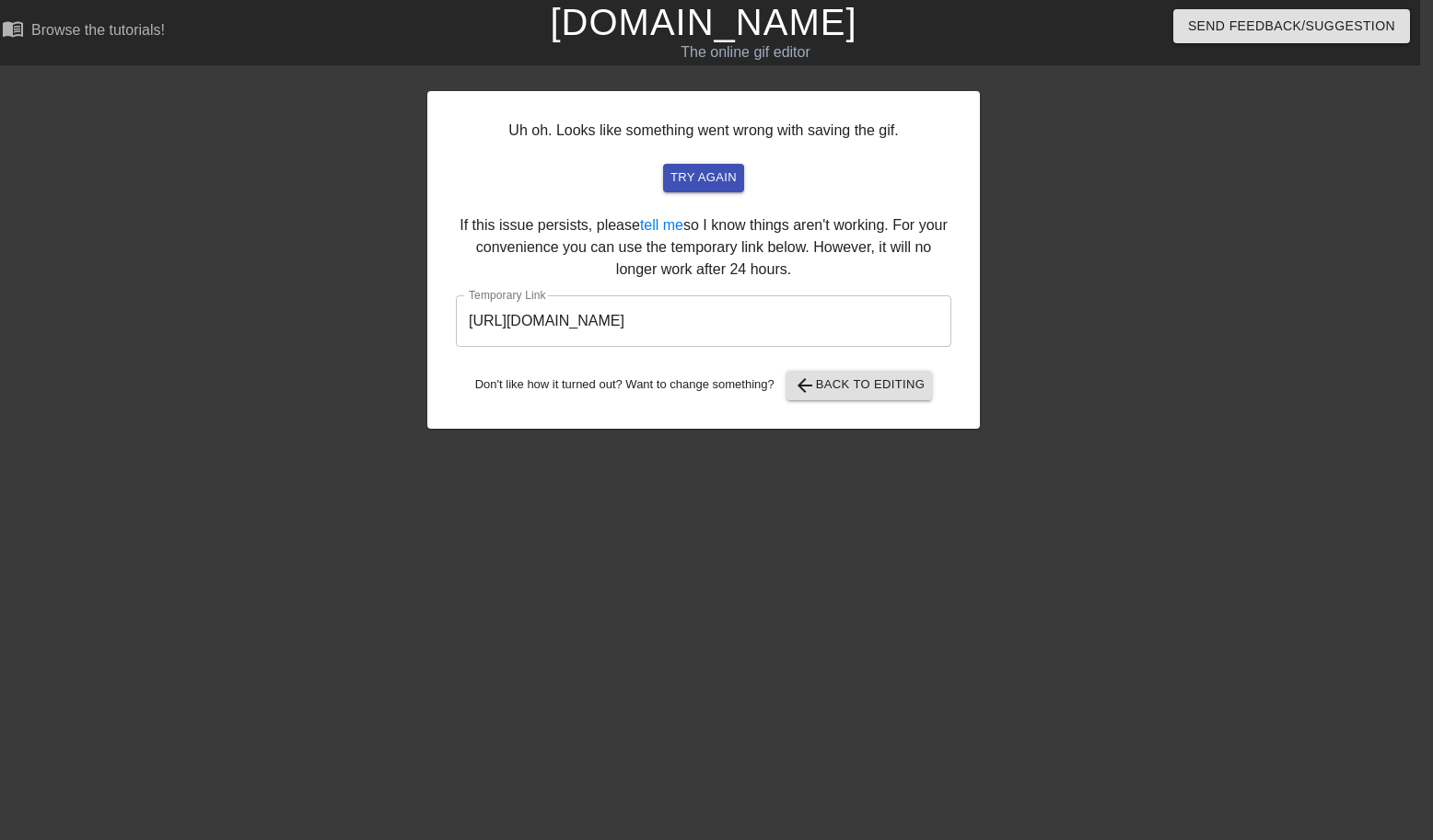
click at [733, 311] on input "[URL][DOMAIN_NAME]" at bounding box center [702, 321] width 495 height 52
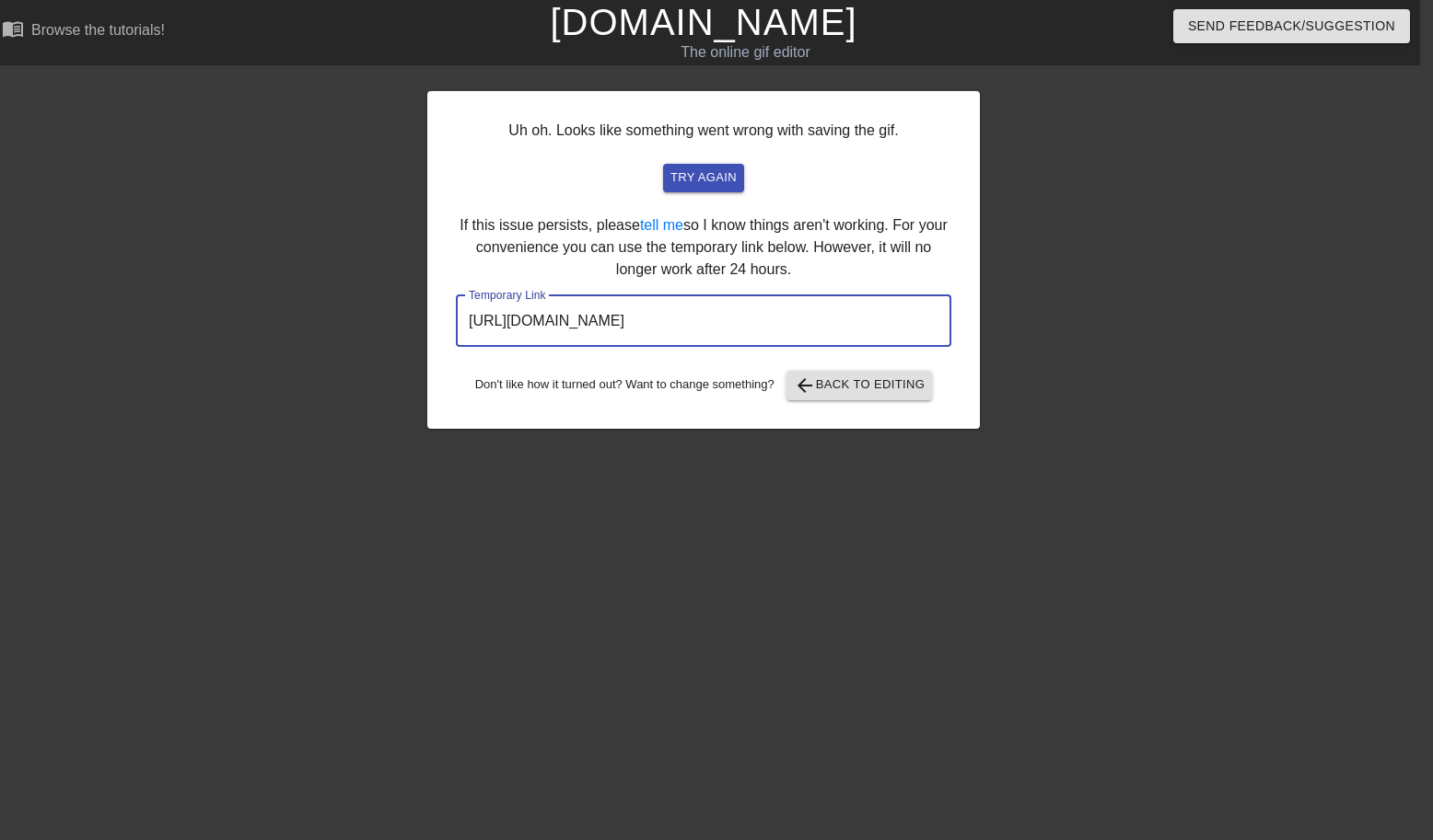
click at [733, 311] on input "[URL][DOMAIN_NAME]" at bounding box center [702, 321] width 495 height 52
click at [875, 381] on span "arrow_back Back to Editing" at bounding box center [859, 386] width 131 height 23
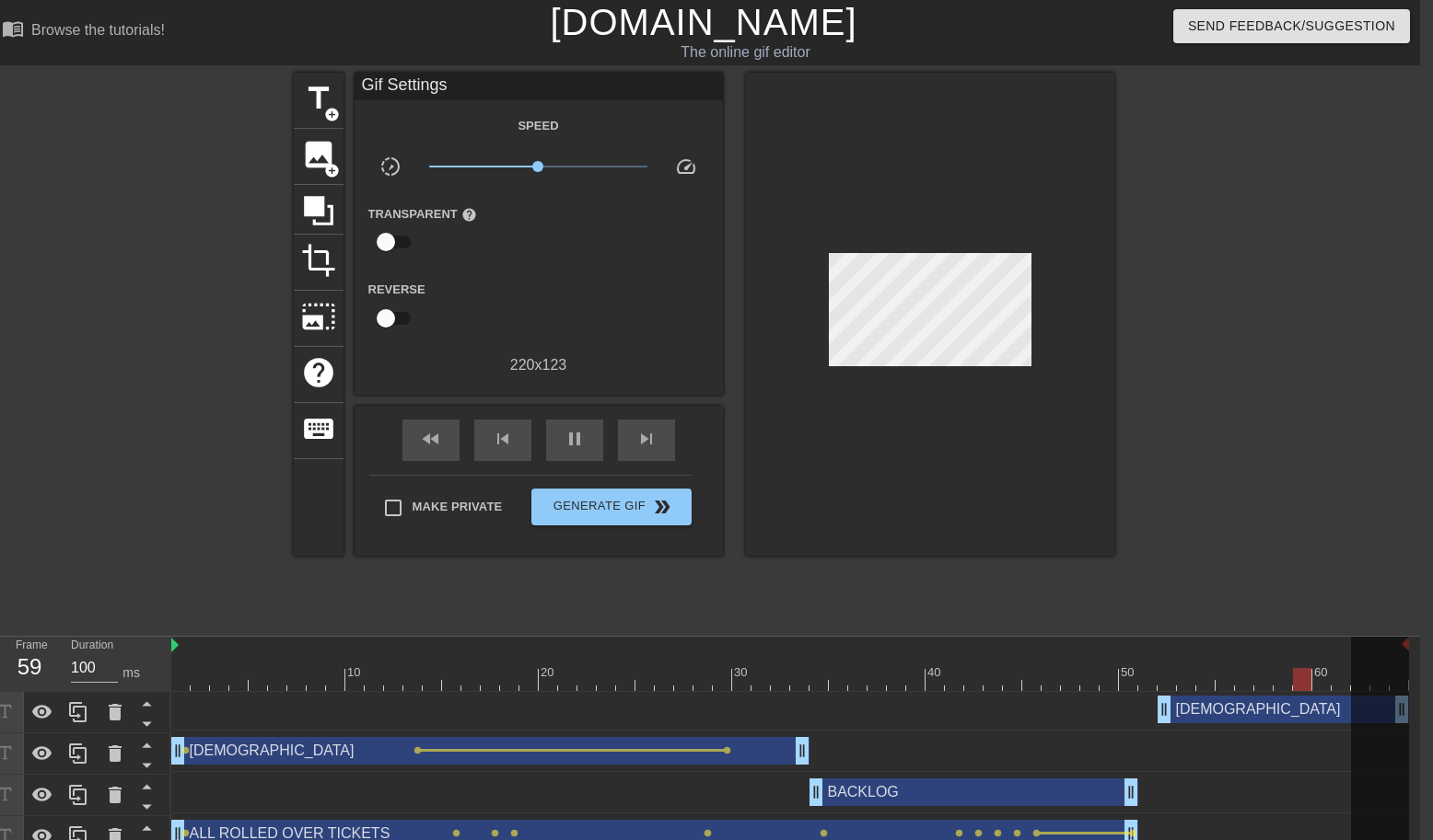
scroll to position [21, 13]
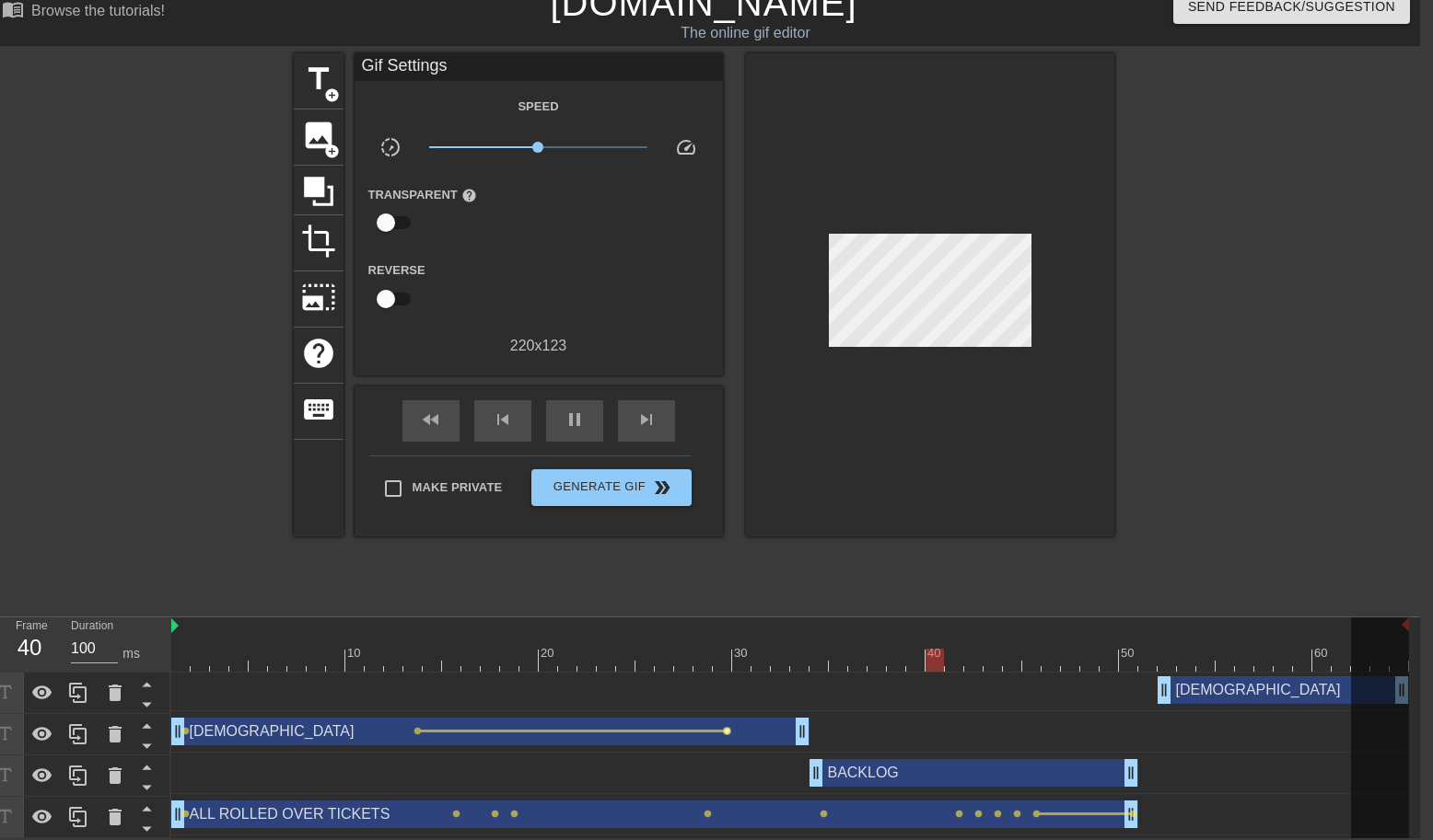
click at [727, 728] on span "lens" at bounding box center [727, 731] width 8 height 8
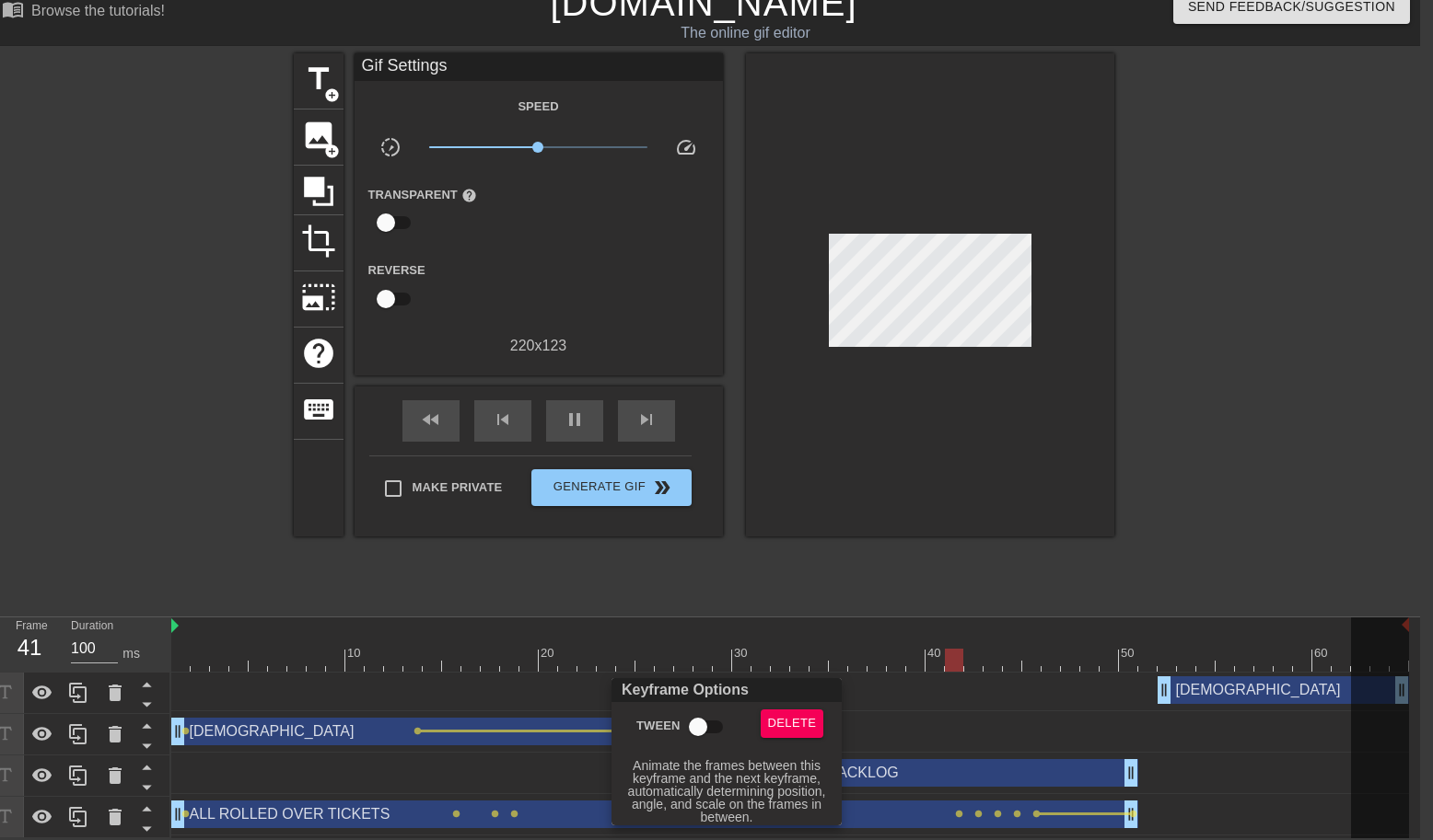
click at [704, 722] on input "Tween" at bounding box center [698, 726] width 105 height 35
checkbox input "true"
click at [921, 571] on div at bounding box center [716, 420] width 1433 height 840
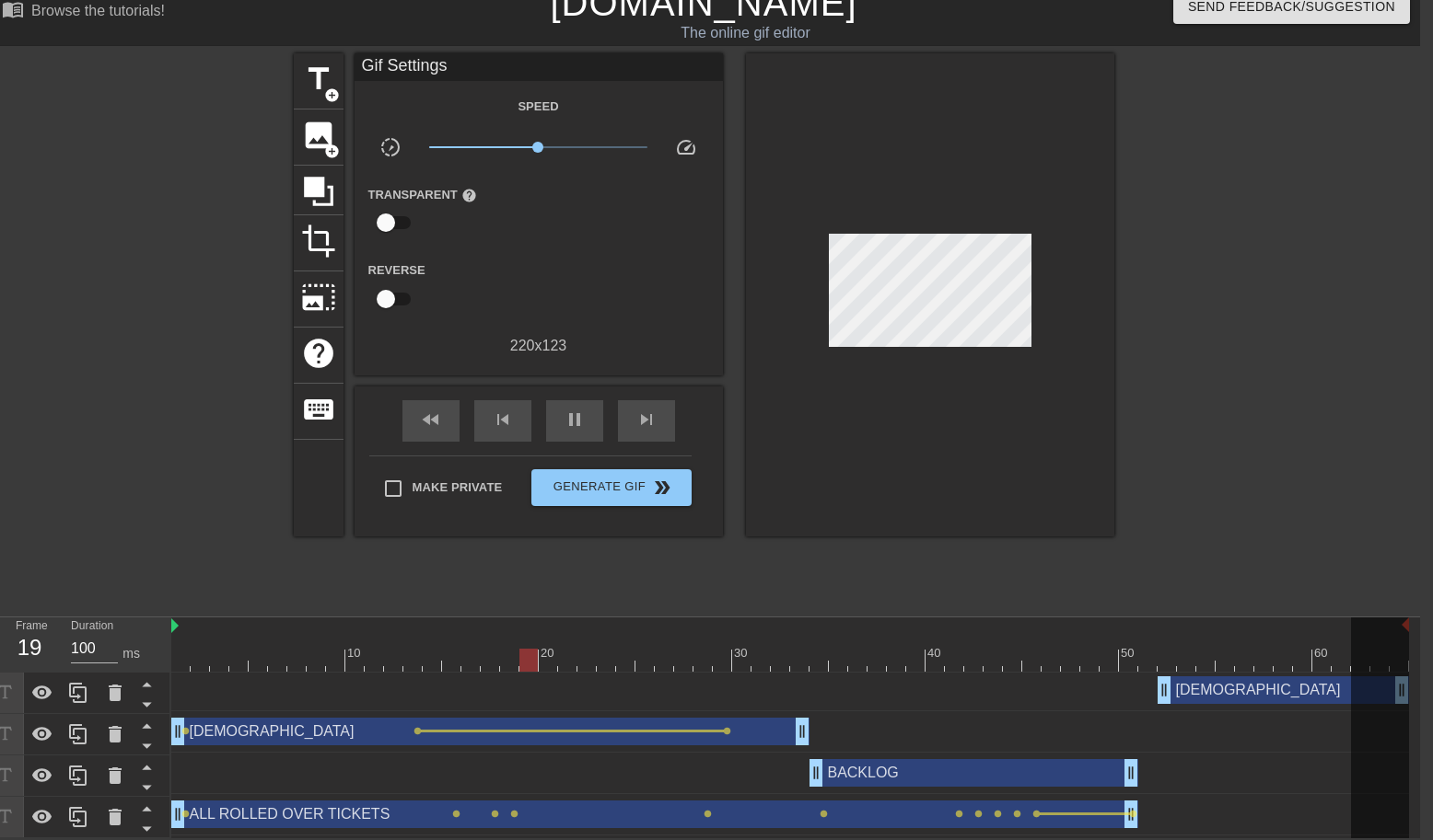
click at [1192, 695] on div "[DEMOGRAPHIC_DATA] drag_handle drag_handle" at bounding box center [1283, 690] width 252 height 27
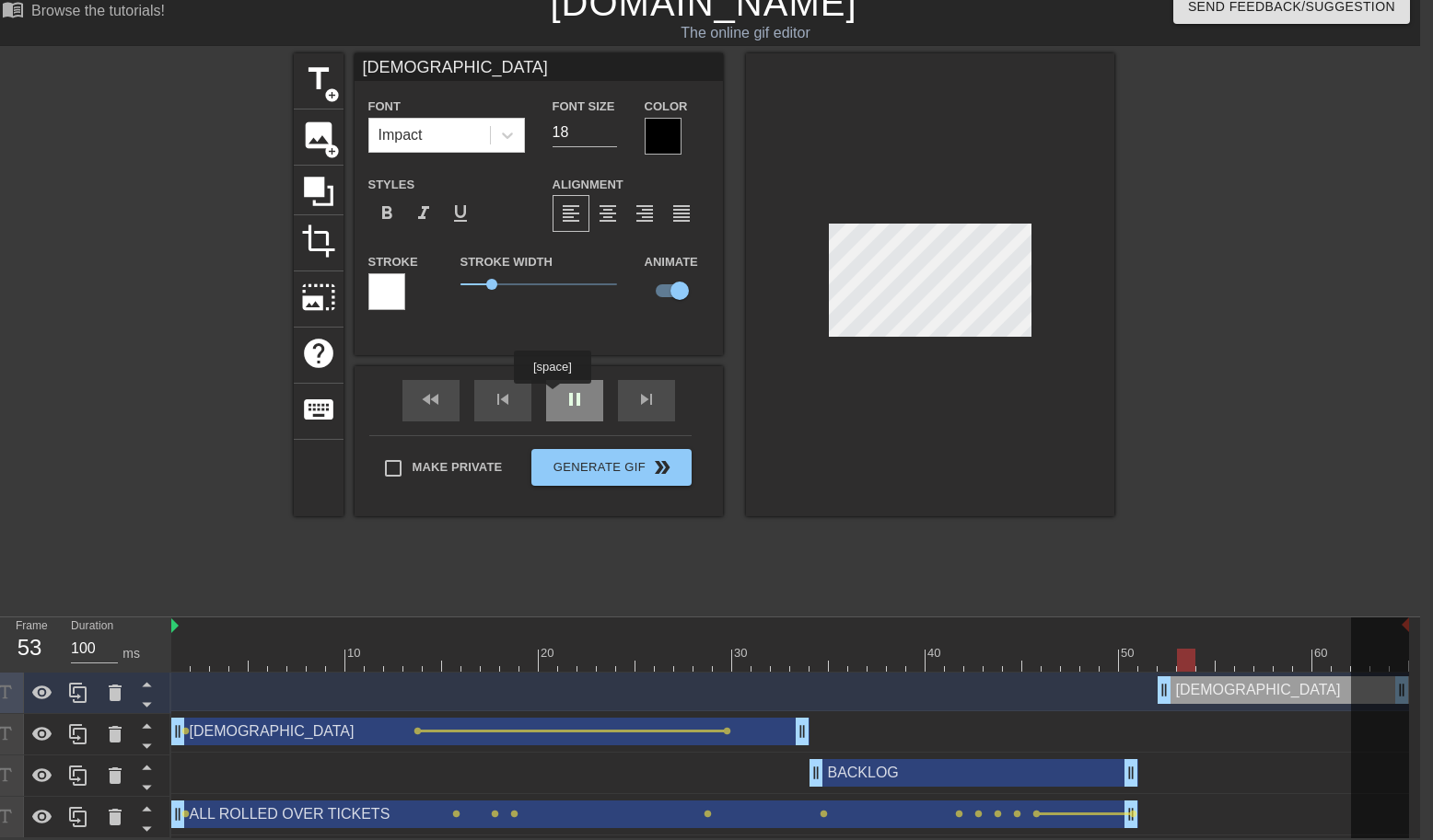
click at [554, 397] on div "fast_rewind skip_previous pause skip_next" at bounding box center [539, 401] width 300 height 69
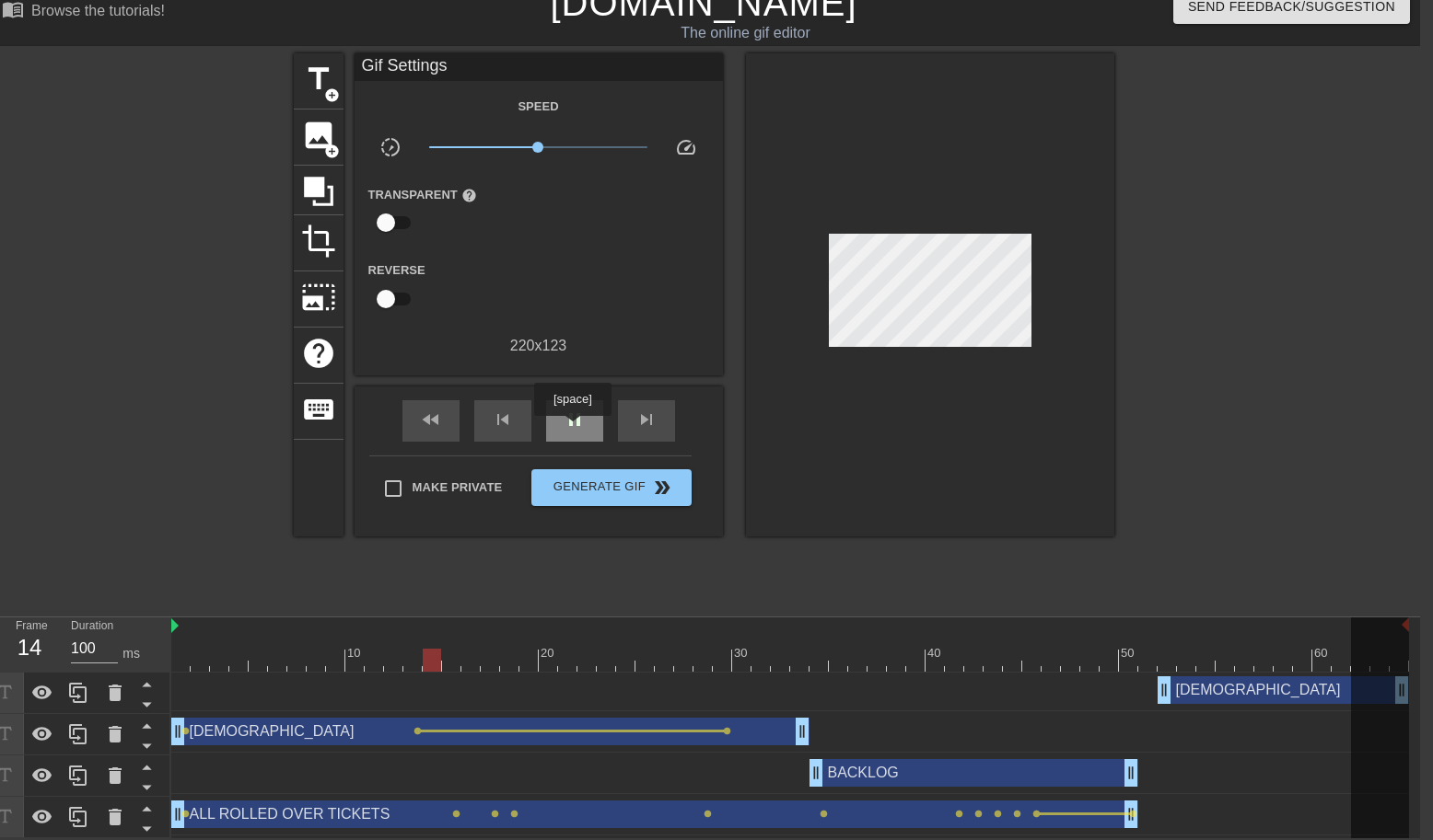
click at [576, 428] on span "pause" at bounding box center [575, 420] width 23 height 23
click at [1191, 689] on div "[DEMOGRAPHIC_DATA] drag_handle drag_handle" at bounding box center [1283, 690] width 252 height 27
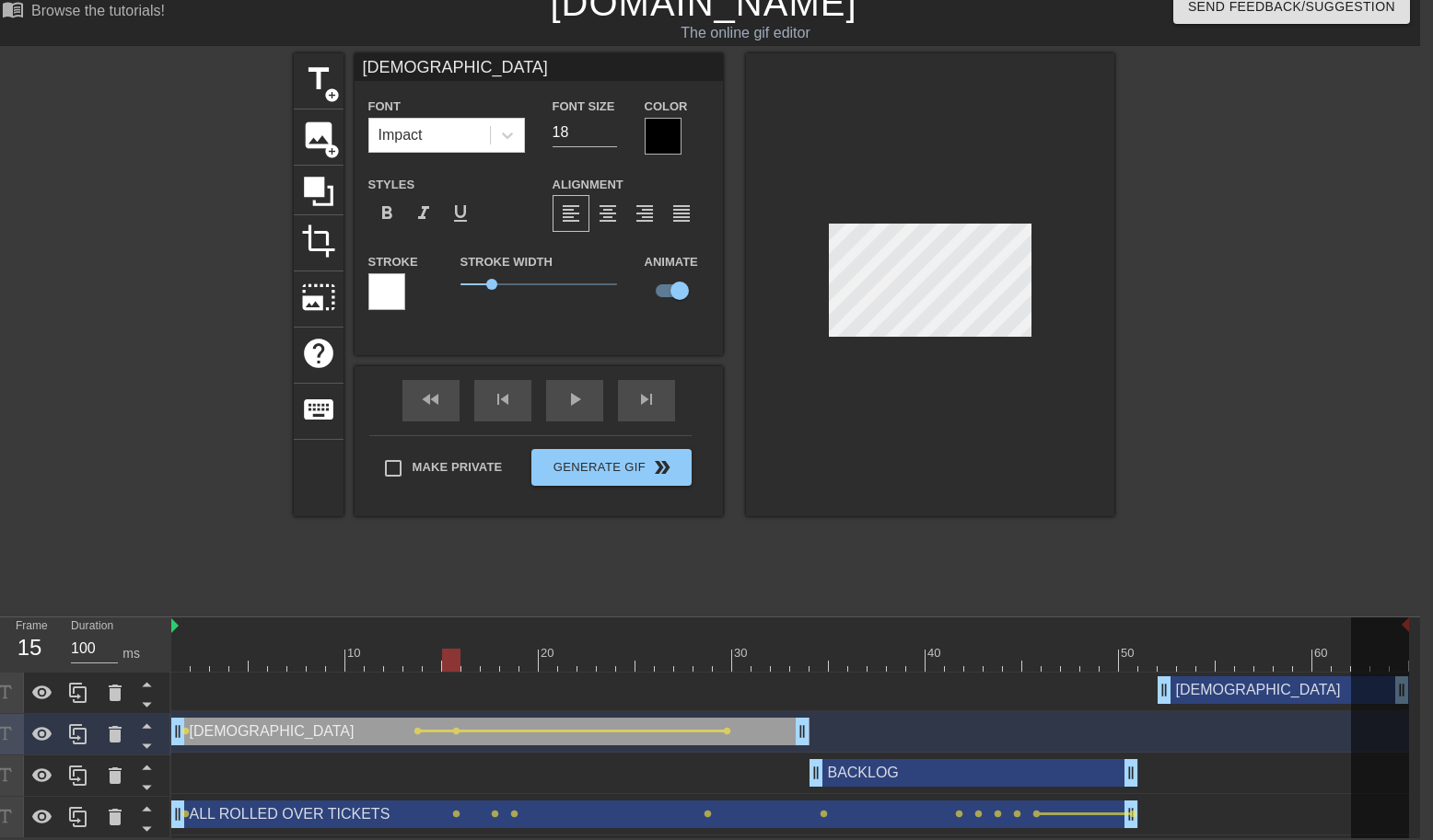
click at [1055, 388] on div at bounding box center [930, 284] width 368 height 463
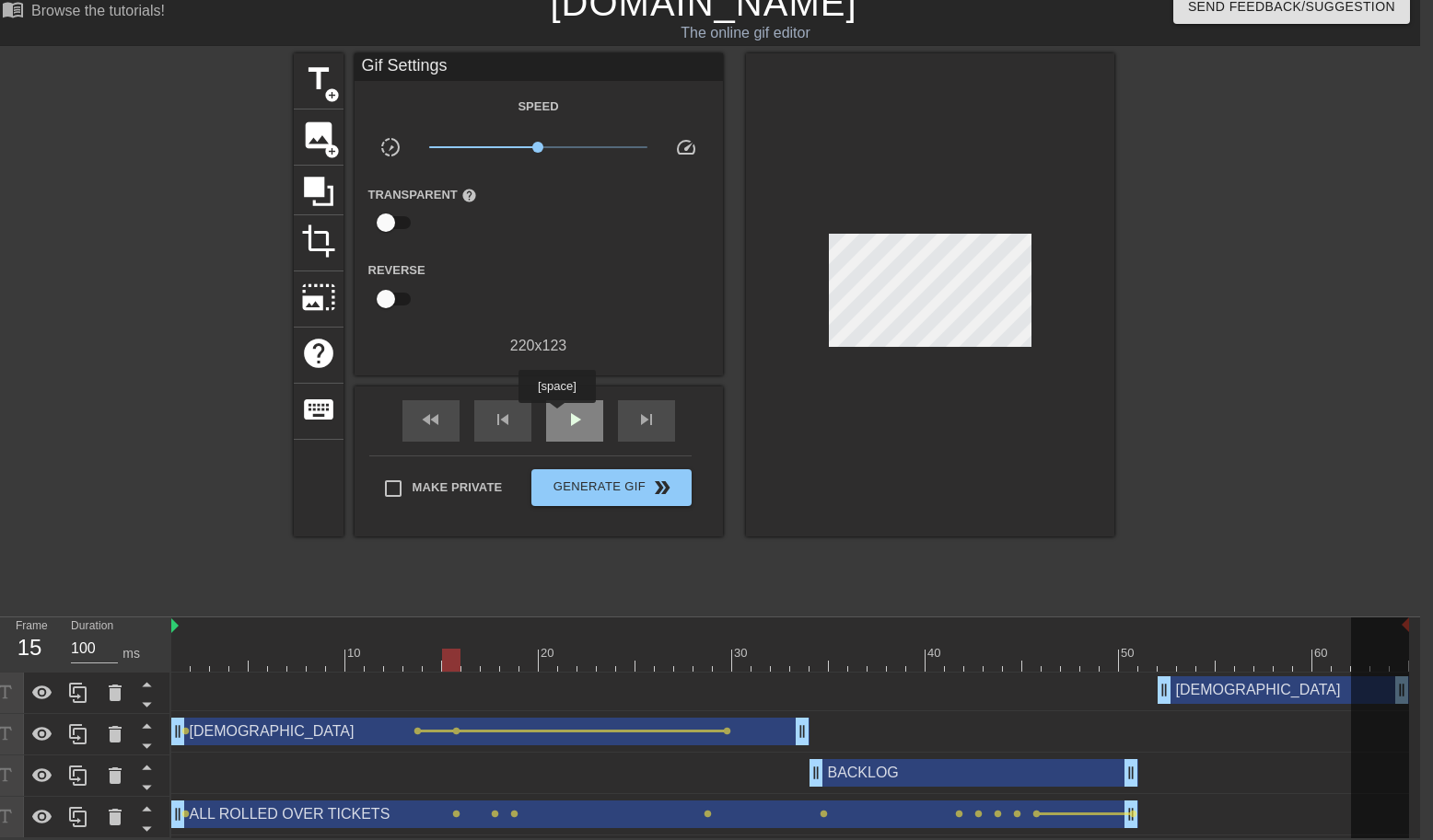
click at [561, 416] on div "play_arrow" at bounding box center [574, 420] width 57 height 41
click at [586, 415] on div "pause" at bounding box center [574, 420] width 57 height 41
click at [1197, 691] on div "[DEMOGRAPHIC_DATA] drag_handle drag_handle" at bounding box center [1283, 690] width 252 height 27
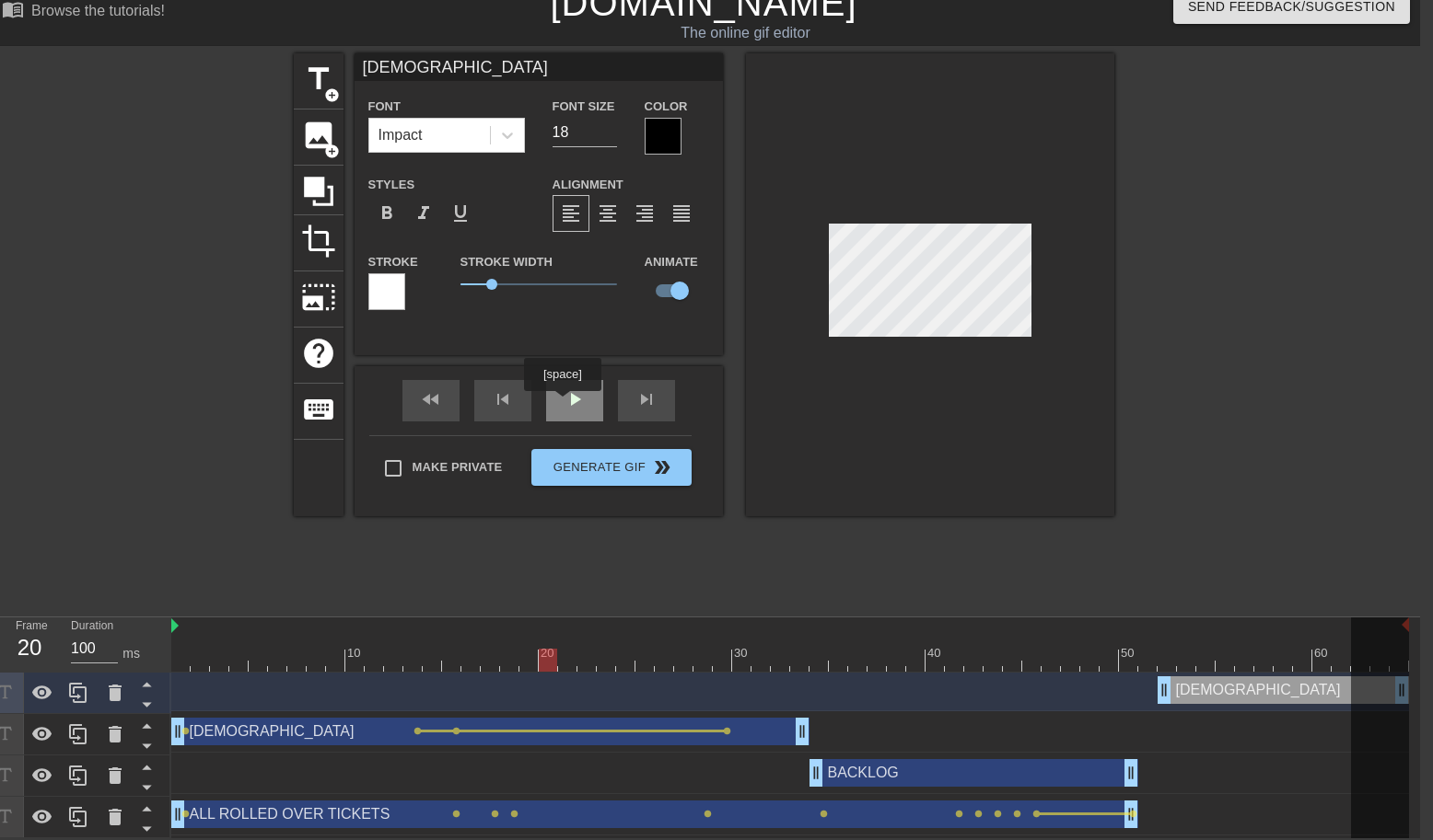
click at [566, 404] on div "play_arrow" at bounding box center [574, 401] width 57 height 41
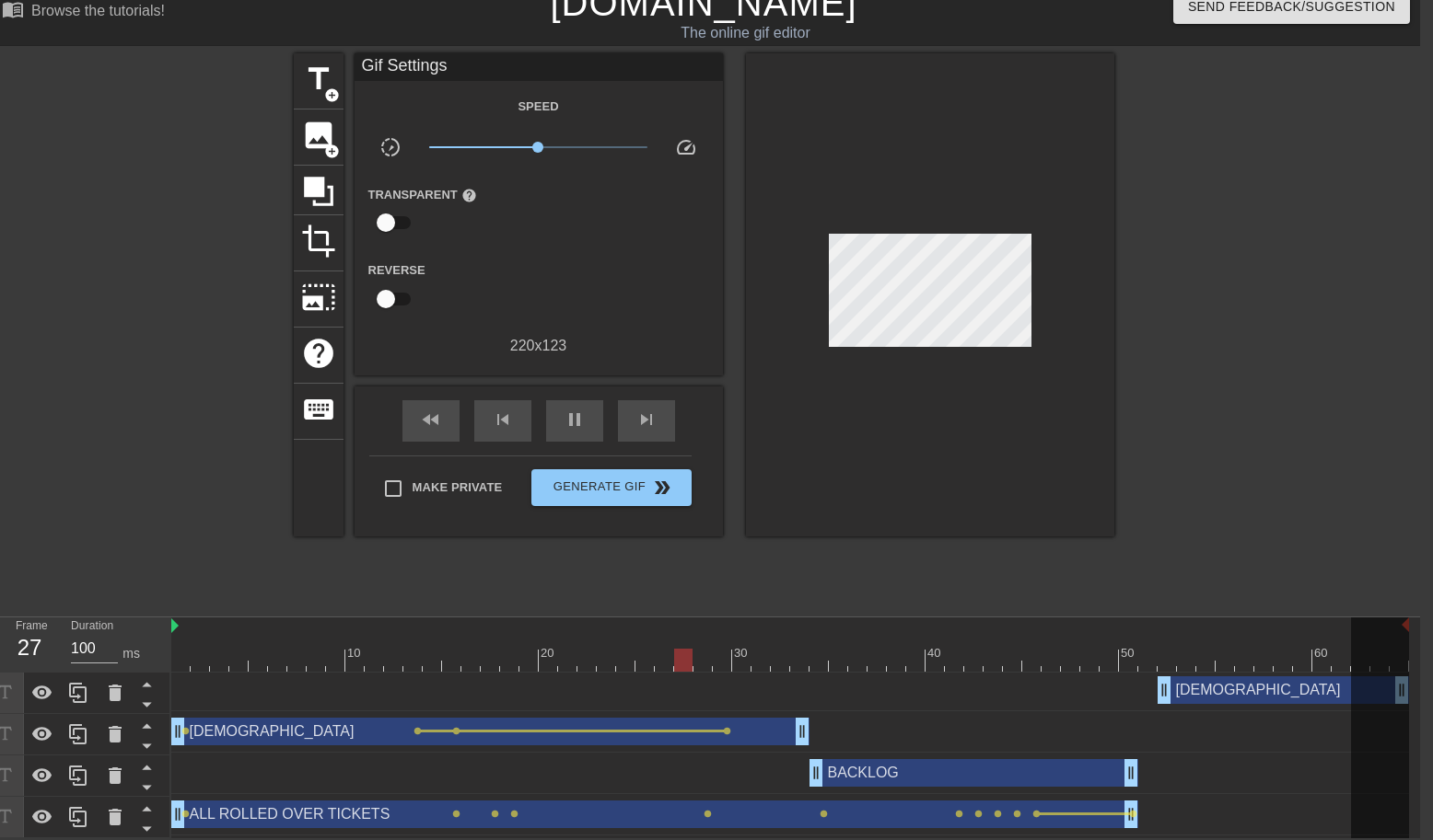
click at [1140, 682] on div "[DEMOGRAPHIC_DATA] drag_handle drag_handle" at bounding box center [790, 690] width 1238 height 27
click at [1142, 665] on div at bounding box center [790, 660] width 1238 height 23
drag, startPoint x: 1163, startPoint y: 695, endPoint x: 1148, endPoint y: 695, distance: 15.0
click at [1064, 589] on div "title add_circle image add_circle crop photo_size_select_large help keyboard Gi…" at bounding box center [704, 329] width 821 height 552
click at [562, 431] on div "play_arrow" at bounding box center [574, 420] width 57 height 41
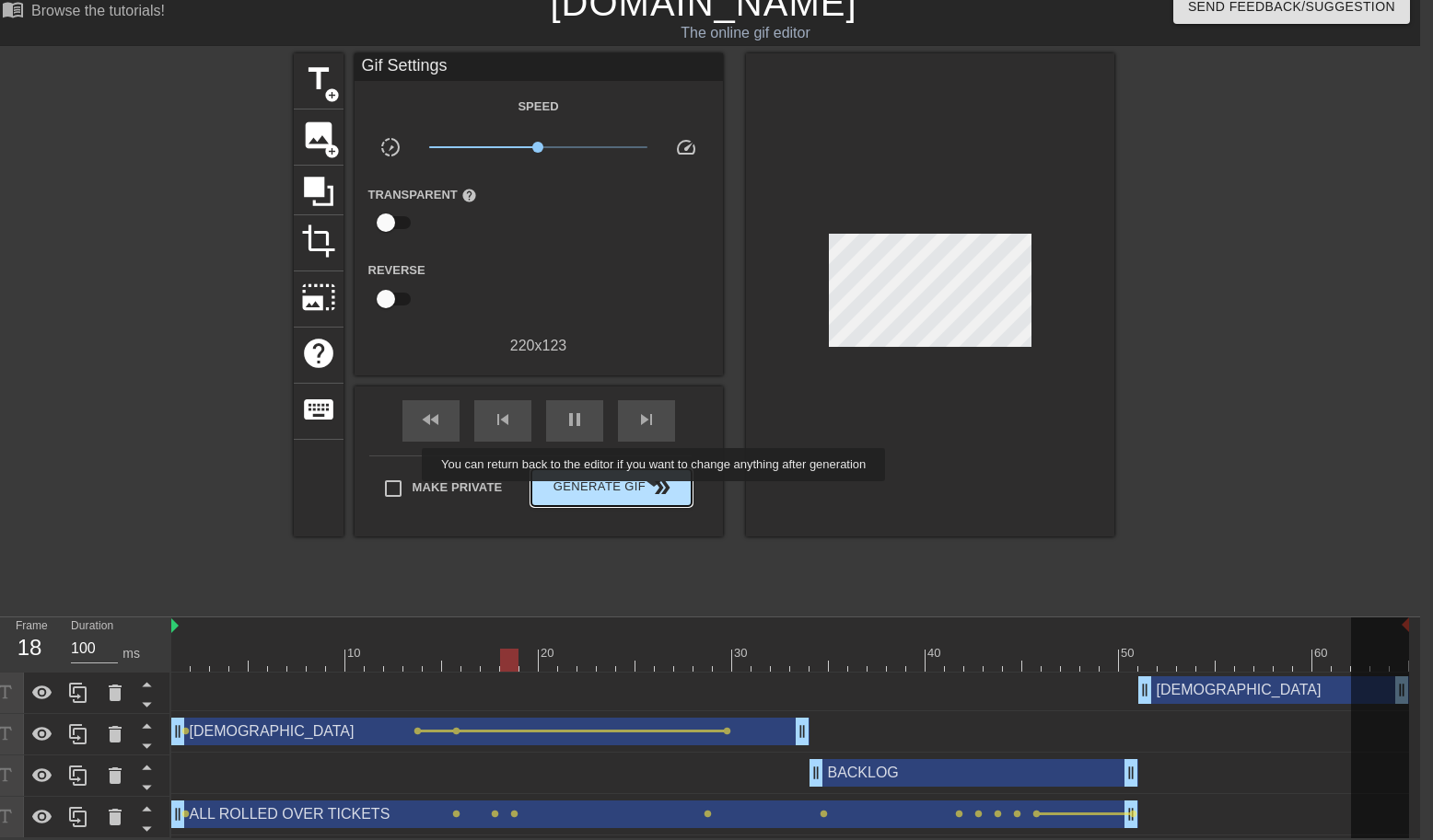
click at [666, 494] on span "double_arrow" at bounding box center [662, 488] width 23 height 23
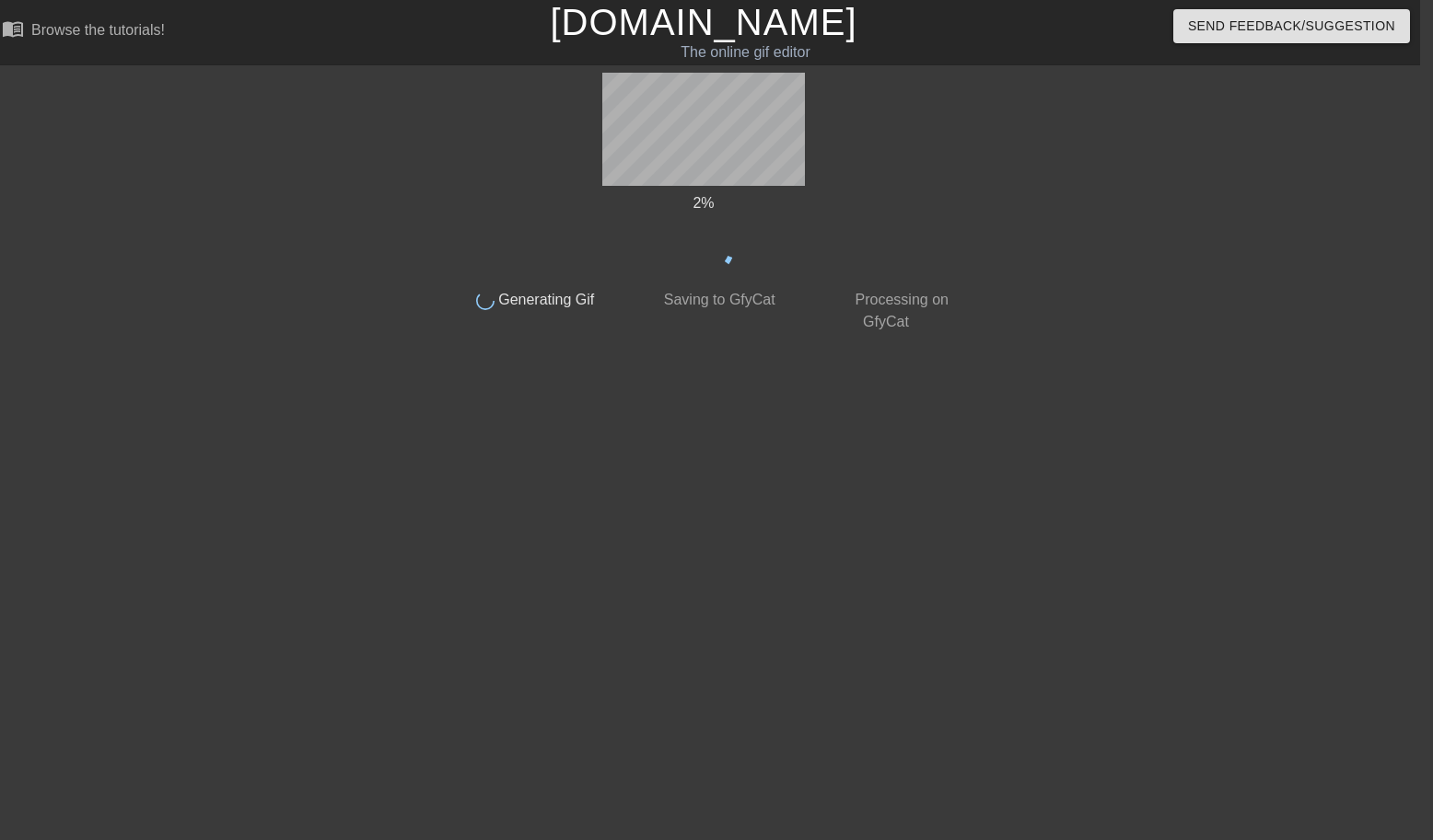
scroll to position [0, 13]
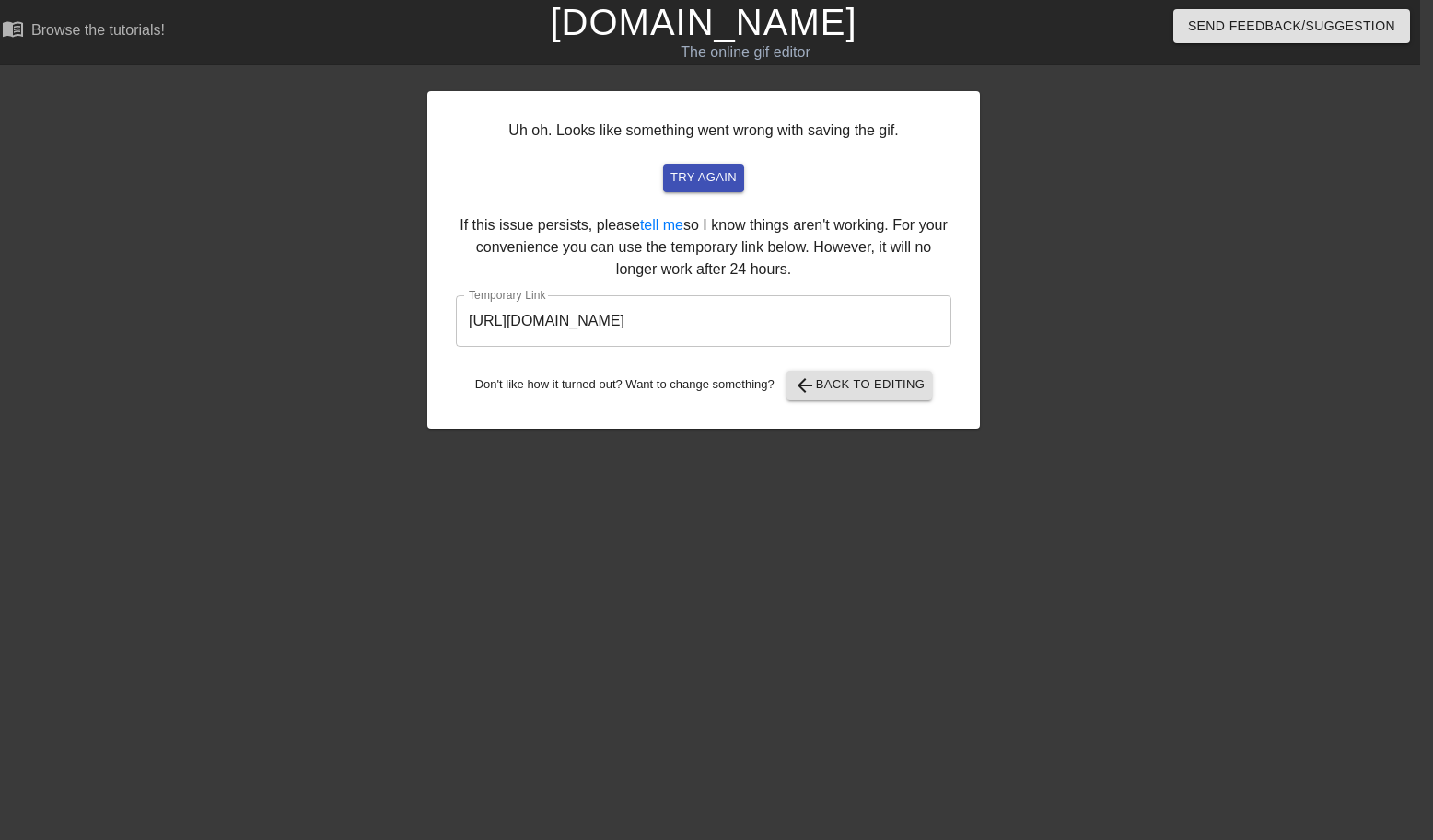
click at [788, 317] on input "[URL][DOMAIN_NAME]" at bounding box center [702, 321] width 495 height 52
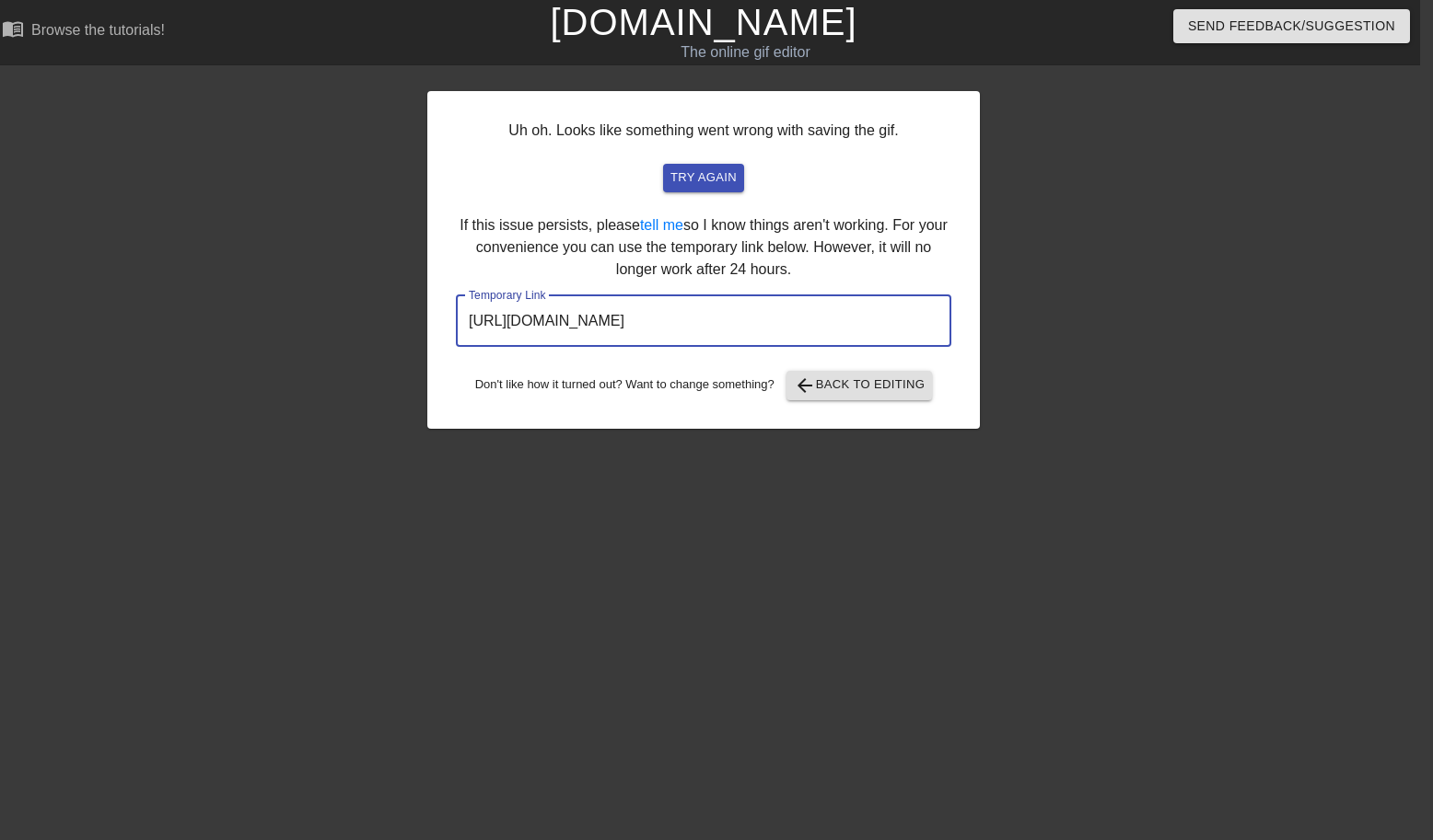
click at [788, 317] on input "[URL][DOMAIN_NAME]" at bounding box center [702, 321] width 495 height 52
